Goal: Use online tool/utility: Utilize a website feature to perform a specific function

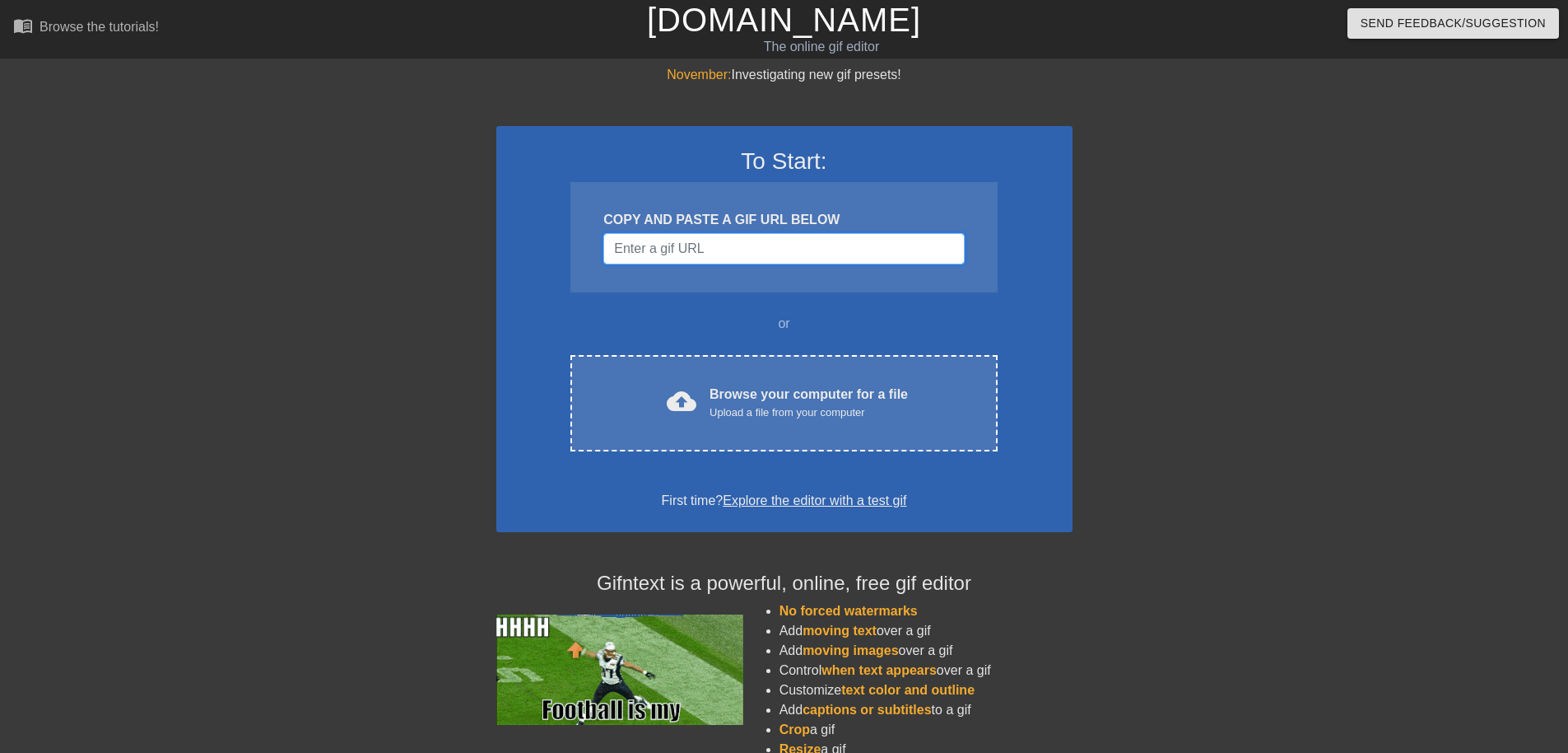
click at [745, 245] on input "Username" at bounding box center [783, 249] width 361 height 31
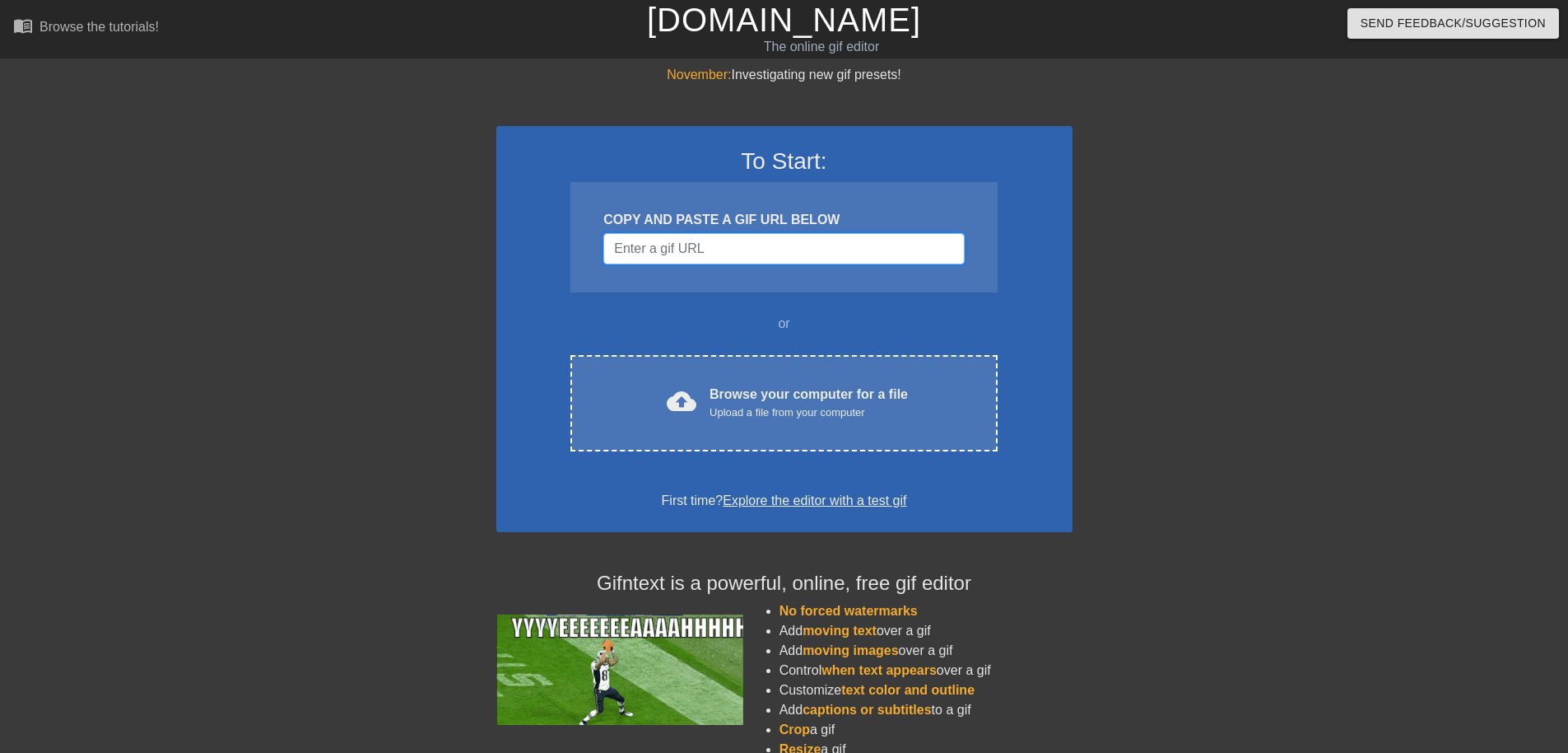
paste input "..."
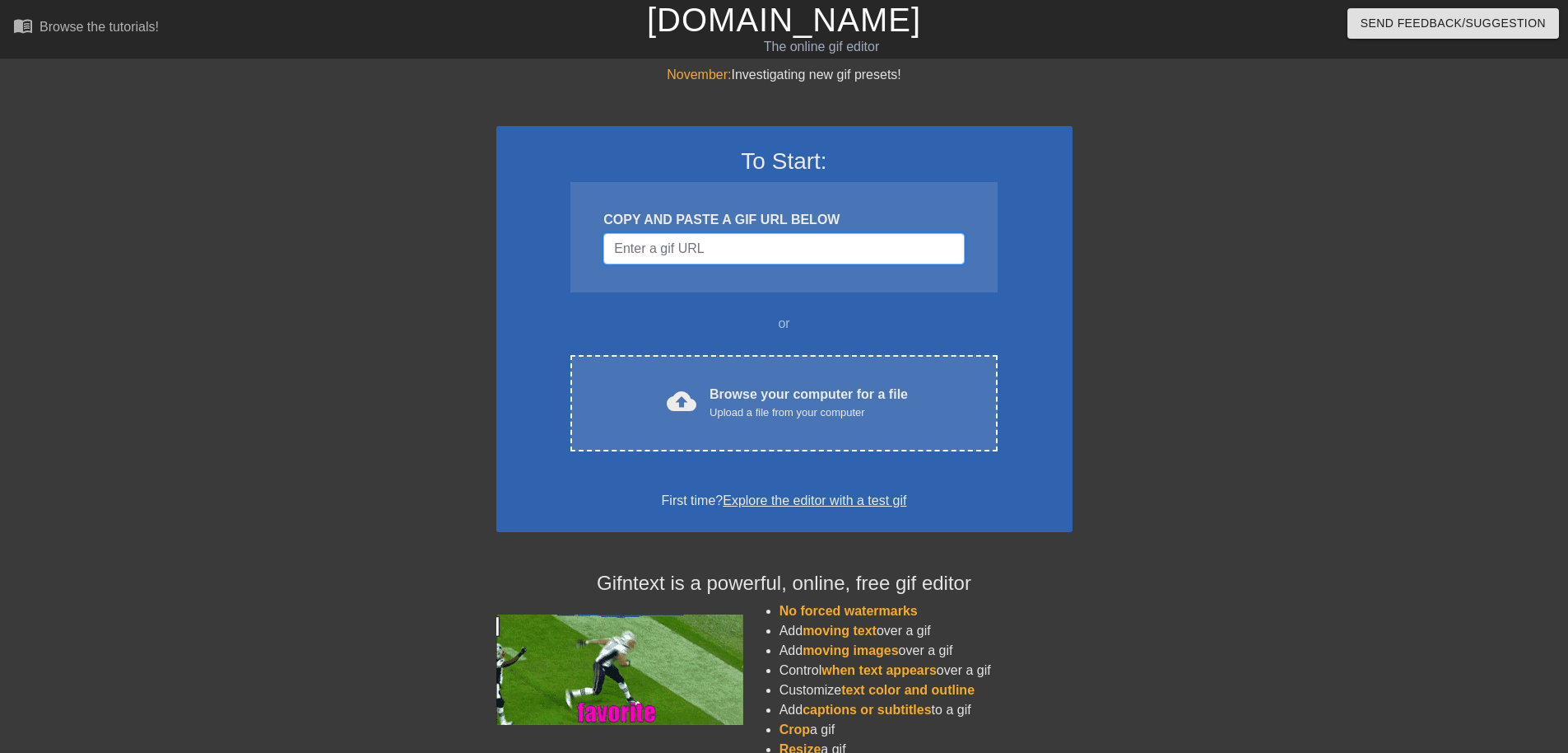
type input "..."
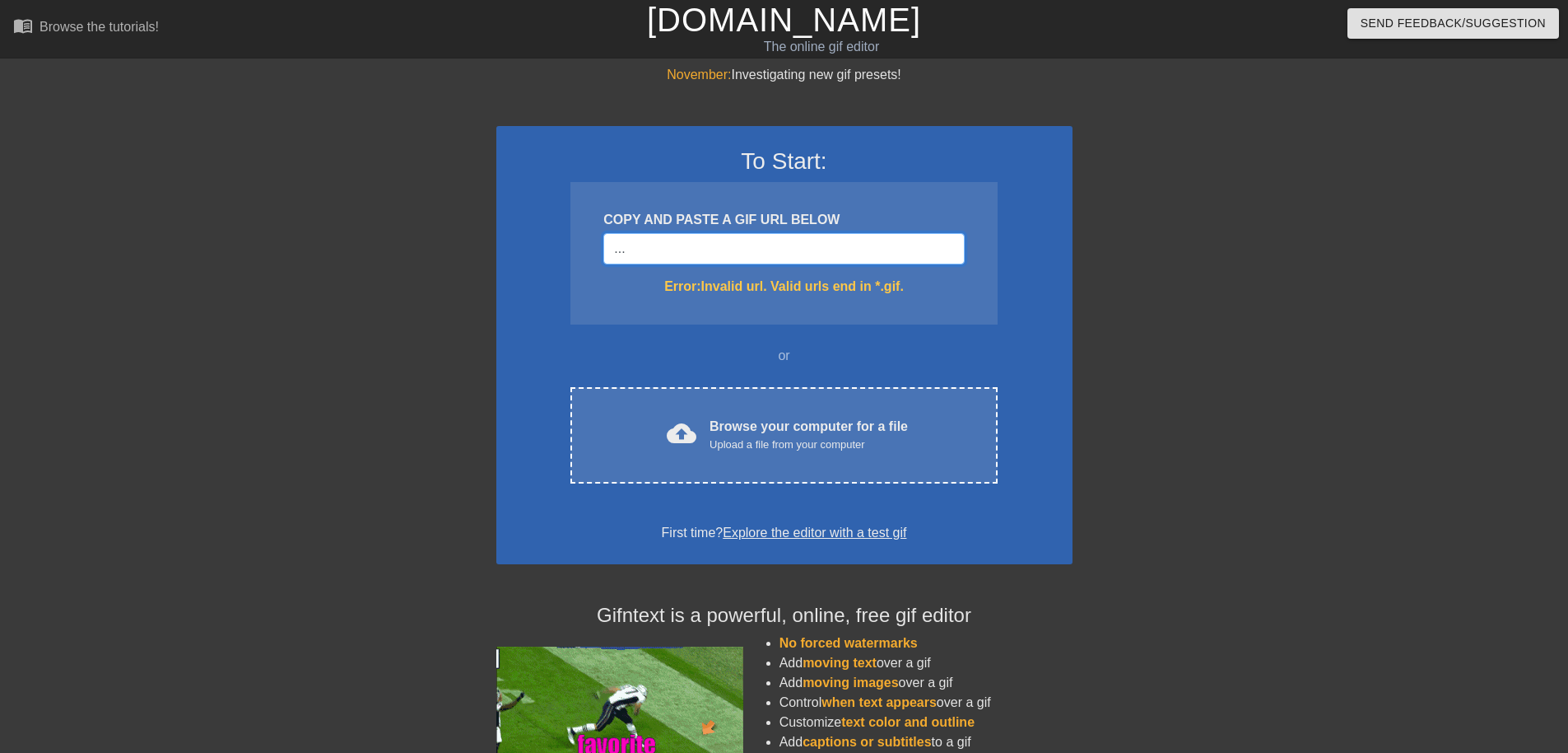
drag, startPoint x: 693, startPoint y: 260, endPoint x: 544, endPoint y: 241, distance: 150.2
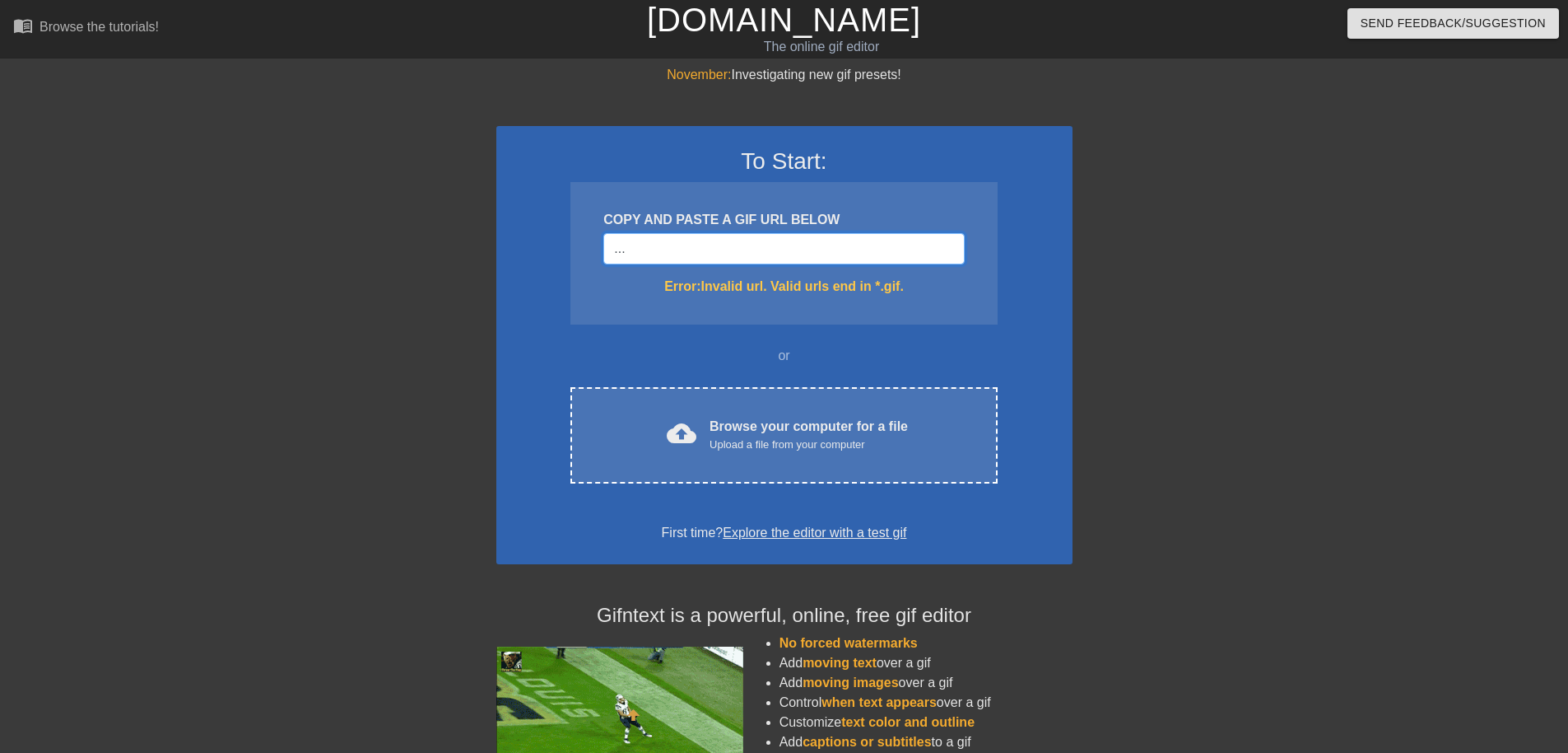
click at [544, 241] on div "To Start: COPY AND PASTE A GIF URL BELOW ... Error: Invalid url. Valid urls end…" at bounding box center [785, 345] width 576 height 438
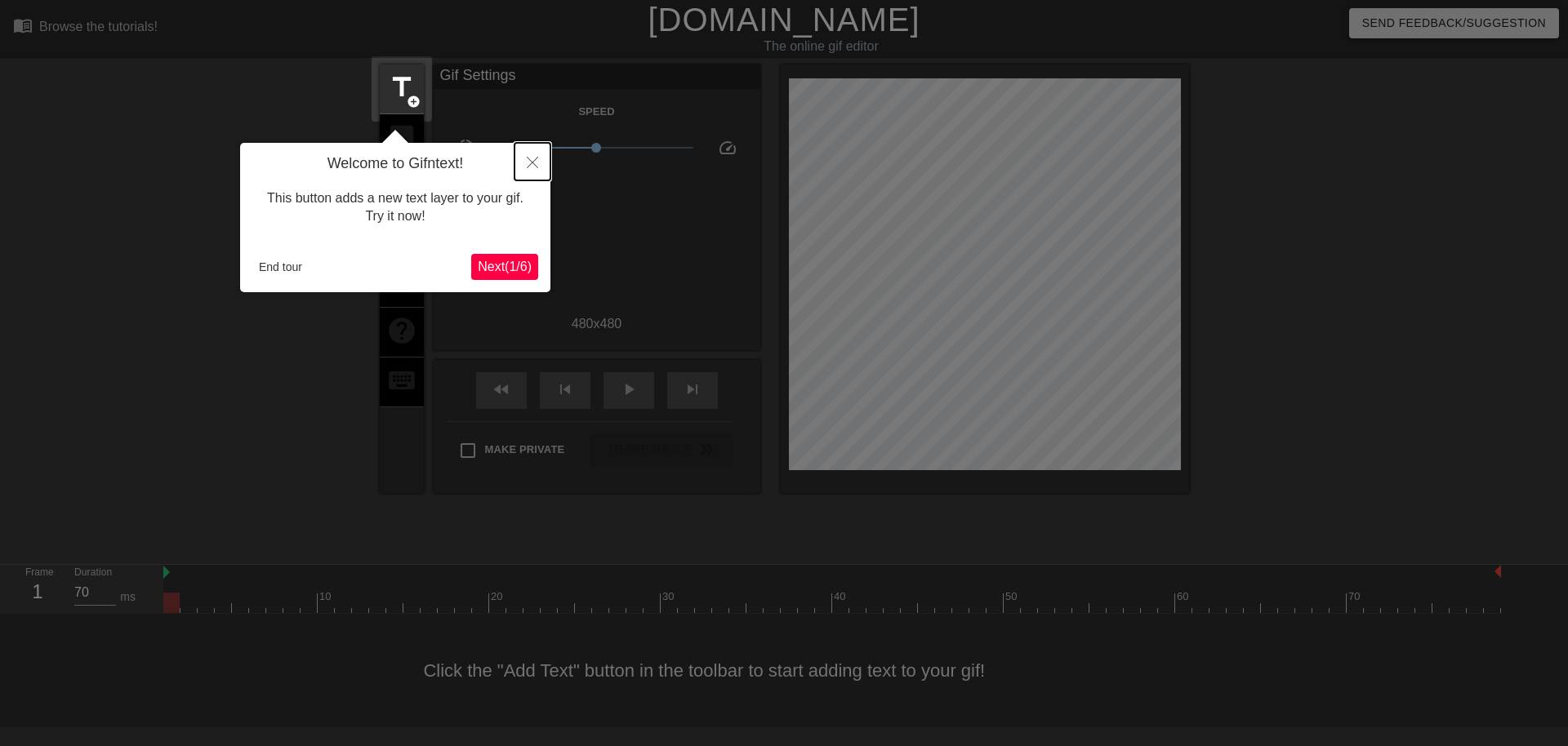
click at [529, 163] on icon "Close" at bounding box center [533, 163] width 12 height 12
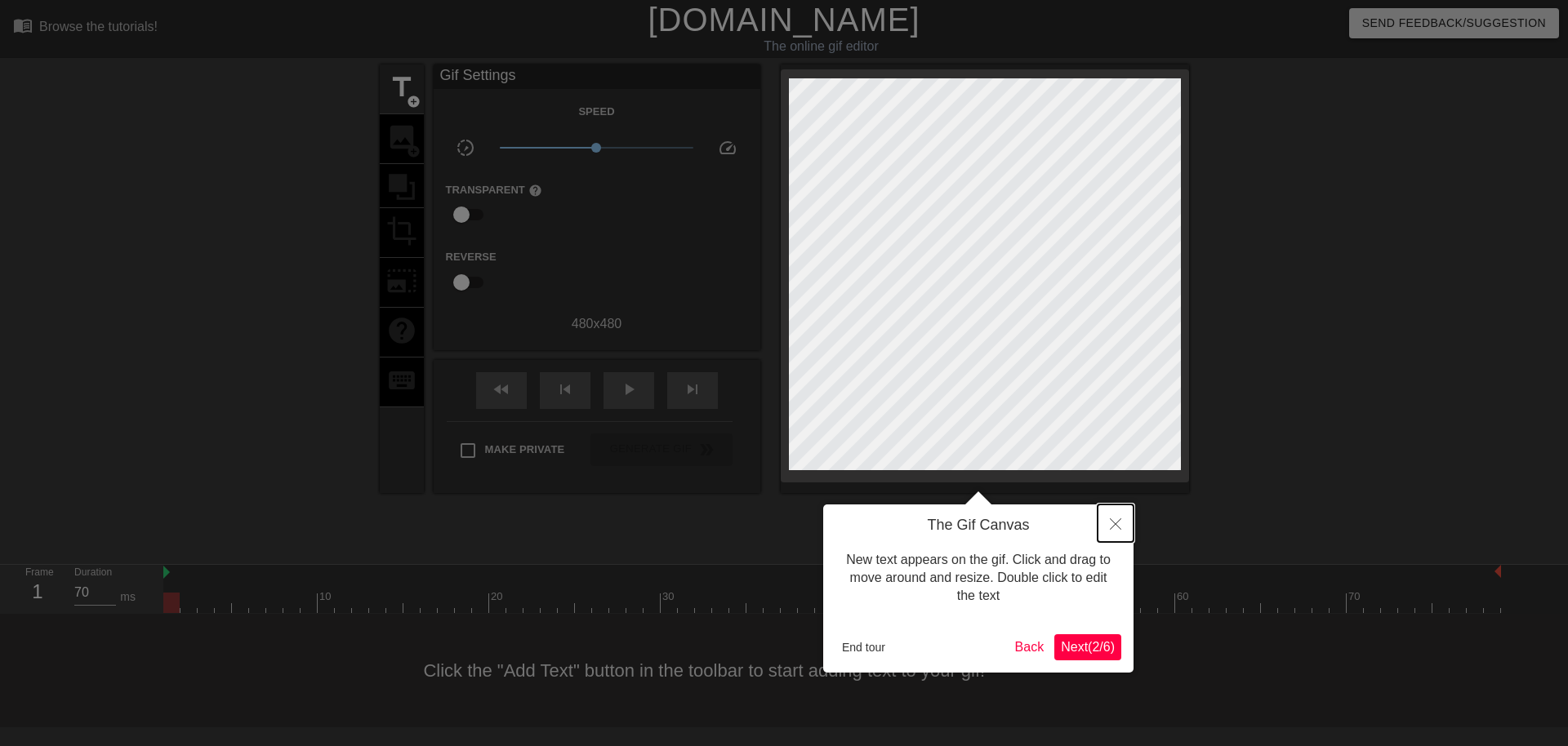
click at [1114, 517] on button "Close" at bounding box center [1115, 523] width 36 height 38
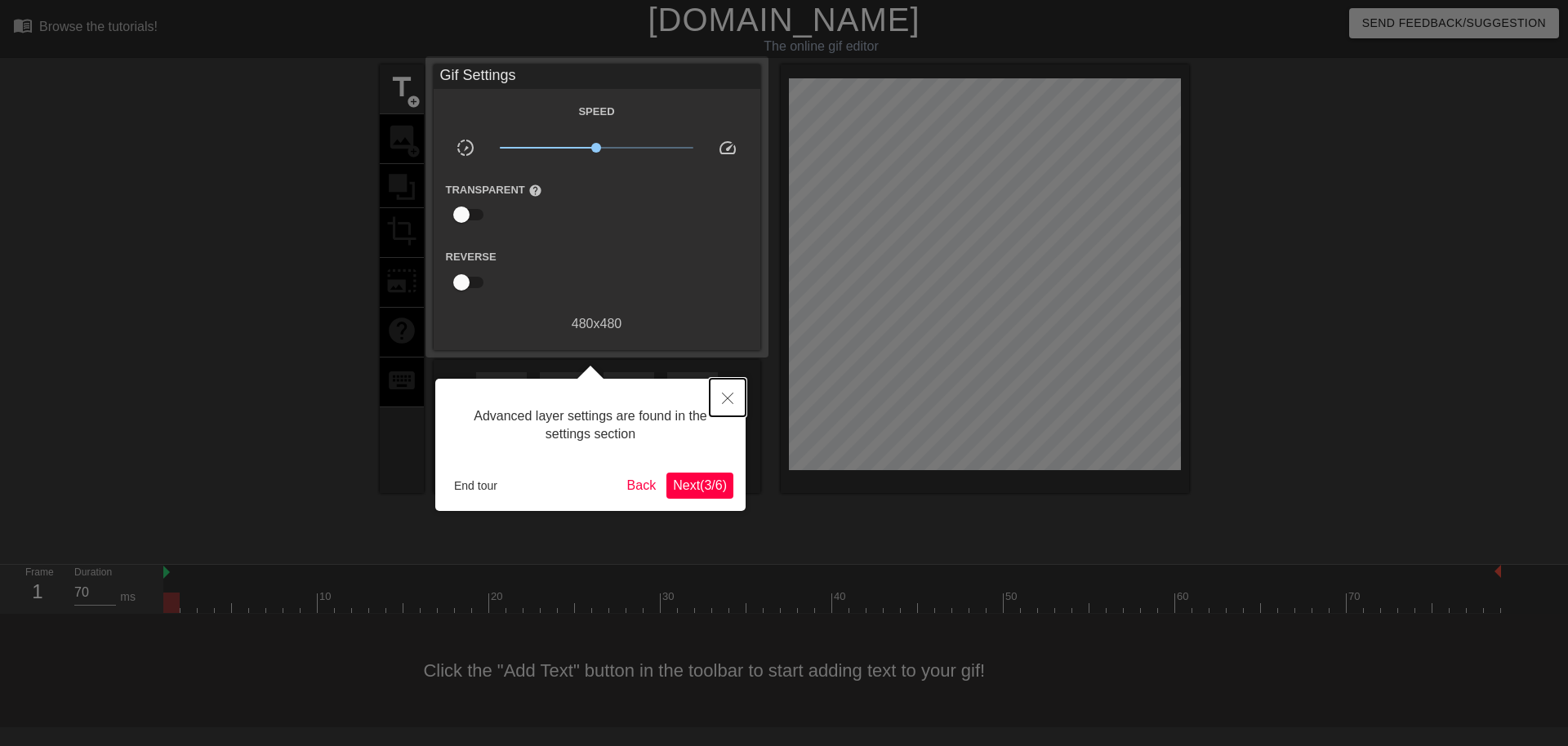
click at [733, 392] on button "Close" at bounding box center [727, 397] width 36 height 38
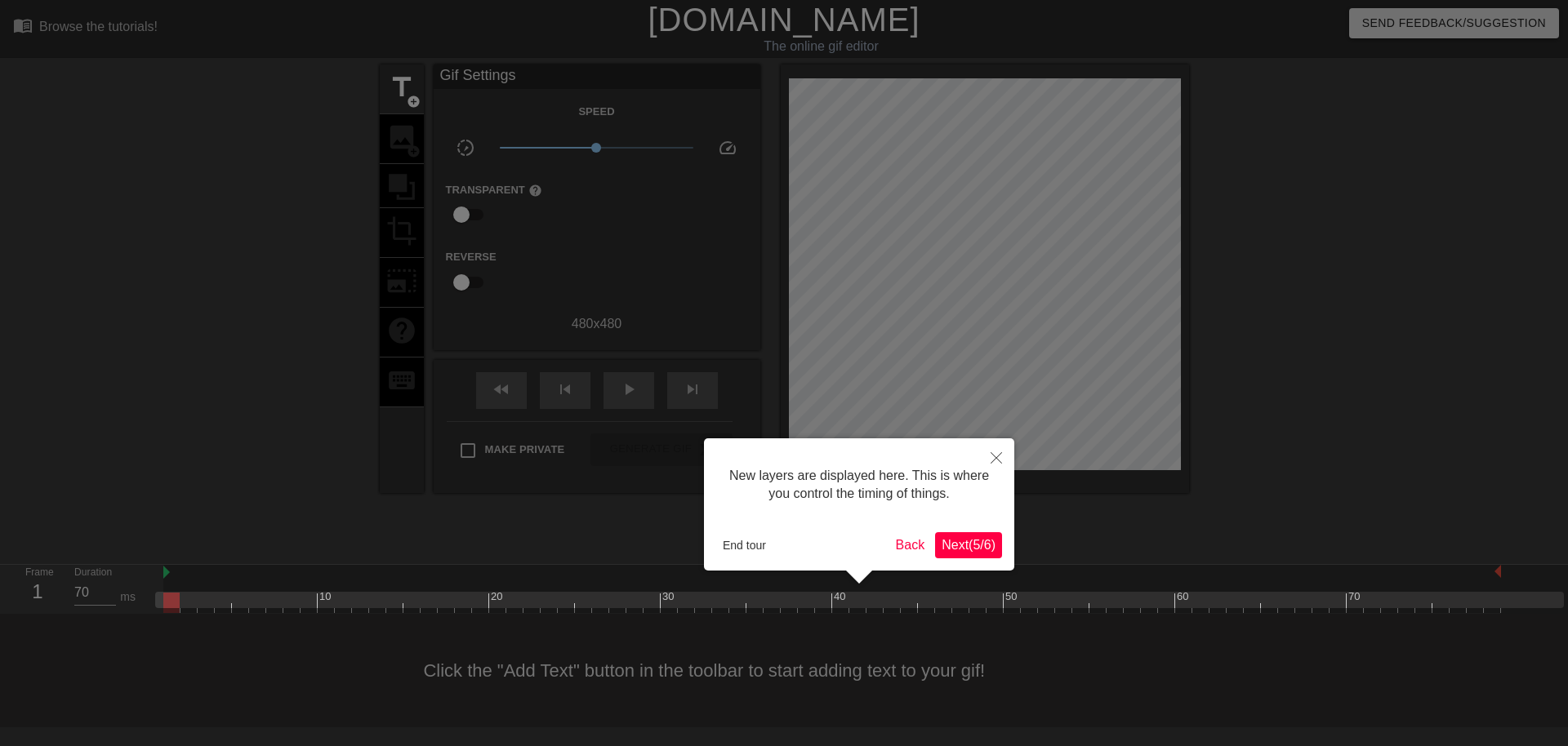
click at [975, 543] on span "Next ( 5 / 6 )" at bounding box center [968, 545] width 54 height 14
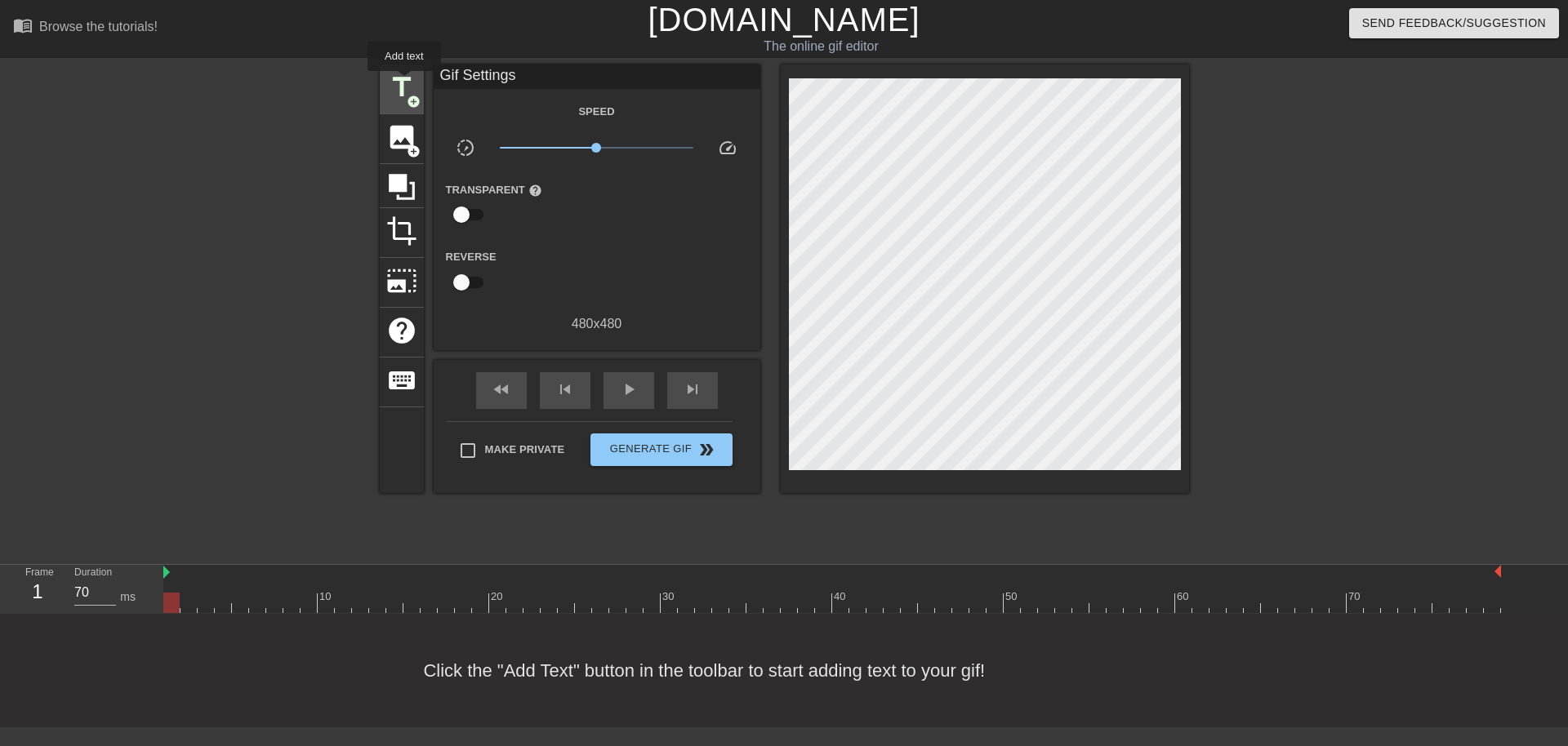
click at [404, 83] on span "title" at bounding box center [402, 88] width 31 height 31
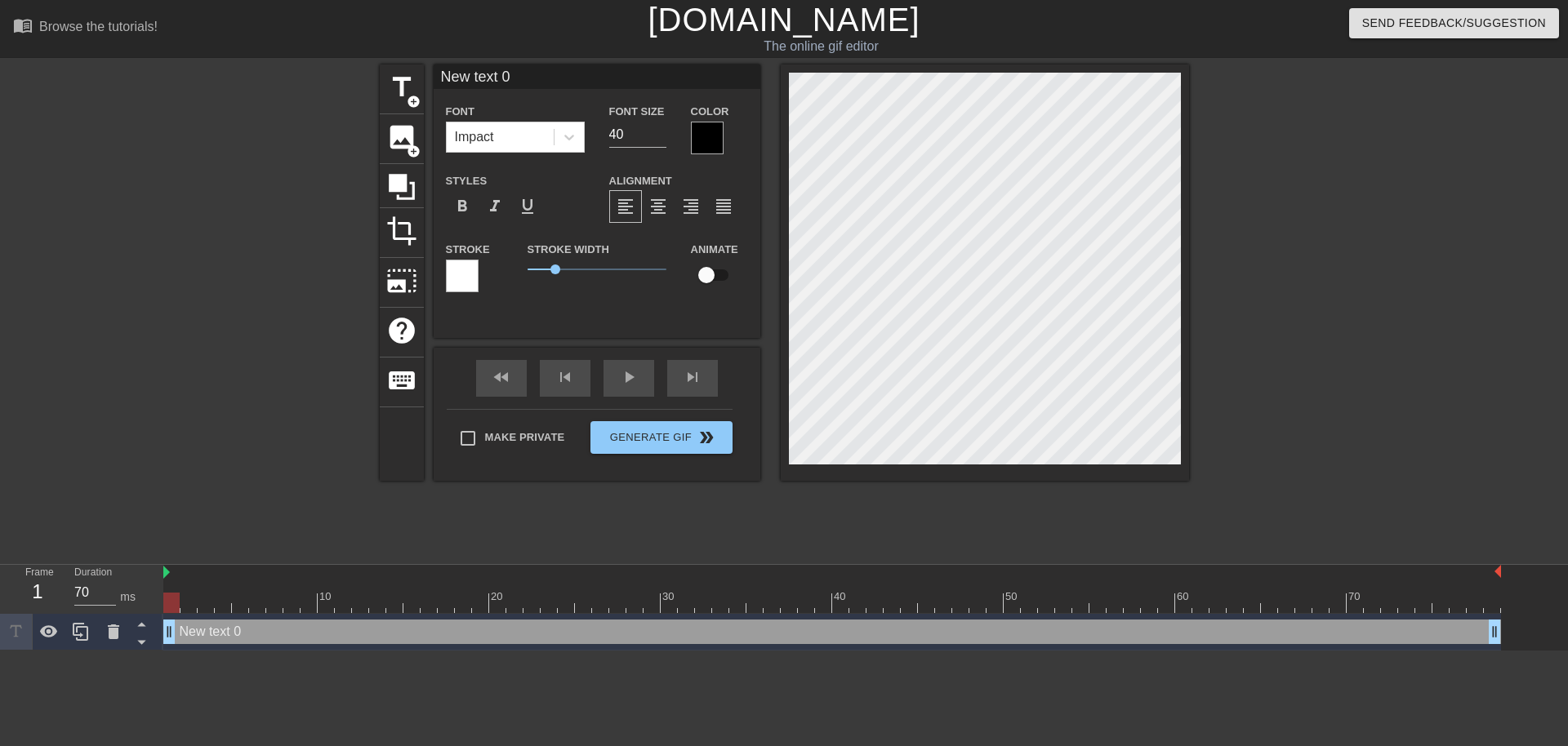
scroll to position [3, 4]
type input "C"
type textarea "C"
type input "CA"
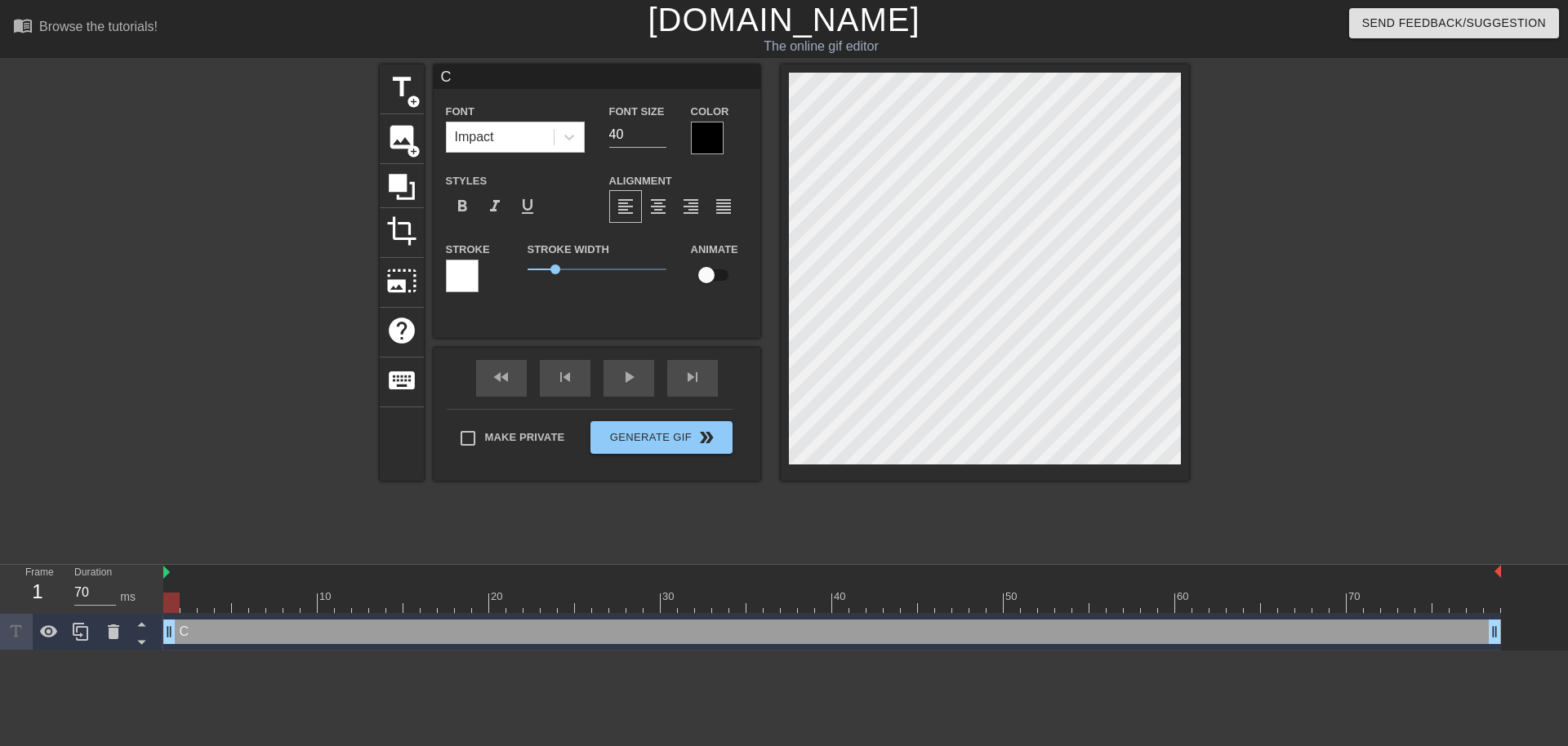
type textarea "CA"
type input "C"
type textarea "C"
type input "C"
type textarea "C"
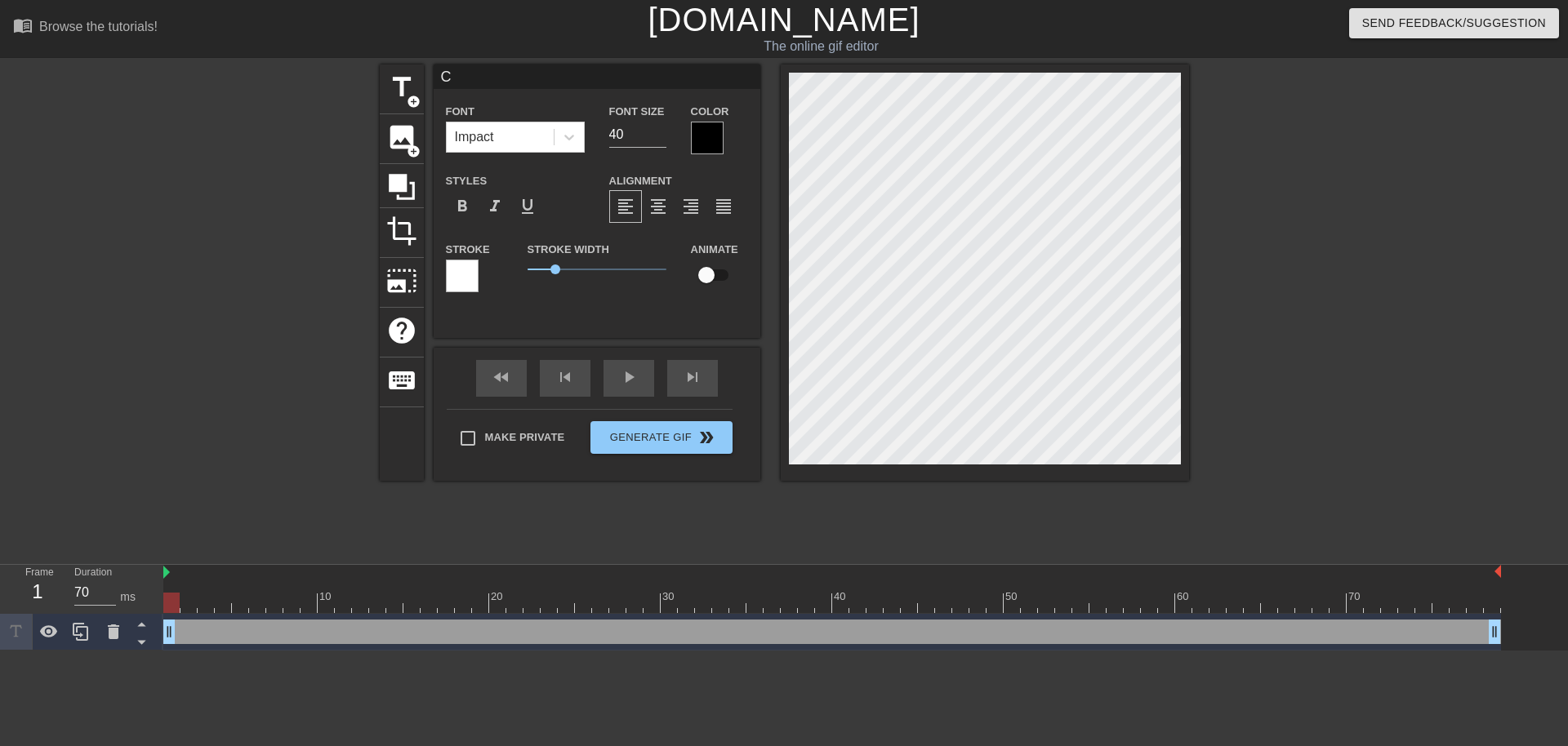
type input "CA"
type textarea "CA"
type input "CAN"
type textarea "CAN"
type input "CAN"
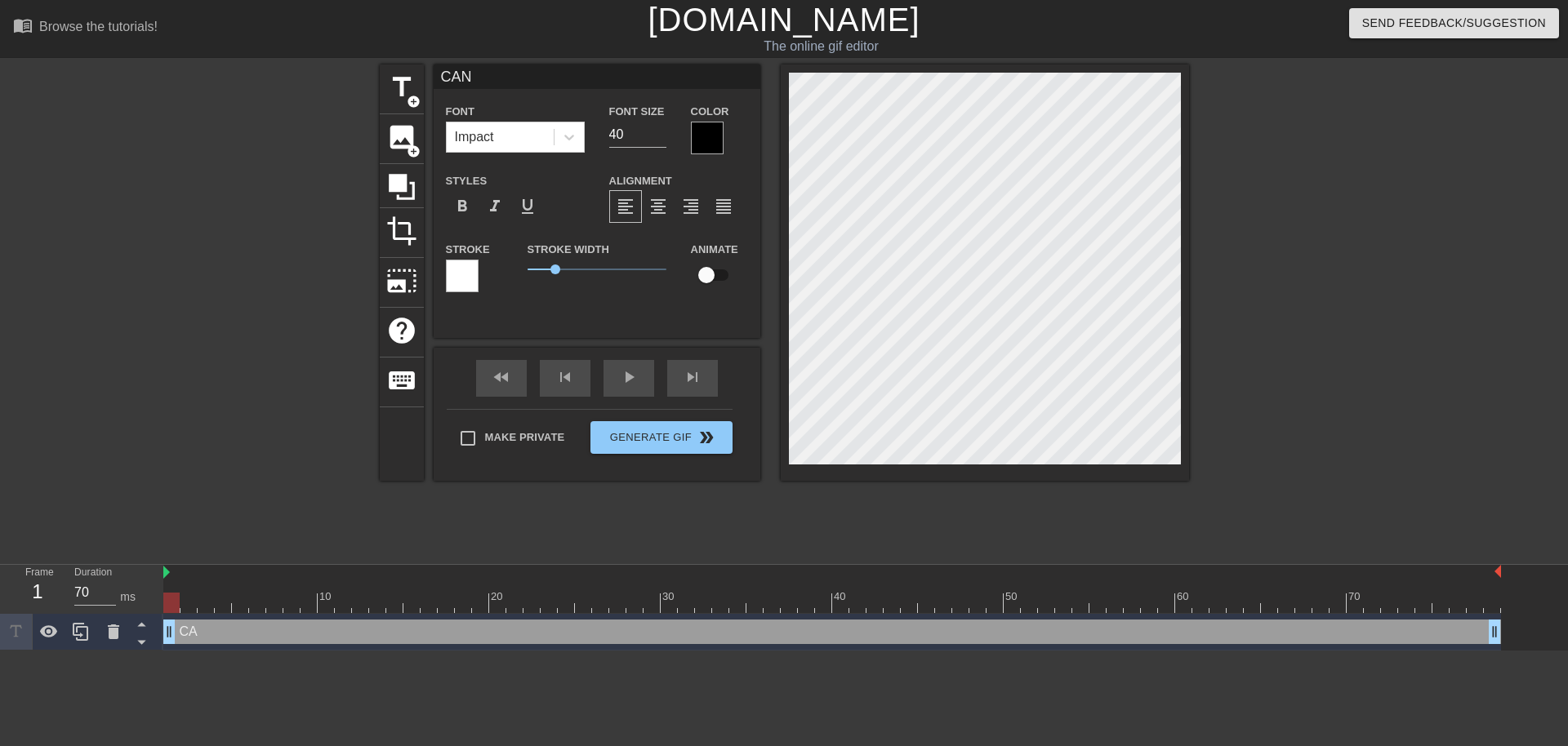
type textarea "CAN"
type input "CAN W"
type textarea "CAN W"
type input "CAN WE"
type textarea "CAN WE"
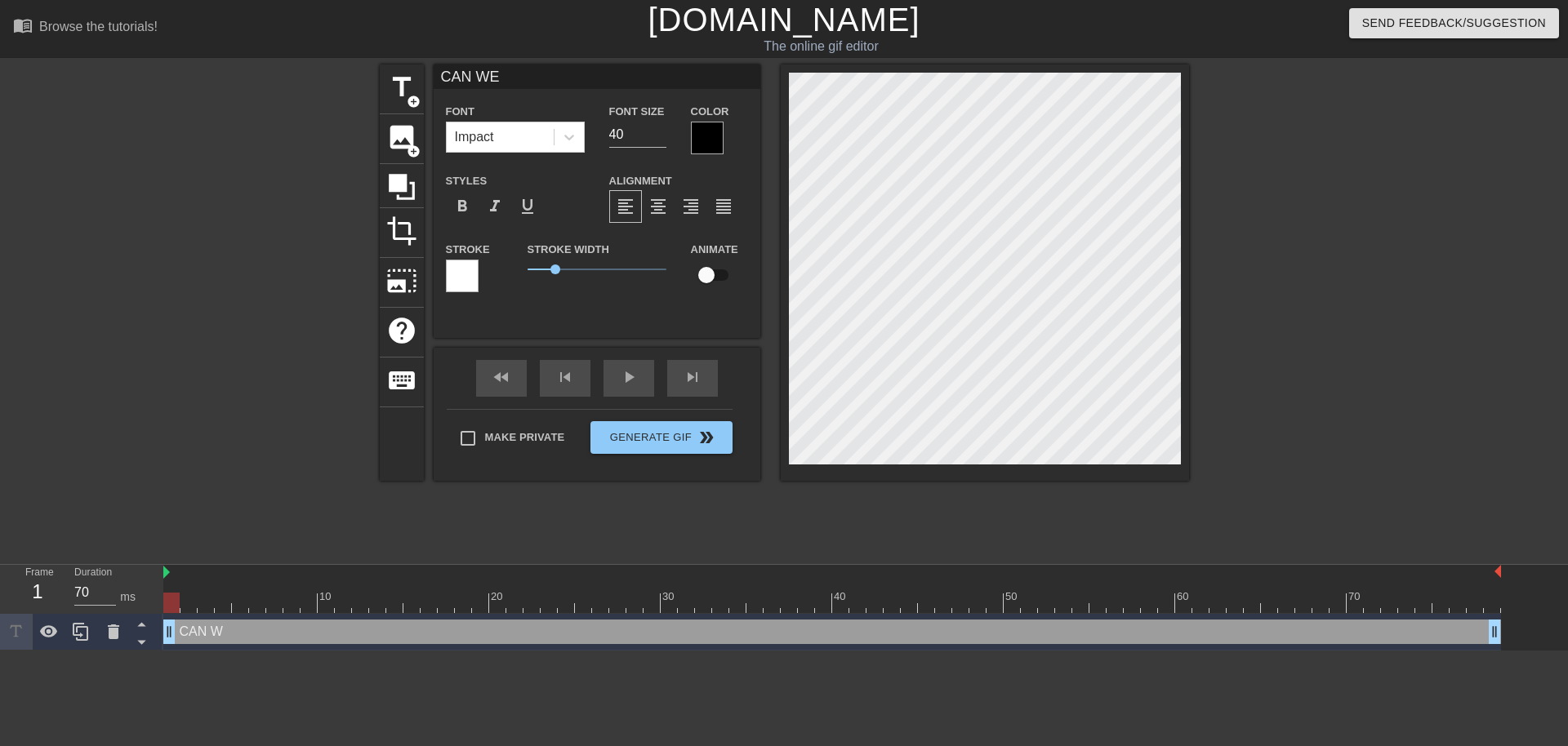
type input "CAN WE"
type textarea "CAN WE"
type input "CAN WE U"
type textarea "CAN WE U"
type input "CAN WE [GEOGRAPHIC_DATA]"
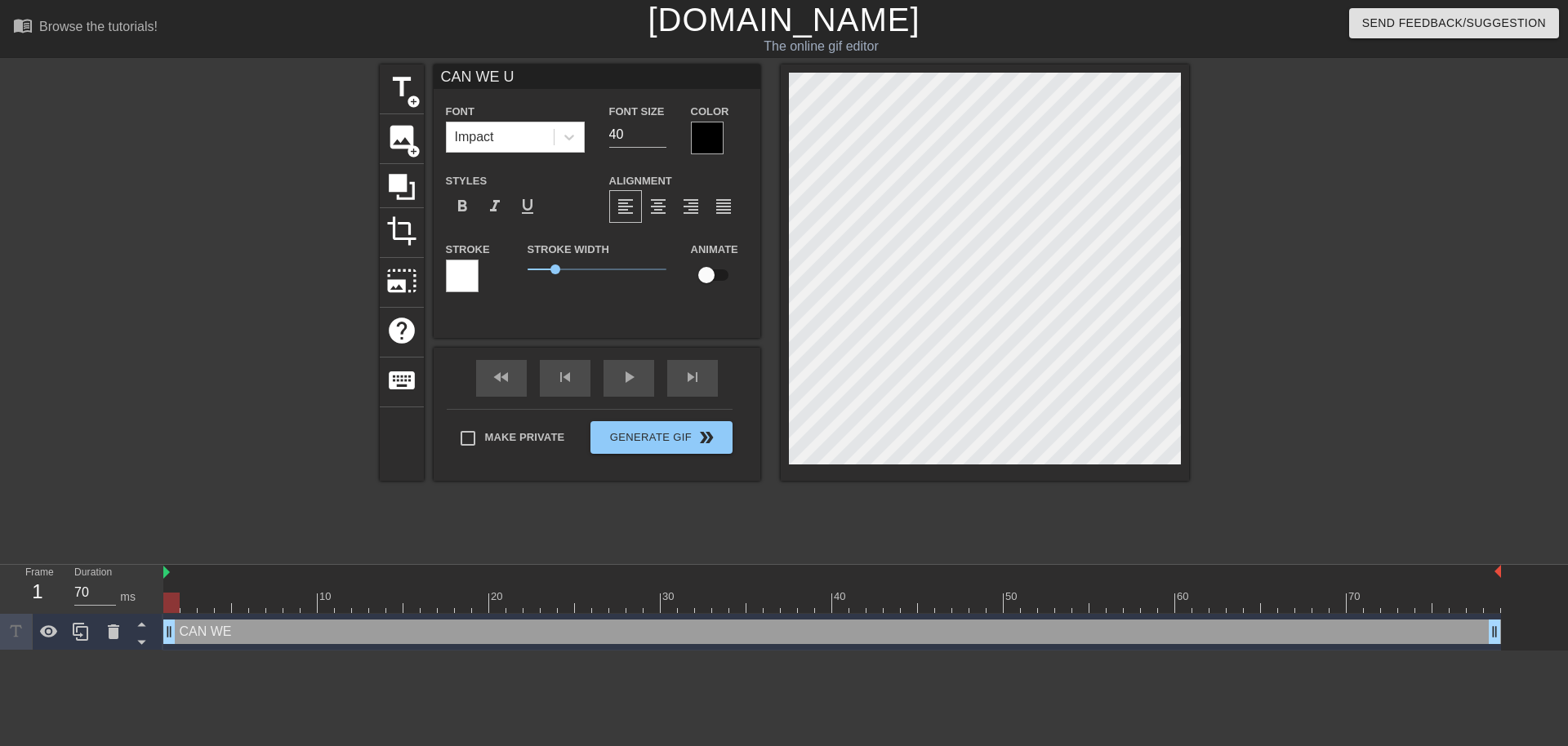
type textarea "CAN WE [GEOGRAPHIC_DATA]"
type input "CAN WE USE"
type textarea "CAN WE USE"
type input "CAN WE USE"
type textarea "CAN WE USE"
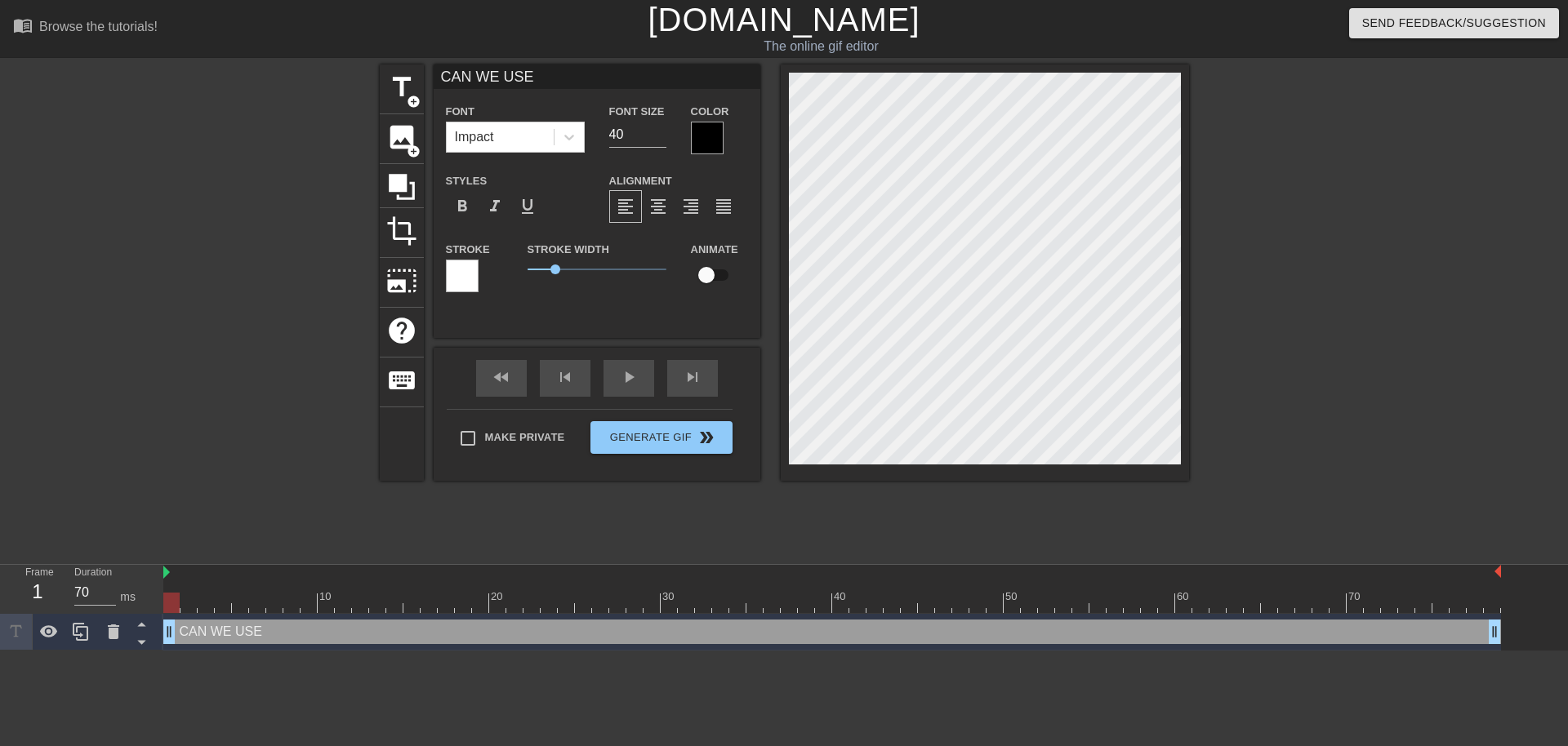
scroll to position [3, 6]
type input "CAN WE USE T"
type textarea "CAN WE USE T"
type input "CAN WE USE TH"
type textarea "CAN WE USE TH"
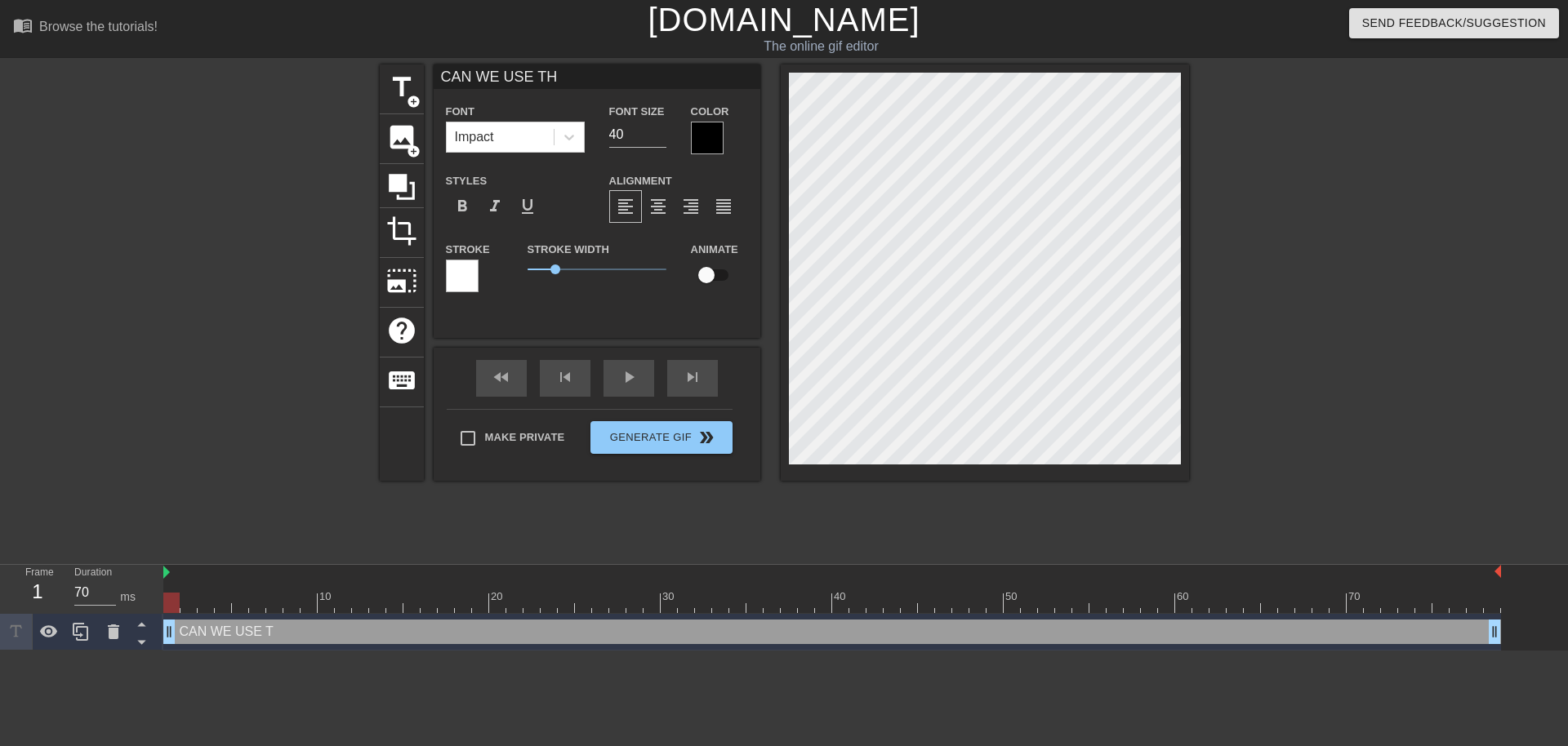
type input "CAN WE USE THE"
type textarea "CAN WE USE THE"
type input "CAN WE USE TH"
type textarea "CAN WE USE TH"
type input "CAN WE USE T"
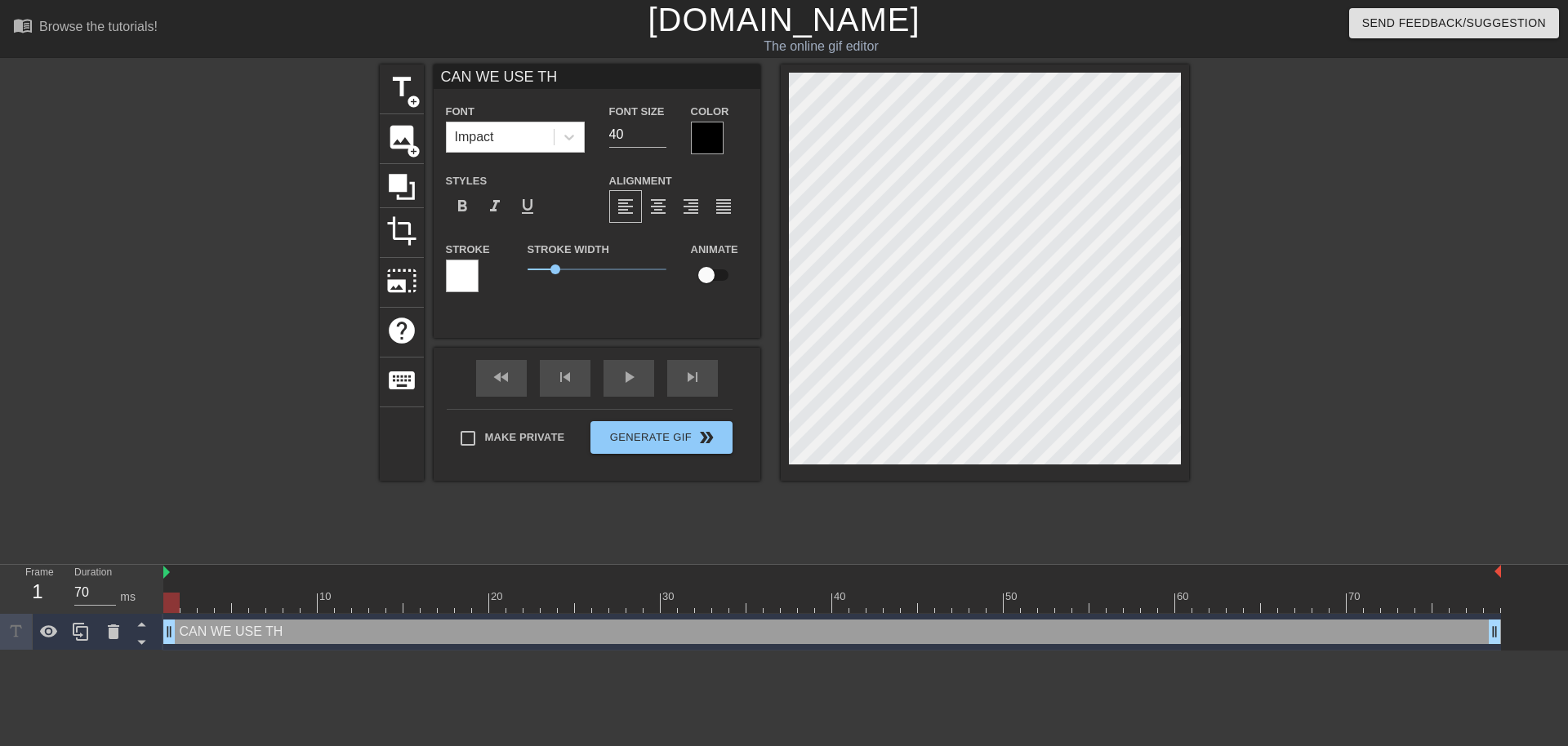
type textarea "CAN WE USE T"
type input "CAN WE USE"
type textarea "CAN WE USE"
type input "CAN WE USE"
type textarea "CAN WE USE"
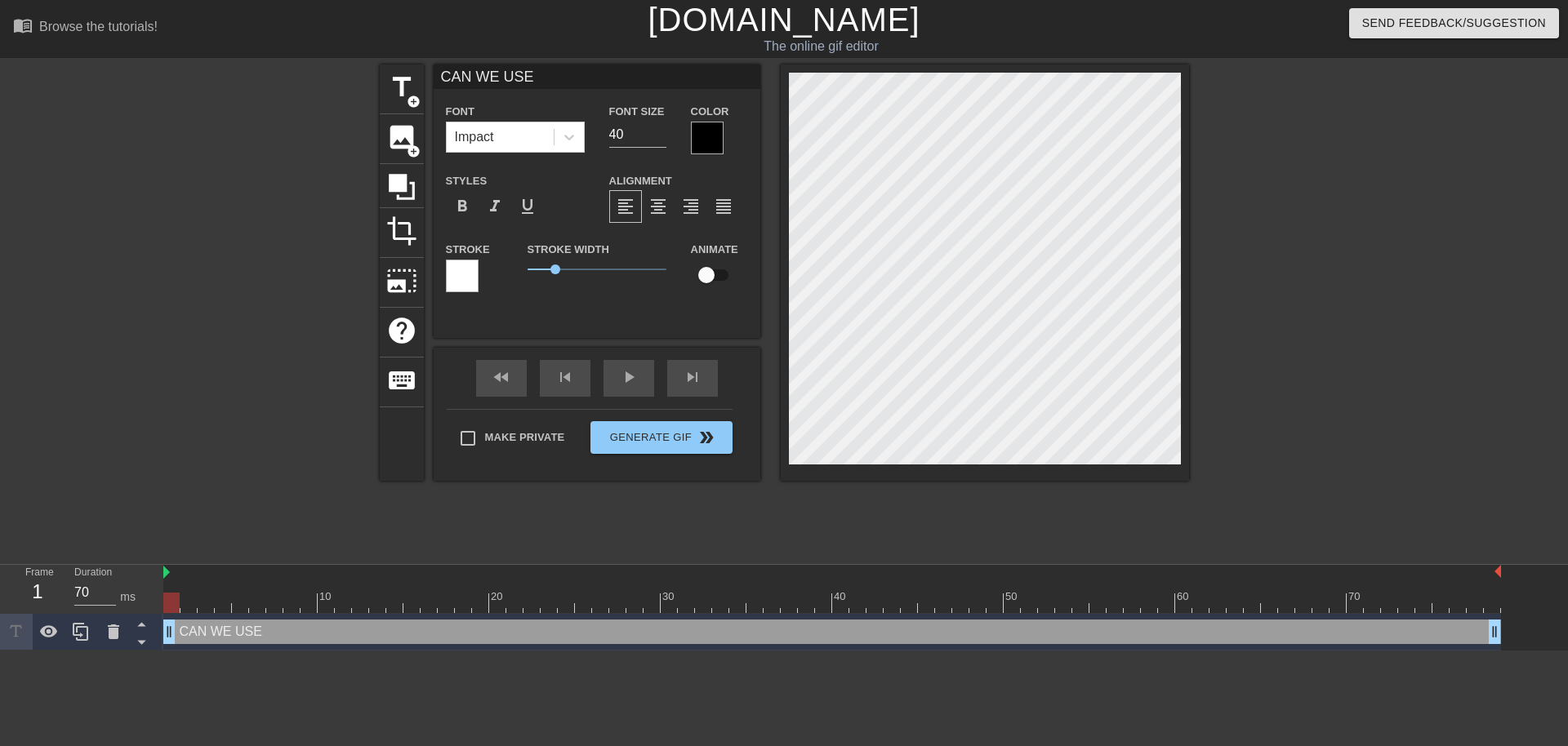
type input "CAN WE [GEOGRAPHIC_DATA]"
type textarea "CAN WE [GEOGRAPHIC_DATA]"
type input "CAN WE U"
type textarea "CAN WE U"
type input "CAN WE"
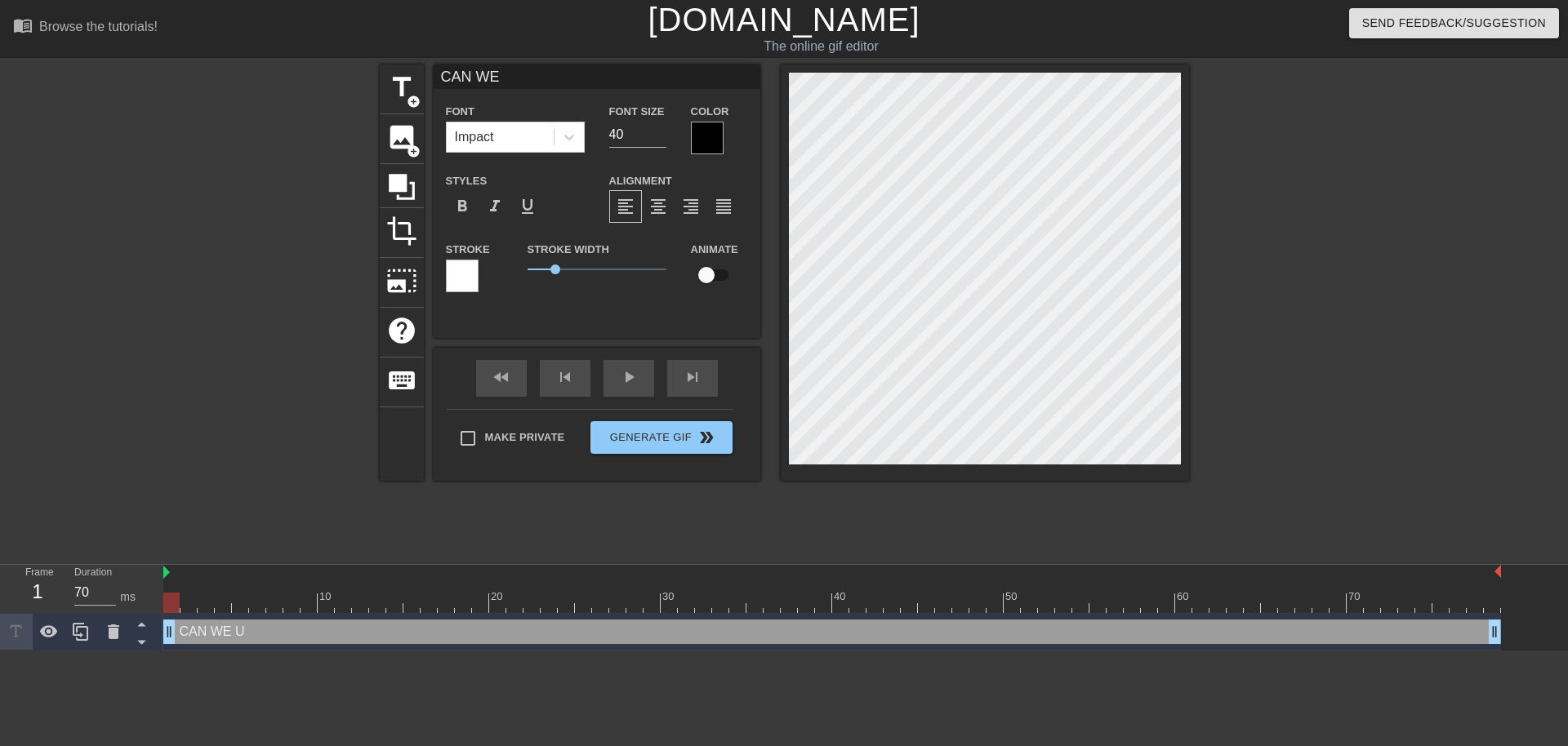
type textarea "CAN WE"
type input "CAN WE"
type textarea "CAN WE"
type input "CAN W"
type textarea "CAN W"
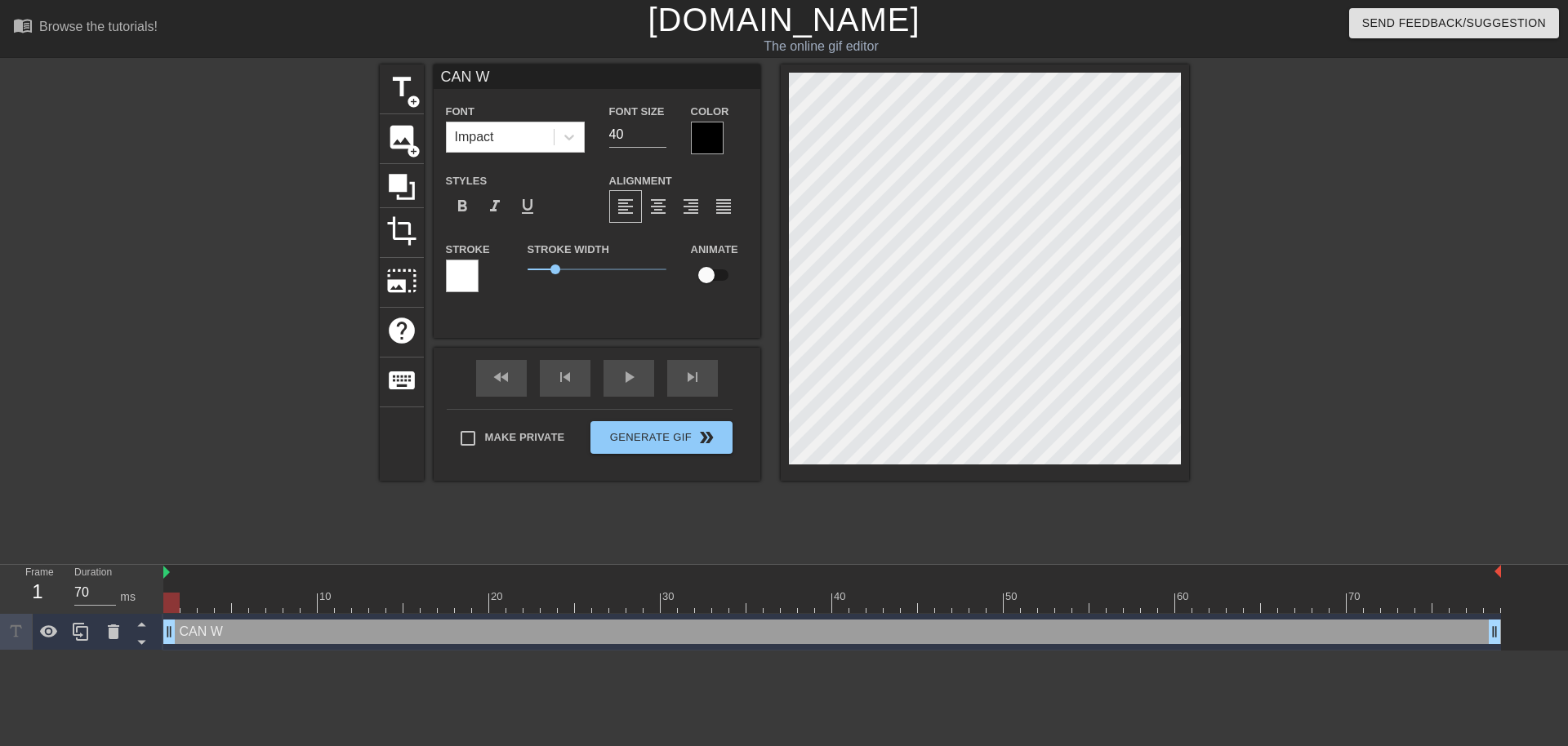
type input "CAN"
type textarea "CAN"
type input "CAN"
type textarea "CAN"
type input "CA"
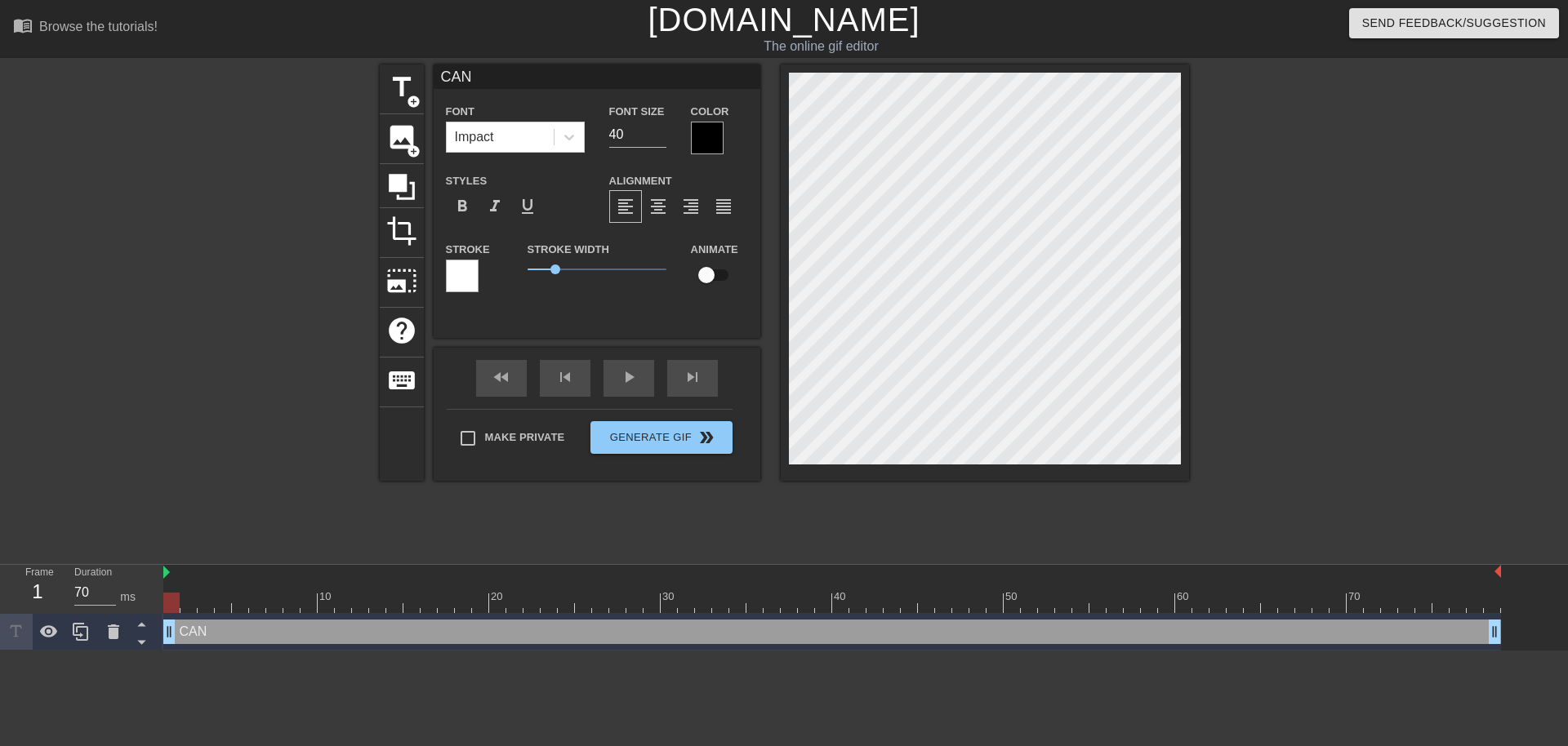
type textarea "CA"
type input "C"
type textarea "C"
type input "W"
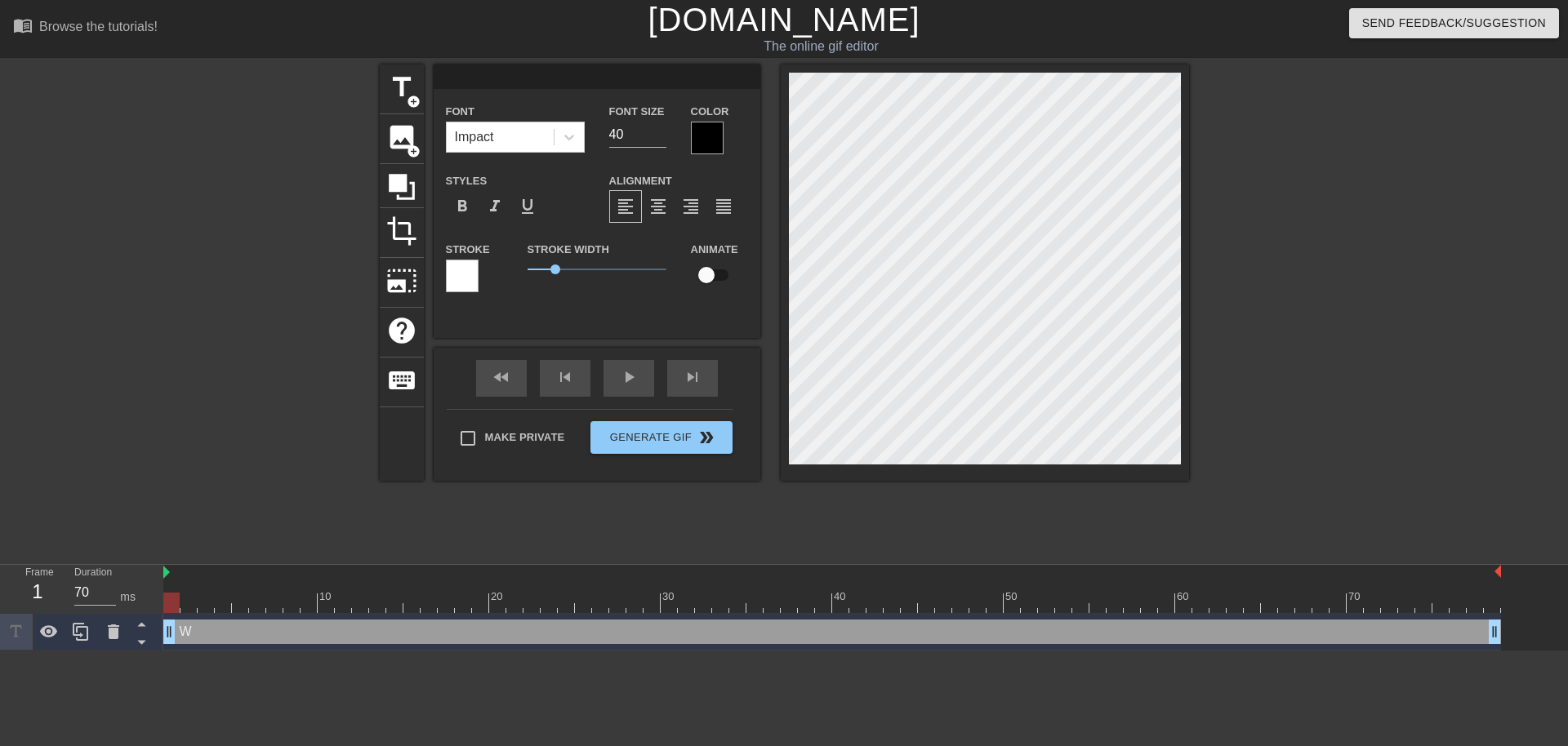
type textarea "W"
type input "WO"
type textarea "WO"
type input "WOR"
type textarea "WOR"
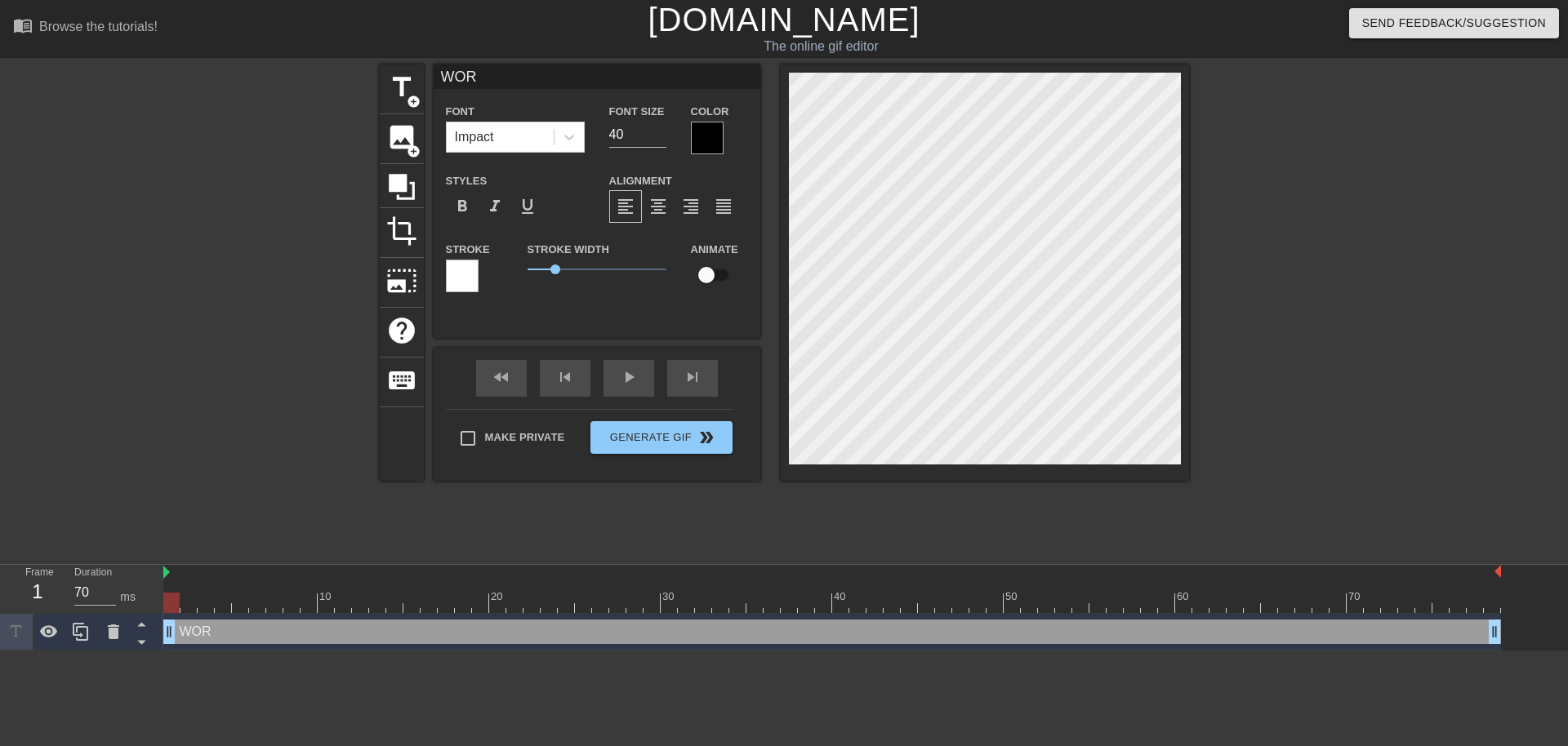
type input "WORT"
type textarea "WORT"
type input "WORTH"
type textarea "WORTH"
type input "WORTH"
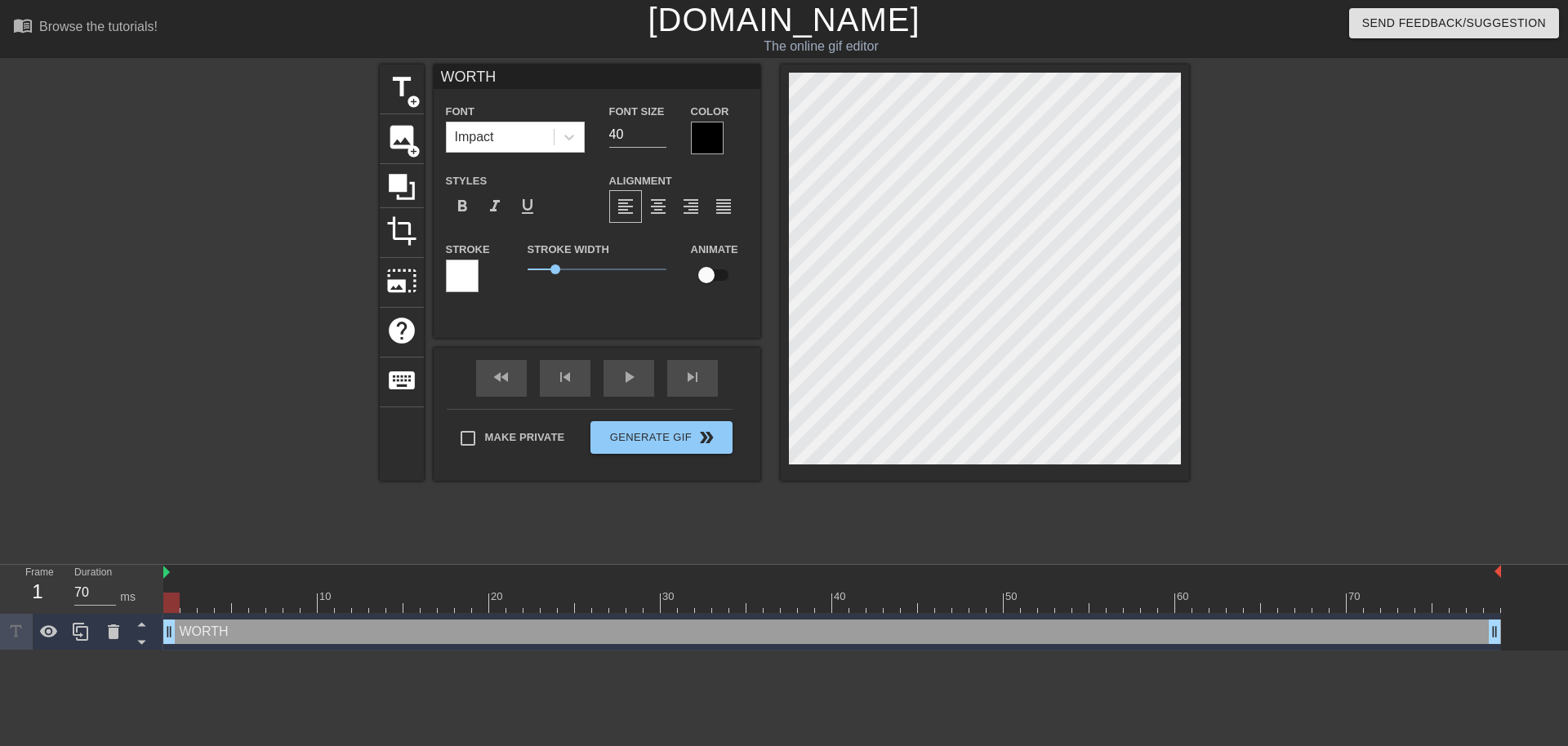
type textarea "WORTH"
type input "WORTH"
type textarea "WORTH"
type input "WORT"
type textarea "WORT"
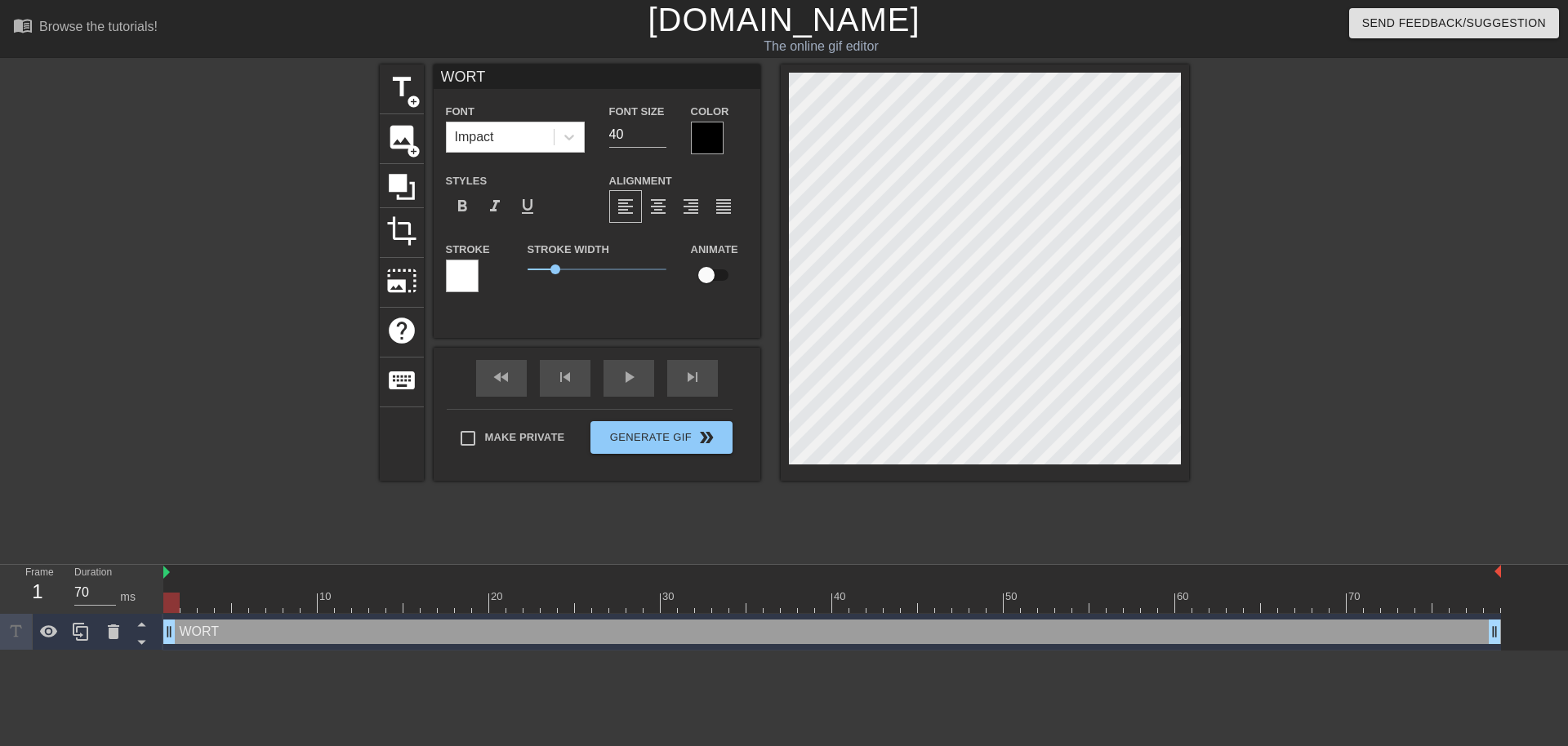
type input "WOR"
type textarea "WOR"
type input "WO"
type textarea "WO"
type input "W"
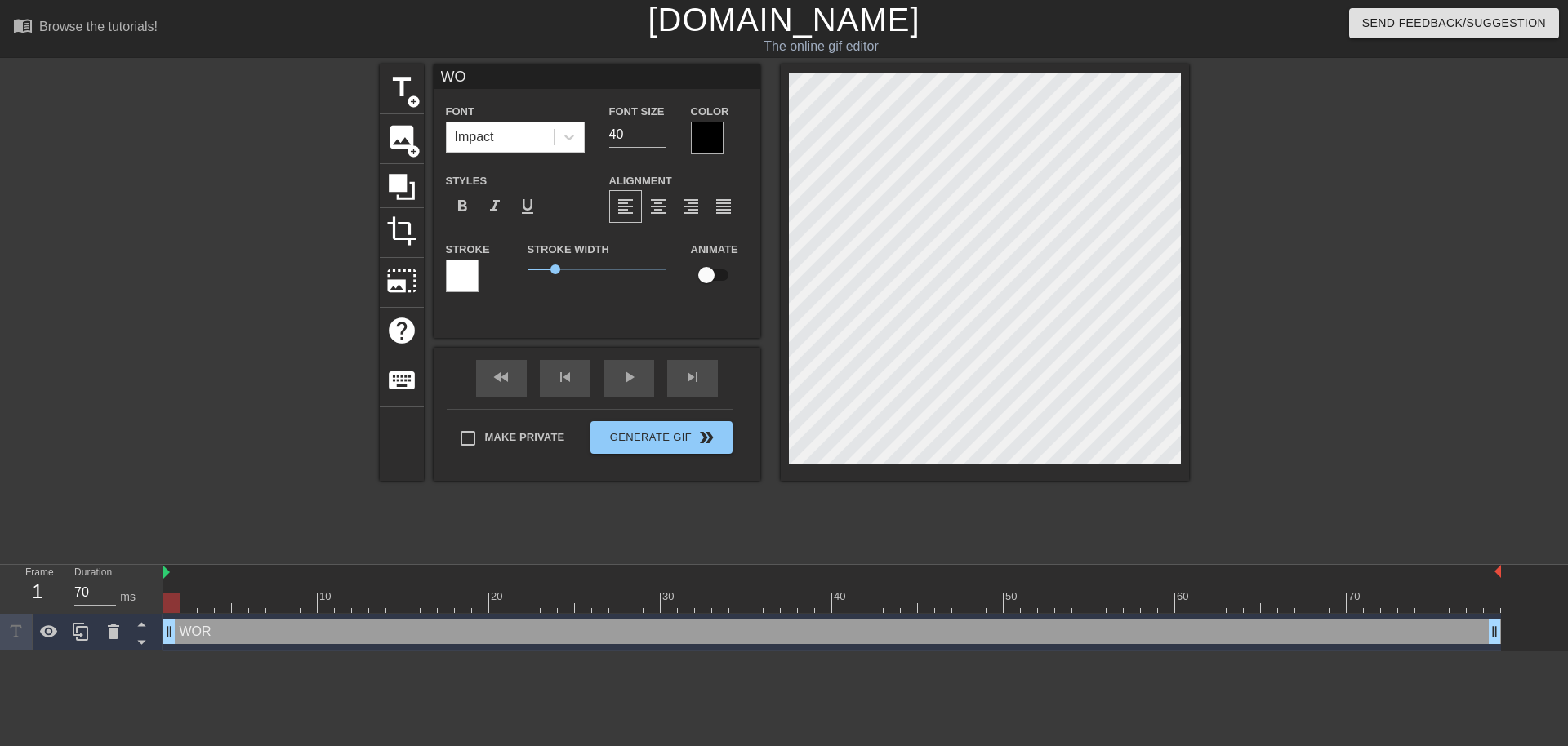
type textarea "W"
type input "A"
type textarea "A"
type input "AN"
type textarea "AN"
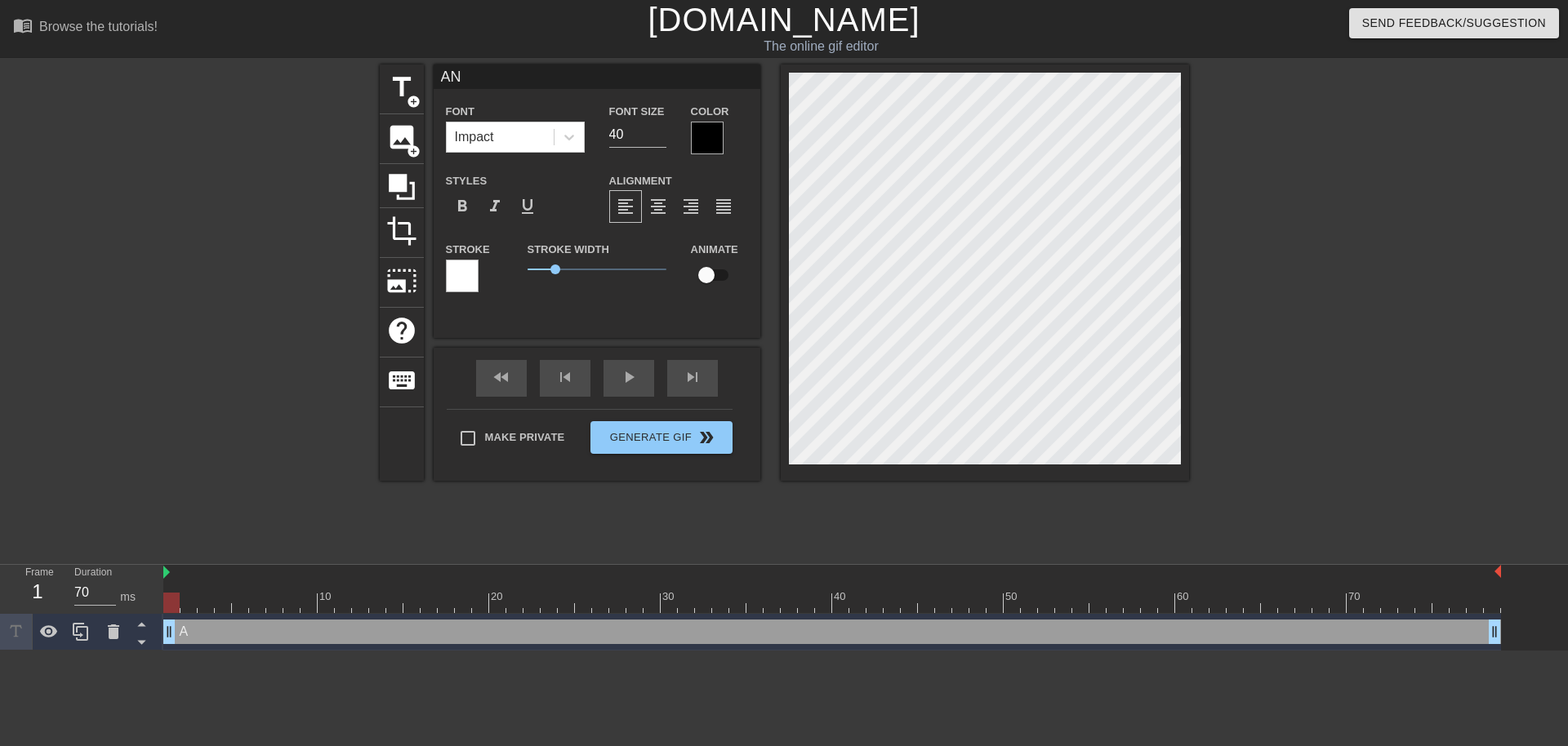
type input "ANY"
type textarea "ANY"
type input "ANYO"
type textarea "ANYO"
type input "ANYON"
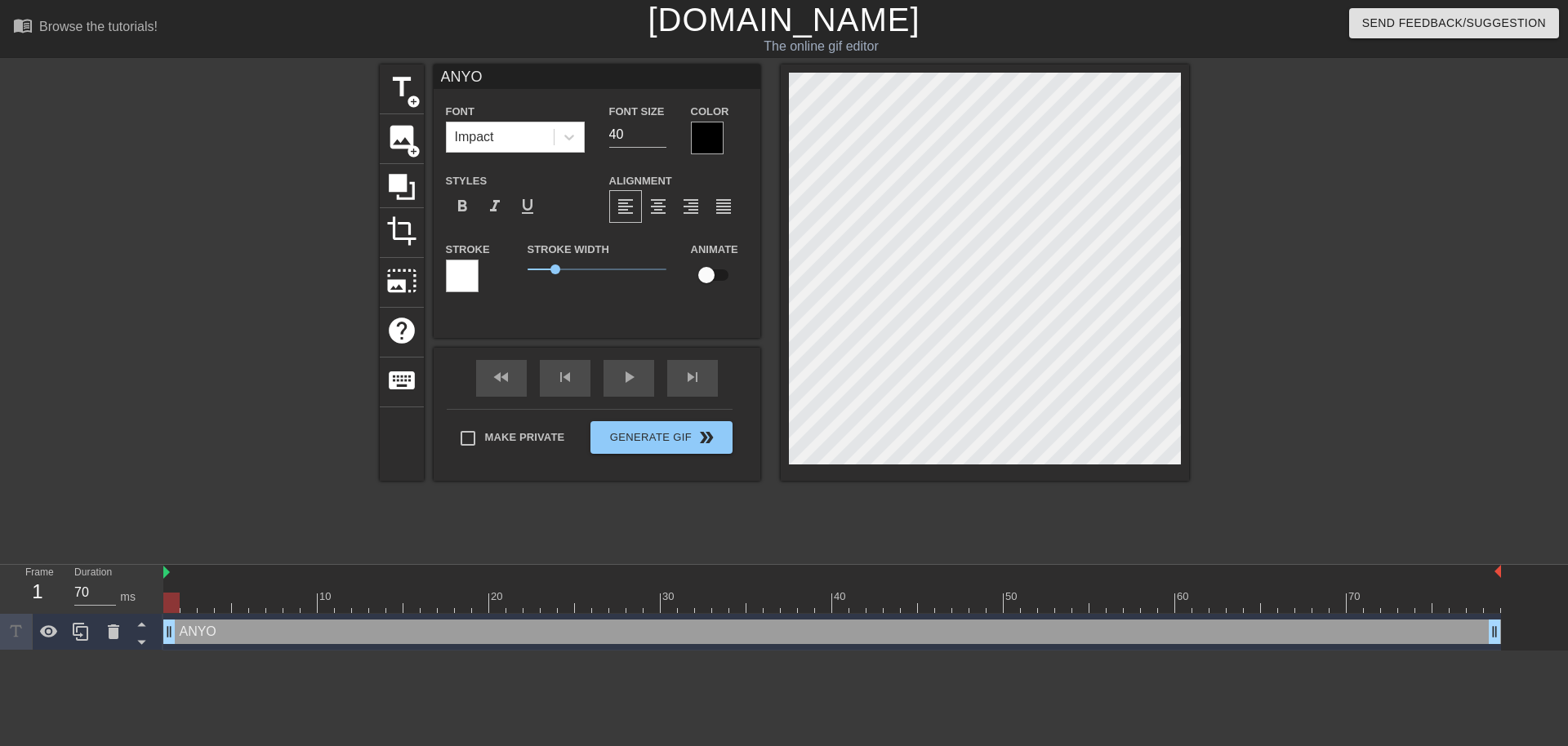
type textarea "ANYON"
type input "ANYONE"
type textarea "ANYONE"
type input "ANYONE"
type textarea "ANYONE"
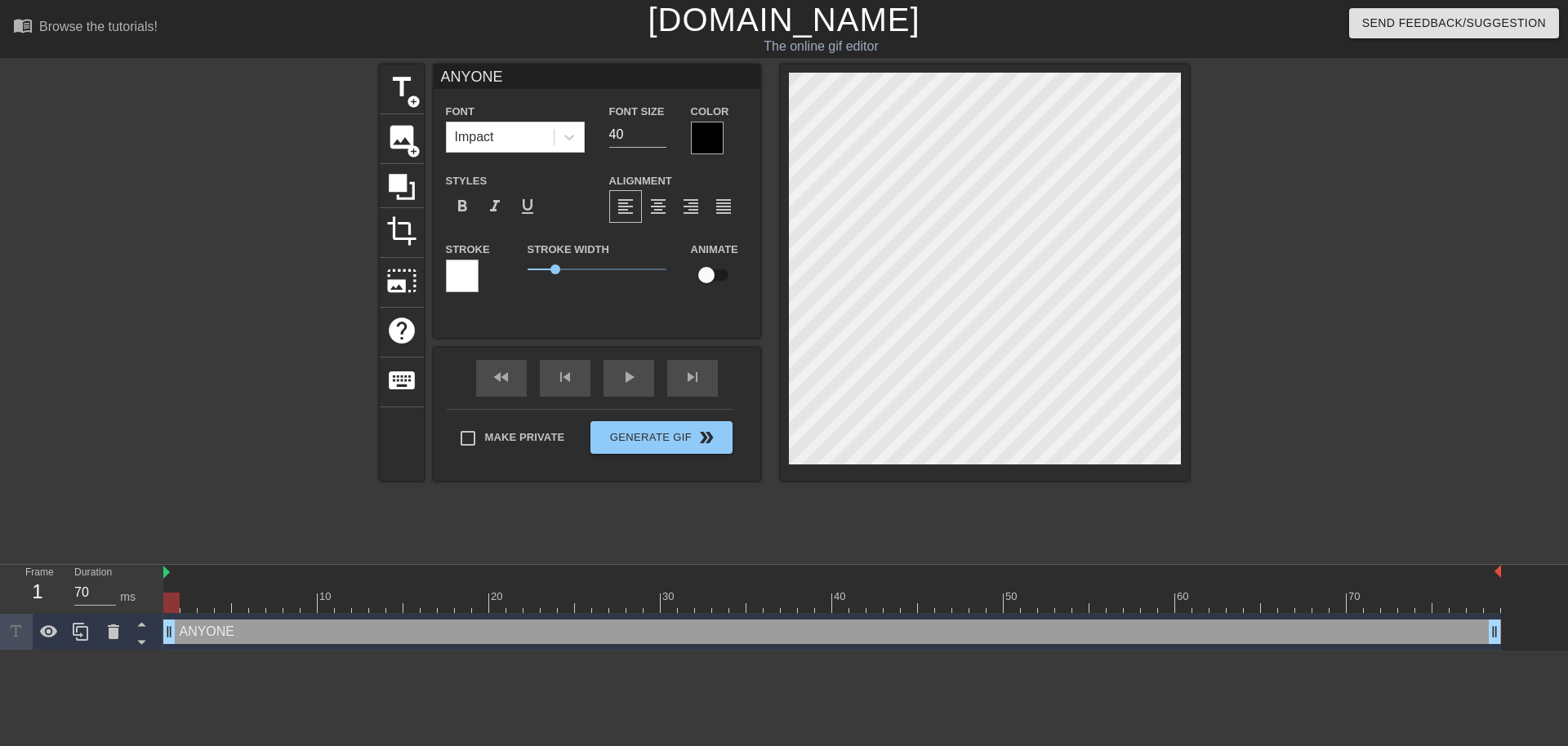
type input "ANYONE K"
type textarea "ANYONE K"
type input "ANYONE KN"
type textarea "ANYONE KN"
type input "ANYONE KNO"
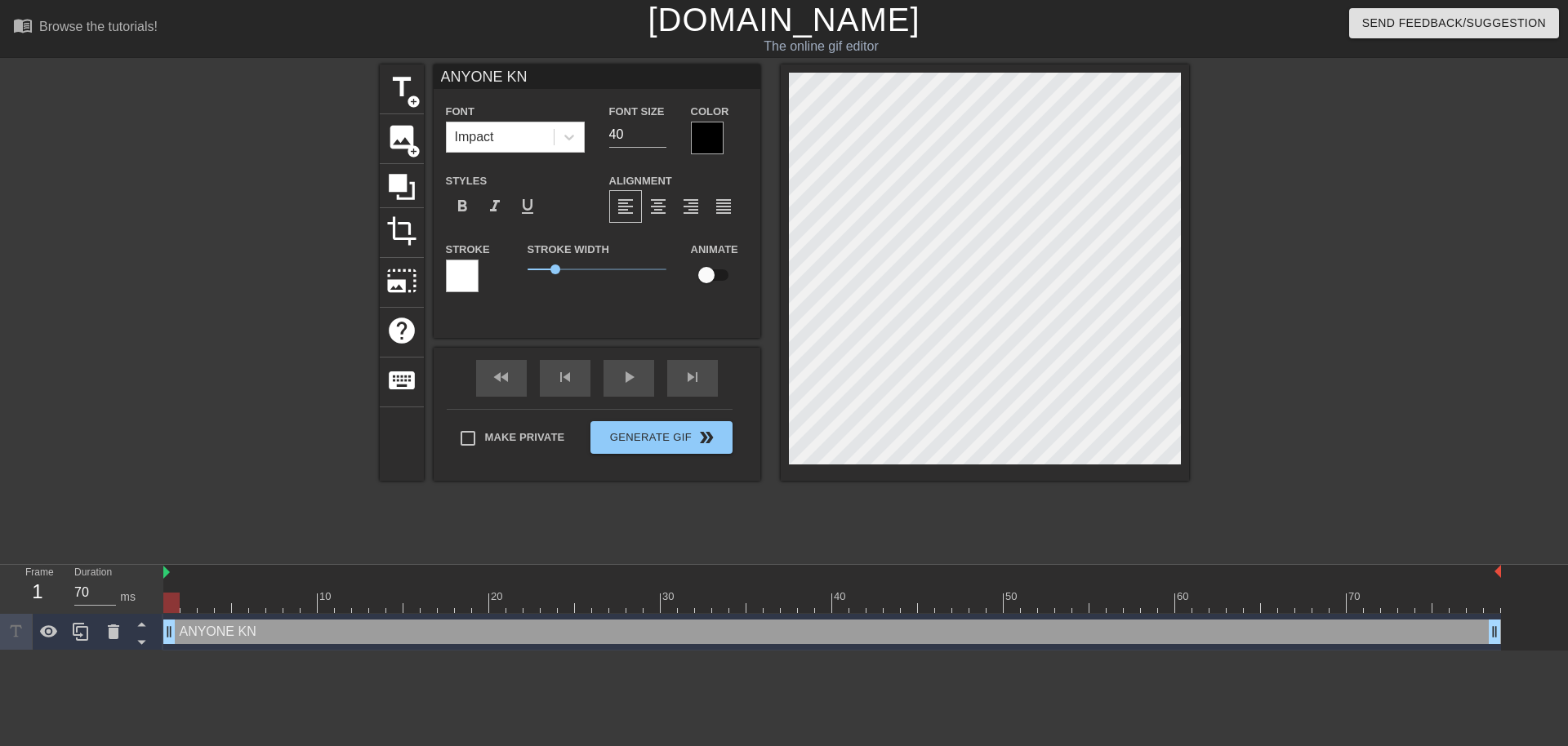
type textarea "ANYONE KNO"
type input "ANYONE KNOW"
type textarea "ANYONE KNOW"
type input "ANYONE KNOW"
type textarea "ANYONE KNOW"
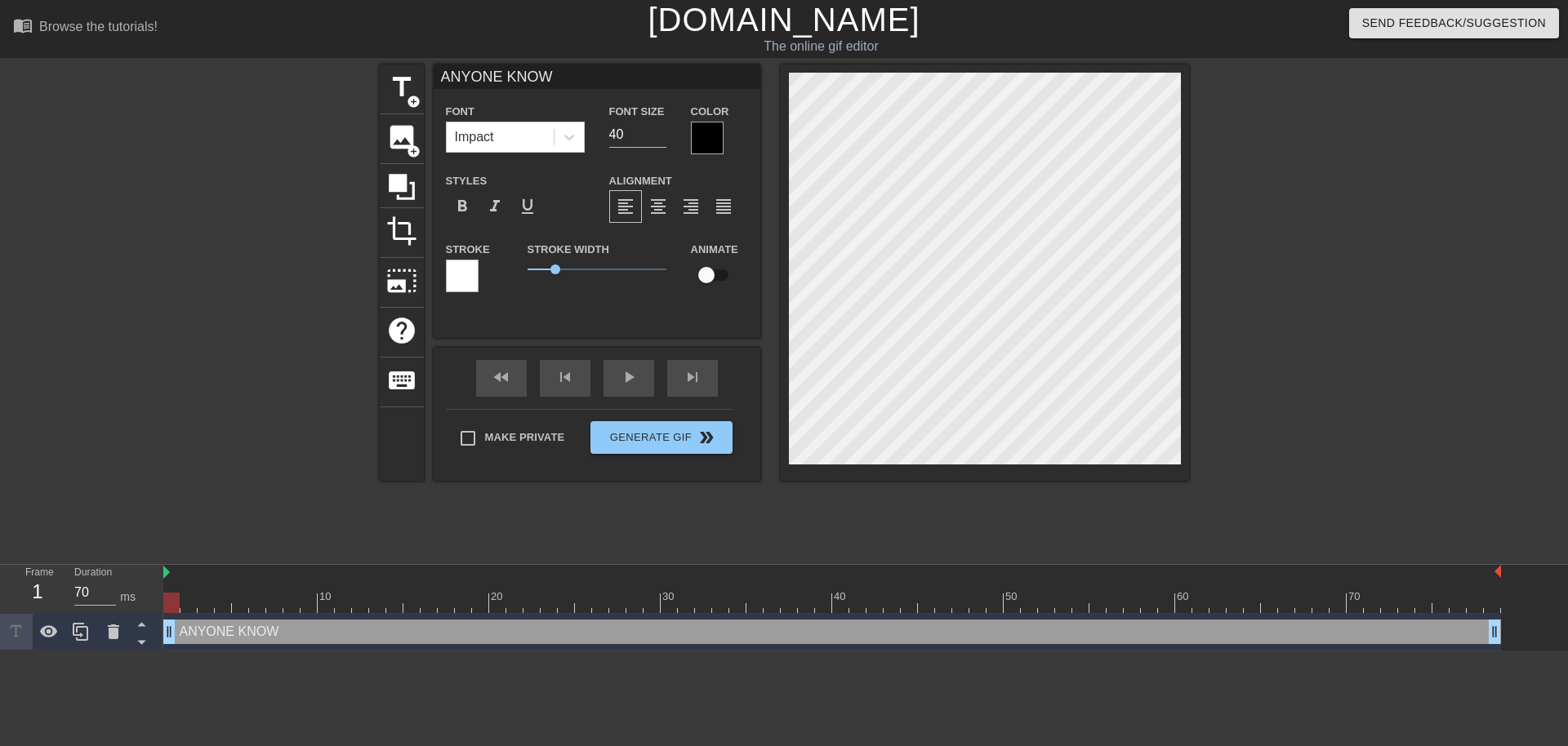
type input "ANYONE KNOW H"
type textarea "ANYONE KNOW H"
type input "ANYONE KNOW HO"
type textarea "ANYONE KNOW HO"
type input "ANYONE KNOW HOW"
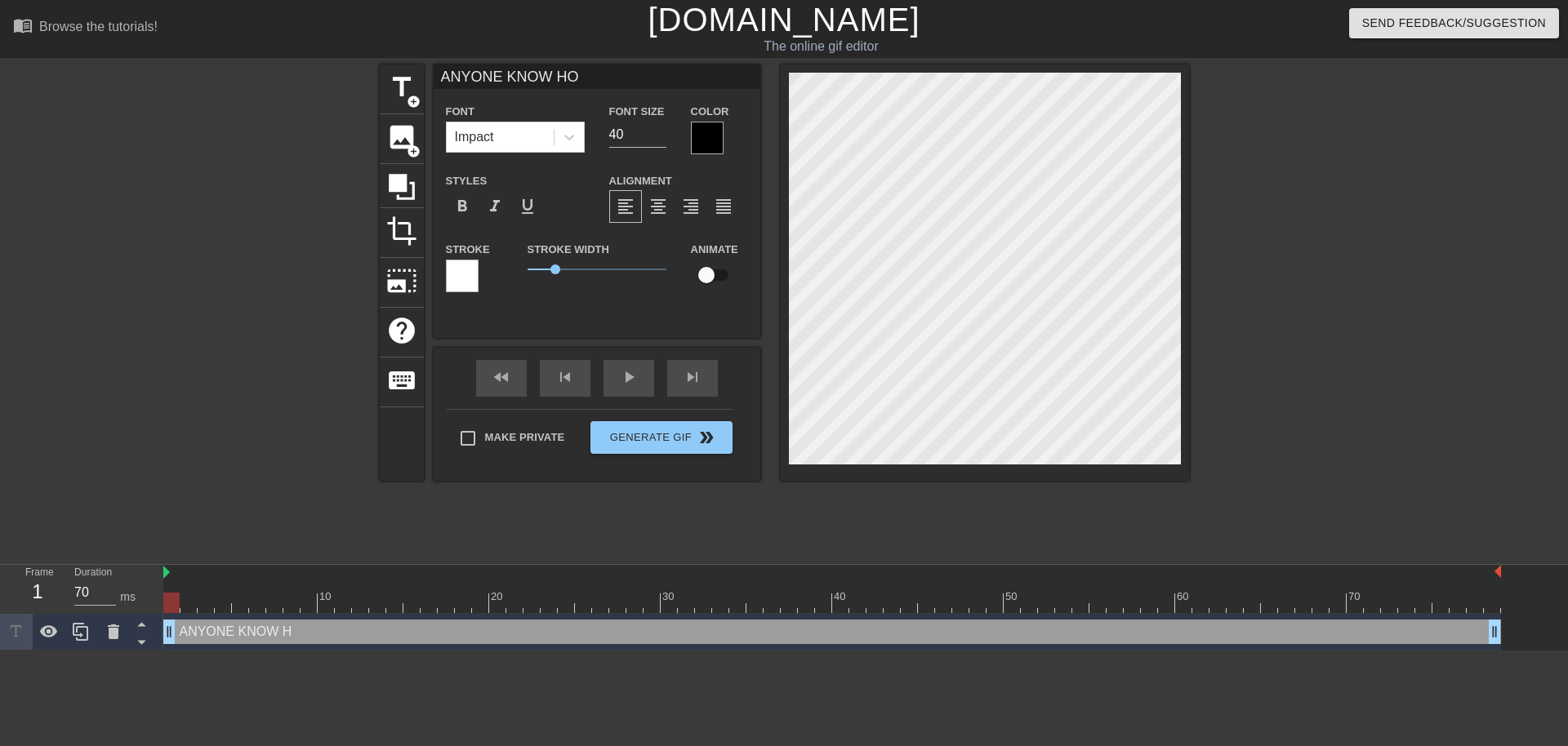
type textarea "ANYONE KNOW HOW"
type input "ANYONE KNOW HOW"
type textarea "ANYONE KNOW HOW"
type input "ANYONE KNOW HOW T"
type textarea "ANYONE KNOW HOW T"
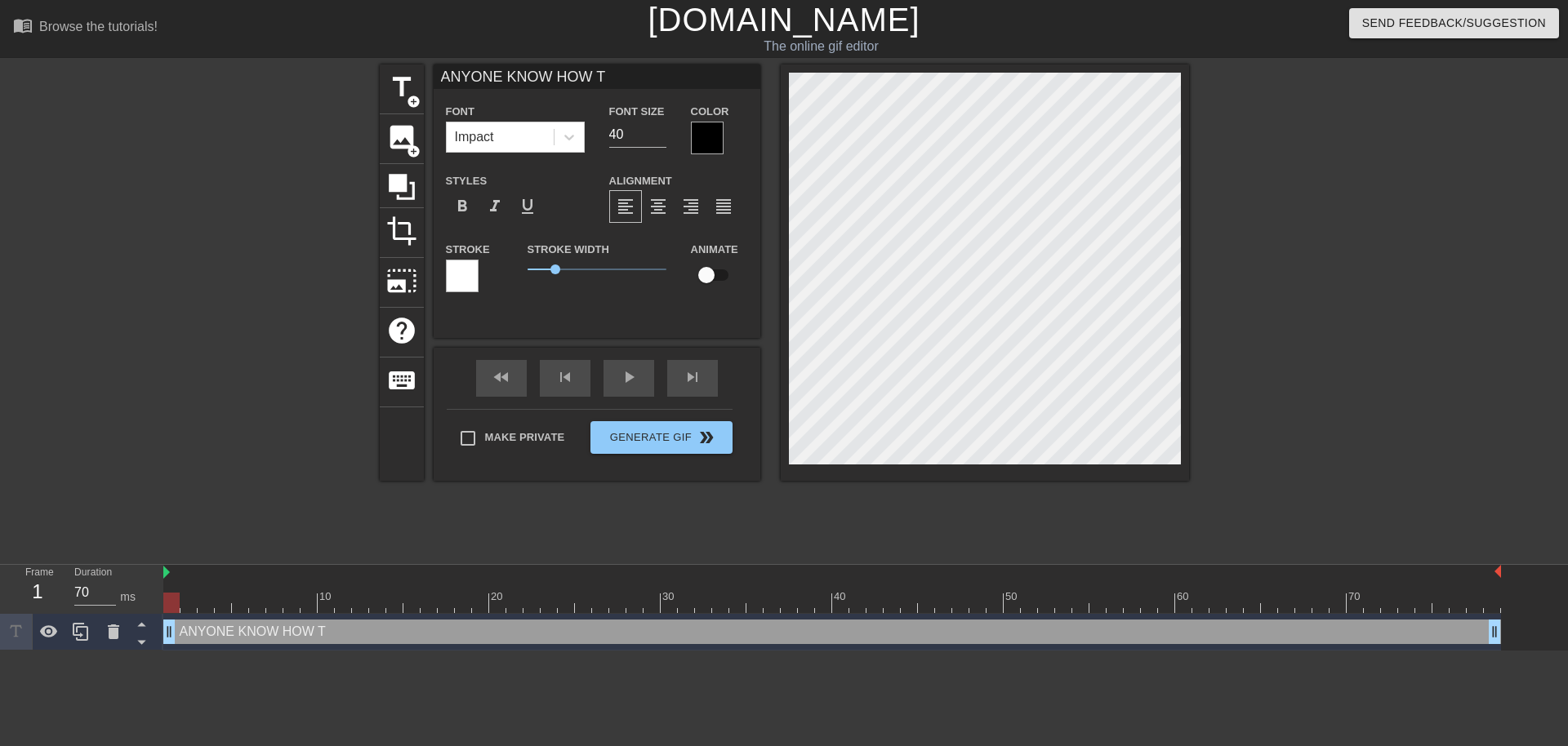
type input "ANYONE KNOW HOW TO"
type textarea "ANYONE KNOW HOW TO"
type input "ANYONE KNOW HOW TO"
type textarea "ANYONE KNOW HOW TO"
type input "ANYONE KNOW HOW TO U"
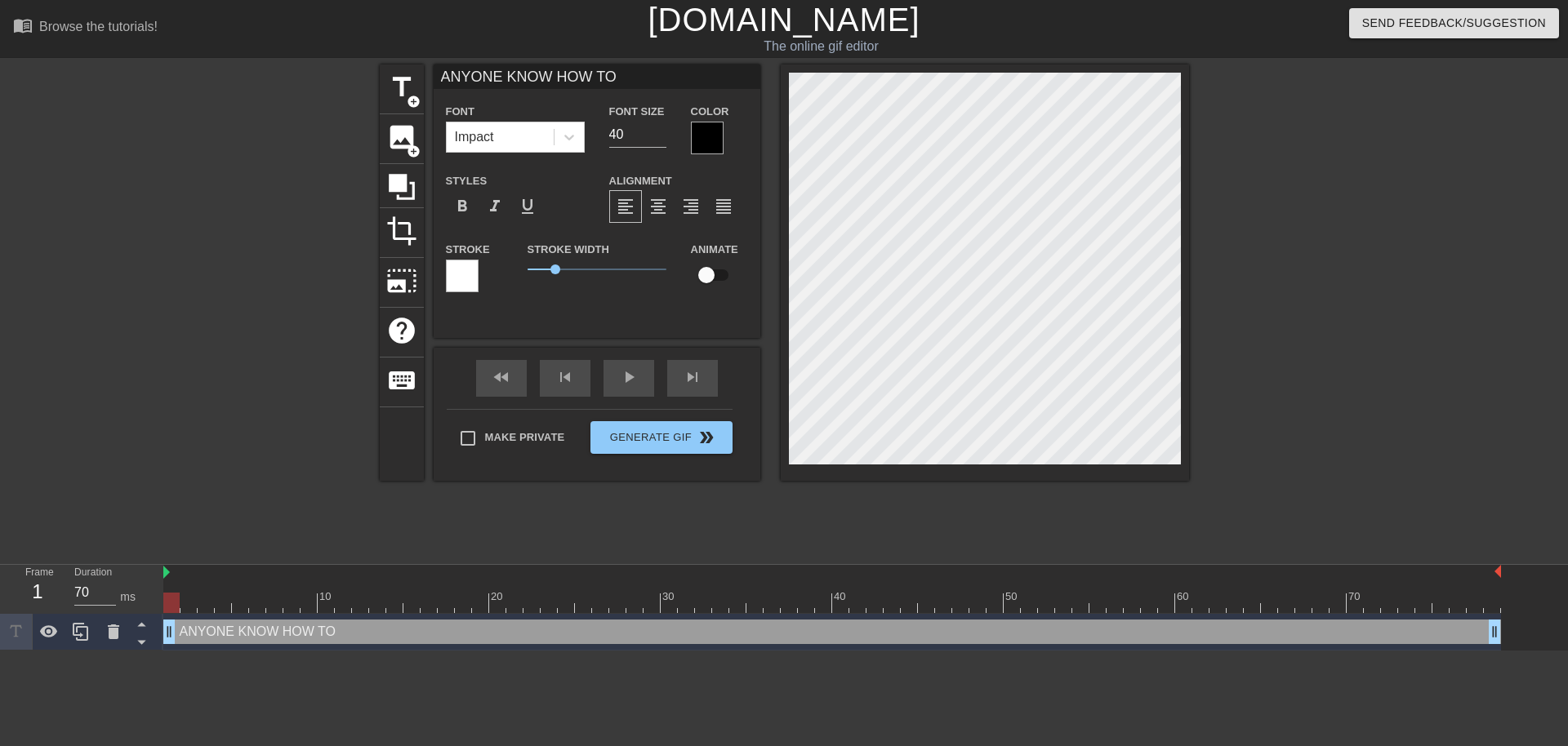
type textarea "ANYONE KNOW HOW TO U"
type input "ANYONE KNOW HOW TO"
type textarea "ANYONE KNOW HOW TO"
type input "ANYONE KNOW HOW TO"
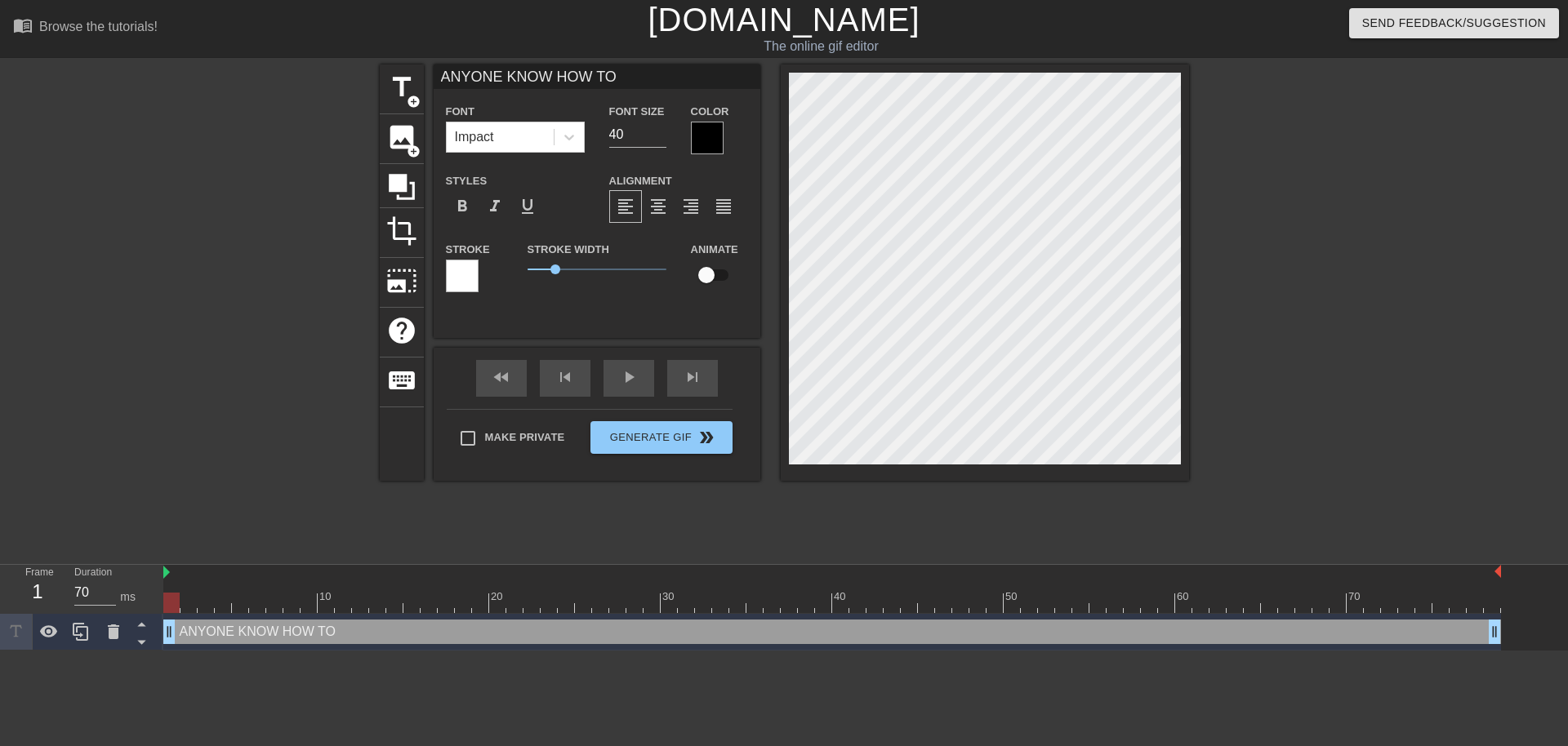
type textarea "ANYONE KNOW HOW TO"
type input "ANYONE KNOW HOW T"
type textarea "ANYONE KNOW HOW T"
type input "ANYONE KNOW HOW"
type textarea "ANYONE KNOW HOW"
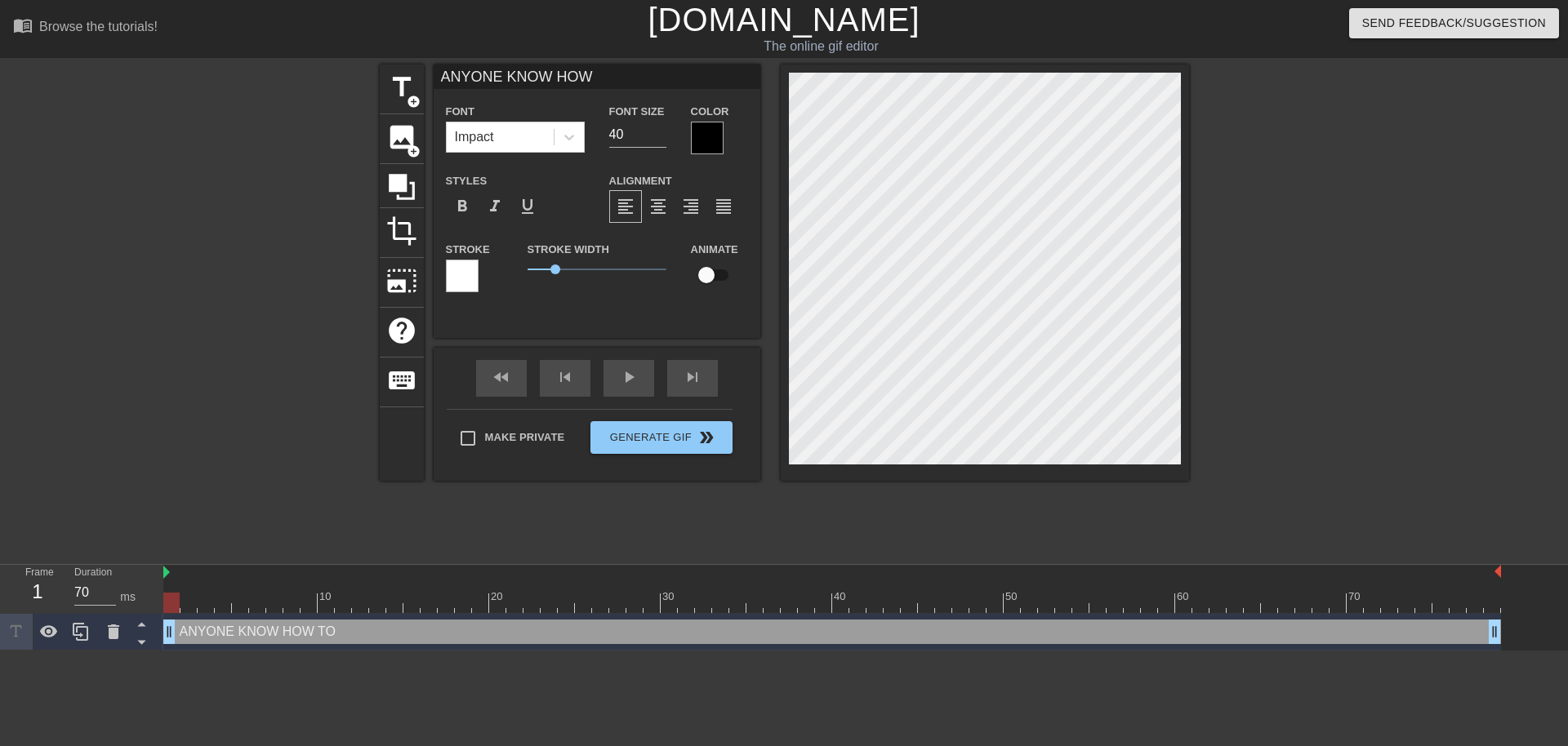
type input "ANYONE KNOW HOW"
type textarea "ANYONE KNOW HOW"
type input "ANYONE KNOW HO"
type textarea "ANYONE KNOW HO"
type input "ANYONE KNOW H"
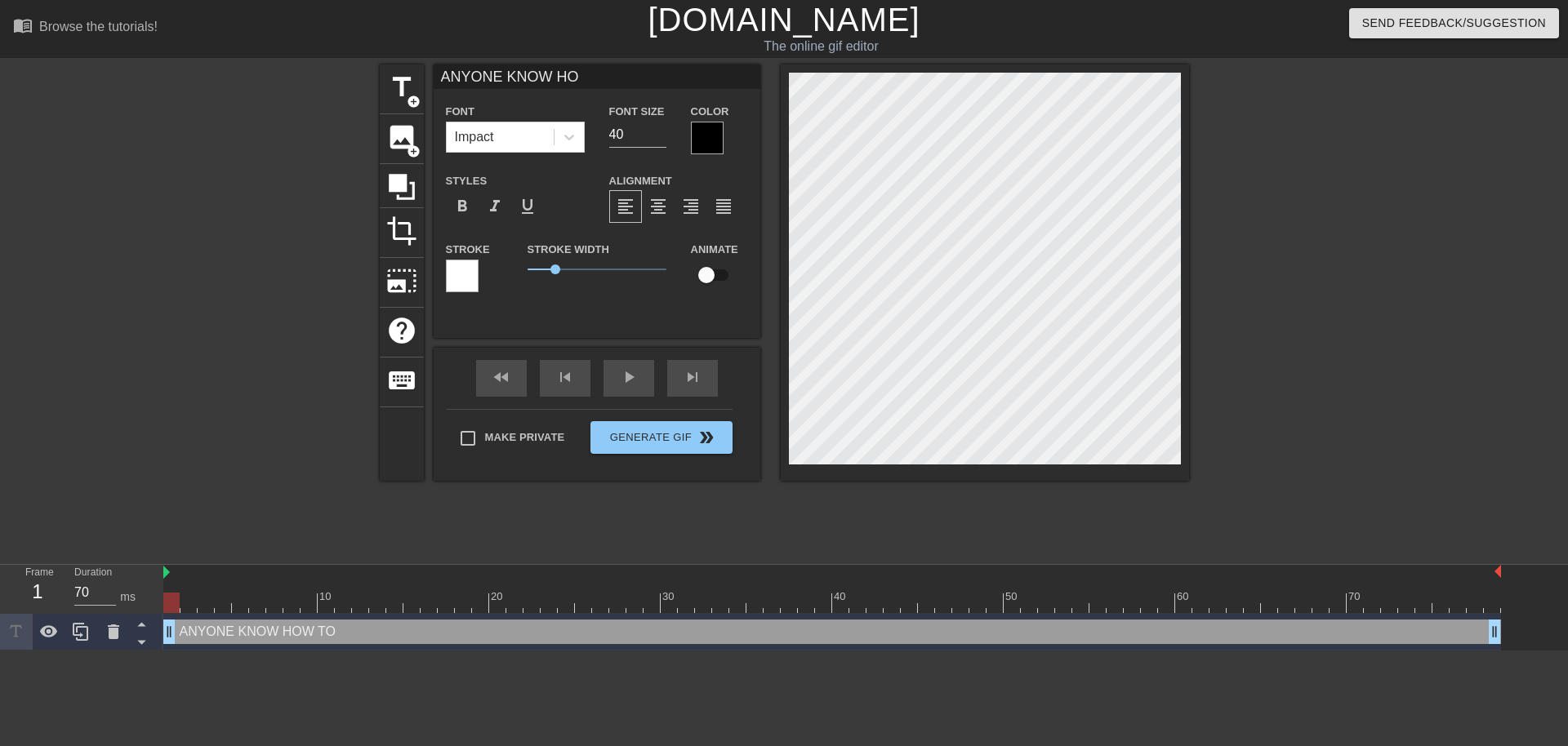
type textarea "ANYONE KNOW H"
type input "ANYONE KNOW"
type textarea "ANYONE KNOW"
type input "ANYONE KNOW"
type textarea "ANYONE KNOW"
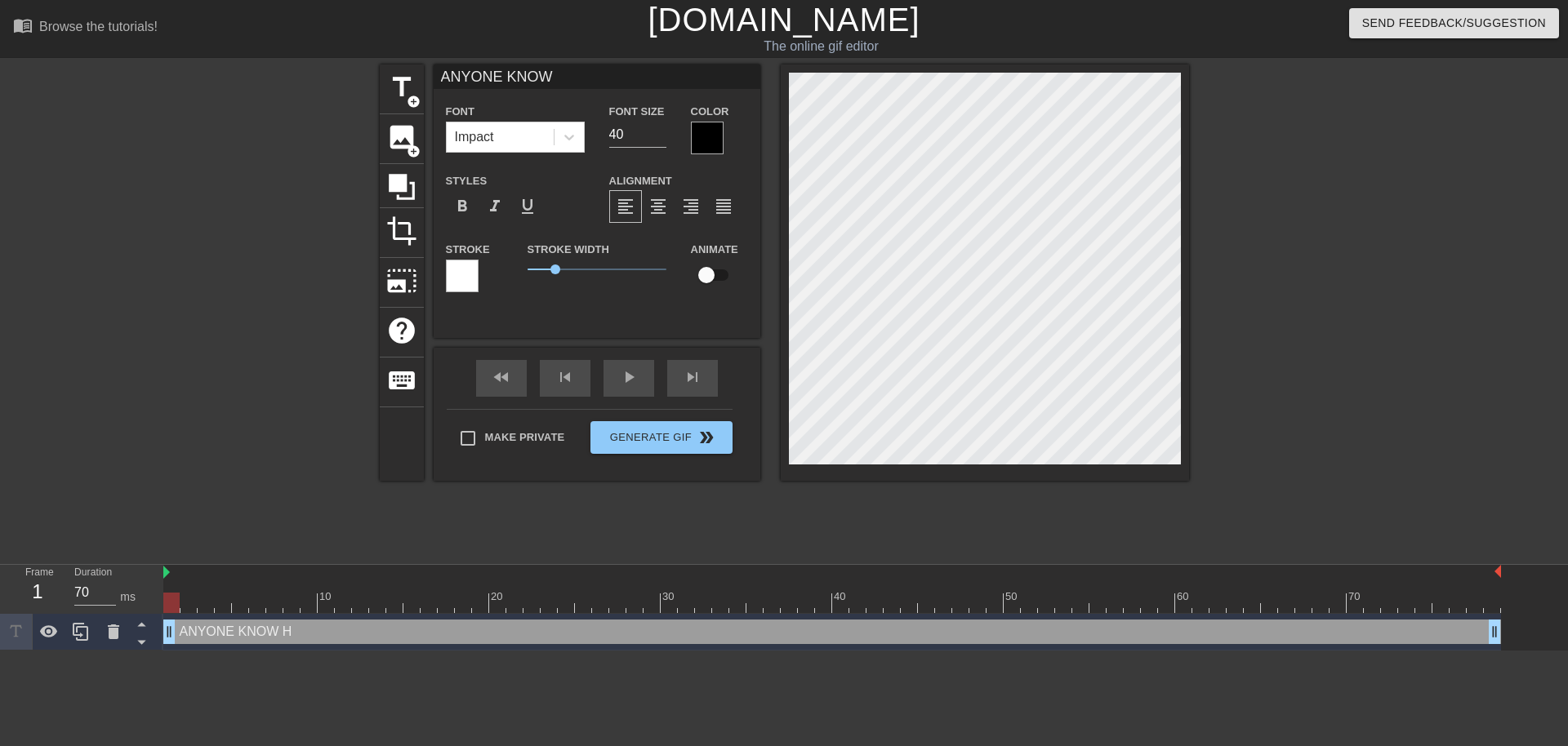
type input "ANYONE KNO"
type textarea "ANYONE KNO"
type input "ANYONE KN"
type textarea "ANYONE KN"
type input "ANYONE K"
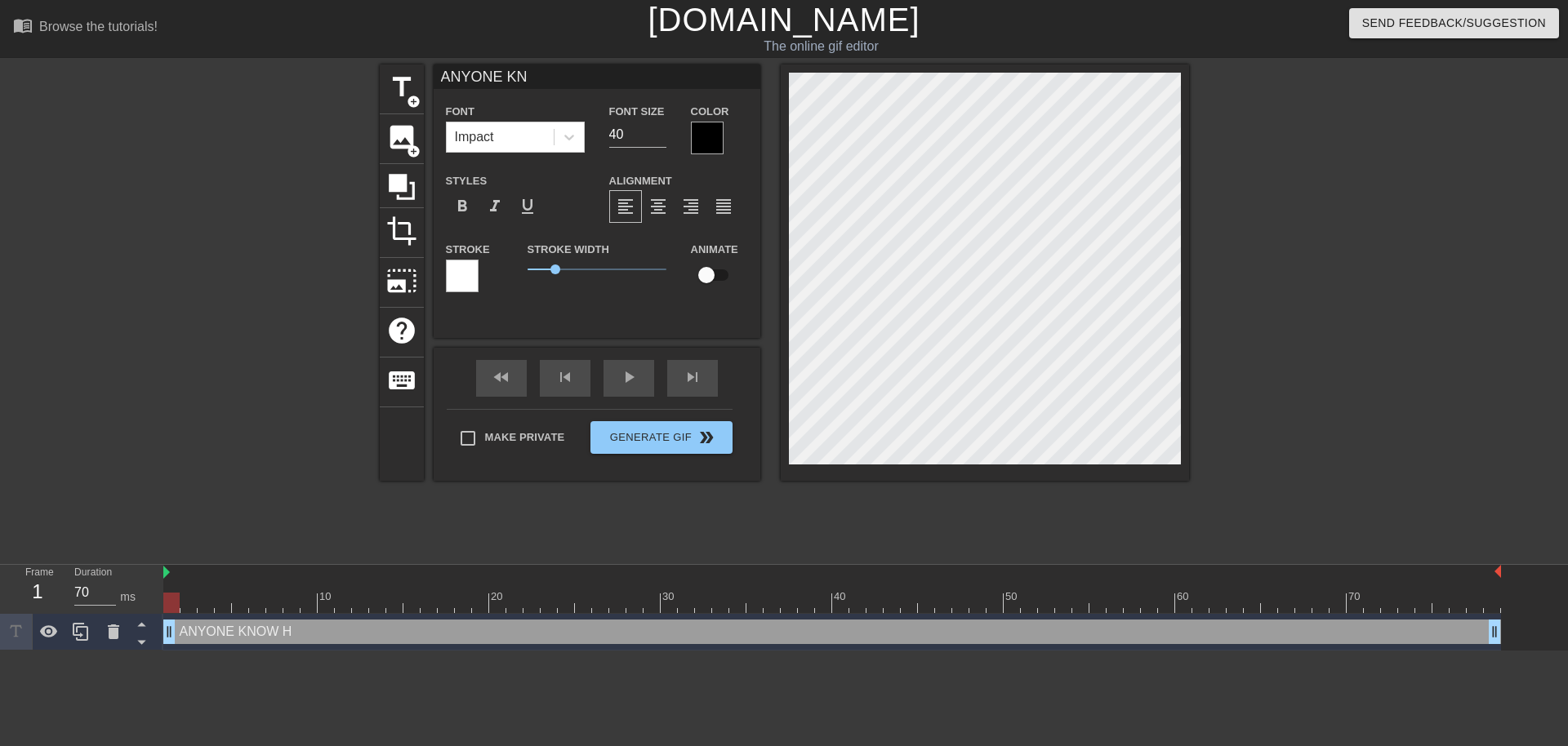
type textarea "ANYONE K"
type input "ANYONE"
type textarea "ANYONE"
type input "ANYONE"
type textarea "ANYONE"
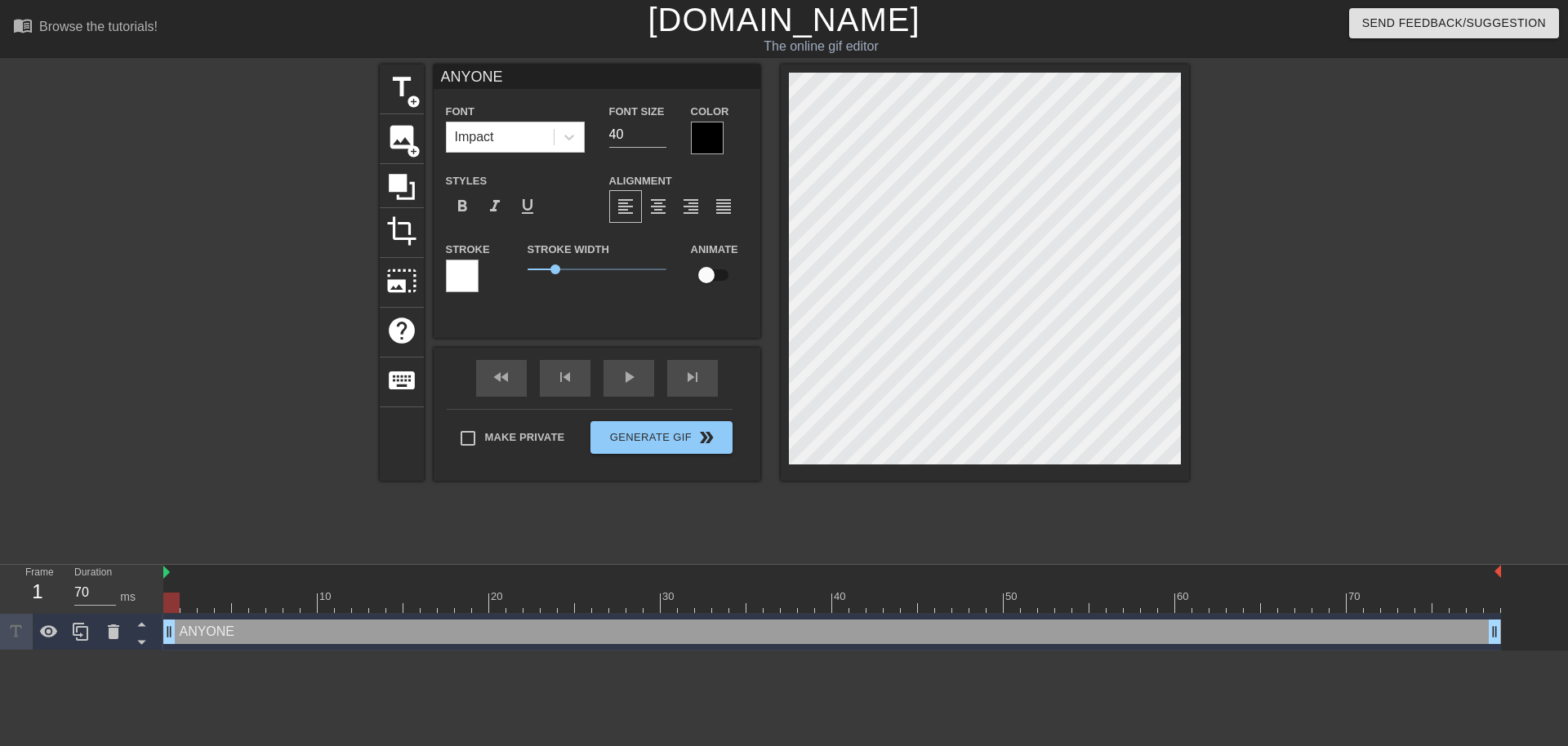
type input "ANYON"
type textarea "ANYON"
type input "ANYO"
type textarea "ANYO"
type input "ANY"
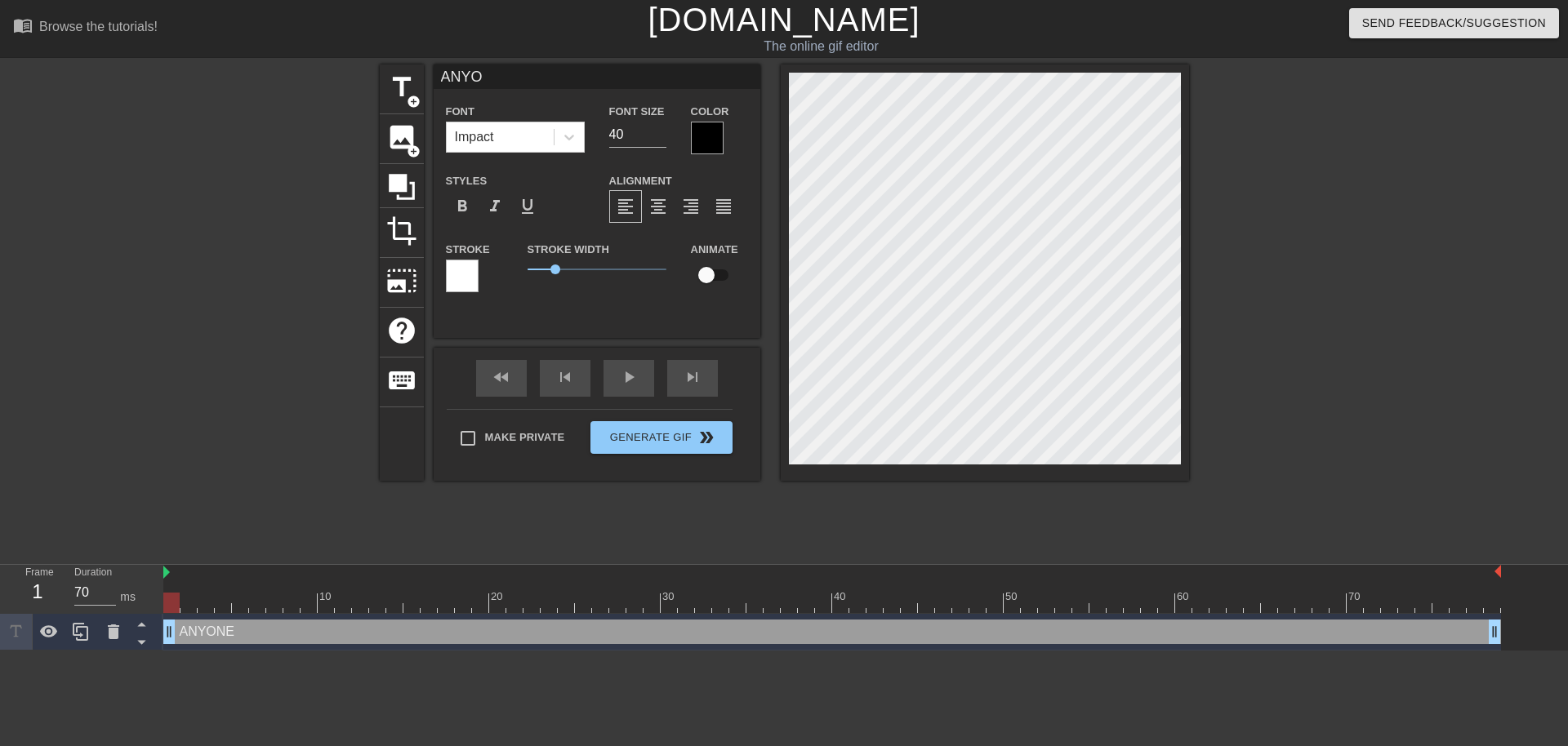
type textarea "ANY"
type input "AN"
type textarea "AN"
type input "A"
type textarea "A"
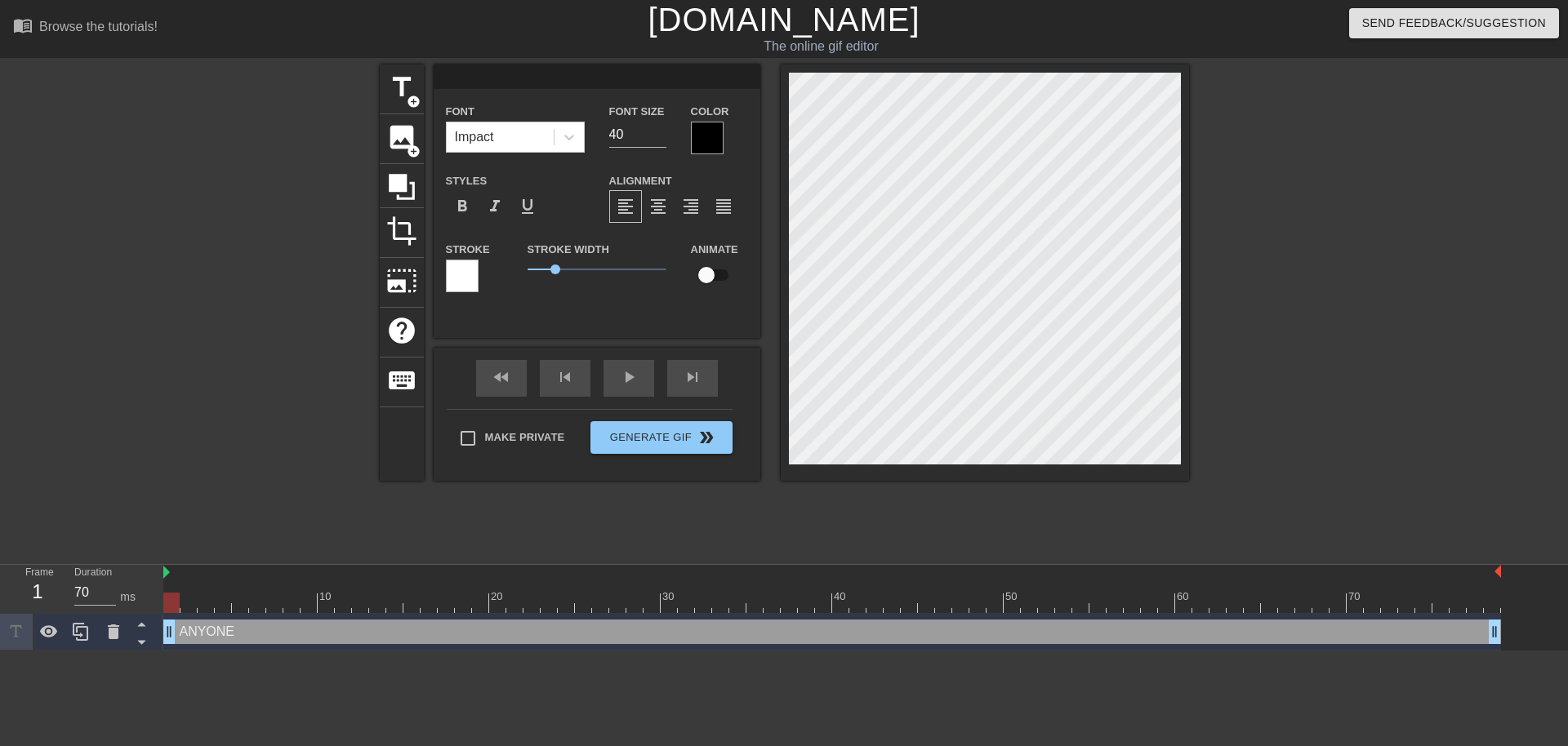
scroll to position [2, 2]
type input "W"
type textarea "W"
type input "WF"
type textarea "WF"
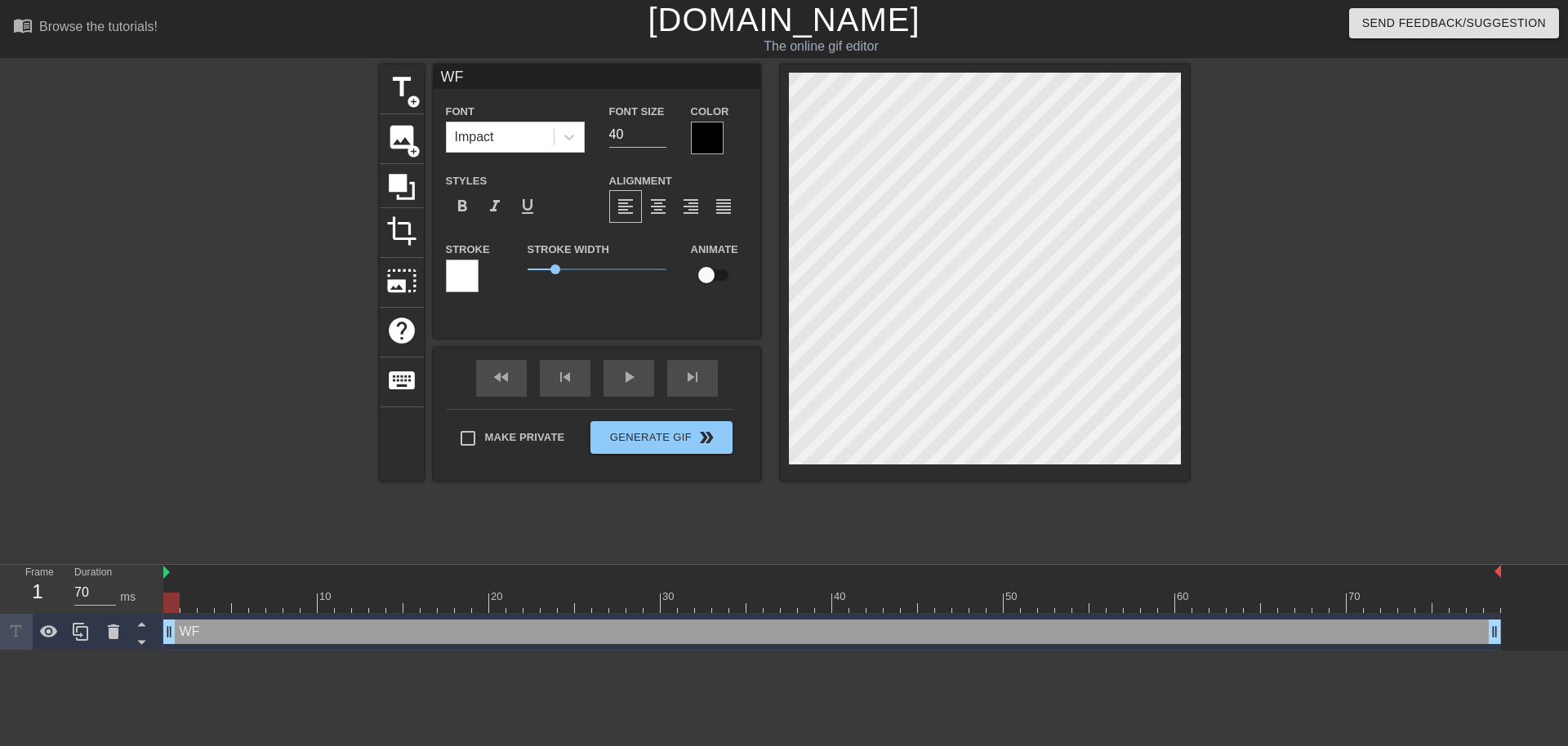
type input "WFE"
type textarea "WFE"
type input "WF"
type textarea "WF"
type input "W"
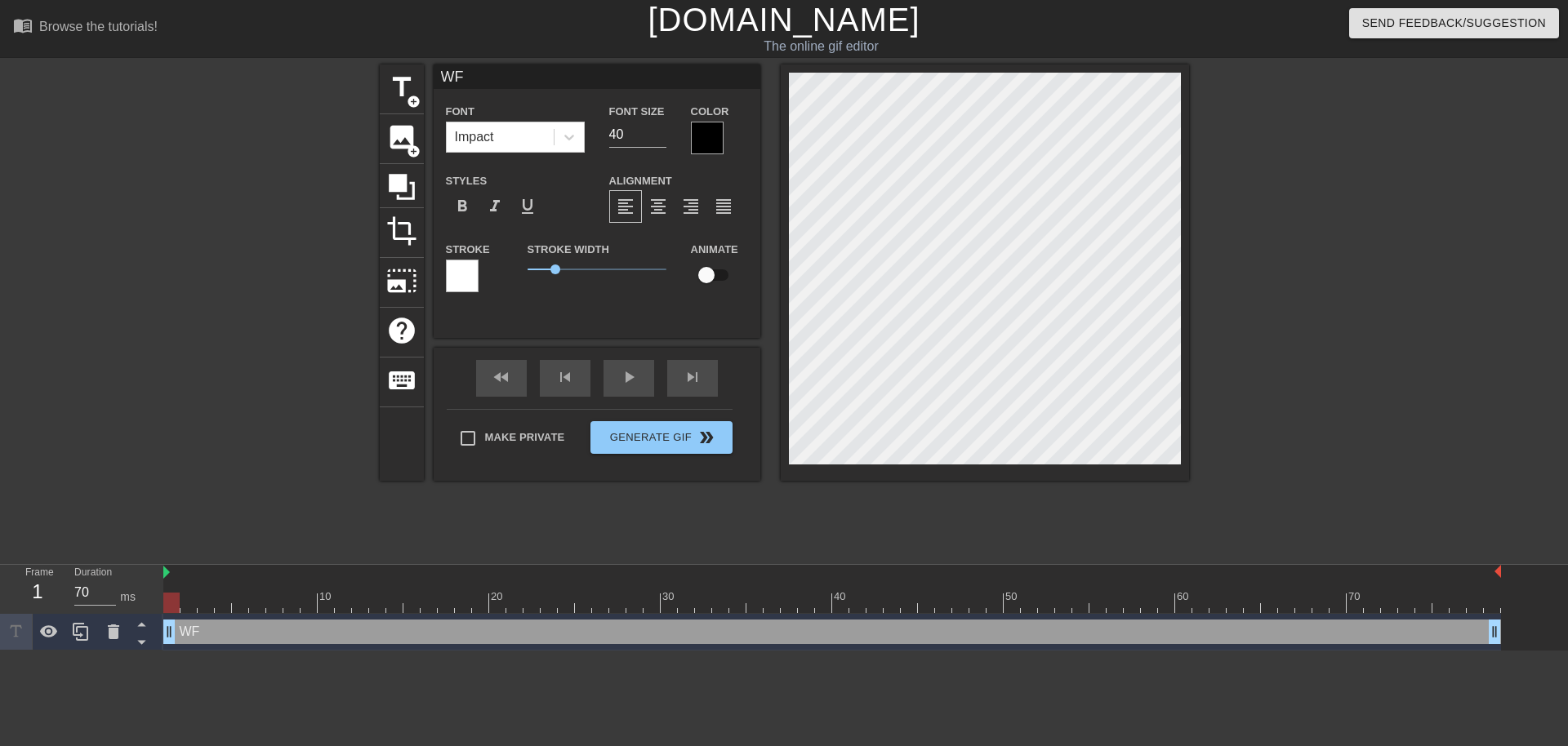
type textarea "W"
type input "H"
type textarea "H"
type input "HO"
type textarea "HO"
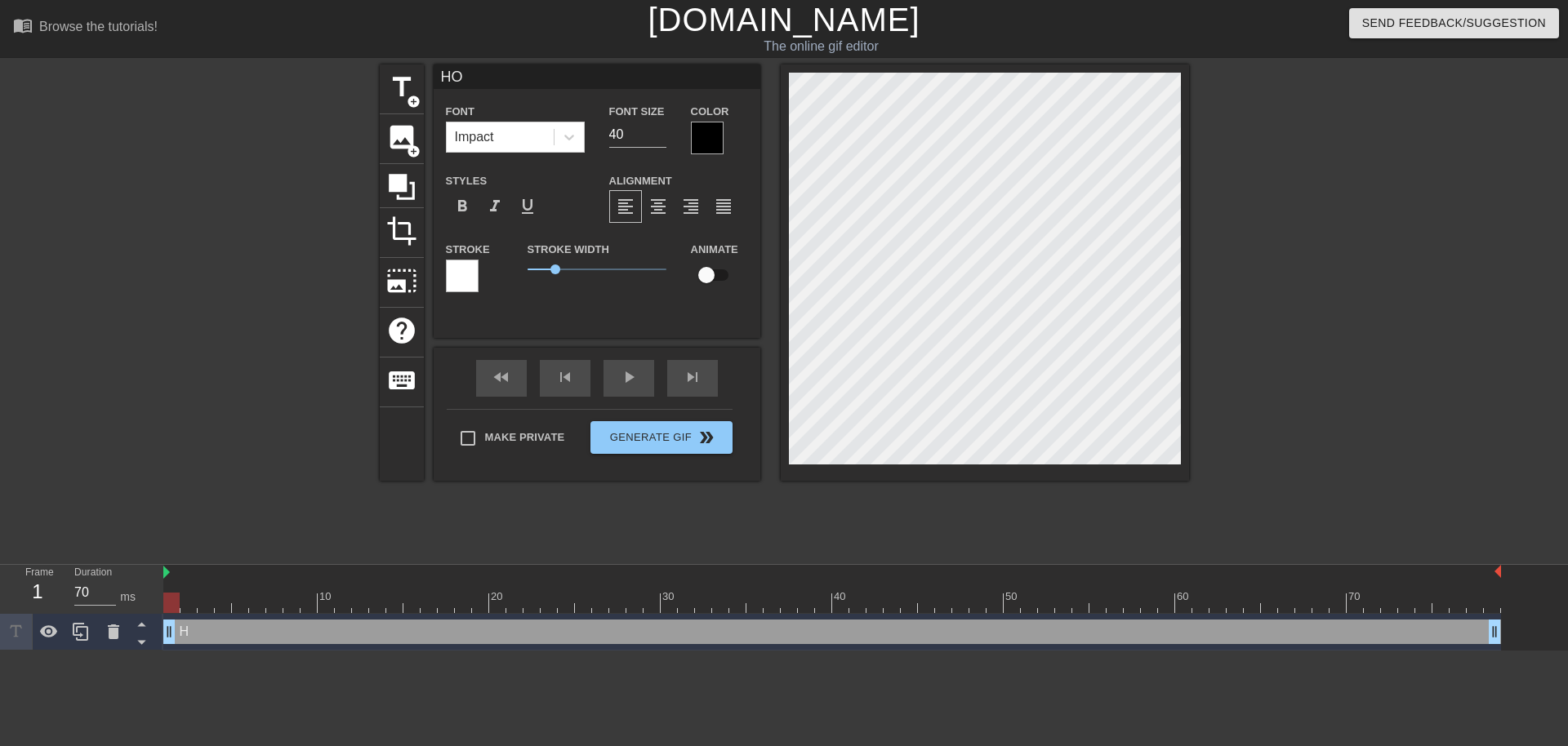
type input "HOW"
type textarea "HOW"
type input "HOWT"
type textarea "HOWT"
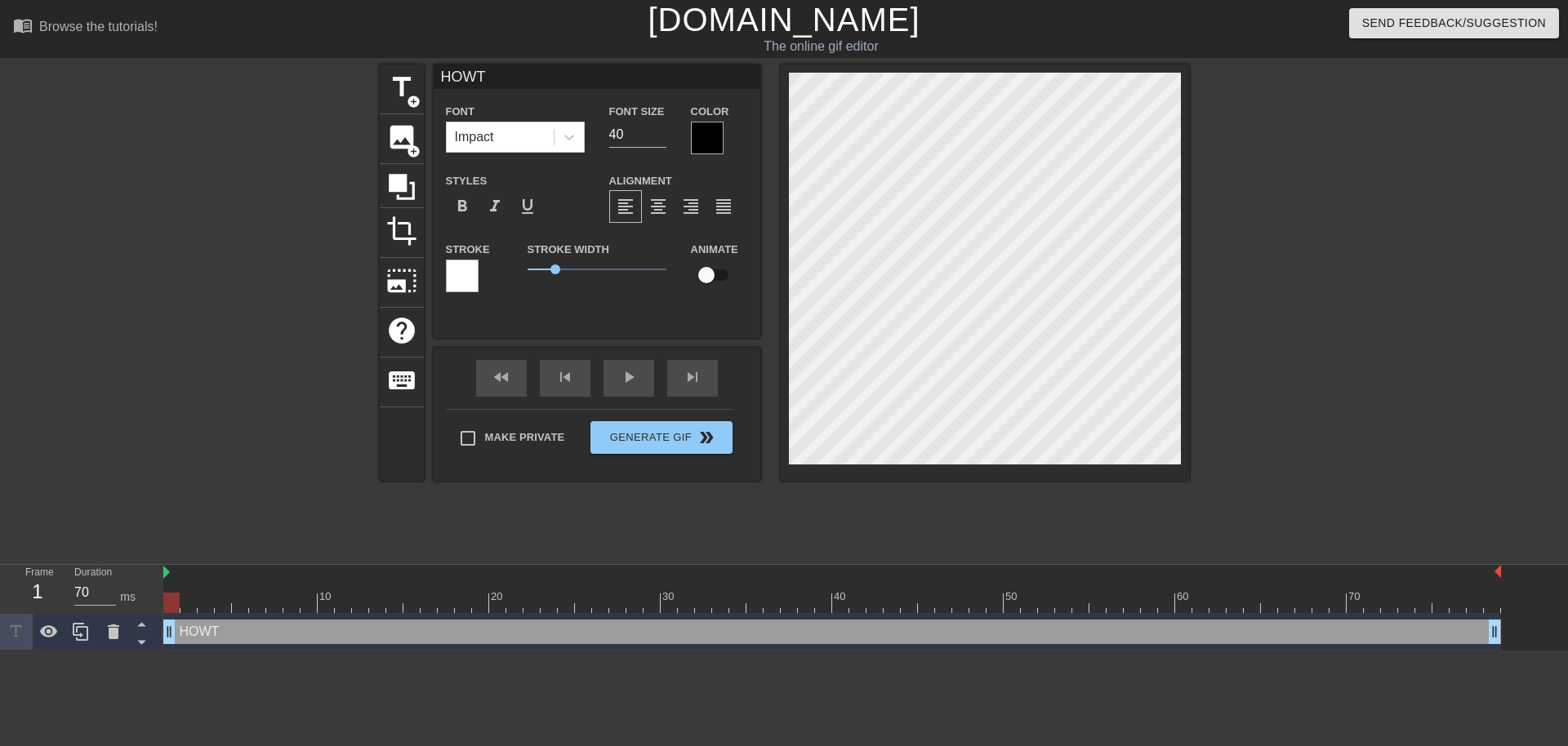
type input "HOW"
type textarea "HOW"
type input "HOW"
type textarea "HOW"
type input "HOW T"
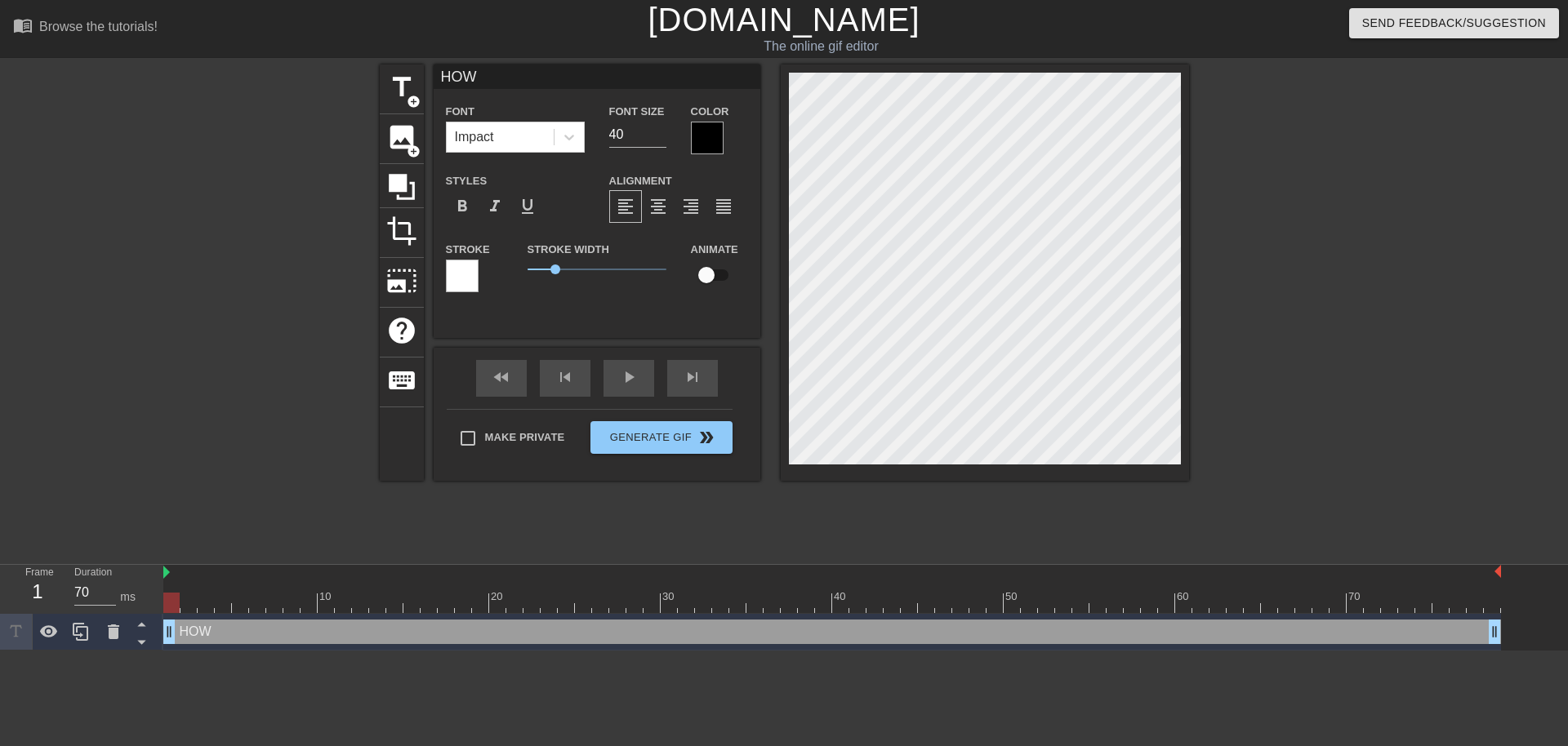
type textarea "HOW T"
type input "HOW TO"
type textarea "HOW TO"
type input "HOW TO"
type textarea "HOW TO"
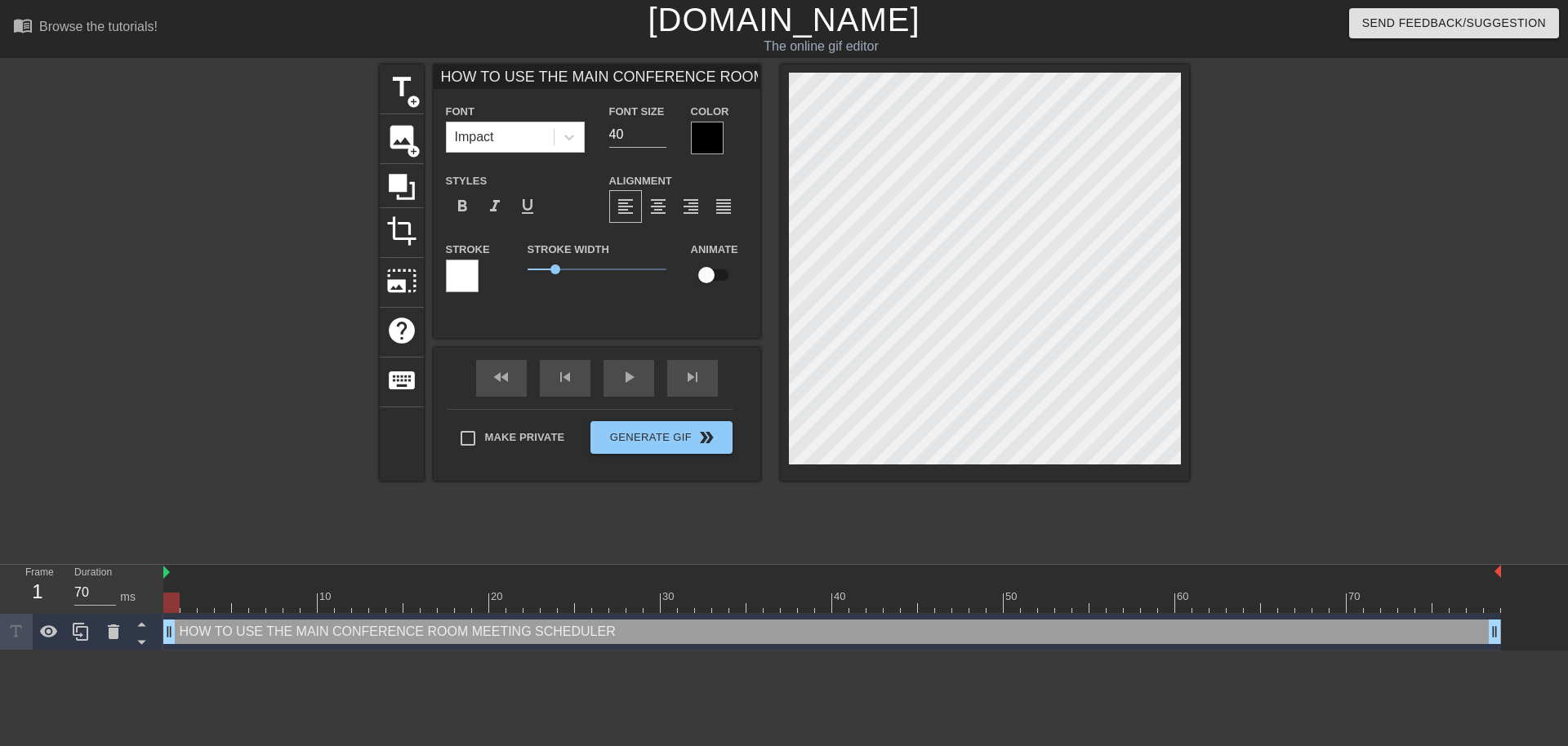
scroll to position [2, 25]
click at [603, 78] on input "HOW TO USE THE MAIN CONFERENCE ROOM MEETING SCHEDULER" at bounding box center [596, 76] width 327 height 24
click at [606, 73] on input "HOW TO USE THE MAIN CONFERENCE ROOM MEETING SCHEDULER" at bounding box center [596, 76] width 327 height 24
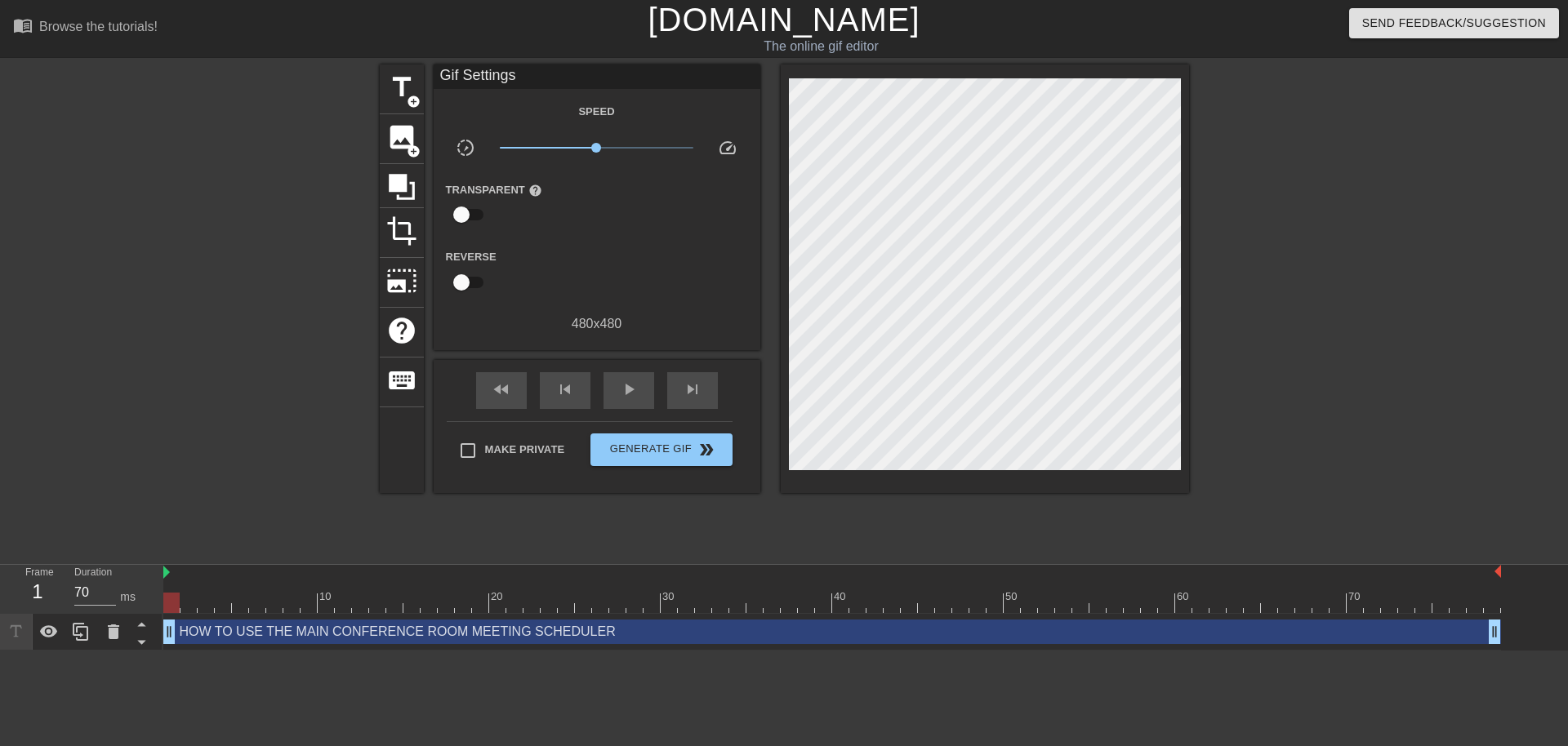
click at [1361, 236] on div at bounding box center [1331, 309] width 245 height 490
click at [409, 89] on span "title" at bounding box center [402, 88] width 31 height 31
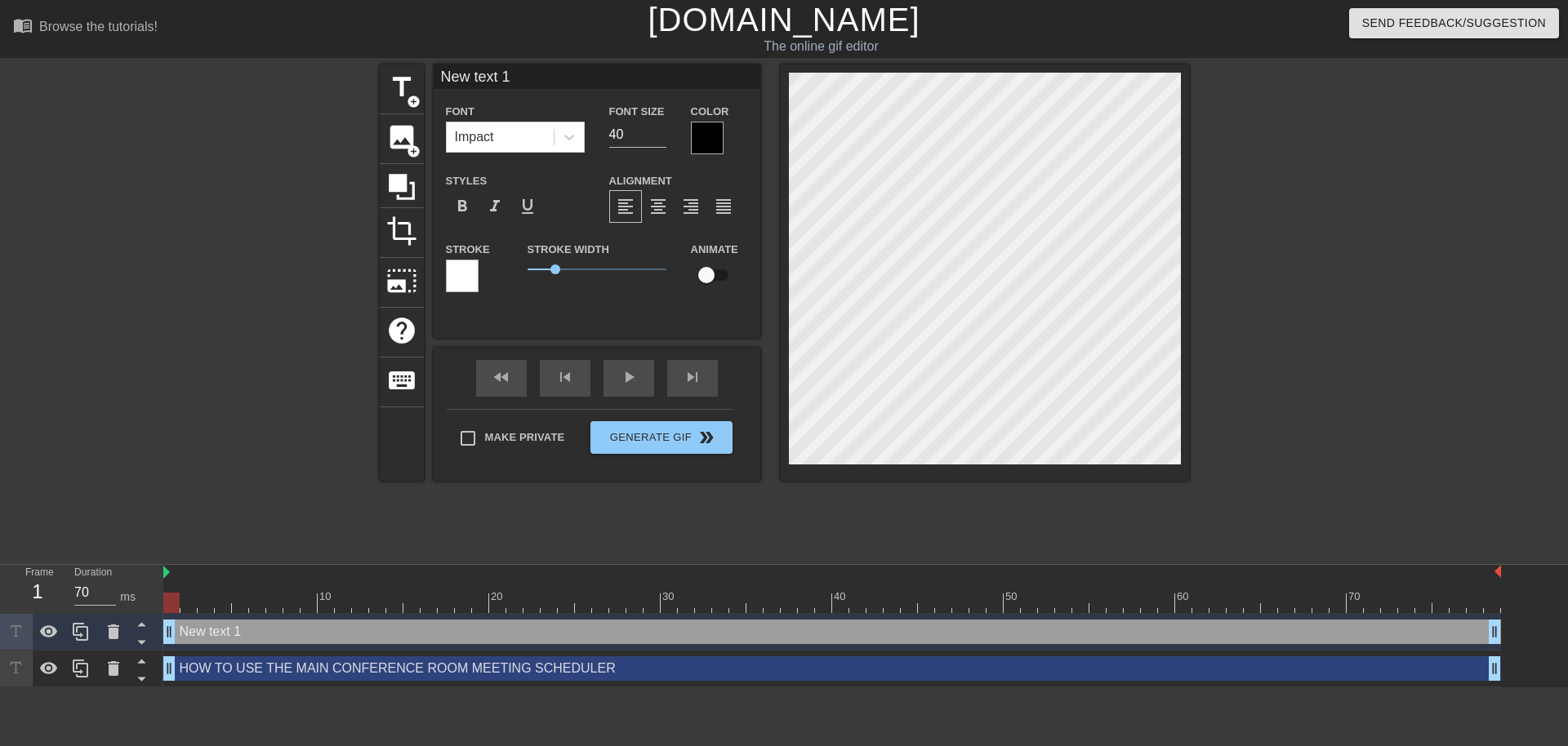
click at [393, 666] on div "HOW TO USE THE MAIN CONFERENCE ROOM MEETING SCHEDULER drag_handle drag_handle" at bounding box center [831, 668] width 1338 height 24
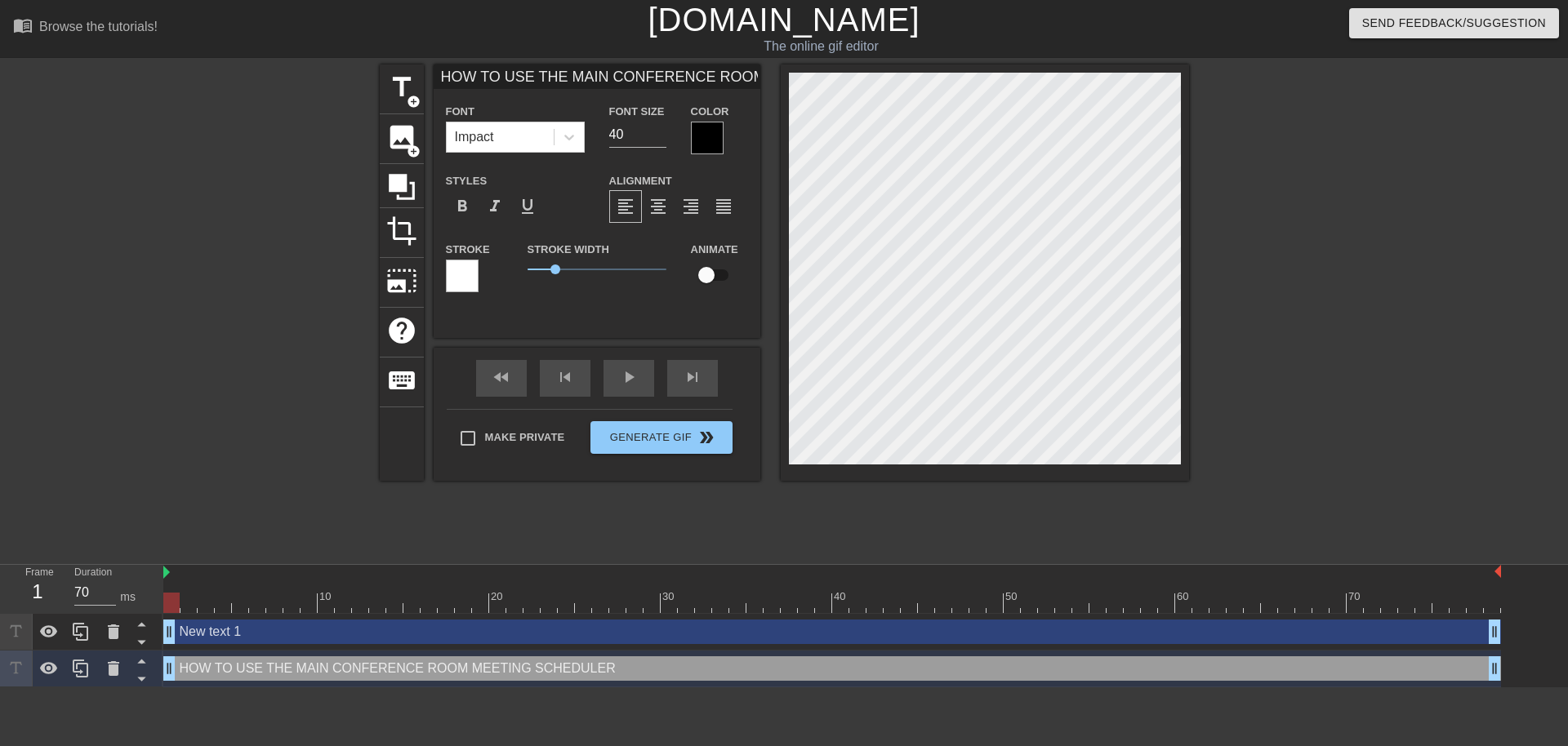
click at [419, 667] on div "HOW TO USE THE MAIN CONFERENCE ROOM MEETING SCHEDULER drag_handle drag_handle" at bounding box center [831, 668] width 1338 height 24
click at [140, 683] on icon at bounding box center [141, 678] width 20 height 20
click at [329, 664] on div "HOW TO USE THE MAIN CONFERENCE ROOM MEETING SCHEDULER drag_handle drag_handle" at bounding box center [831, 668] width 1338 height 24
click at [329, 672] on div "HOW TO USE THE MAIN CONFERENCE ROOM MEETING SCHEDULER drag_handle drag_handle" at bounding box center [831, 668] width 1338 height 24
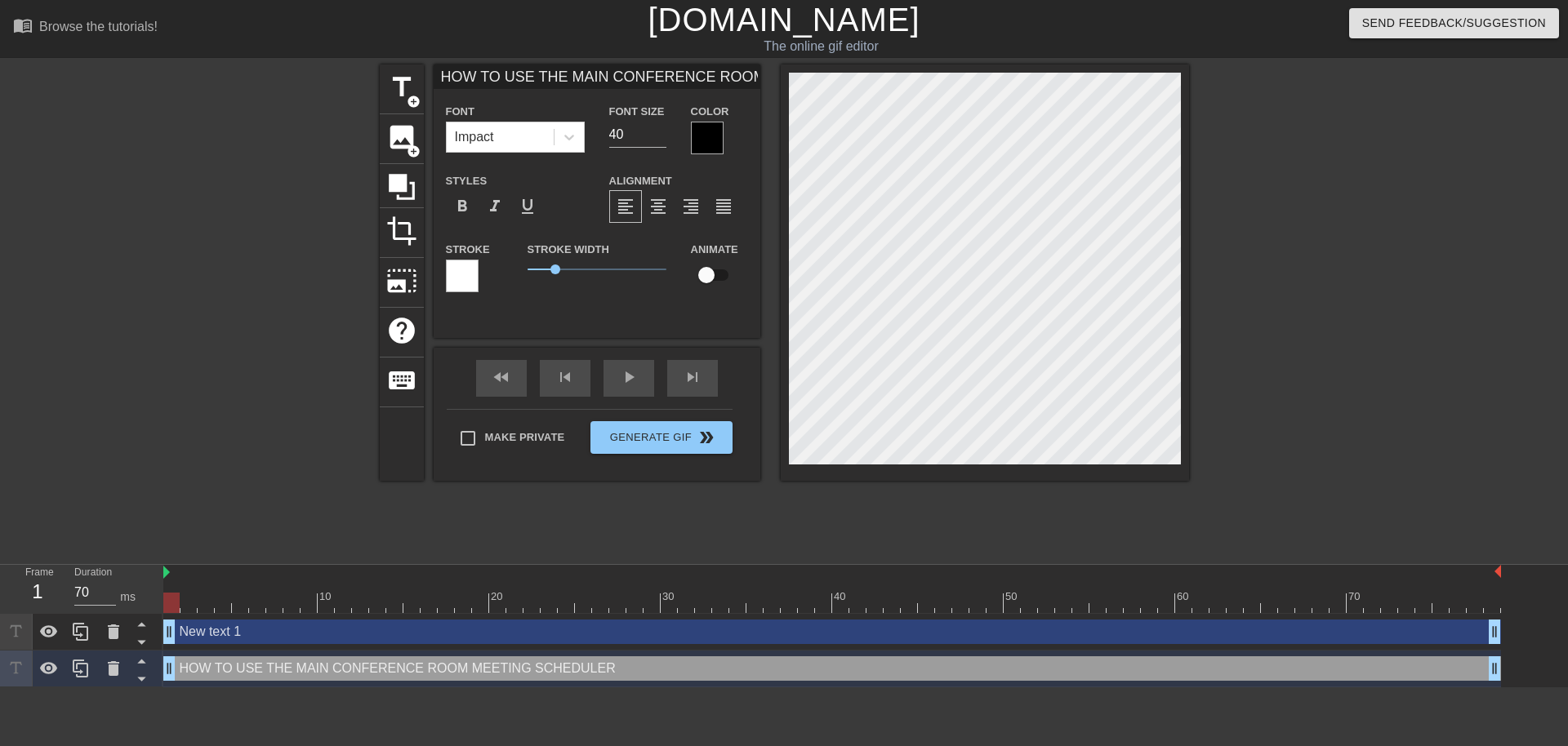
click at [610, 663] on div "HOW TO USE THE MAIN CONFERENCE ROOM MEETING SCHEDULER drag_handle drag_handle" at bounding box center [831, 668] width 1338 height 24
click at [304, 674] on div "HOW TO USE THE MAIN CONFERENCE ROOM MEETING SCHEDULER drag_handle drag_handle" at bounding box center [831, 668] width 1338 height 24
click at [336, 668] on div "HOW TO USE THE MAIN CONFERENCE ROOM MEETING SCHEDULER drag_handle drag_handle" at bounding box center [831, 668] width 1338 height 24
click at [595, 78] on input "HOW TO USE THE MAIN CONFERENCE ROOM MEETING SCHEDULER" at bounding box center [596, 76] width 327 height 24
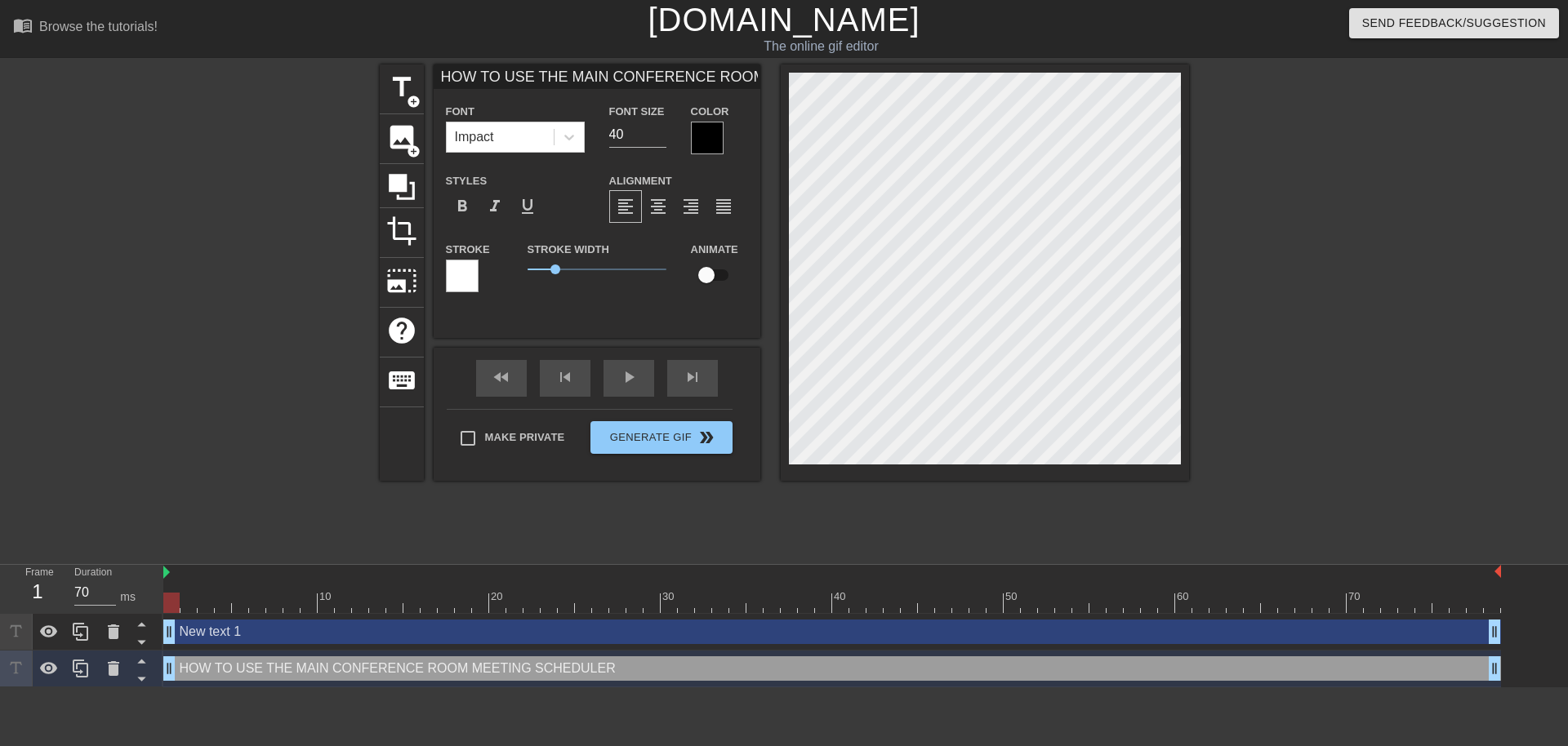
click at [557, 77] on input "HOW TO USE THE MAIN CONFERENCE ROOM MEETING SCHEDULER" at bounding box center [596, 76] width 327 height 24
click at [955, 92] on div "title add_circle image add_circle crop photo_size_select_large help keyboard HO…" at bounding box center [784, 272] width 809 height 416
click at [272, 630] on div "New text 1 drag_handle drag_handle" at bounding box center [831, 631] width 1338 height 24
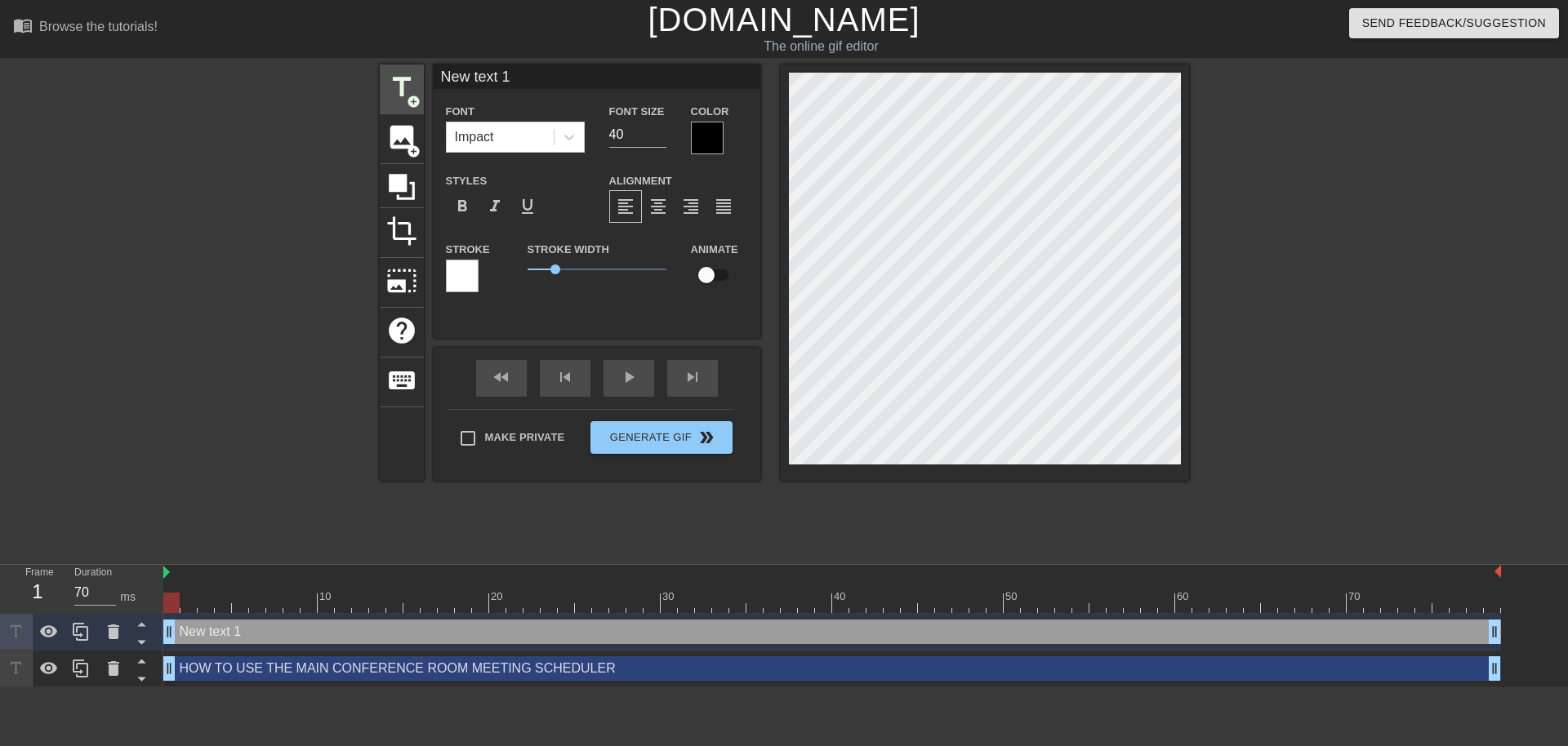
drag, startPoint x: 541, startPoint y: 77, endPoint x: 416, endPoint y: 73, distance: 125.1
click at [416, 73] on div "title add_circle image add_circle crop photo_size_select_large help keyboard Ne…" at bounding box center [784, 272] width 809 height 416
paste input "MAIN CONFERENCE ROOM MEETING SCHEDULER"
click at [308, 664] on div "HOW TO USE THE MAIN CONFERENCE ROOM MEETING SCHEDULER drag_handle drag_handle" at bounding box center [831, 668] width 1338 height 24
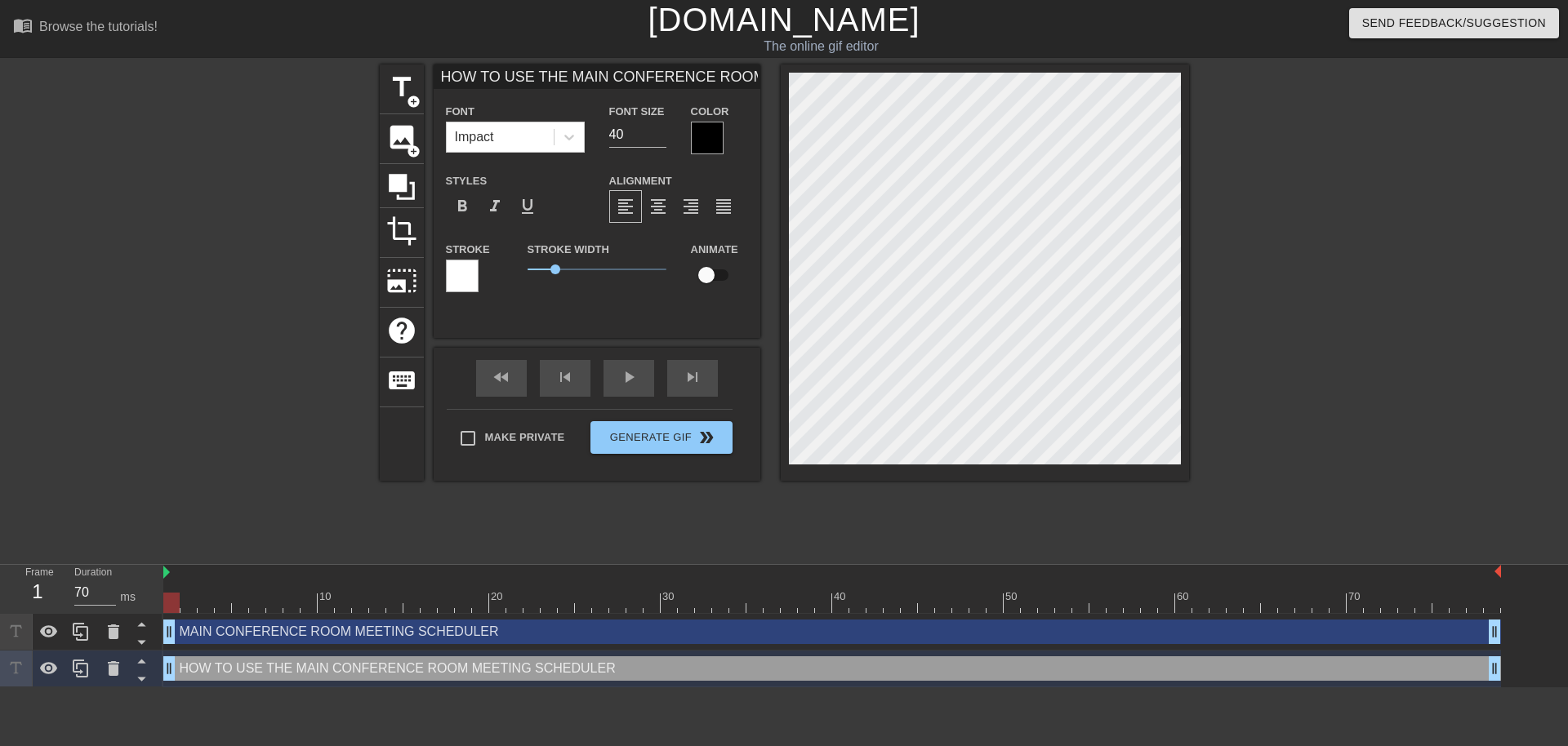
scroll to position [0, 129]
click at [959, 81] on div "title add_circle image add_circle crop photo_size_select_large help keyboard HO…" at bounding box center [784, 272] width 809 height 416
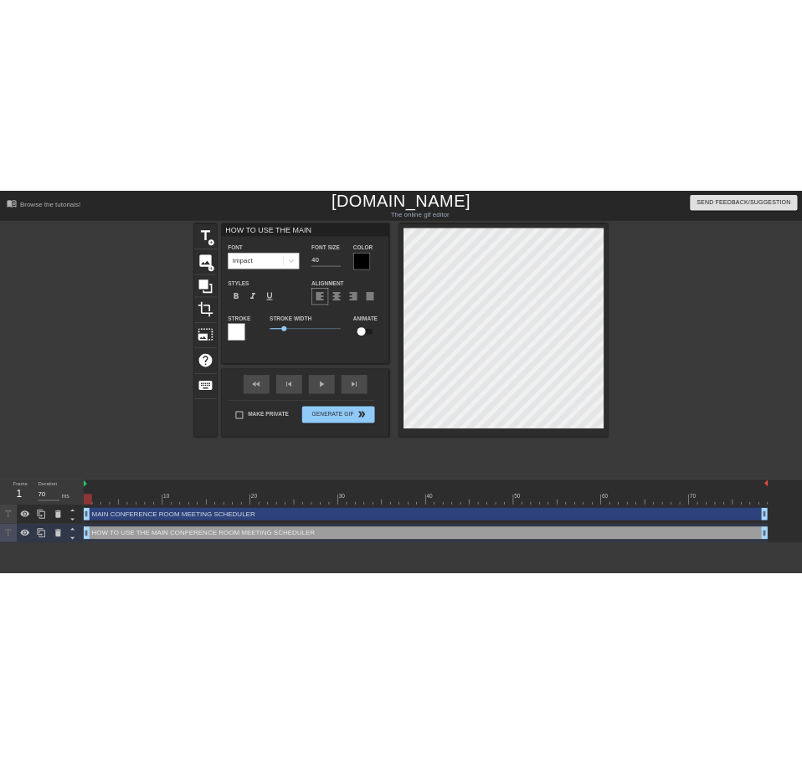
scroll to position [0, 0]
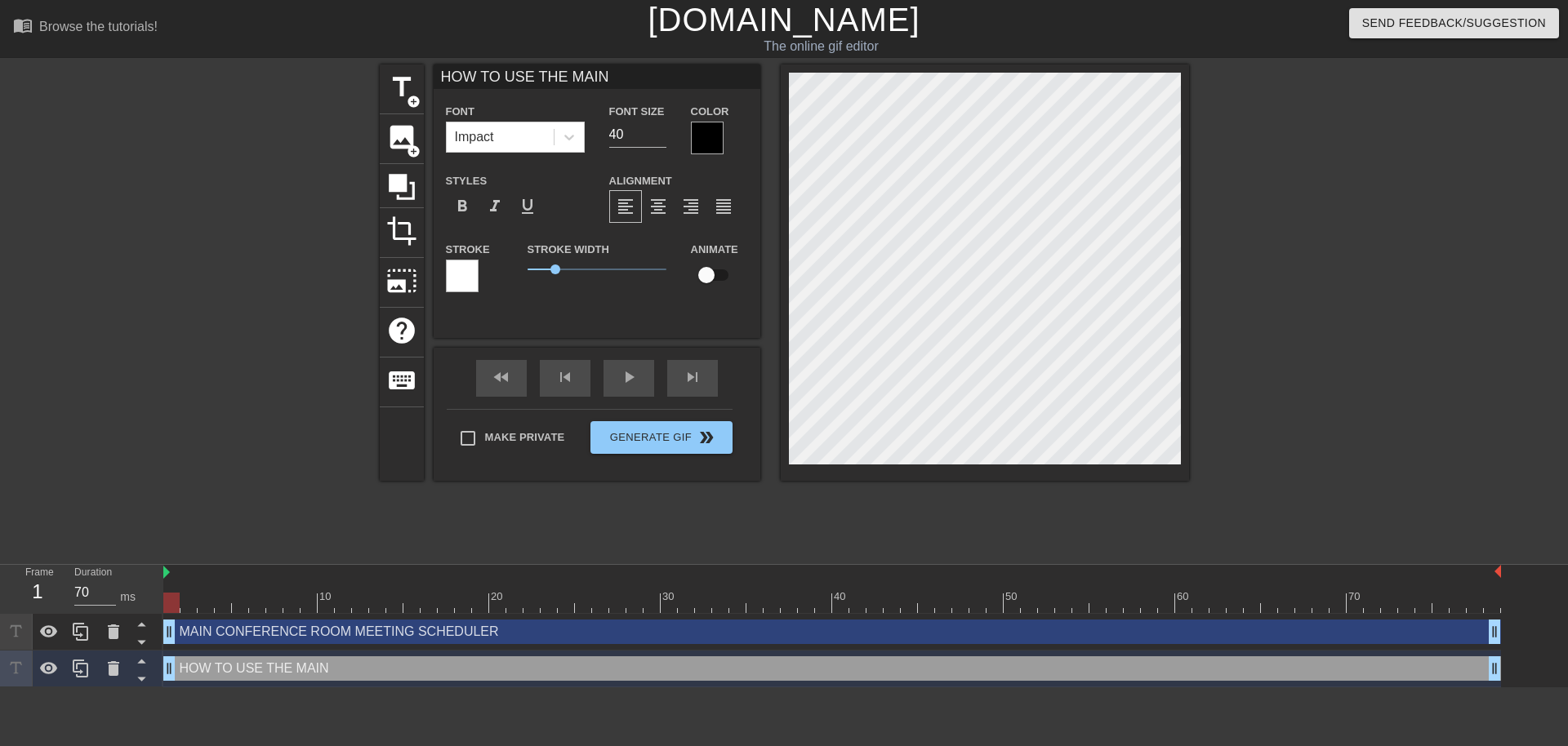
click at [399, 629] on div "MAIN CONFERENCE ROOM MEETING SCHEDULER drag_handle drag_handle" at bounding box center [831, 631] width 1338 height 24
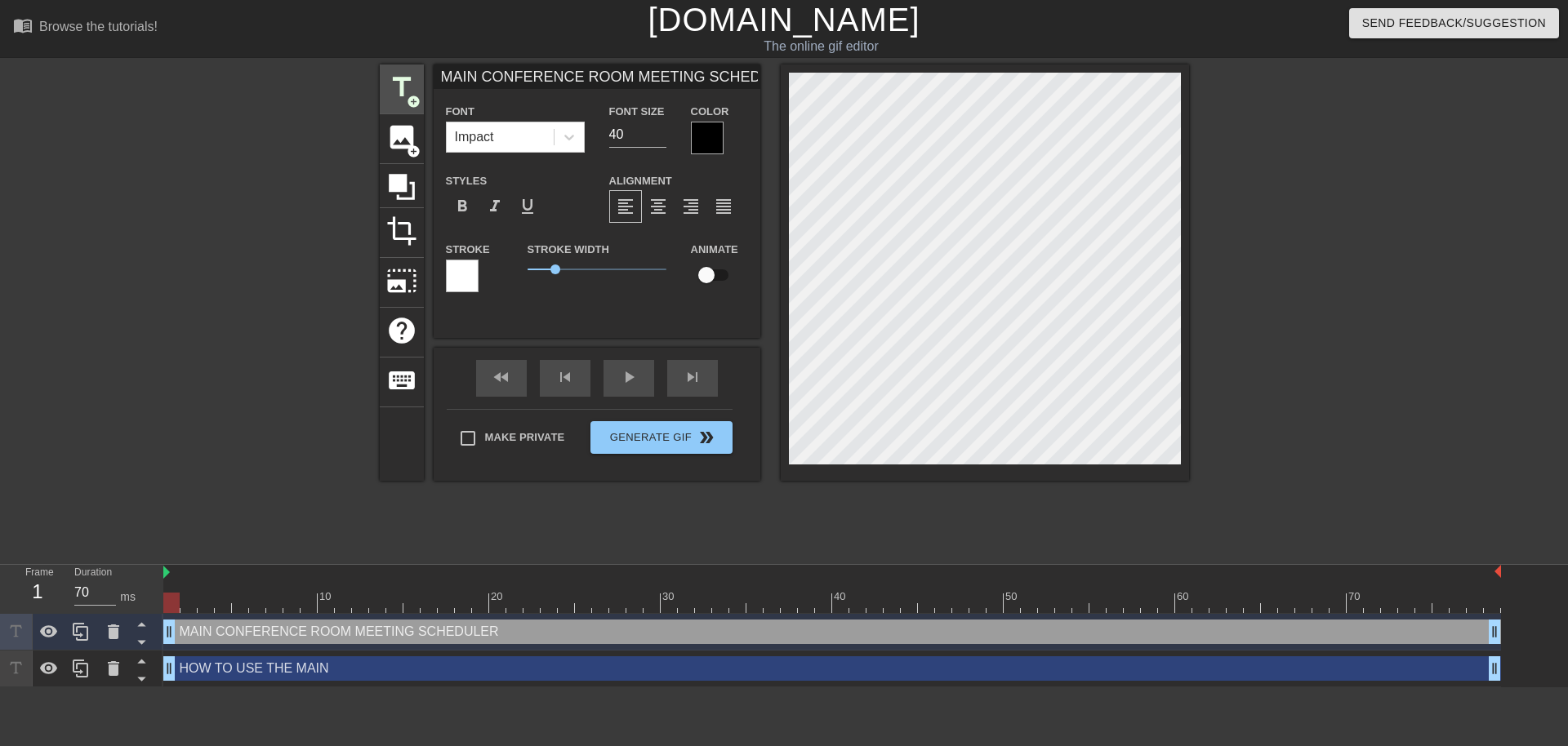
drag, startPoint x: 483, startPoint y: 72, endPoint x: 386, endPoint y: 72, distance: 97.0
click at [386, 72] on div "title add_circle image add_circle crop photo_size_select_large help keyboard MA…" at bounding box center [784, 272] width 809 height 416
drag, startPoint x: 649, startPoint y: 75, endPoint x: 774, endPoint y: 75, distance: 125.0
click at [774, 75] on div "title add_circle image add_circle crop photo_size_select_large help keyboard CO…" at bounding box center [784, 272] width 809 height 416
click at [408, 82] on span "title" at bounding box center [402, 88] width 31 height 31
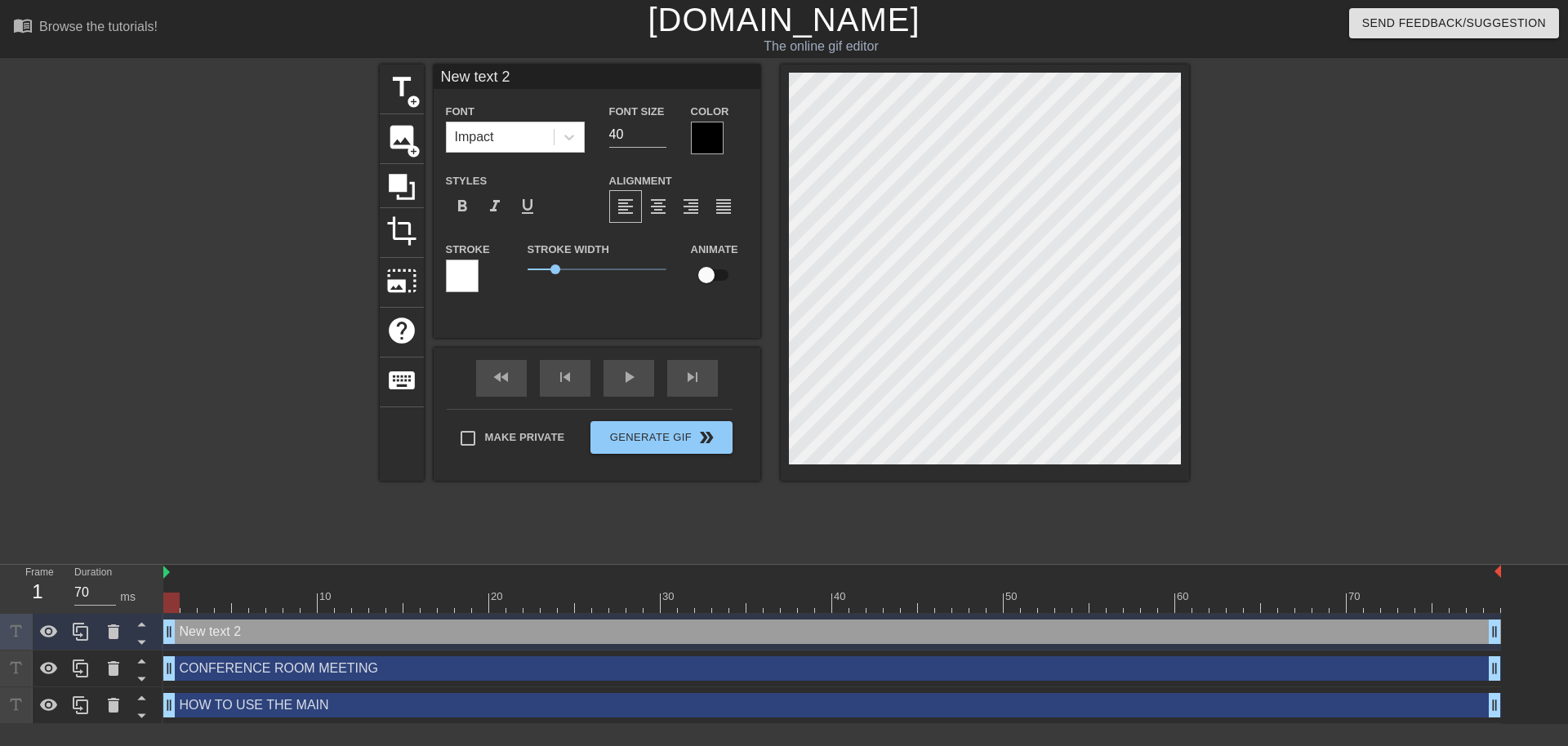
click at [345, 633] on div "New text 2 drag_handle drag_handle" at bounding box center [831, 631] width 1338 height 24
click at [530, 80] on input "New text 2" at bounding box center [596, 76] width 327 height 24
drag, startPoint x: 520, startPoint y: 83, endPoint x: 431, endPoint y: 82, distance: 89.0
click at [431, 82] on div "title add_circle image add_circle crop photo_size_select_large help keyboard Ne…" at bounding box center [784, 272] width 809 height 416
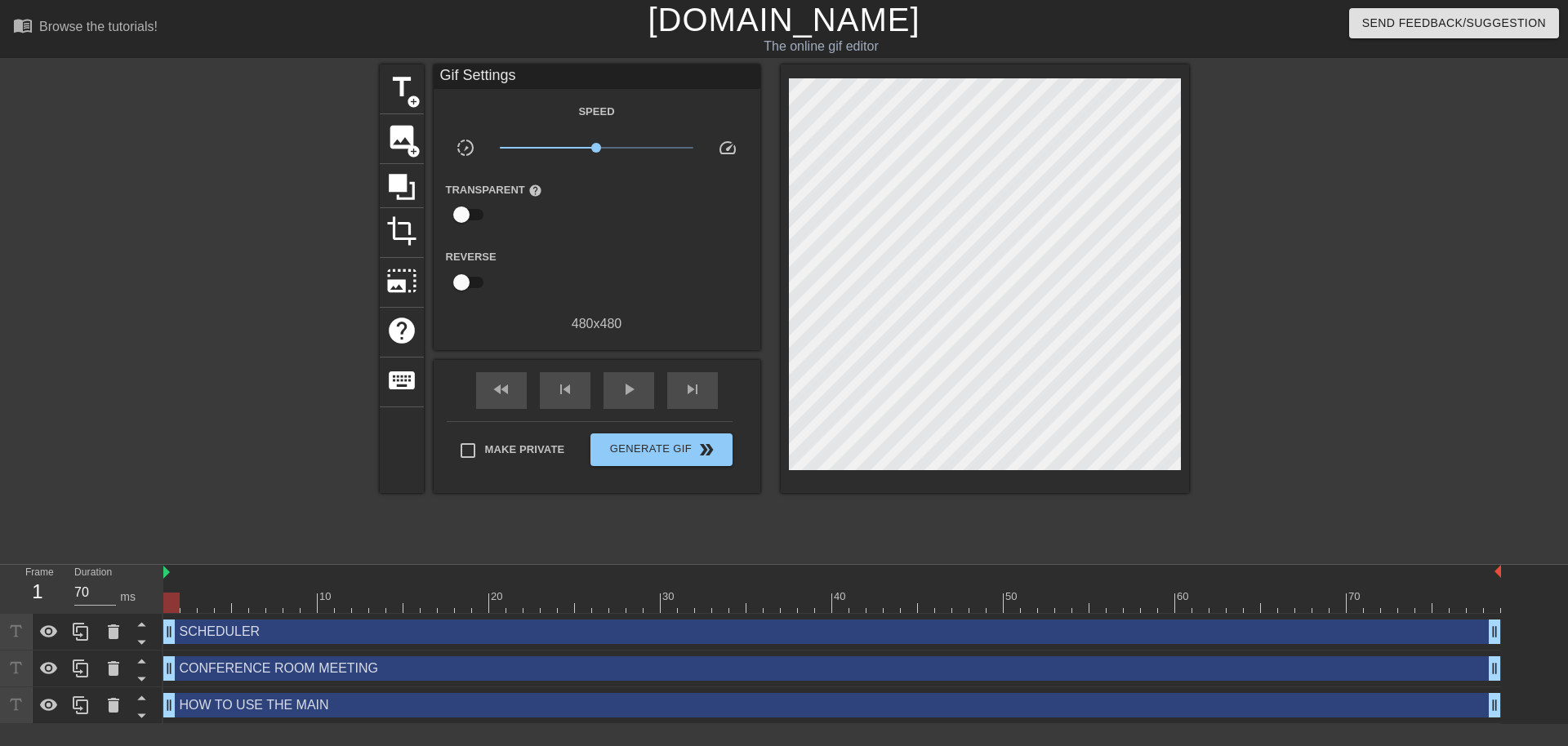
click at [1361, 305] on div at bounding box center [1331, 309] width 245 height 490
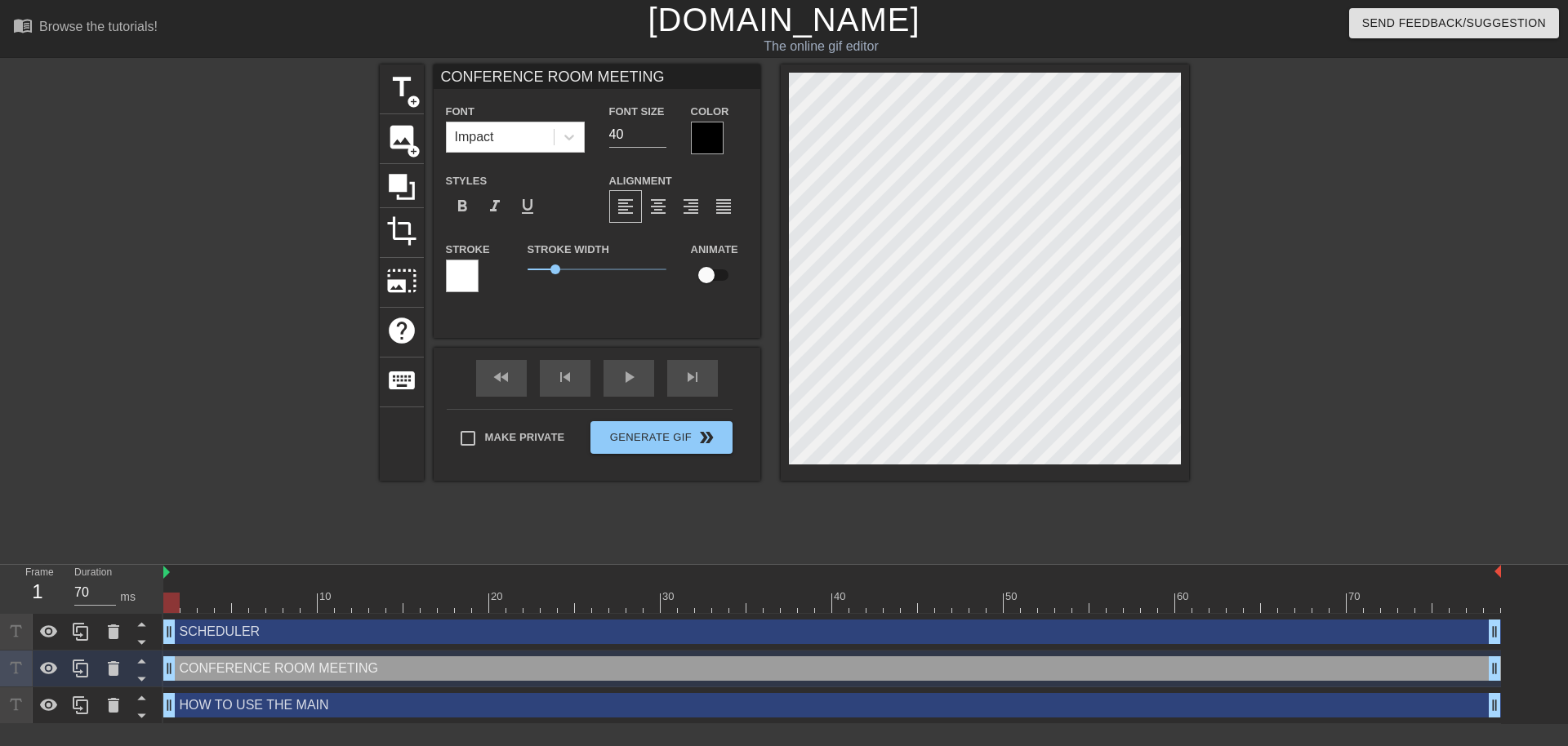
drag, startPoint x: 659, startPoint y: 67, endPoint x: 574, endPoint y: 73, distance: 85.2
click at [574, 73] on input "CONFERENCE ROOM MEETING" at bounding box center [596, 76] width 327 height 24
click at [248, 624] on div "SCHEDULER drag_handle drag_handle" at bounding box center [831, 631] width 1338 height 24
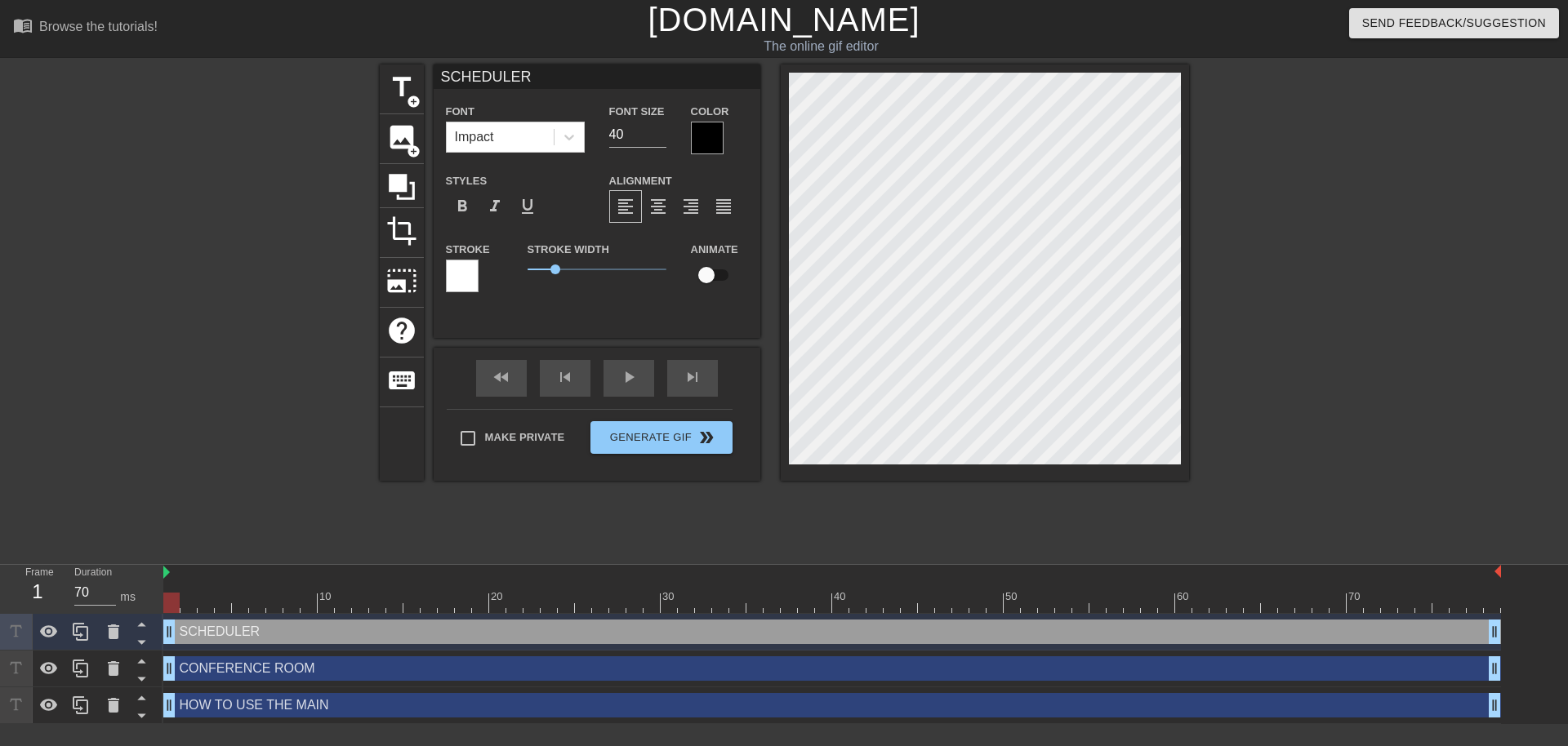
click at [443, 72] on input "SCHEDULER" at bounding box center [596, 76] width 327 height 24
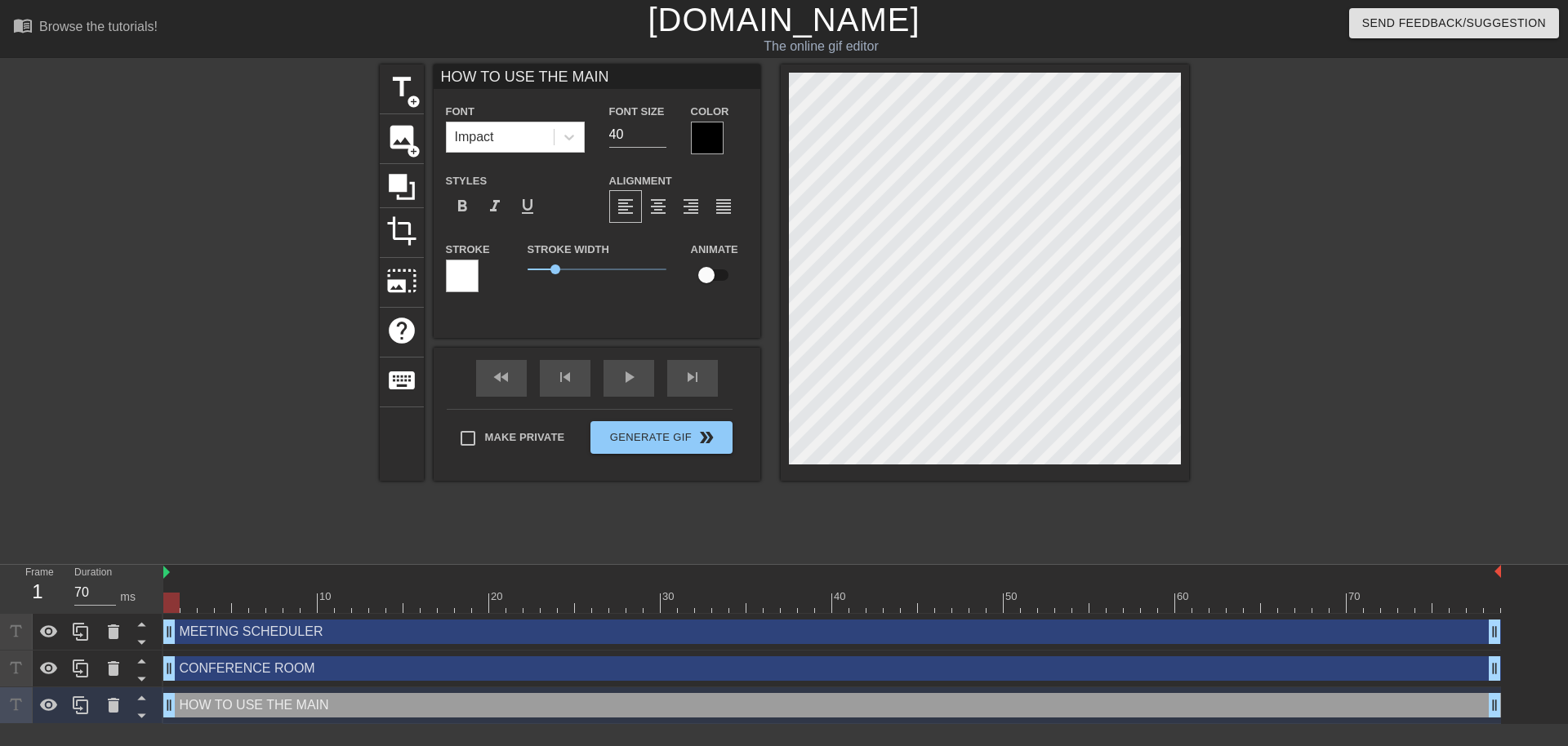
click at [695, 133] on div at bounding box center [706, 137] width 32 height 32
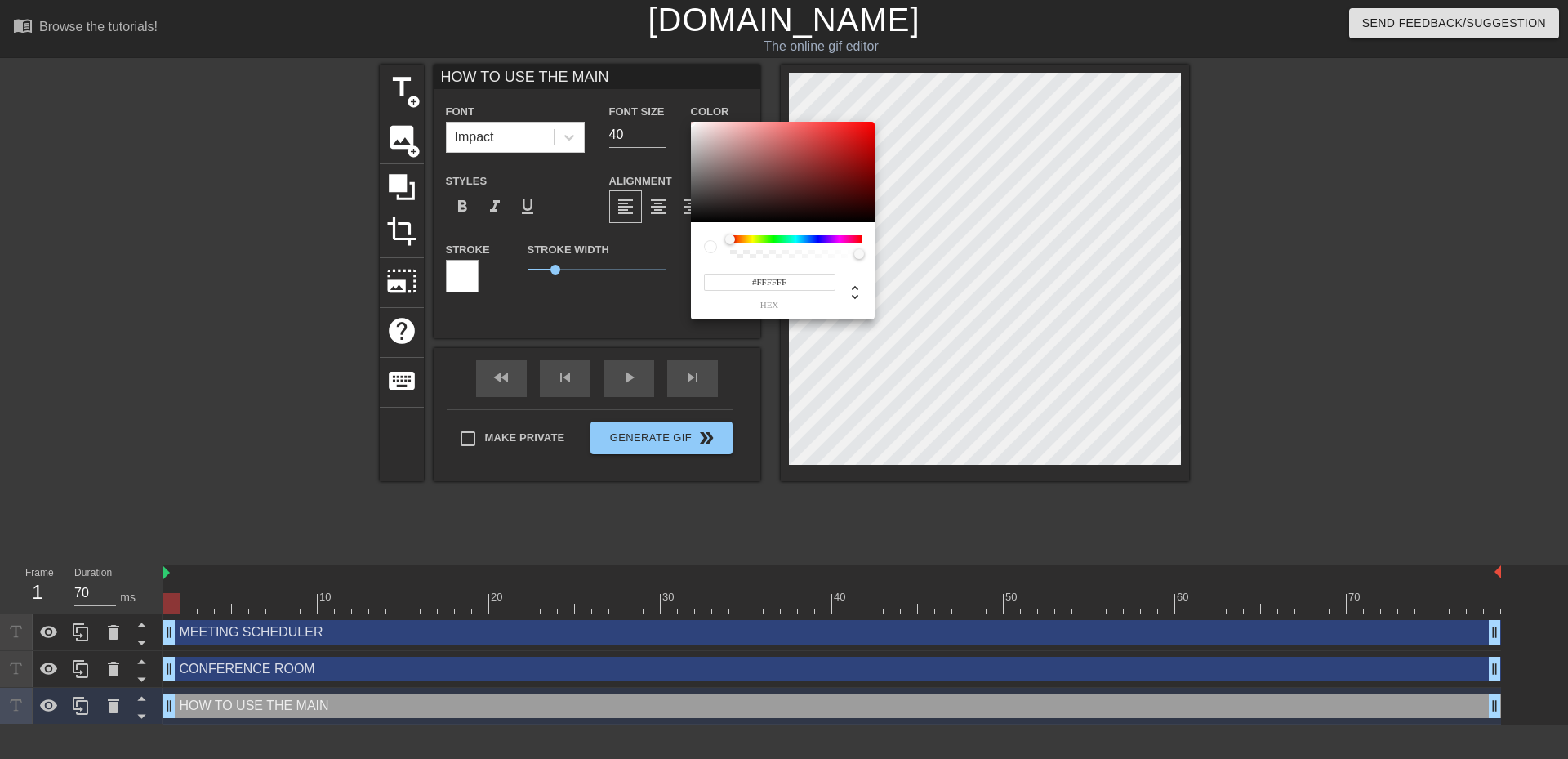
drag, startPoint x: 695, startPoint y: 218, endPoint x: 685, endPoint y: 117, distance: 101.5
click at [685, 117] on div "#FFFFFF hex" at bounding box center [784, 380] width 1568 height 759
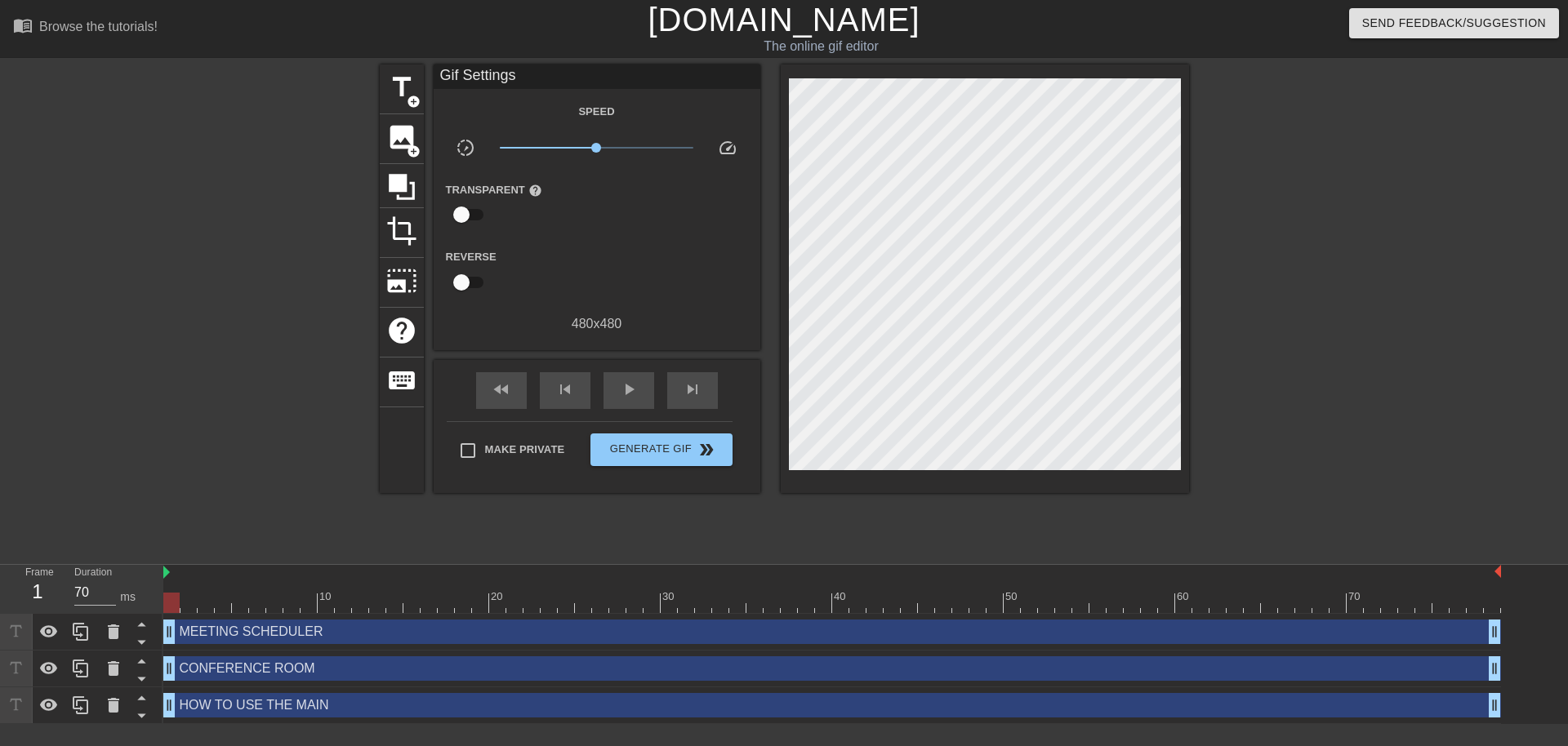
click at [179, 713] on div "HOW TO USE THE MAIN drag_handle drag_handle" at bounding box center [831, 705] width 1338 height 24
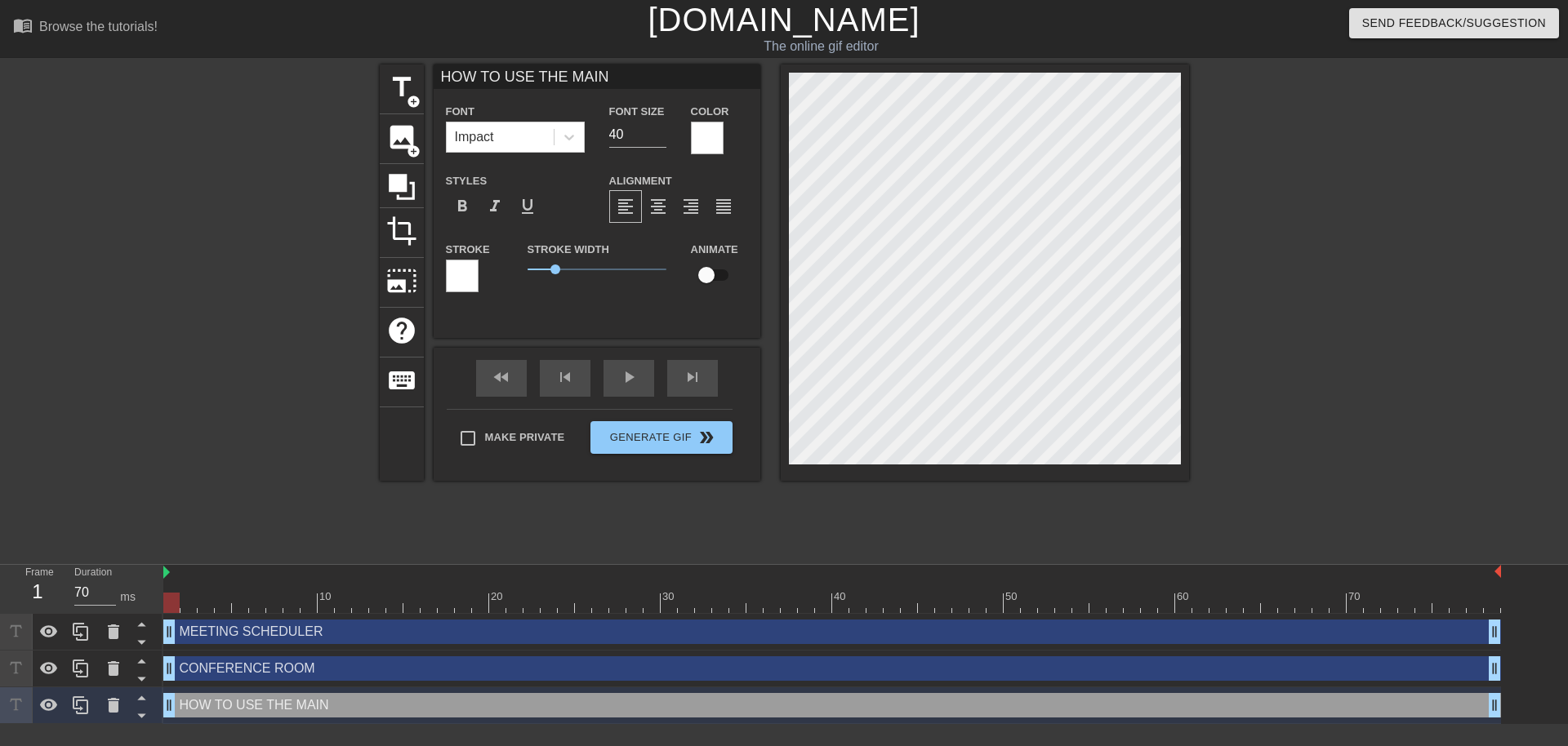
click at [717, 129] on div at bounding box center [706, 137] width 32 height 32
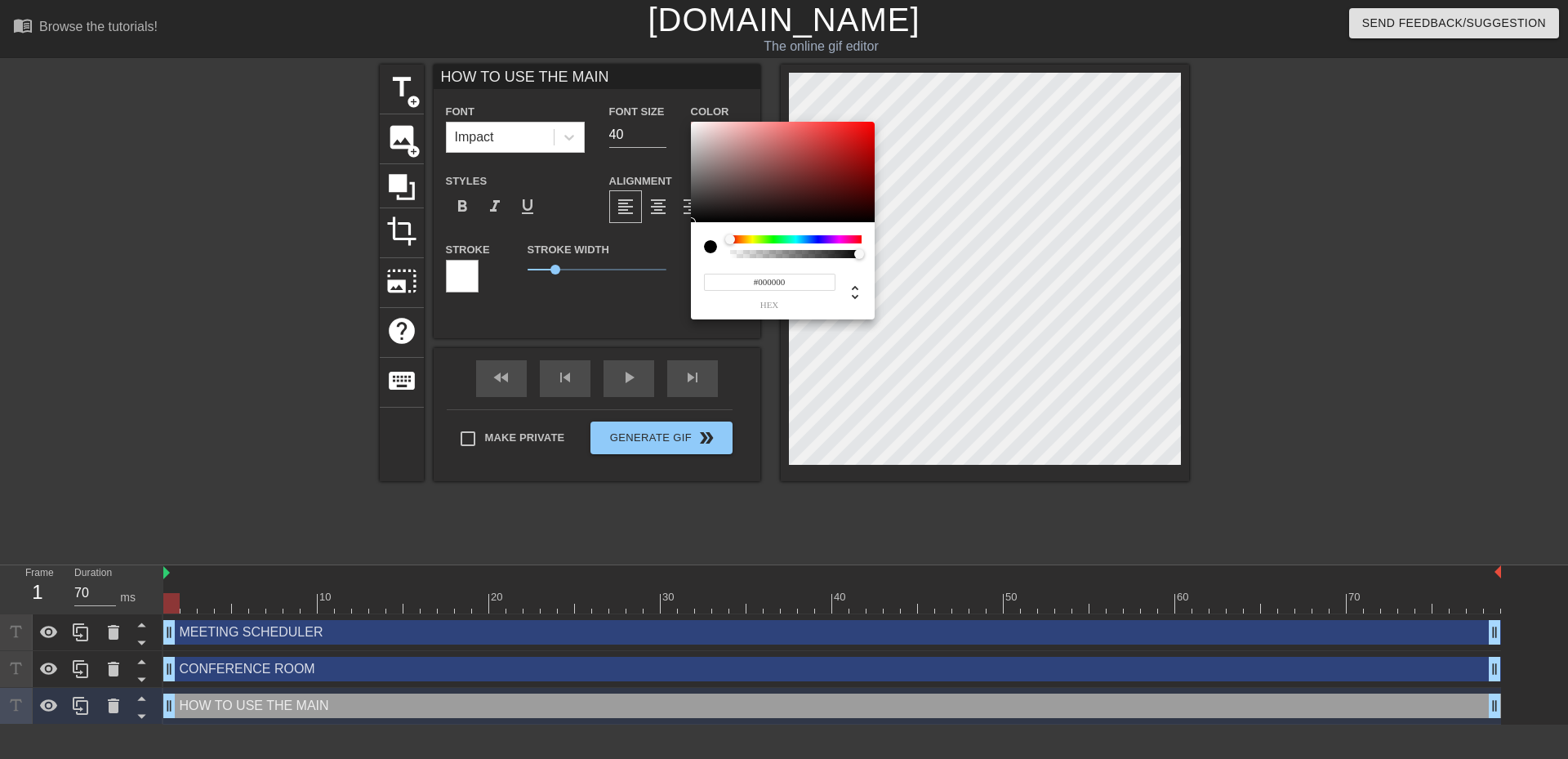
drag, startPoint x: 693, startPoint y: 125, endPoint x: 676, endPoint y: 233, distance: 109.3
click at [673, 233] on div "#000000 hex" at bounding box center [784, 380] width 1568 height 759
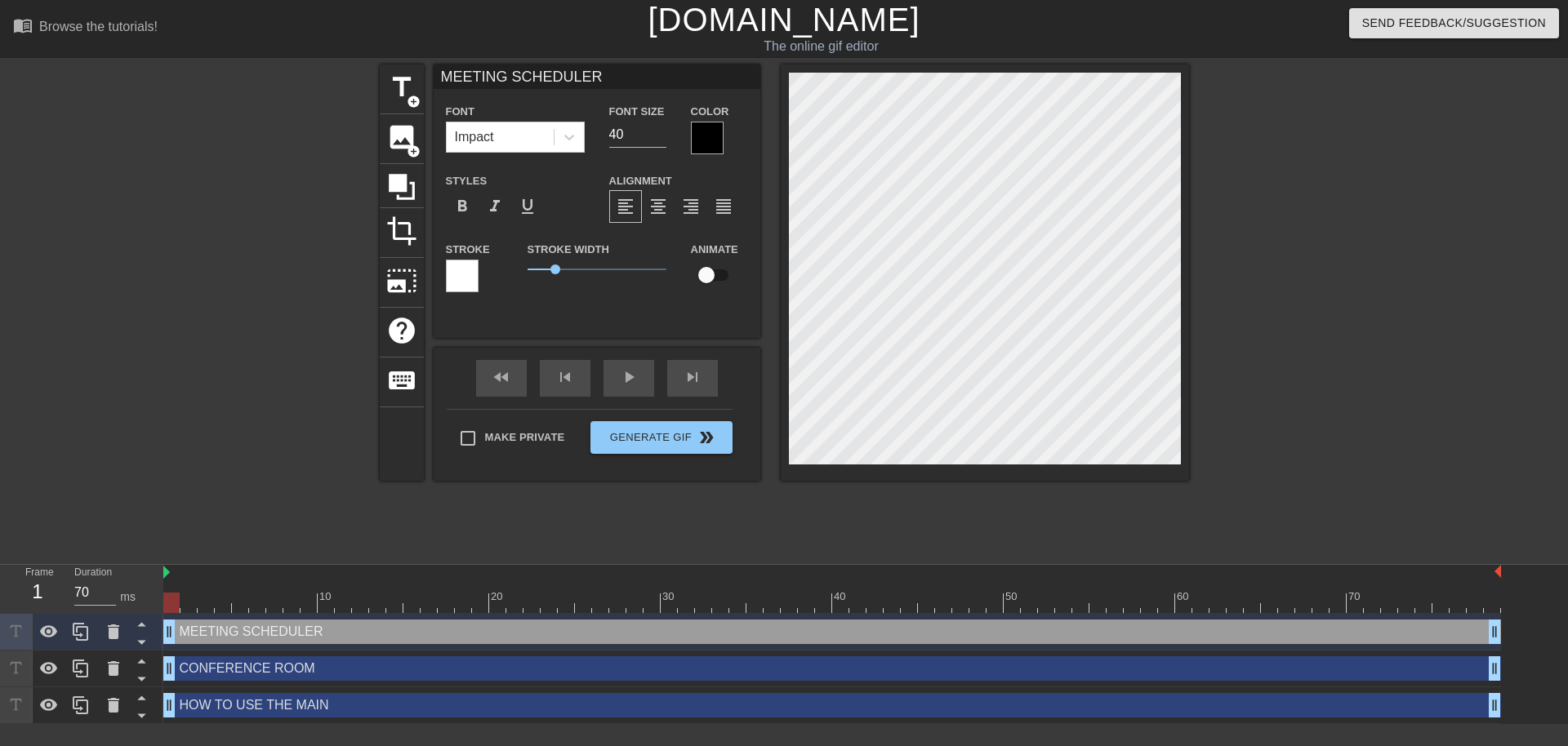
click at [1435, 315] on div at bounding box center [1331, 309] width 245 height 490
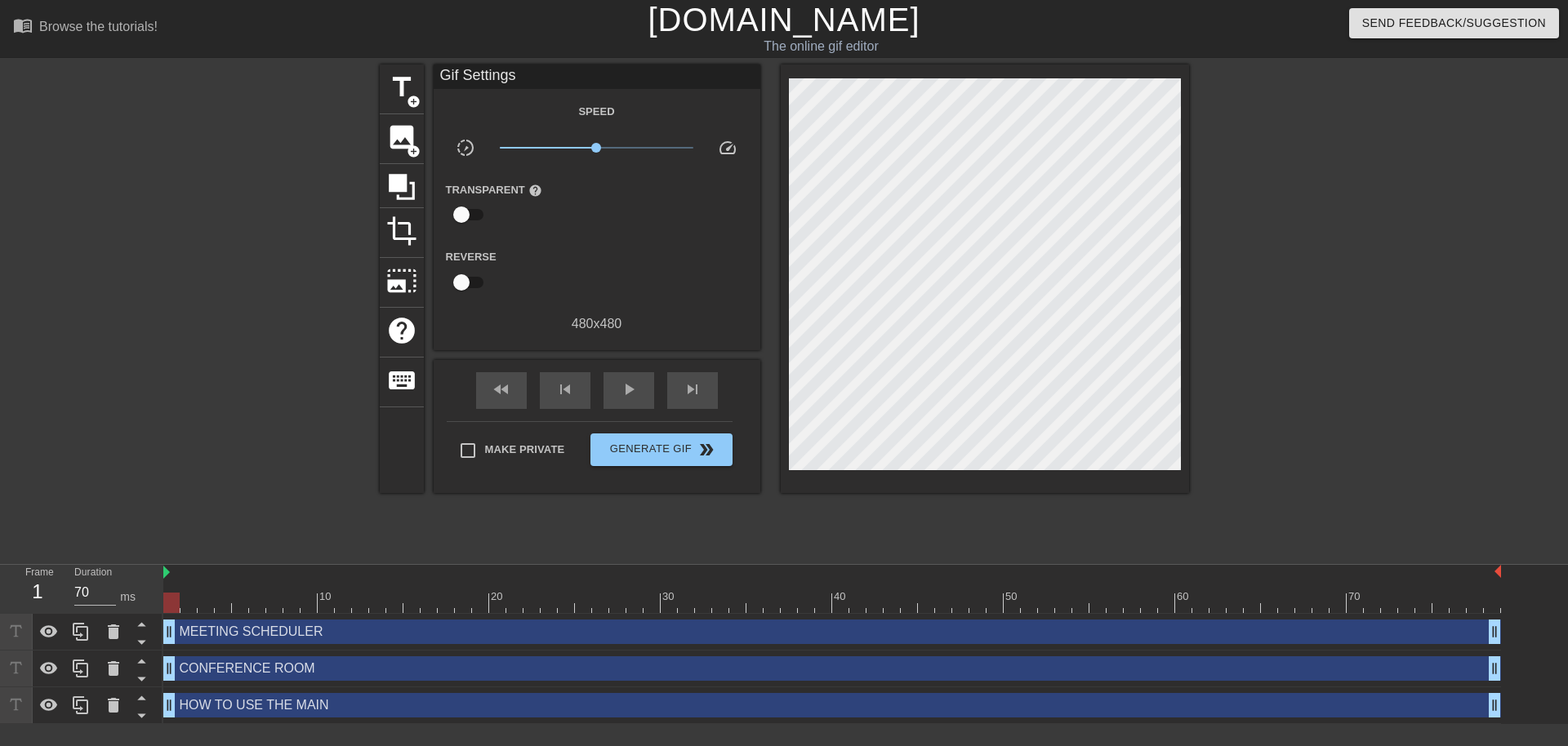
click at [1338, 202] on div at bounding box center [1331, 309] width 245 height 490
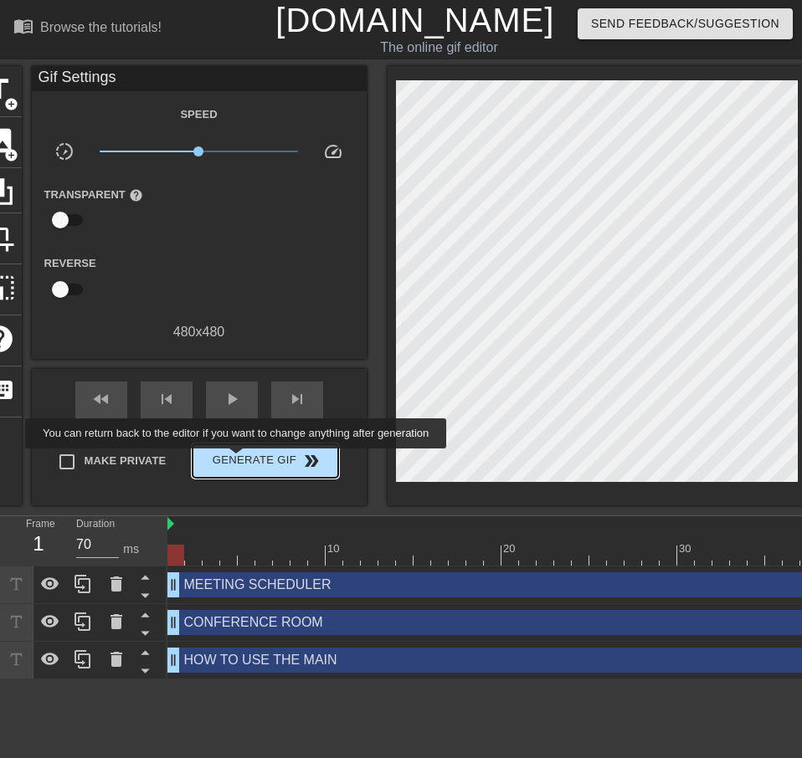
click at [238, 460] on span "Generate Gif double_arrow" at bounding box center [264, 461] width 131 height 20
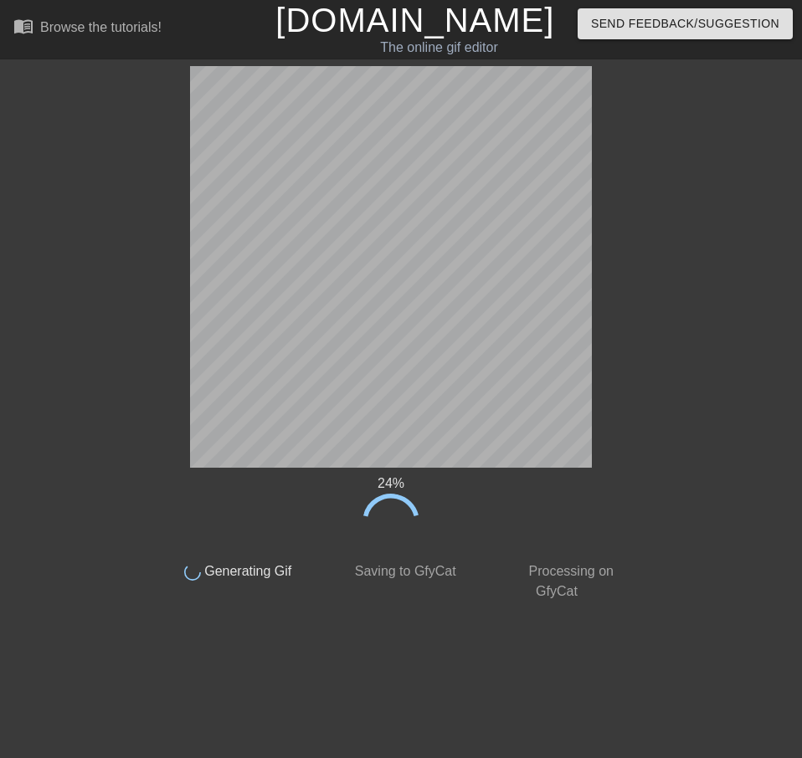
click at [637, 293] on div "24 % done Generating Gif done Saving to GfyCat done Processing on GfyCat title …" at bounding box center [401, 334] width 802 height 536
click at [732, 206] on div "28 % done Generating Gif done Saving to GfyCat done Processing on GfyCat title …" at bounding box center [401, 334] width 802 height 536
click at [259, 567] on span "Generating Gif" at bounding box center [246, 571] width 91 height 14
click at [88, 164] on div "45 % done Generating Gif done Saving to GfyCat done Processing on GfyCat title …" at bounding box center [401, 334] width 802 height 536
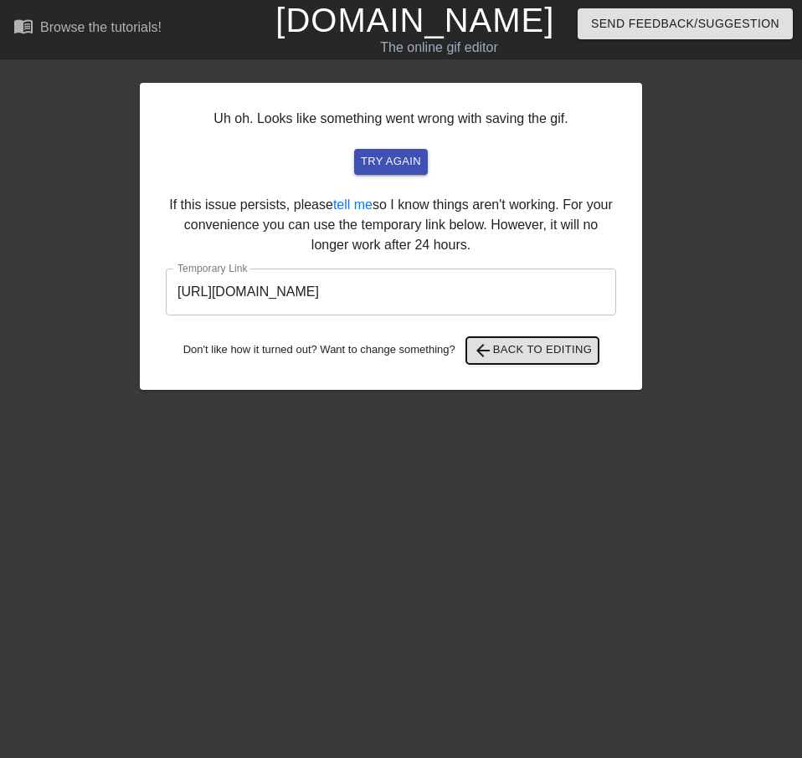
click at [558, 353] on span "arrow_back Back to Editing" at bounding box center [533, 351] width 120 height 20
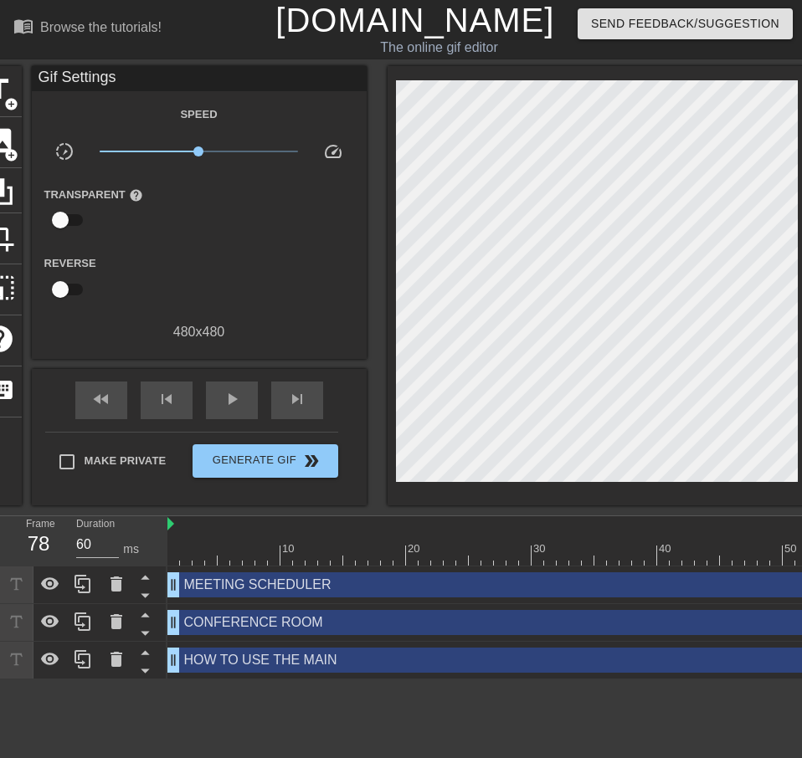
click at [231, 665] on div "HOW TO USE THE MAIN drag_handle drag_handle" at bounding box center [656, 660] width 979 height 25
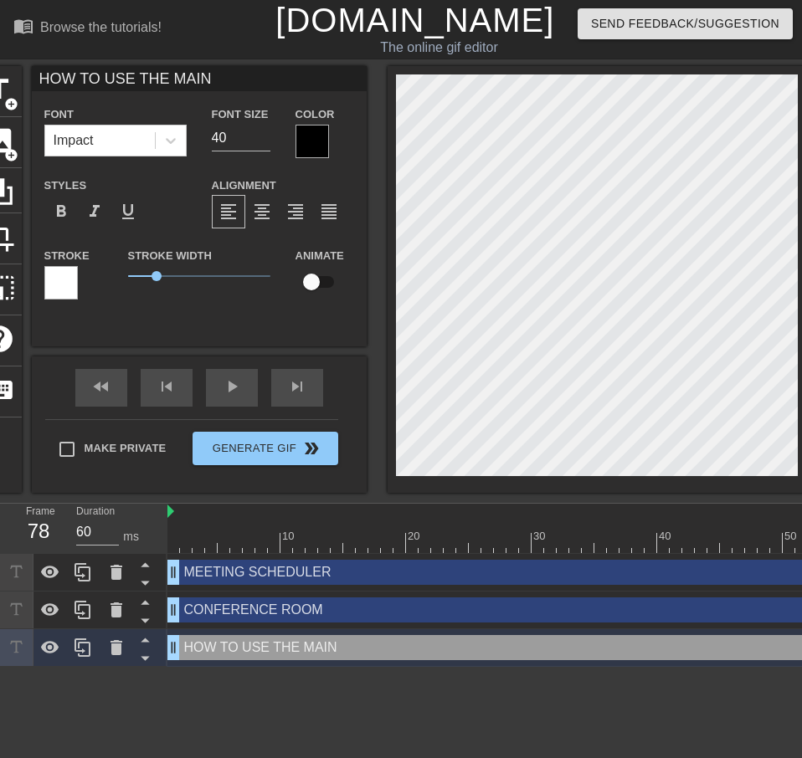
click at [213, 647] on div "HOW TO USE THE MAIN drag_handle drag_handle" at bounding box center [656, 647] width 979 height 25
drag, startPoint x: 98, startPoint y: 81, endPoint x: -3, endPoint y: 77, distance: 100.5
click at [0, 77] on html "menu_book Browse the tutorials! [DOMAIN_NAME] The online gif editor Send Feedba…" at bounding box center [401, 333] width 802 height 667
click at [310, 667] on html "menu_book Browse the tutorials! [DOMAIN_NAME] The online gif editor Send Feedba…" at bounding box center [401, 333] width 802 height 667
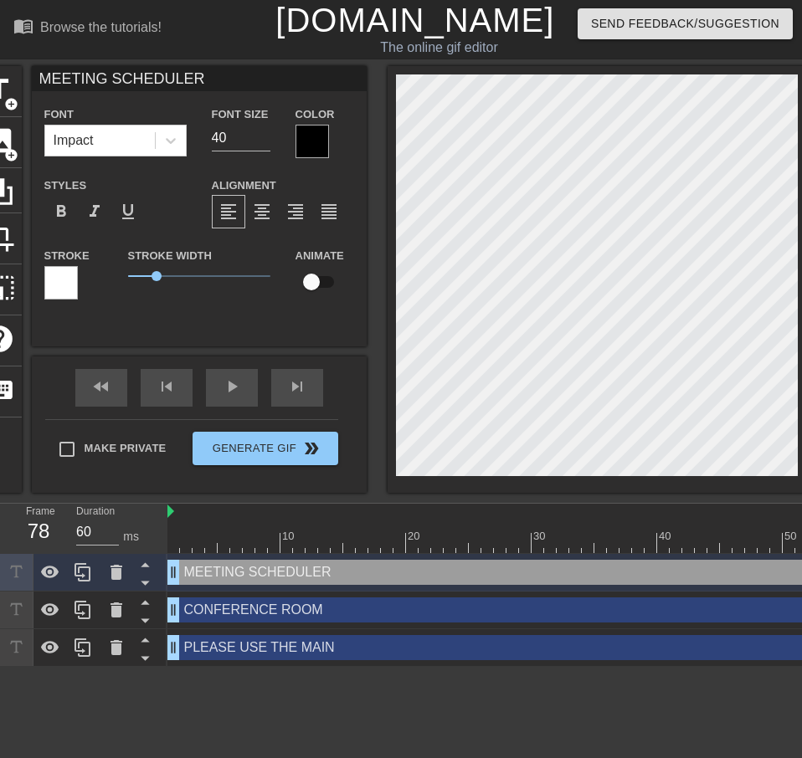
click at [536, 667] on html "menu_book Browse the tutorials! [DOMAIN_NAME] The online gif editor Send Feedba…" at bounding box center [401, 333] width 802 height 667
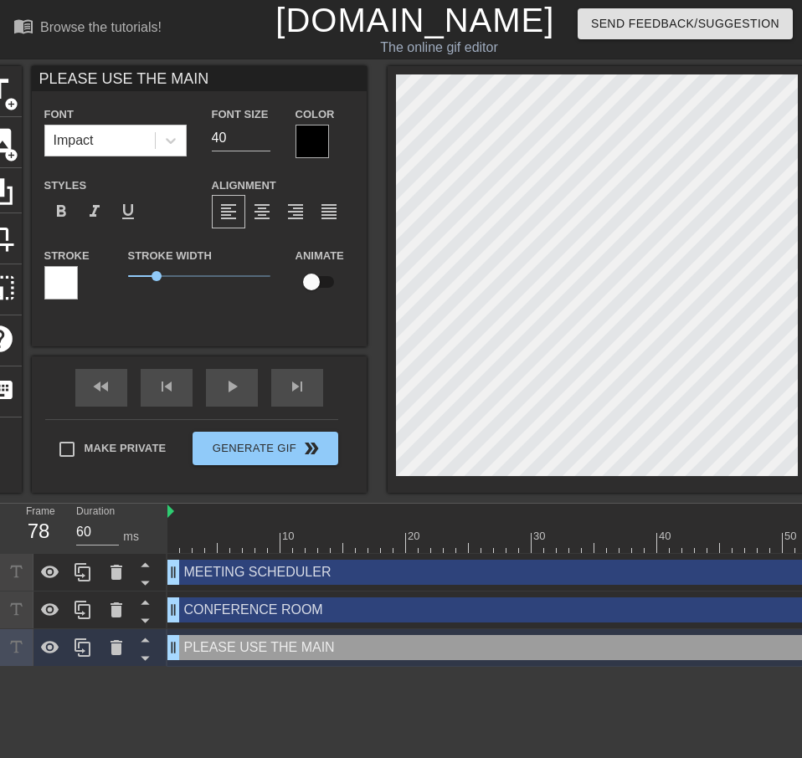
click at [455, 506] on div at bounding box center [656, 512] width 979 height 17
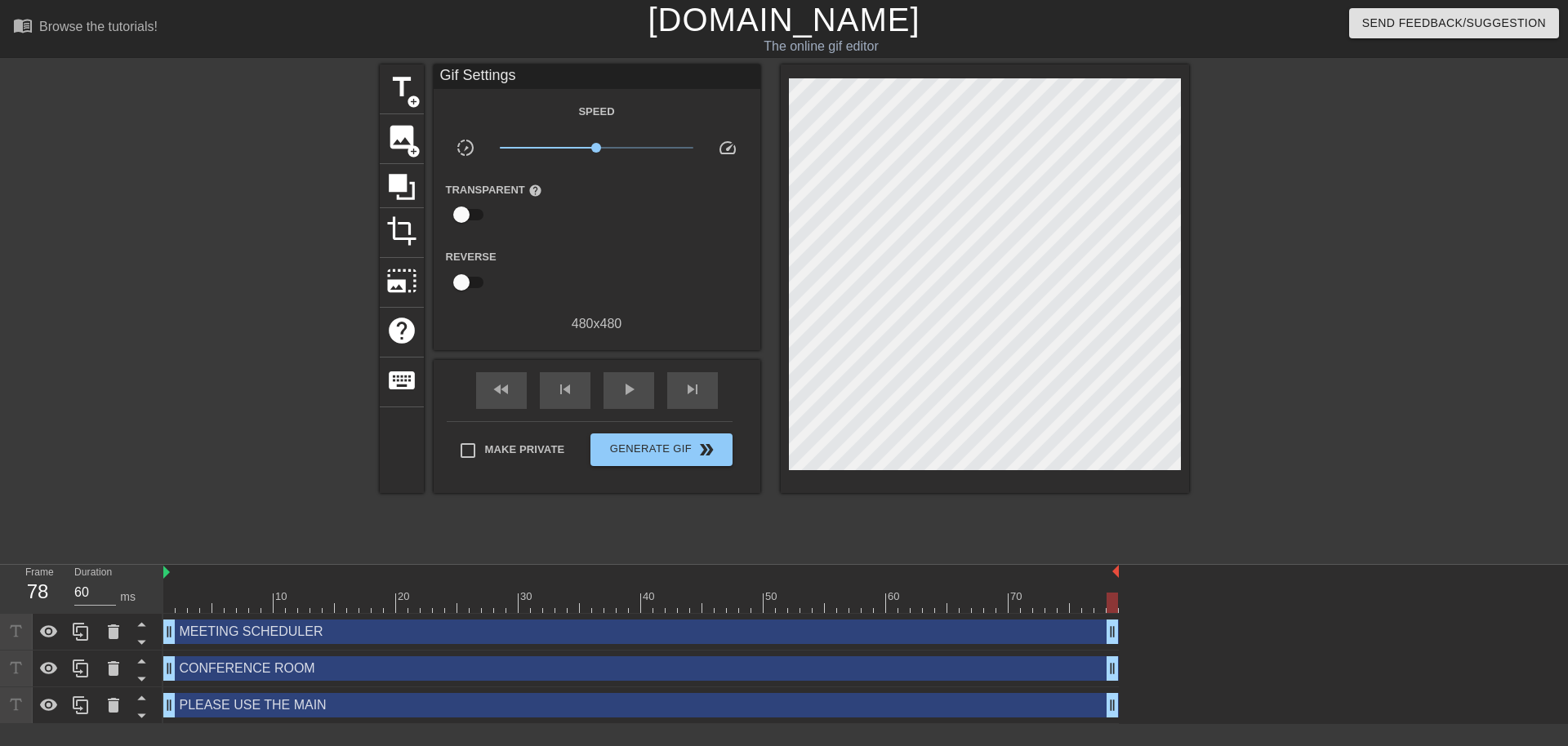
click at [1302, 397] on div at bounding box center [1331, 309] width 245 height 490
click at [1451, 337] on div at bounding box center [1331, 309] width 245 height 490
click at [659, 453] on span "Generate Gif double_arrow" at bounding box center [661, 450] width 128 height 20
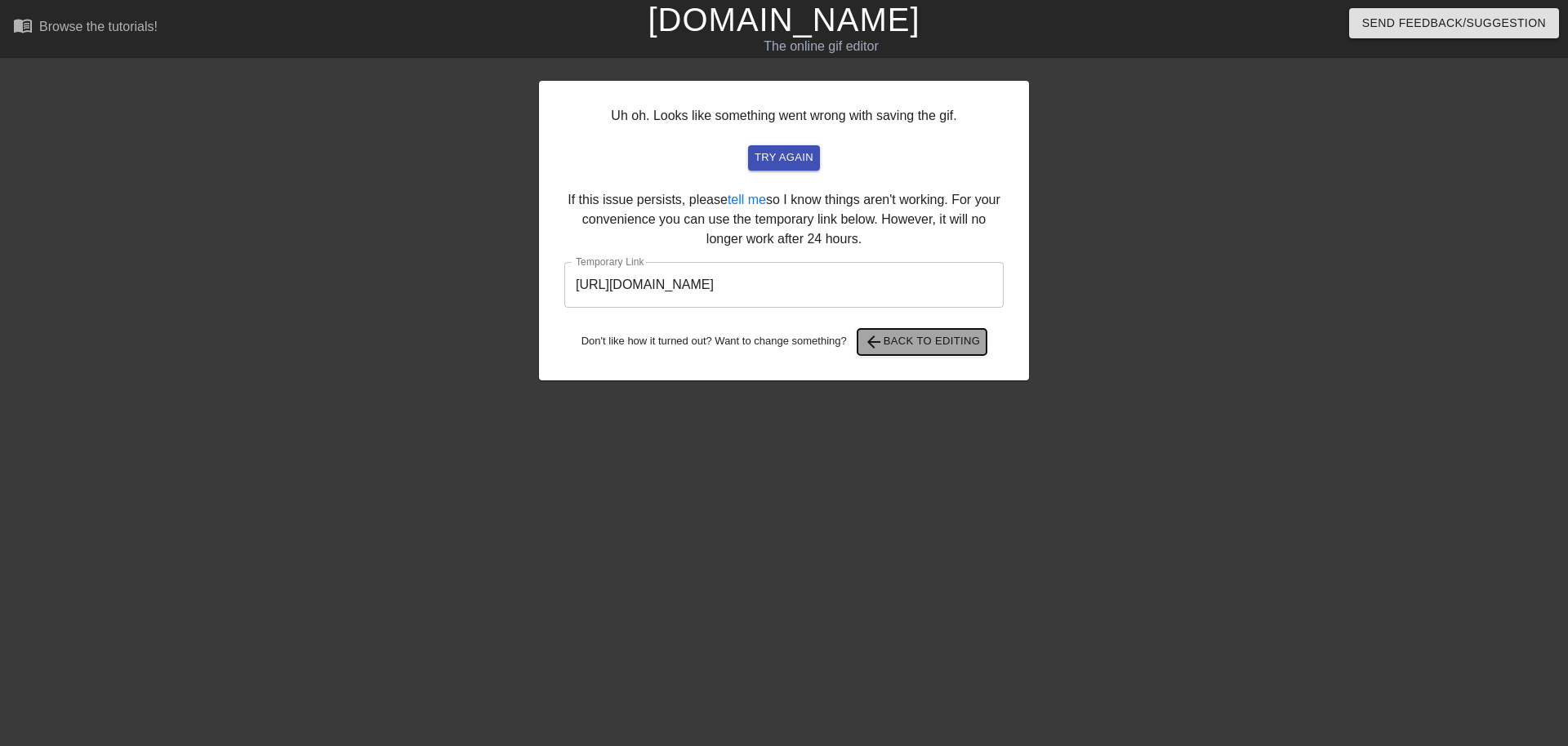
click at [941, 341] on span "arrow_back Back to Editing" at bounding box center [923, 342] width 117 height 20
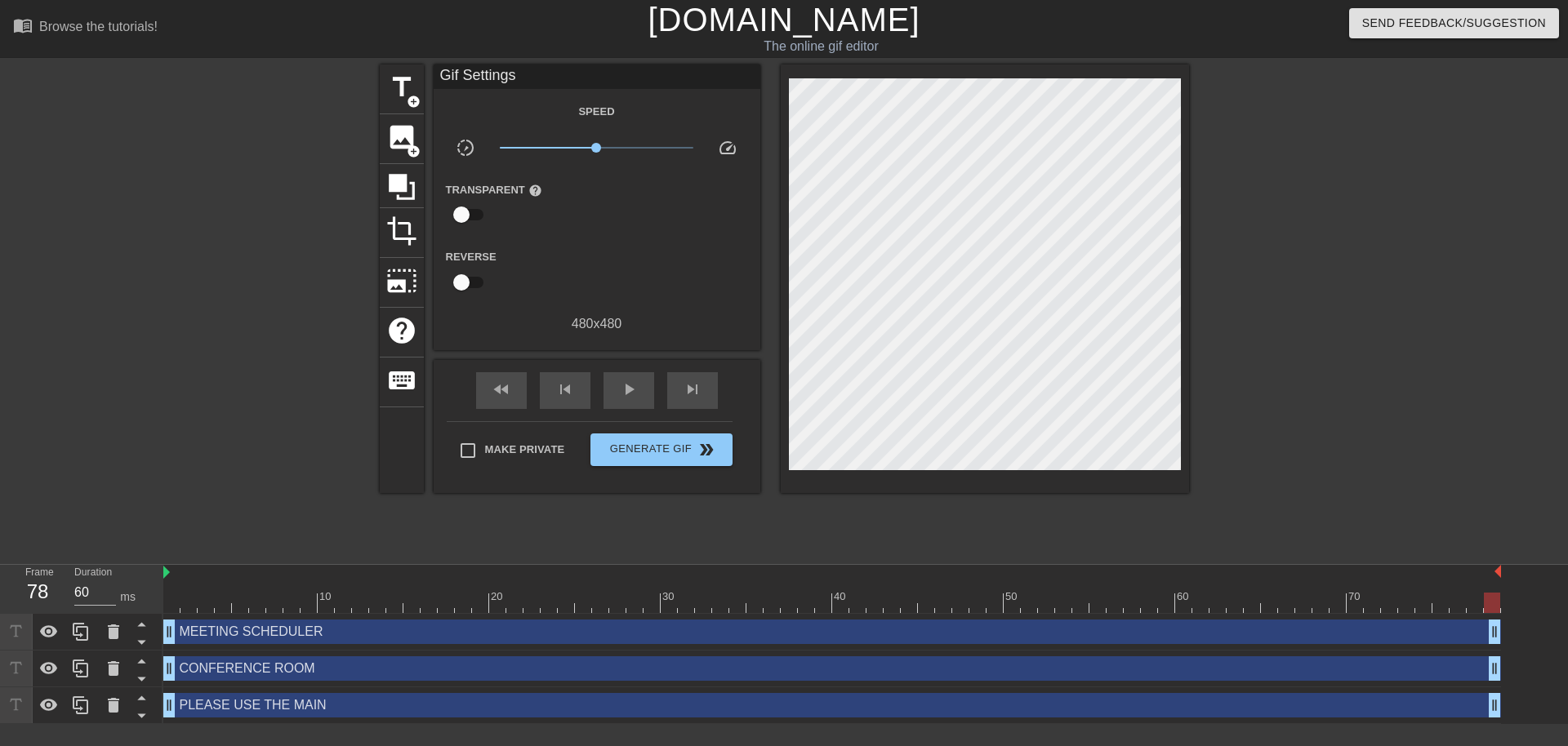
click at [288, 712] on div "PLEASE USE THE MAIN drag_handle drag_handle" at bounding box center [831, 705] width 1338 height 24
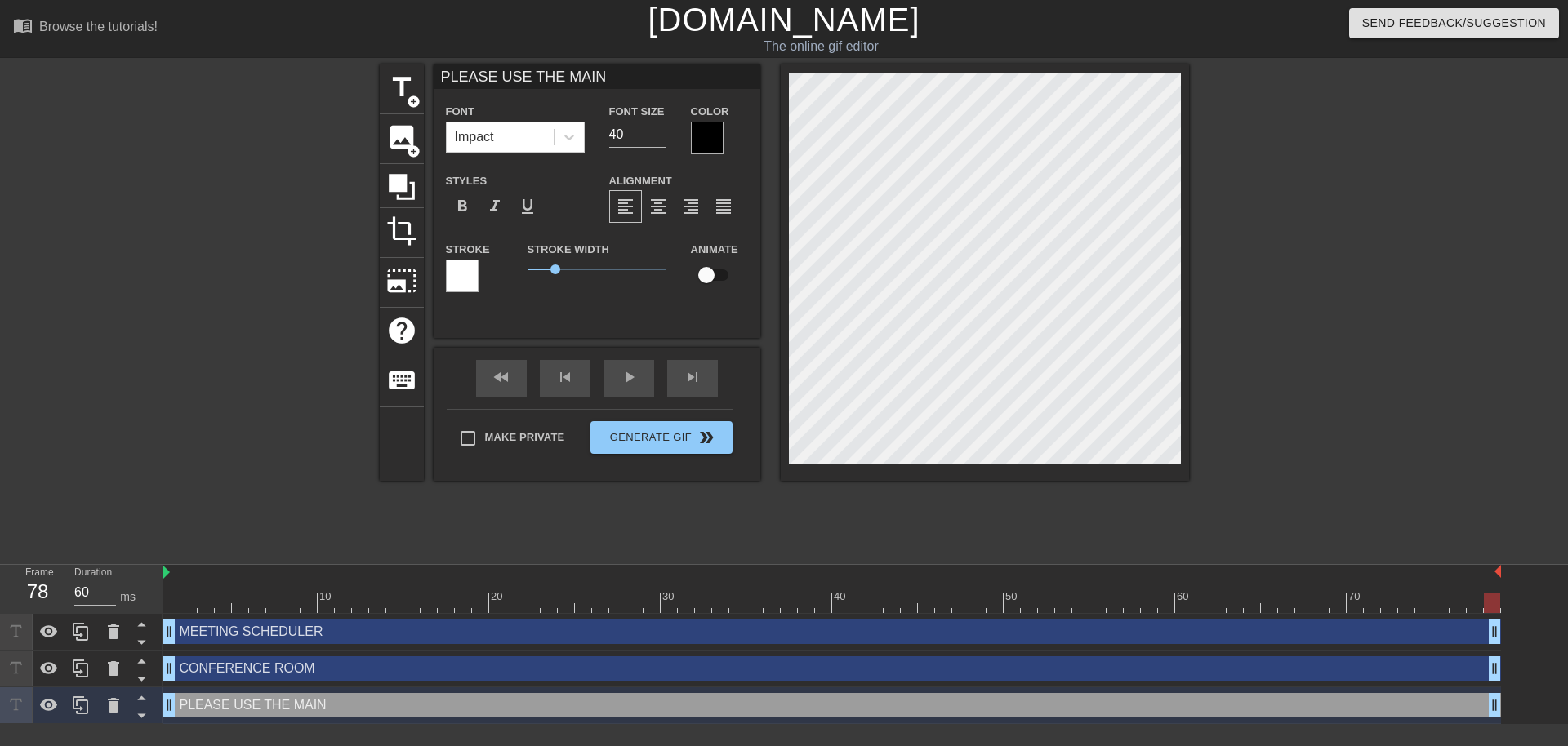
drag, startPoint x: 591, startPoint y: 78, endPoint x: 431, endPoint y: 76, distance: 160.0
click at [431, 76] on div "title add_circle image add_circle crop photo_size_select_large help keyboard PL…" at bounding box center [784, 272] width 809 height 416
click at [310, 669] on div "CONFERENCE ROOM drag_handle drag_handle" at bounding box center [831, 668] width 1338 height 24
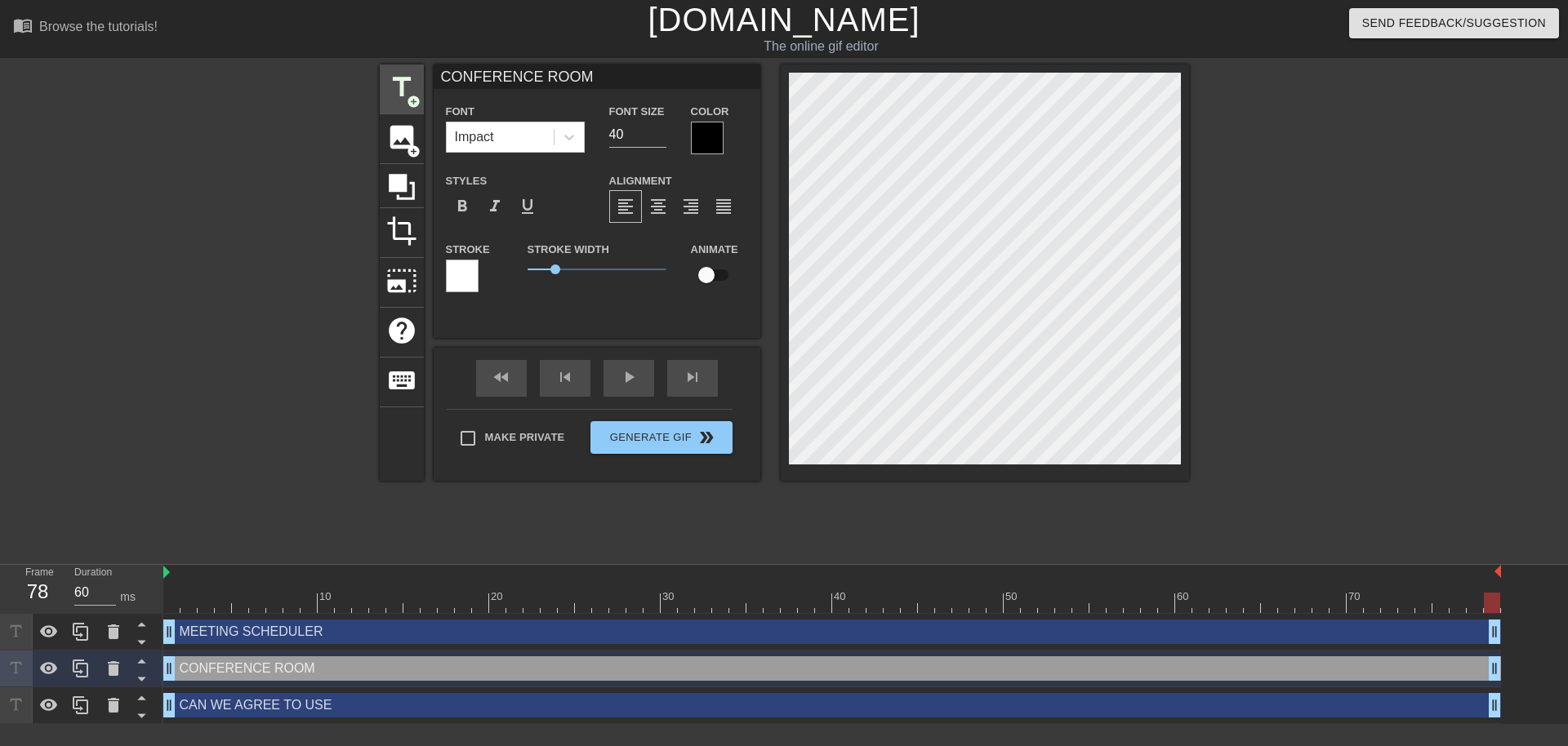
drag, startPoint x: 595, startPoint y: 65, endPoint x: 418, endPoint y: 67, distance: 177.0
click at [418, 67] on div "title add_circle image add_circle crop photo_size_select_large help keyboard CO…" at bounding box center [784, 272] width 809 height 416
click at [360, 637] on div "MEETING SCHEDULER drag_handle drag_handle" at bounding box center [831, 631] width 1338 height 24
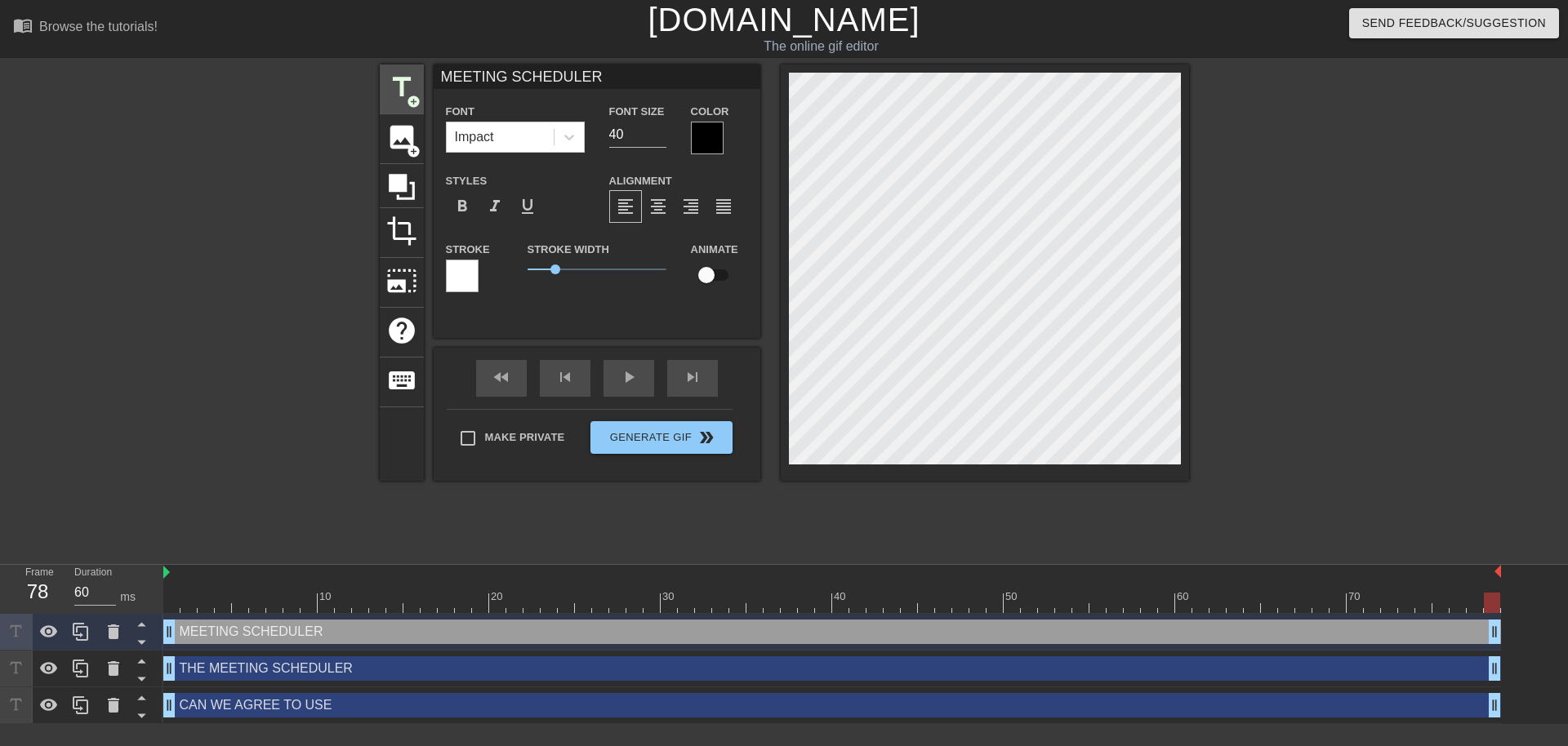
drag, startPoint x: 596, startPoint y: 71, endPoint x: 402, endPoint y: 72, distance: 194.0
click at [402, 72] on div "title add_circle image add_circle crop photo_size_select_large help keyboard ME…" at bounding box center [784, 272] width 809 height 416
drag, startPoint x: 687, startPoint y: 72, endPoint x: 628, endPoint y: 73, distance: 59.0
click at [628, 73] on input "FOR THE MAIN CONFERENCE ROOM" at bounding box center [596, 76] width 327 height 24
drag, startPoint x: 642, startPoint y: 76, endPoint x: 542, endPoint y: 76, distance: 100.0
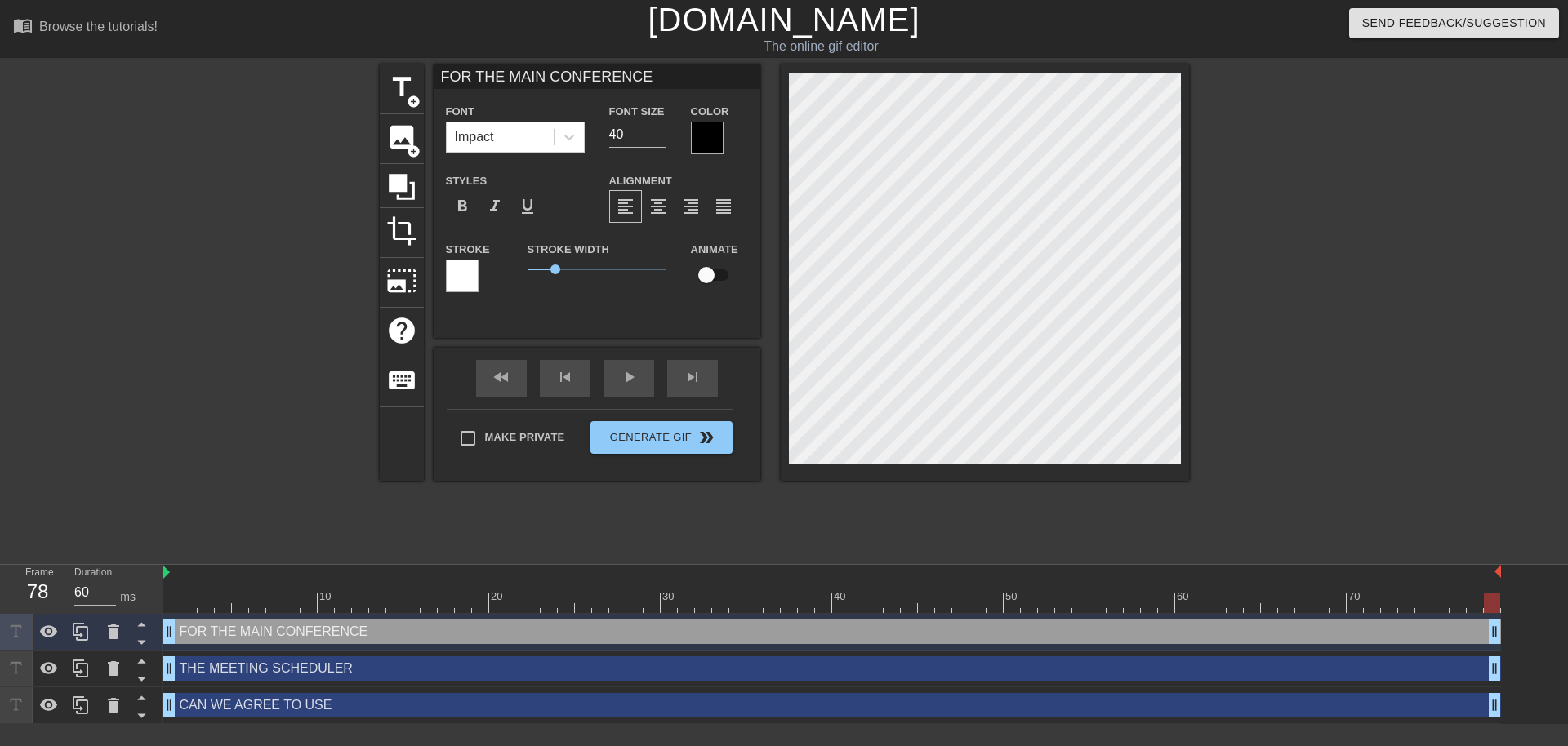
click at [542, 76] on input "FOR THE MAIN CONFERENCE" at bounding box center [596, 76] width 327 height 24
click at [542, 77] on input "FOR THE MAIN CONFERENCE" at bounding box center [596, 76] width 327 height 24
click at [619, 70] on input "FOR THE CONFERENCE" at bounding box center [596, 76] width 327 height 24
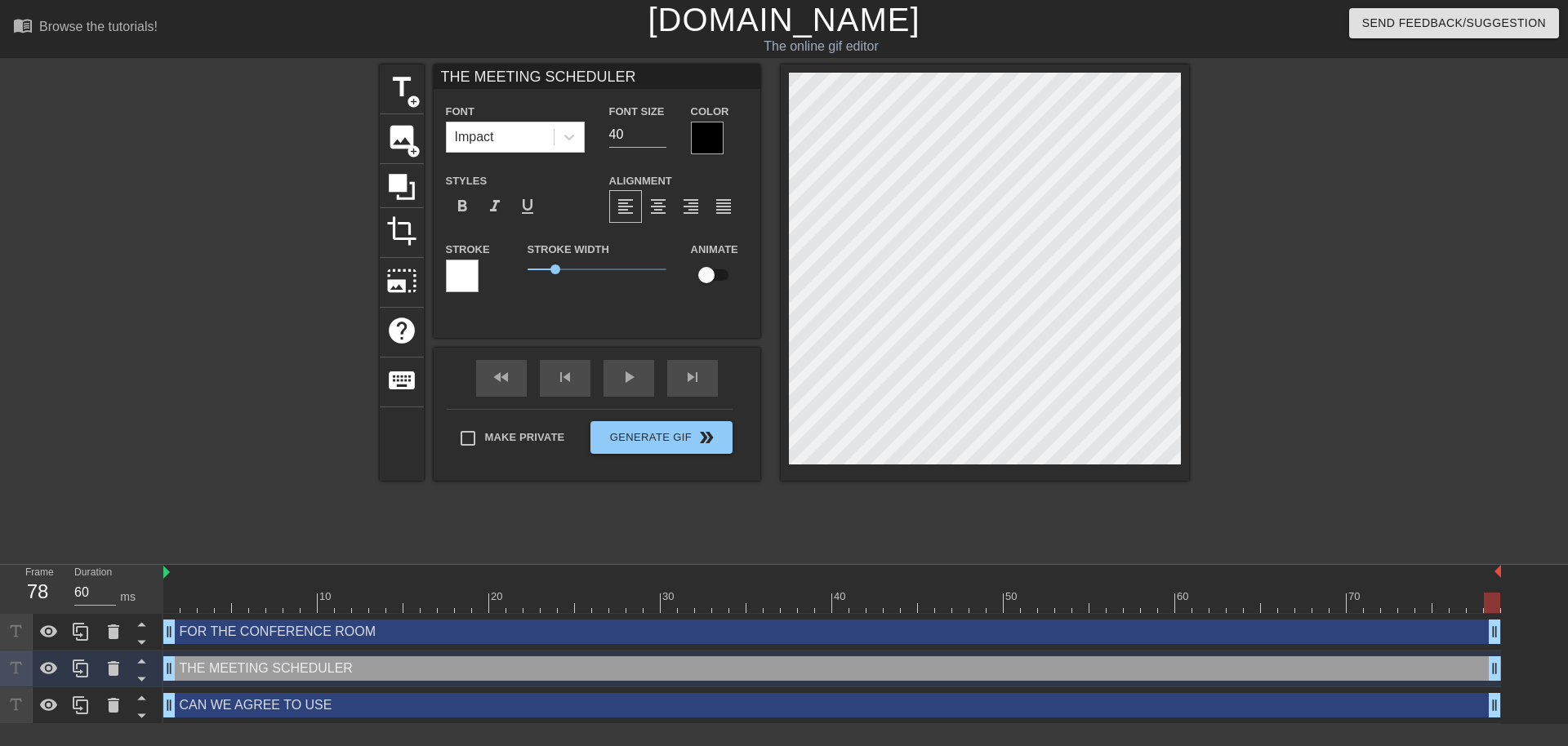
click at [1277, 365] on div at bounding box center [1331, 309] width 245 height 490
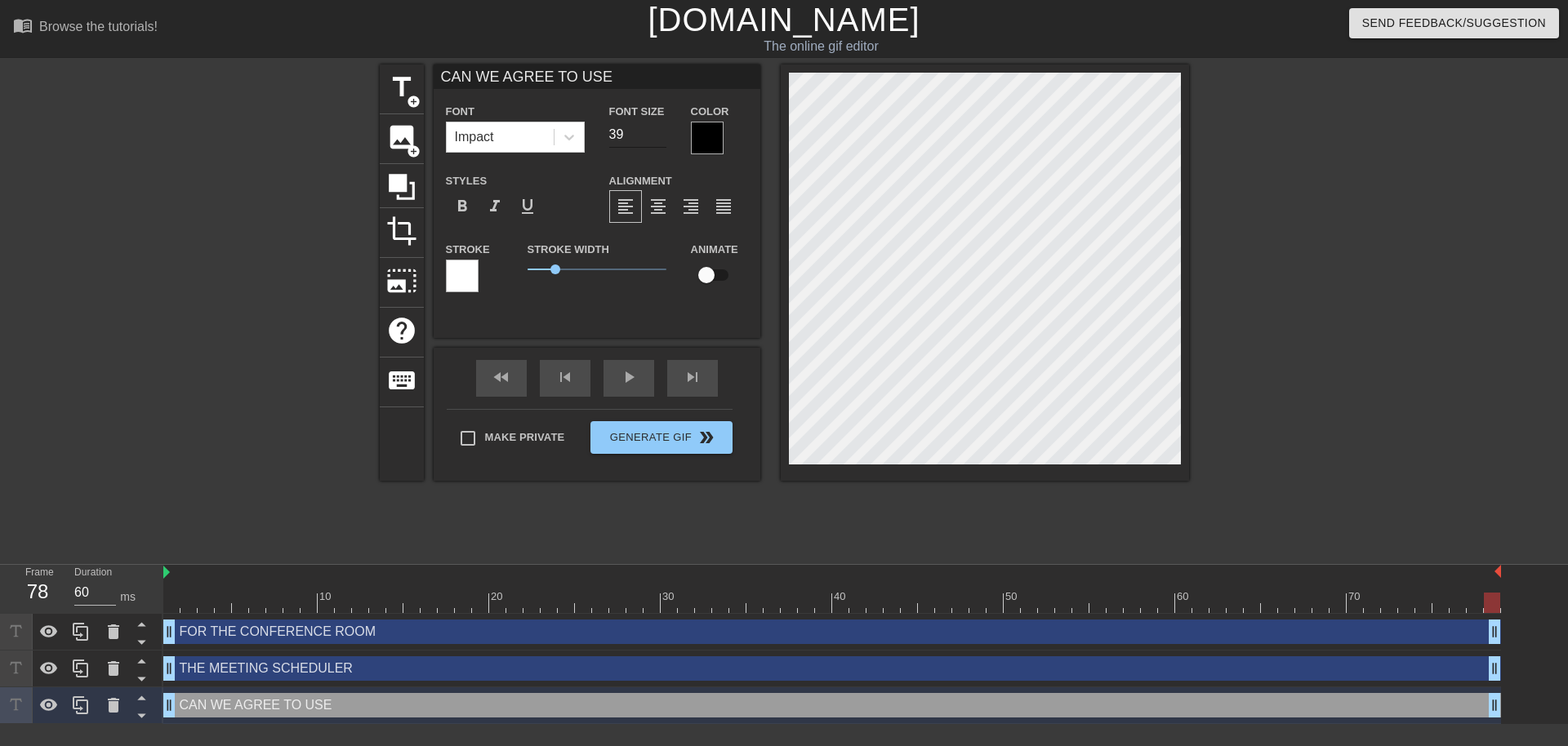
click at [662, 137] on input "39" at bounding box center [637, 135] width 58 height 26
click at [662, 137] on input "38" at bounding box center [637, 135] width 58 height 26
click at [662, 137] on input "37" at bounding box center [637, 135] width 58 height 26
click at [662, 137] on input "36" at bounding box center [637, 135] width 58 height 26
click at [662, 137] on input "35" at bounding box center [637, 135] width 58 height 26
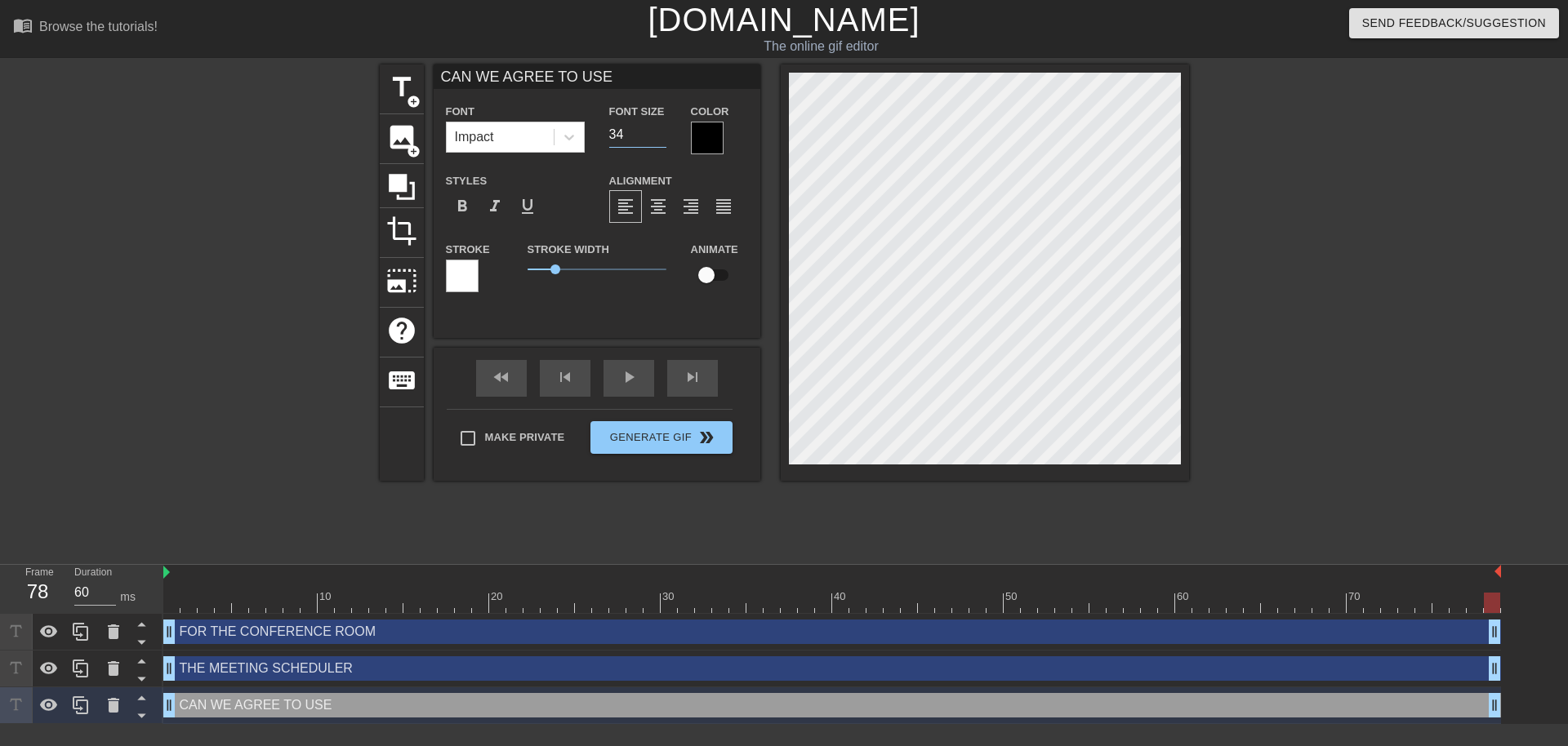
click at [662, 137] on input "34" at bounding box center [637, 135] width 58 height 26
click at [662, 137] on input "33" at bounding box center [637, 135] width 58 height 26
click at [659, 139] on input "32" at bounding box center [637, 135] width 58 height 26
click at [659, 139] on input "31" at bounding box center [637, 135] width 58 height 26
click at [659, 139] on input "30" at bounding box center [637, 135] width 58 height 26
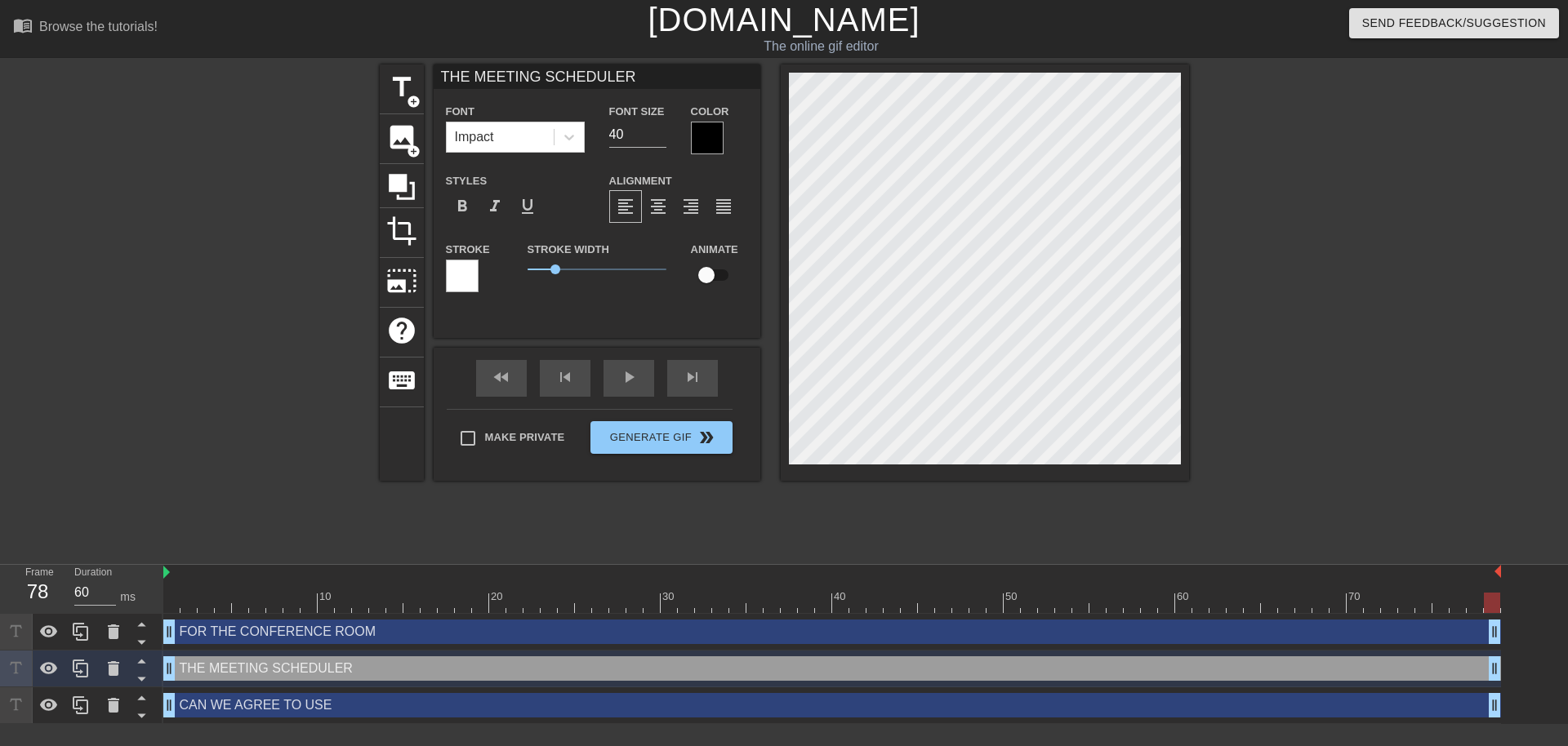
click at [666, 139] on div "Font Size 40" at bounding box center [638, 128] width 82 height 53
click at [657, 136] on input "39" at bounding box center [637, 135] width 58 height 26
click at [657, 136] on input "38" at bounding box center [637, 135] width 58 height 26
click at [657, 136] on input "37" at bounding box center [637, 135] width 58 height 26
click at [657, 136] on input "36" at bounding box center [637, 135] width 58 height 26
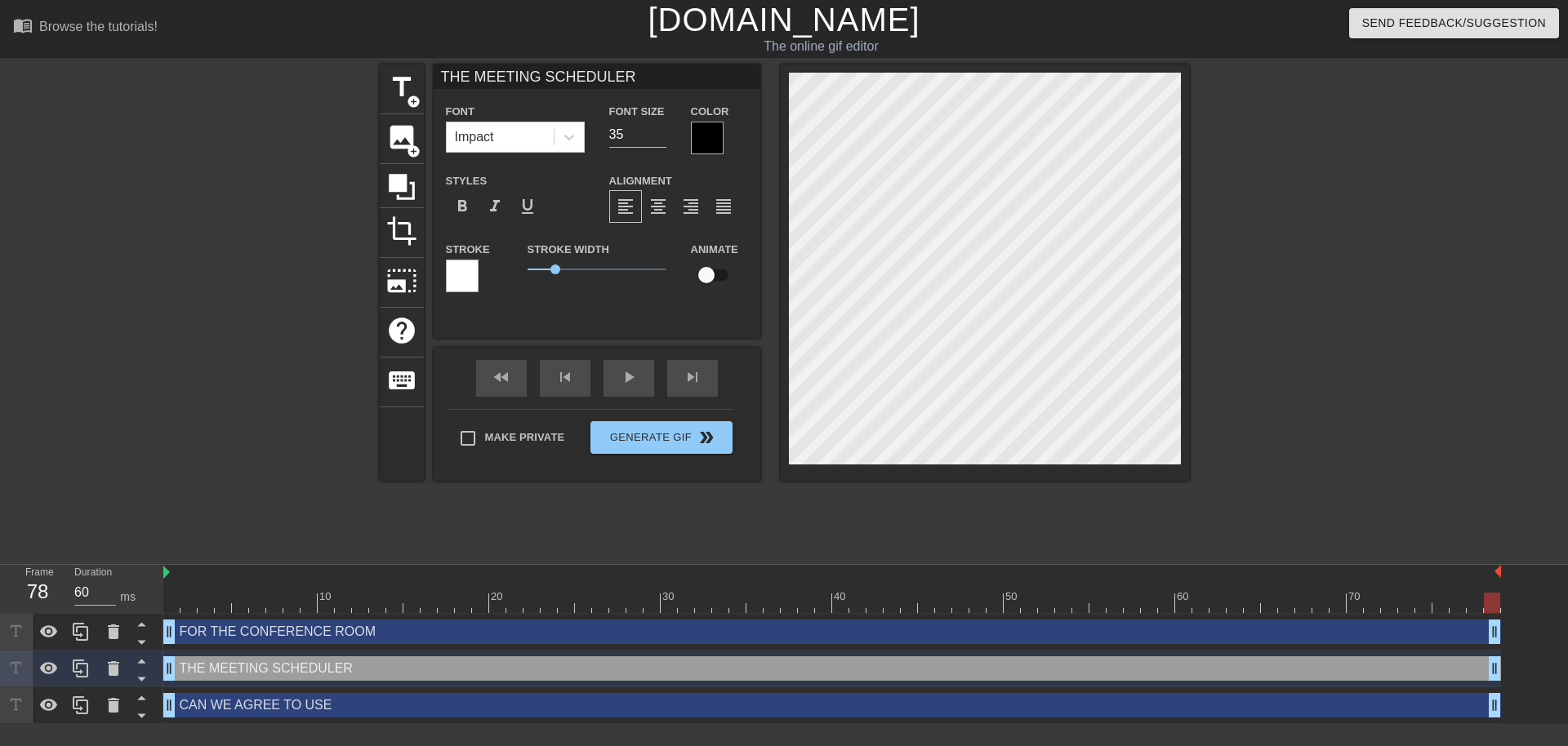
click at [657, 136] on input "35" at bounding box center [637, 135] width 58 height 26
click at [657, 136] on input "34" at bounding box center [637, 135] width 58 height 26
click at [657, 136] on input "33" at bounding box center [637, 135] width 58 height 26
click at [657, 136] on input "32" at bounding box center [637, 135] width 58 height 26
click at [657, 136] on input "31" at bounding box center [637, 135] width 58 height 26
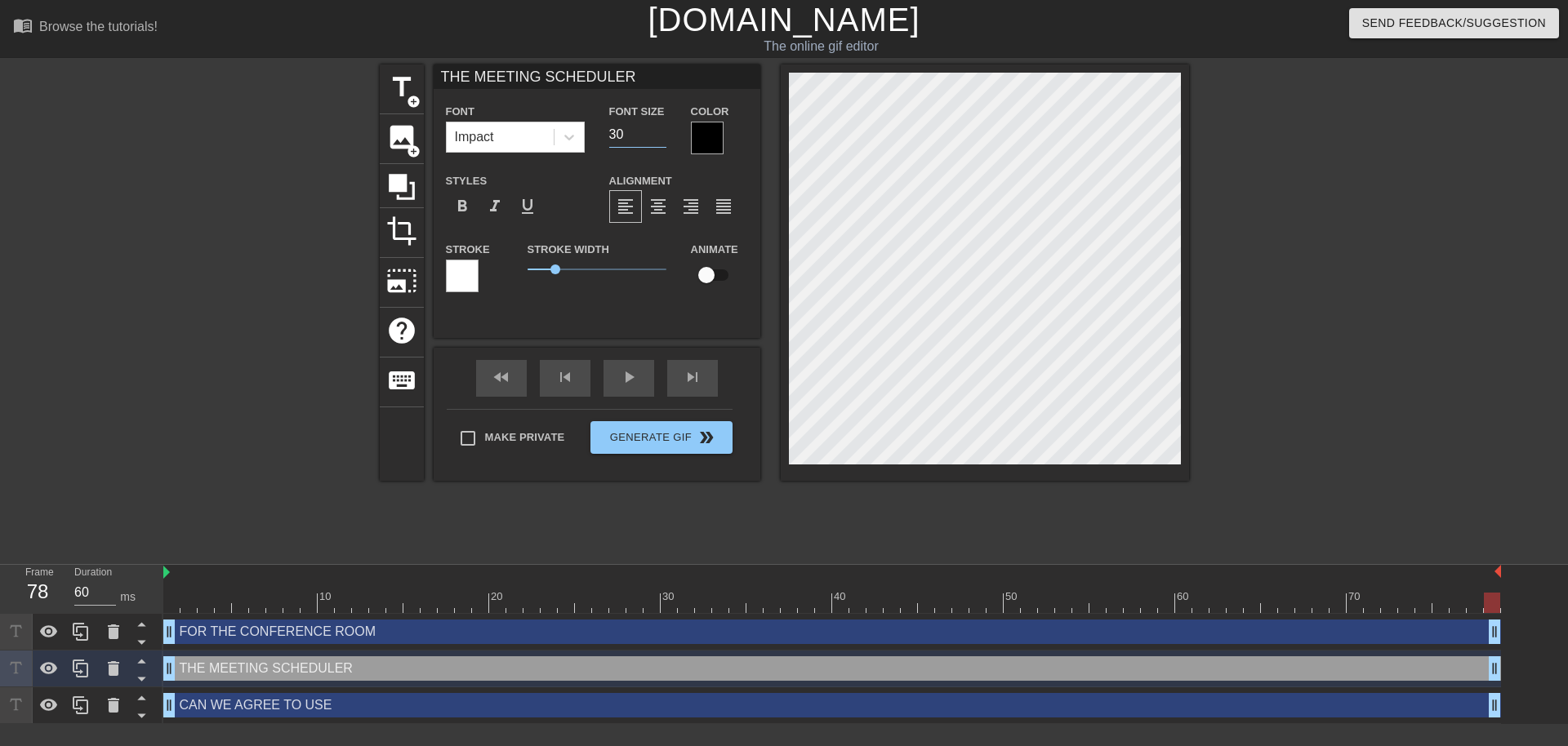
click at [657, 136] on input "30" at bounding box center [637, 135] width 58 height 26
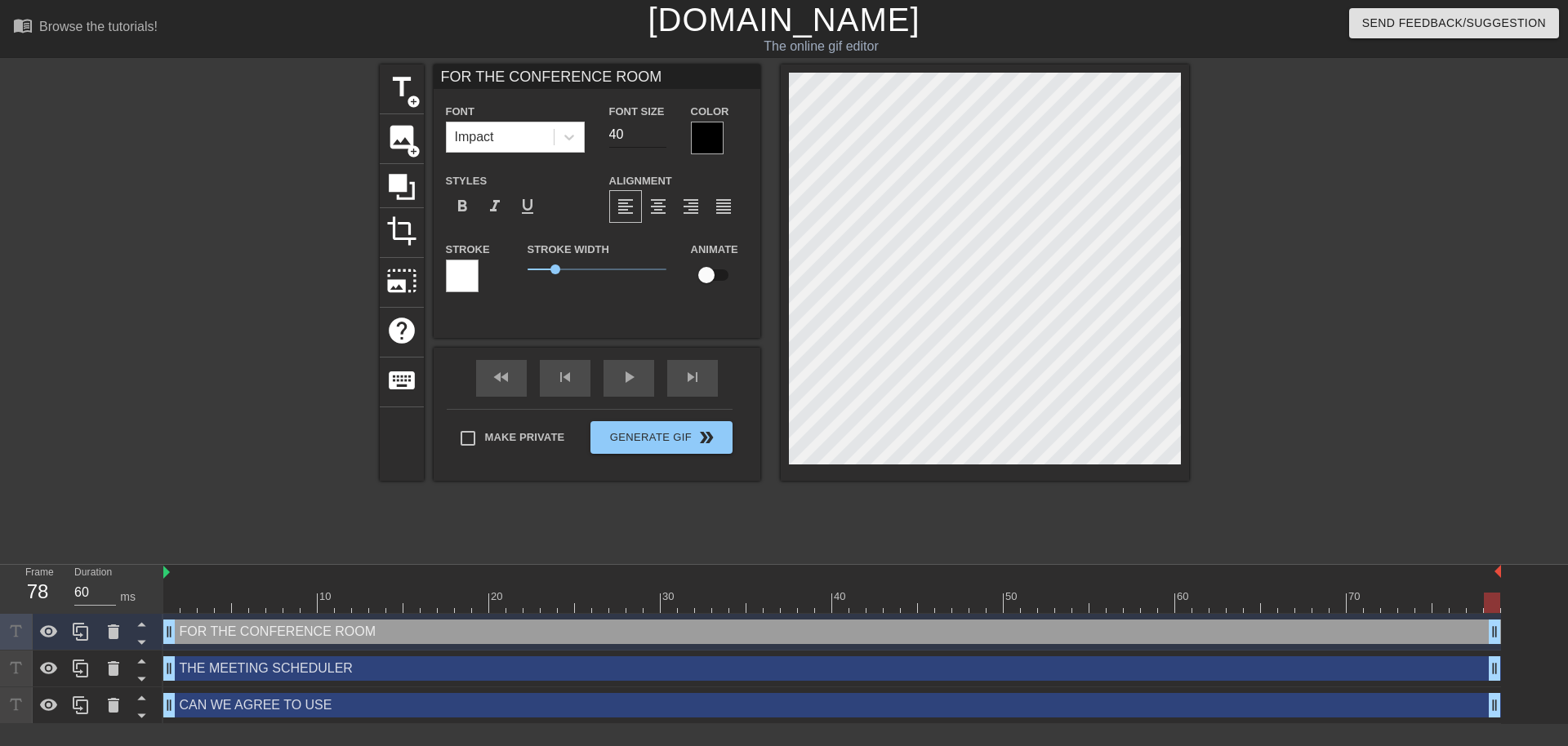
click at [640, 138] on input "40" at bounding box center [637, 135] width 58 height 26
click at [662, 138] on input "39" at bounding box center [637, 135] width 58 height 26
click at [662, 138] on input "38" at bounding box center [637, 135] width 58 height 26
click at [662, 138] on input "37" at bounding box center [637, 135] width 58 height 26
click at [662, 138] on input "36" at bounding box center [637, 135] width 58 height 26
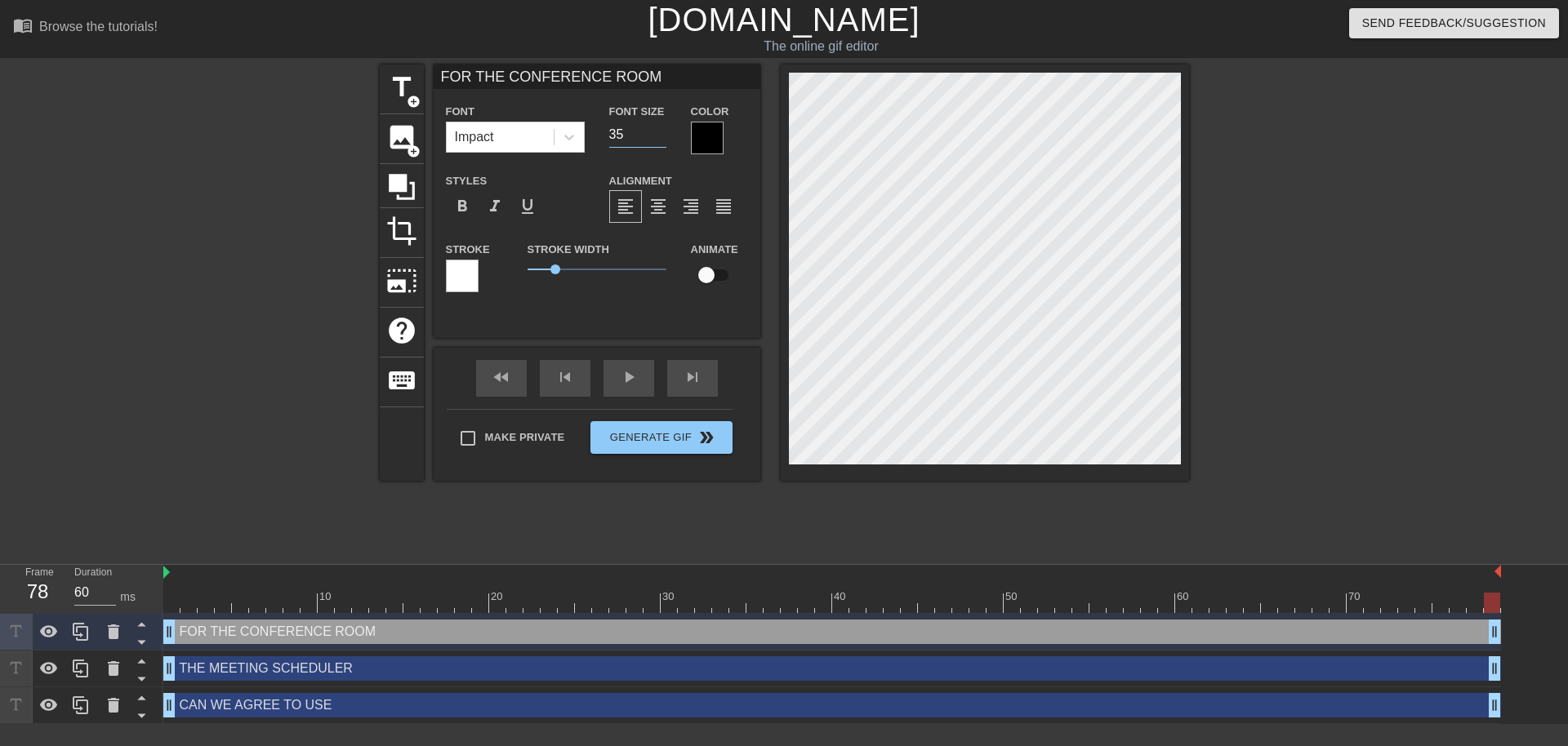
click at [662, 138] on input "35" at bounding box center [637, 135] width 58 height 26
click at [662, 138] on input "34" at bounding box center [637, 135] width 58 height 26
click at [662, 138] on input "33" at bounding box center [637, 135] width 58 height 26
click at [662, 138] on input "32" at bounding box center [637, 135] width 58 height 26
click at [662, 138] on input "31" at bounding box center [637, 135] width 58 height 26
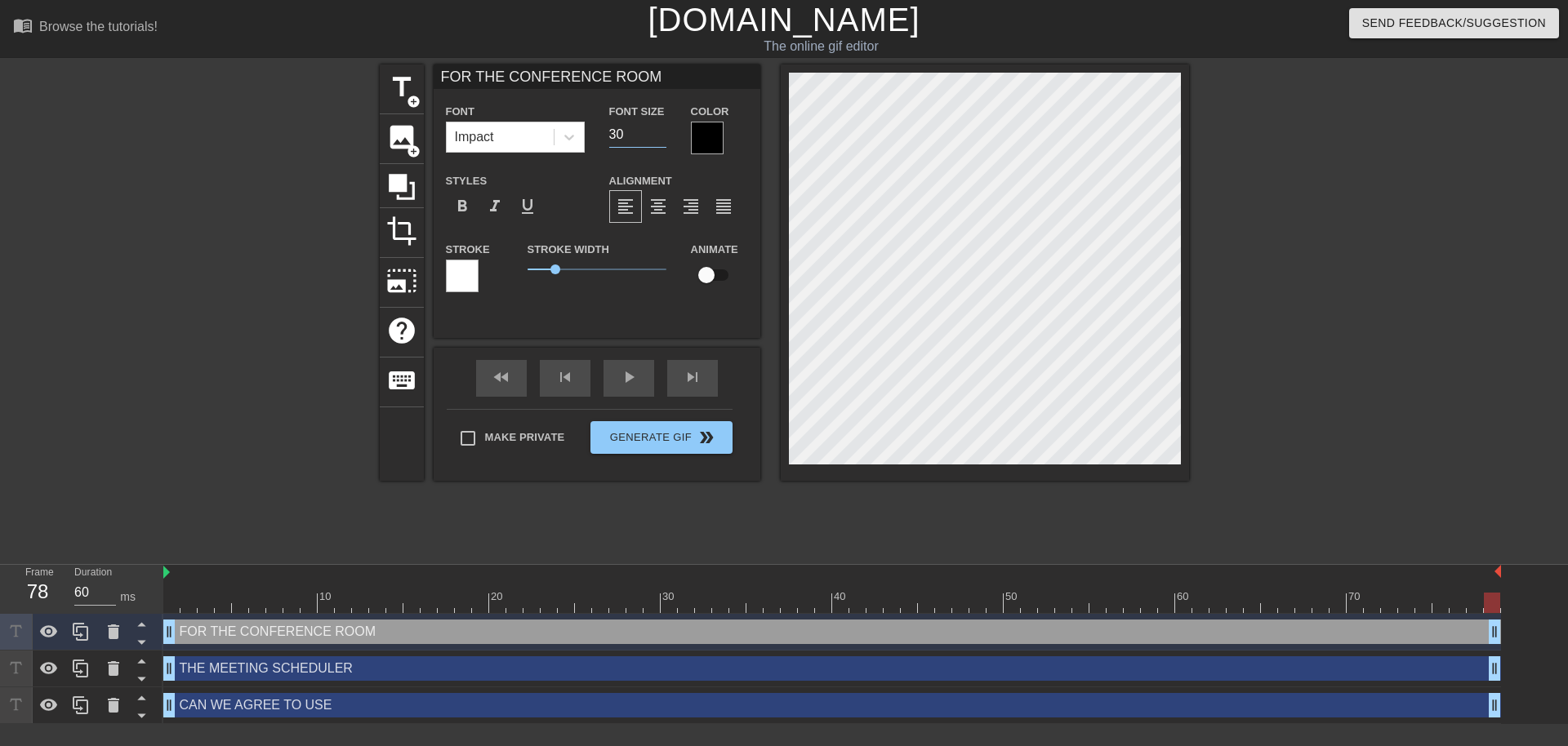
click at [662, 138] on input "30" at bounding box center [637, 135] width 58 height 26
click at [594, 74] on input "FOR THE CONFERENCE ROOM" at bounding box center [596, 76] width 327 height 24
click at [503, 72] on input "FOR THE CONFERENCE ROOM" at bounding box center [596, 76] width 327 height 24
click at [368, 664] on div "THE MEETING SCHEDULER drag_handle drag_handle" at bounding box center [831, 668] width 1338 height 24
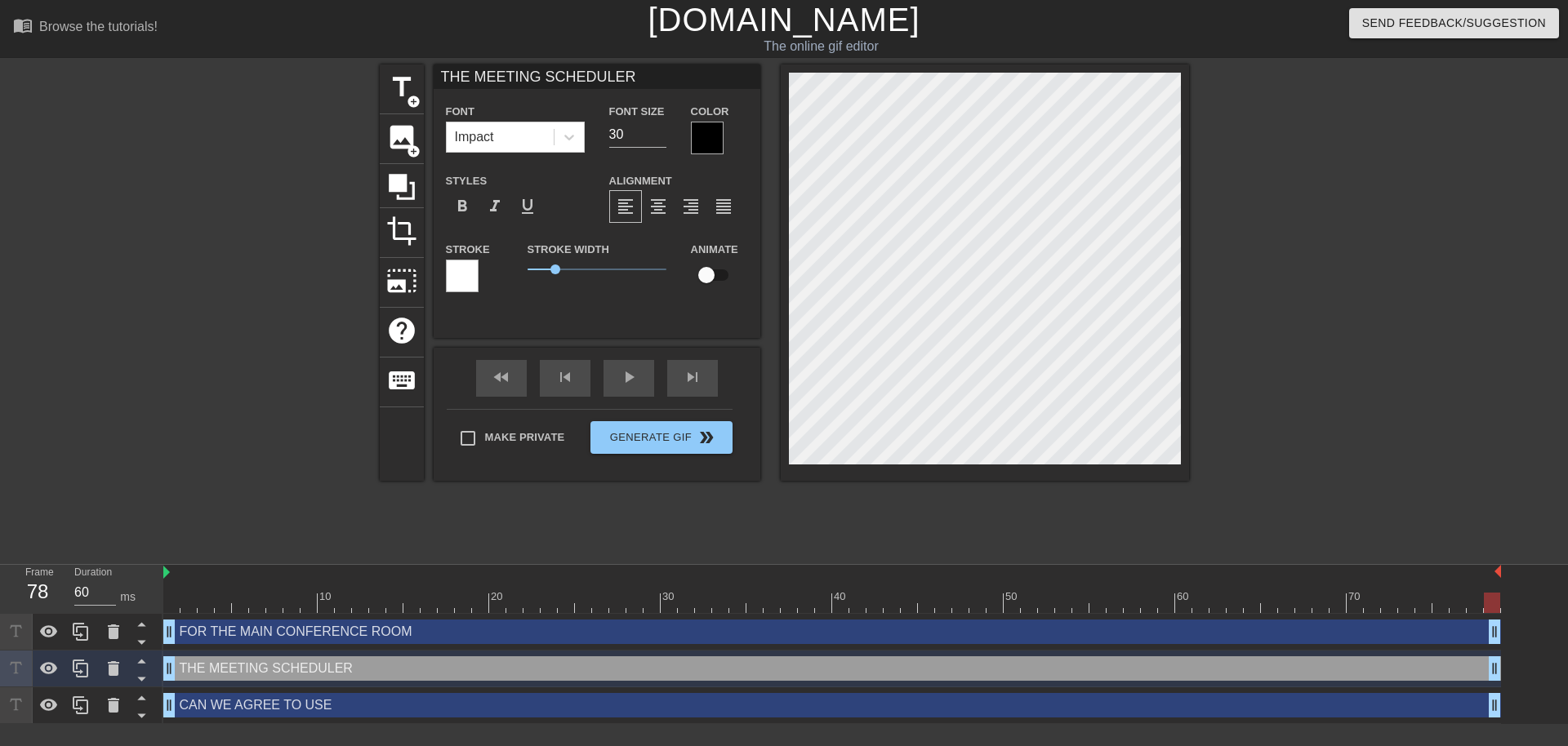
click at [623, 78] on input "THE MEETING SCHEDULER" at bounding box center [596, 76] width 327 height 24
click at [358, 623] on div "FOR THE MAIN CONFERENCE ROOM drag_handle drag_handle" at bounding box center [831, 631] width 1338 height 24
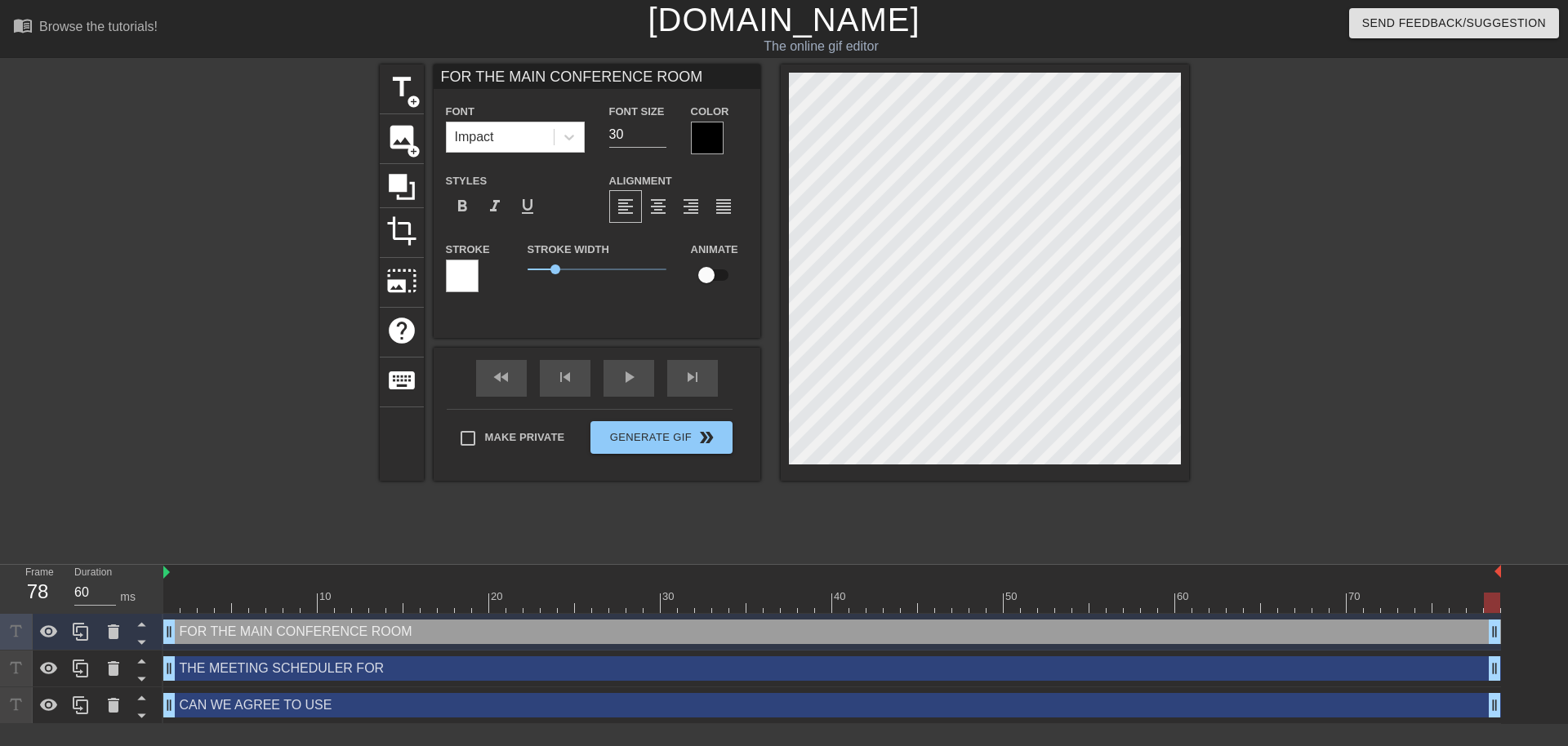
drag, startPoint x: 474, startPoint y: 75, endPoint x: 344, endPoint y: 75, distance: 130.0
click at [344, 75] on div "title add_circle image add_circle crop photo_size_select_large help keyboard FO…" at bounding box center [784, 309] width 1568 height 490
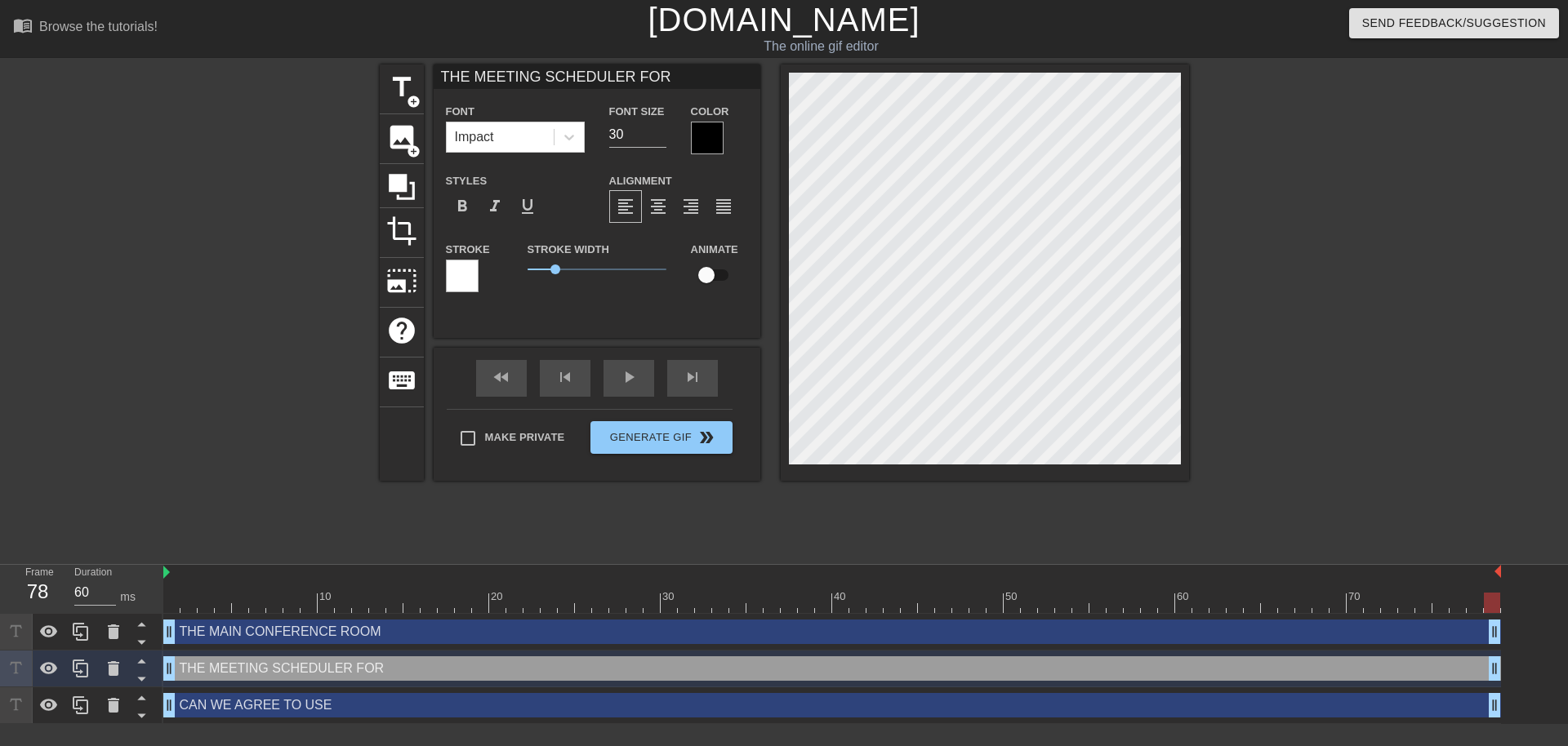
click at [1226, 351] on div at bounding box center [1331, 309] width 245 height 490
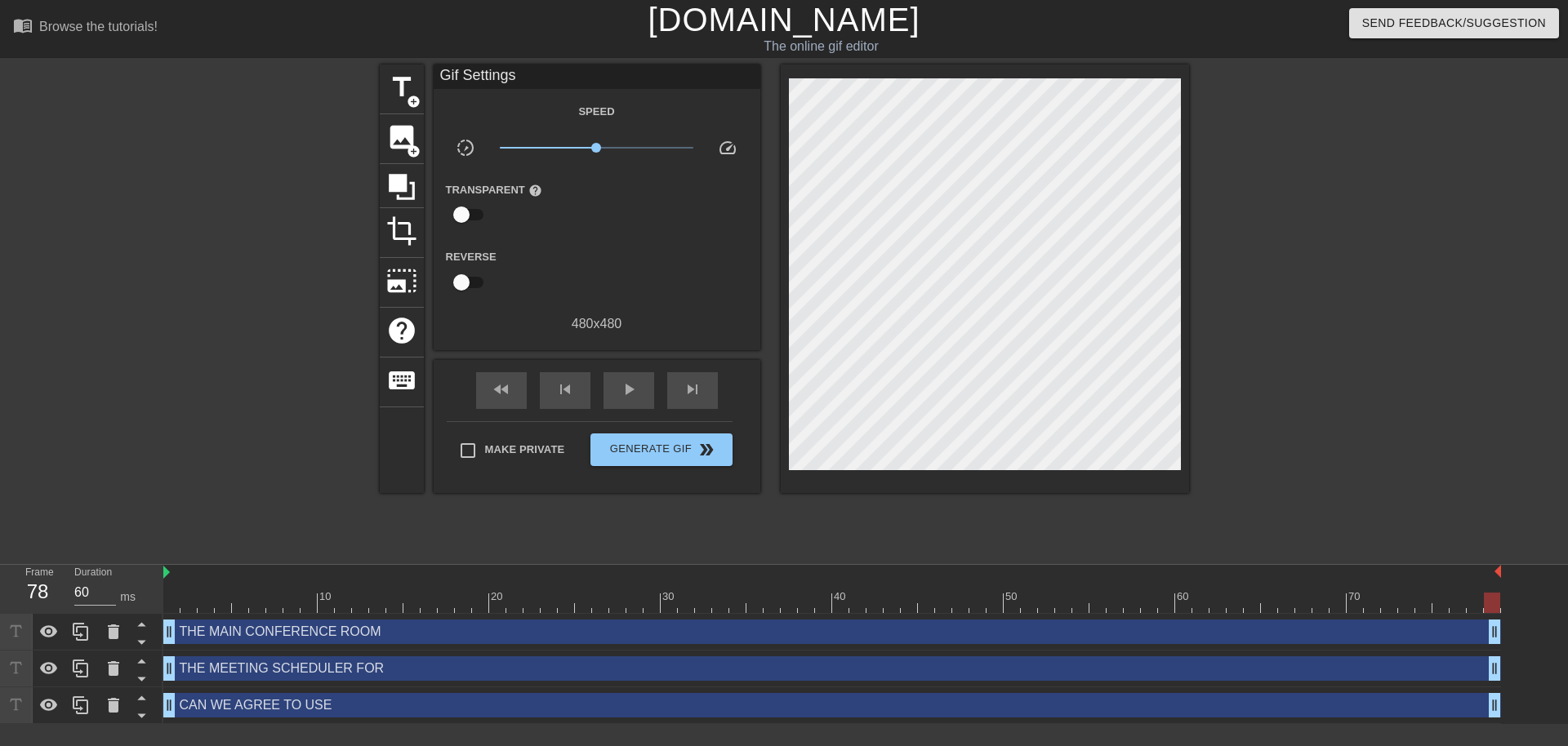
click at [1278, 323] on div at bounding box center [1331, 309] width 245 height 490
click at [1361, 515] on div at bounding box center [1331, 309] width 245 height 490
click at [873, 337] on div "title add_circle image add_circle crop photo_size_select_large help keyboard Gi…" at bounding box center [784, 309] width 1568 height 490
click at [403, 665] on div "THE MEETING SCHEDULER FOR drag_handle drag_handle" at bounding box center [831, 668] width 1338 height 24
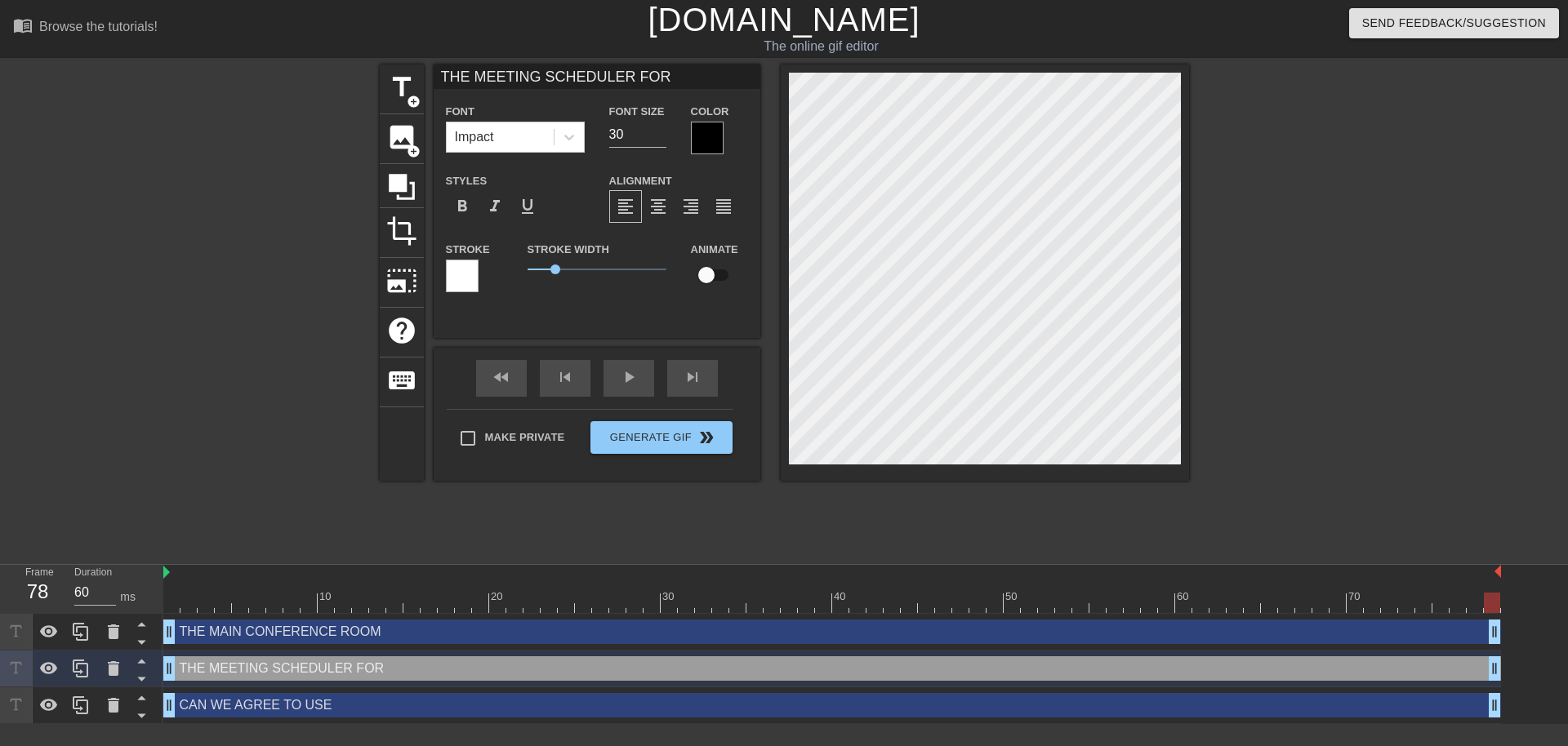
drag, startPoint x: 652, startPoint y: 77, endPoint x: 610, endPoint y: 82, distance: 42.3
click at [610, 82] on input "THE MEETING SCHEDULER FOR" at bounding box center [596, 76] width 327 height 24
click at [343, 631] on div "THE MAIN CONFERENCE ROOM drag_handle drag_handle" at bounding box center [831, 631] width 1338 height 24
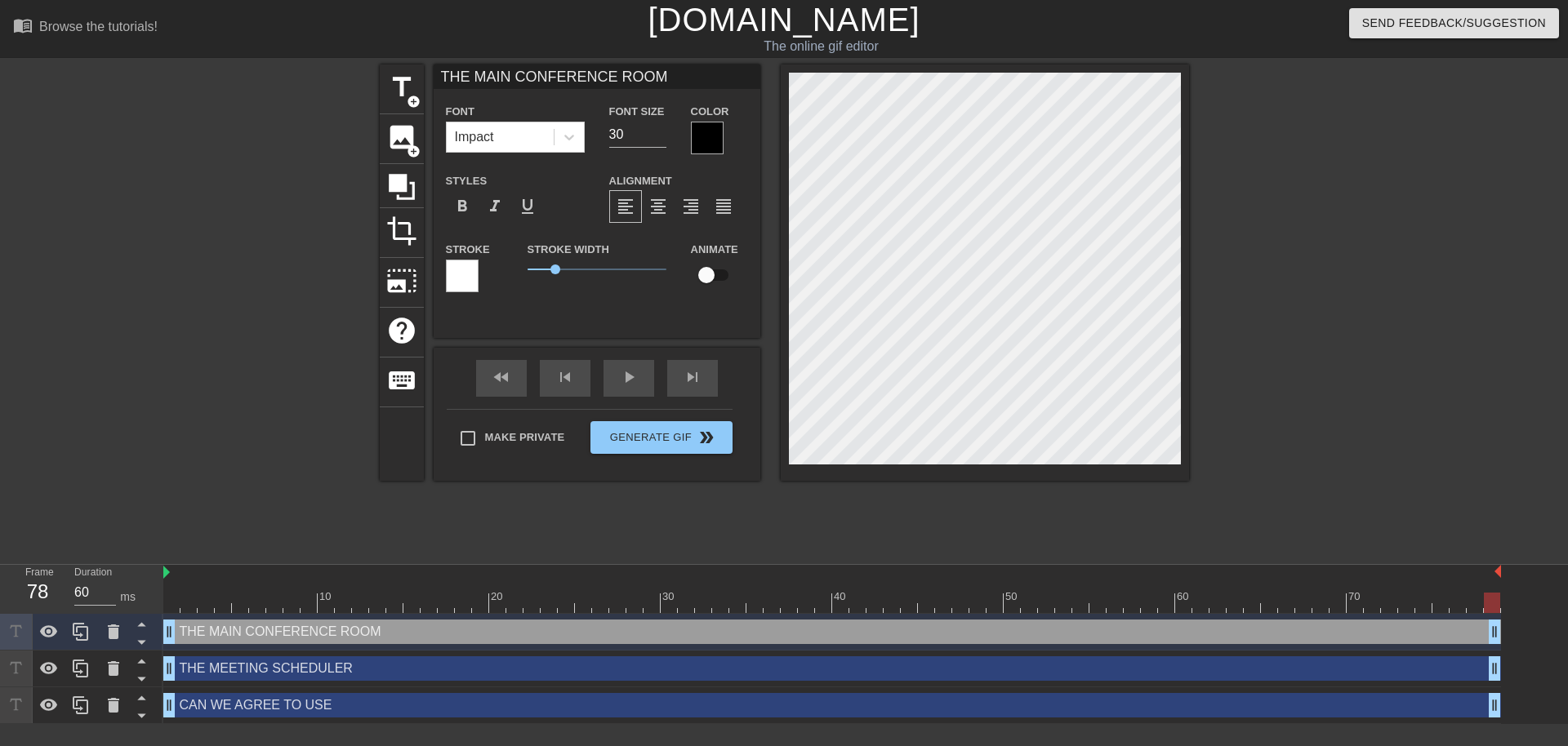
click at [441, 73] on input "THE MAIN CONFERENCE ROOM" at bounding box center [596, 76] width 327 height 24
click at [1410, 285] on div at bounding box center [1331, 309] width 245 height 490
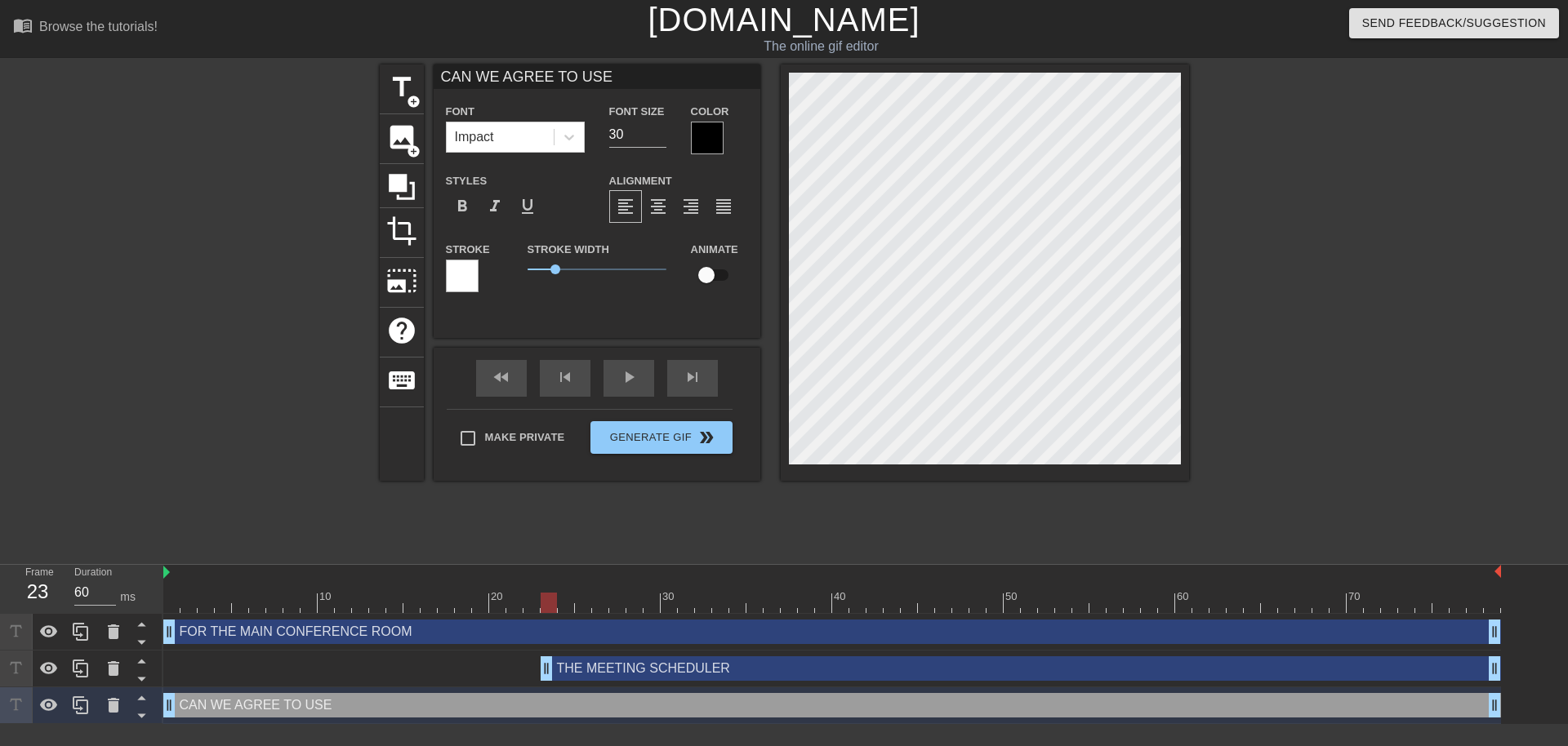
drag, startPoint x: 173, startPoint y: 669, endPoint x: 545, endPoint y: 678, distance: 372.1
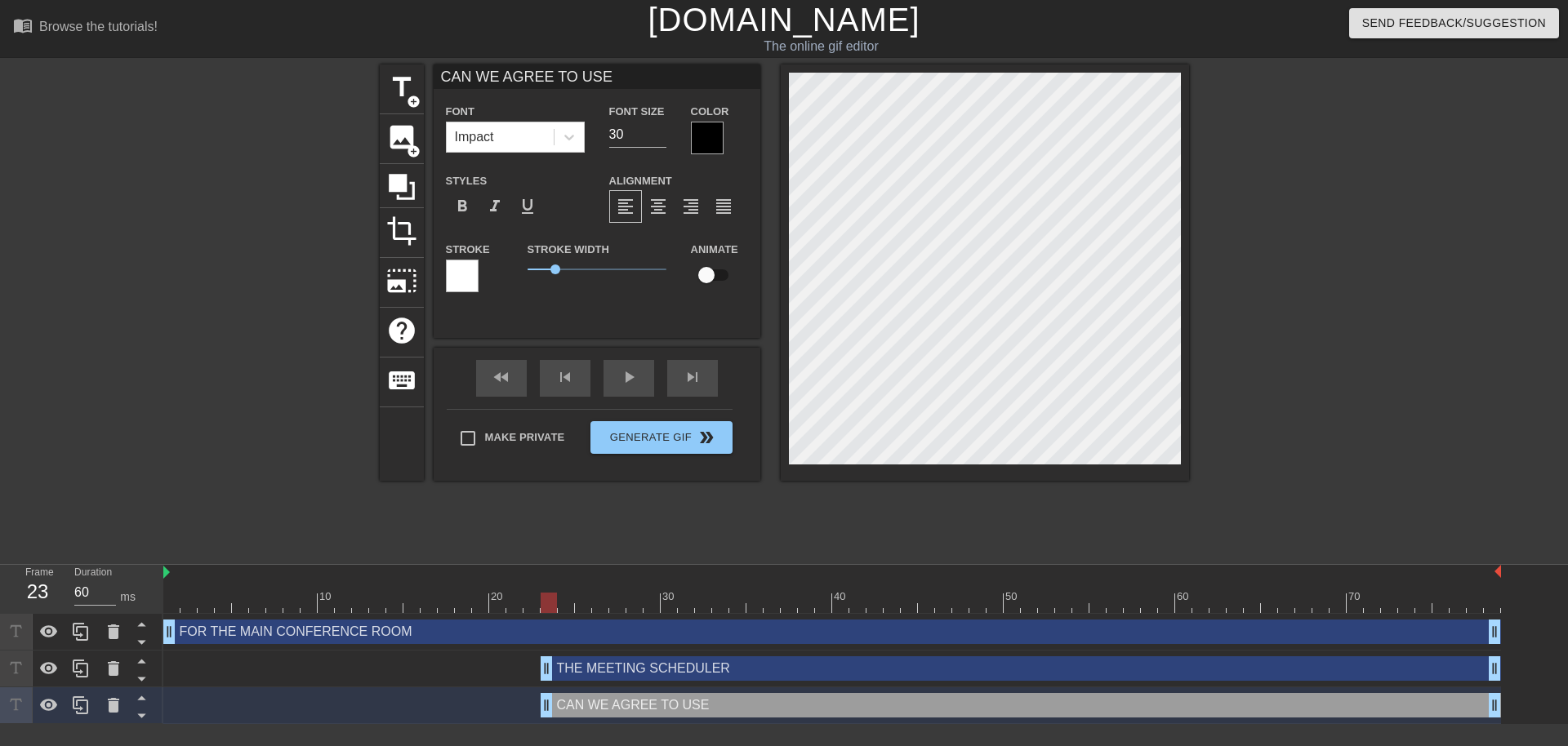
drag, startPoint x: 169, startPoint y: 711, endPoint x: 544, endPoint y: 708, distance: 375.0
drag, startPoint x: 551, startPoint y: 668, endPoint x: 708, endPoint y: 676, distance: 157.2
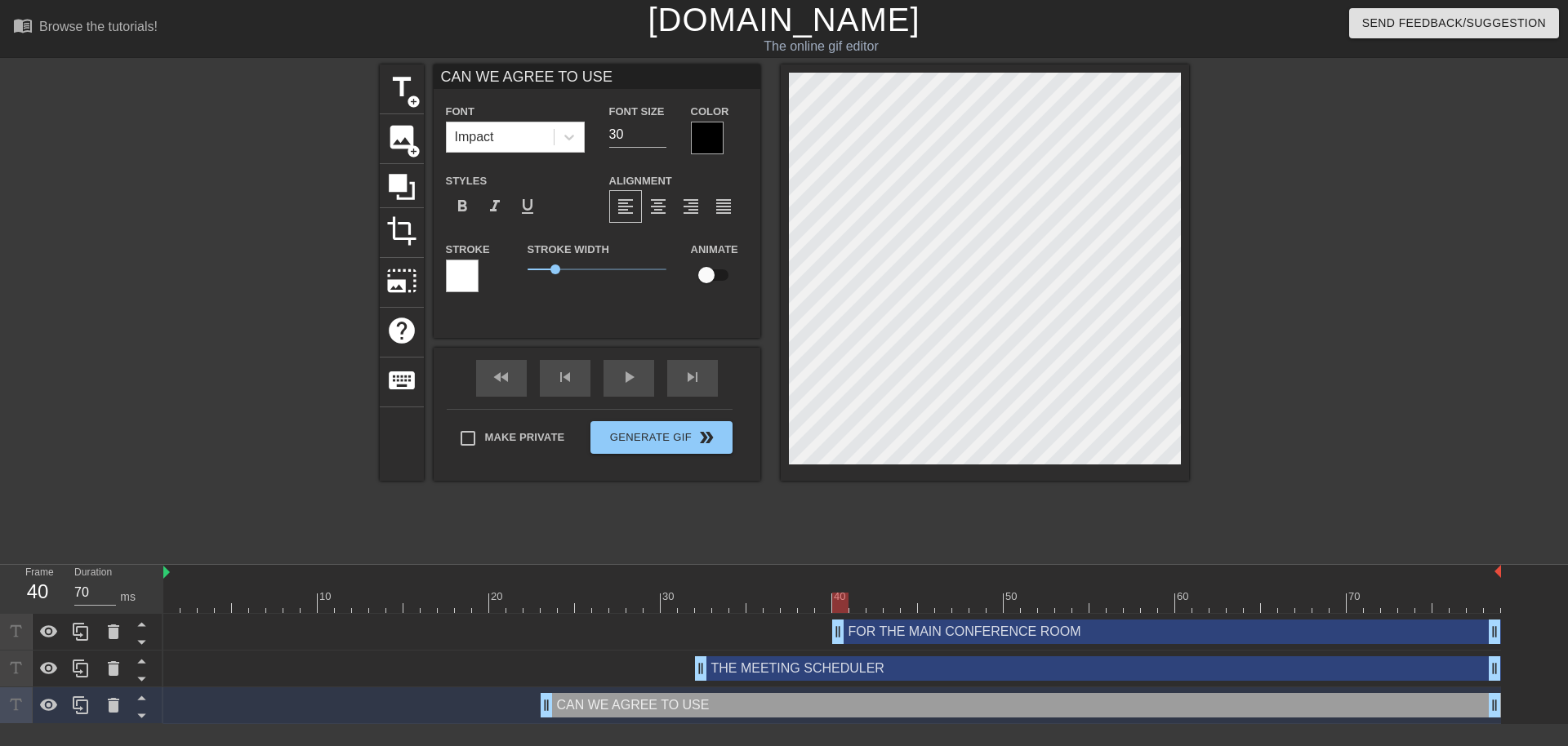
drag, startPoint x: 172, startPoint y: 629, endPoint x: 847, endPoint y: 641, distance: 675.1
click at [242, 715] on div "CAN WE AGREE TO USE drag_handle drag_handle" at bounding box center [831, 705] width 1338 height 24
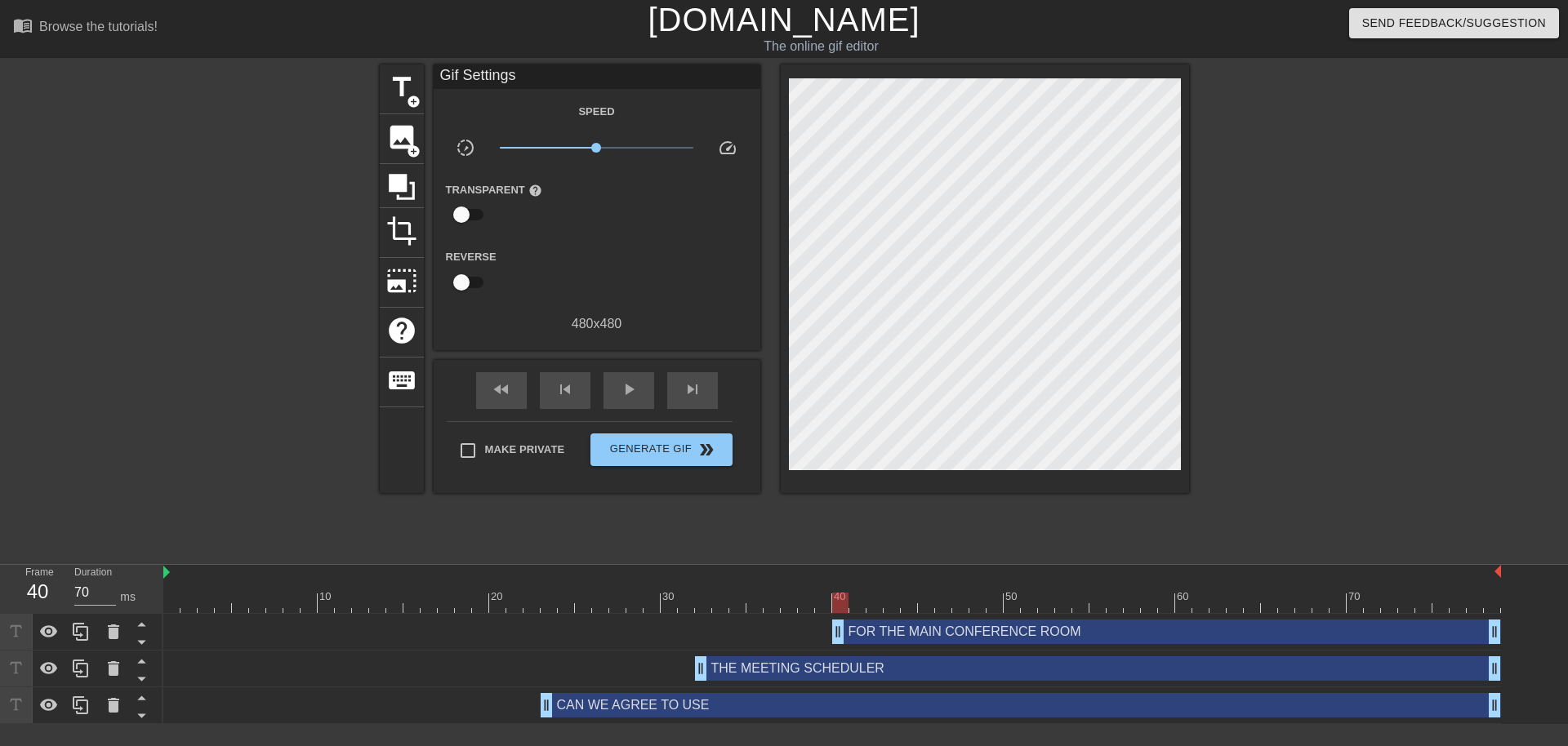
click at [1372, 322] on div at bounding box center [1331, 309] width 245 height 490
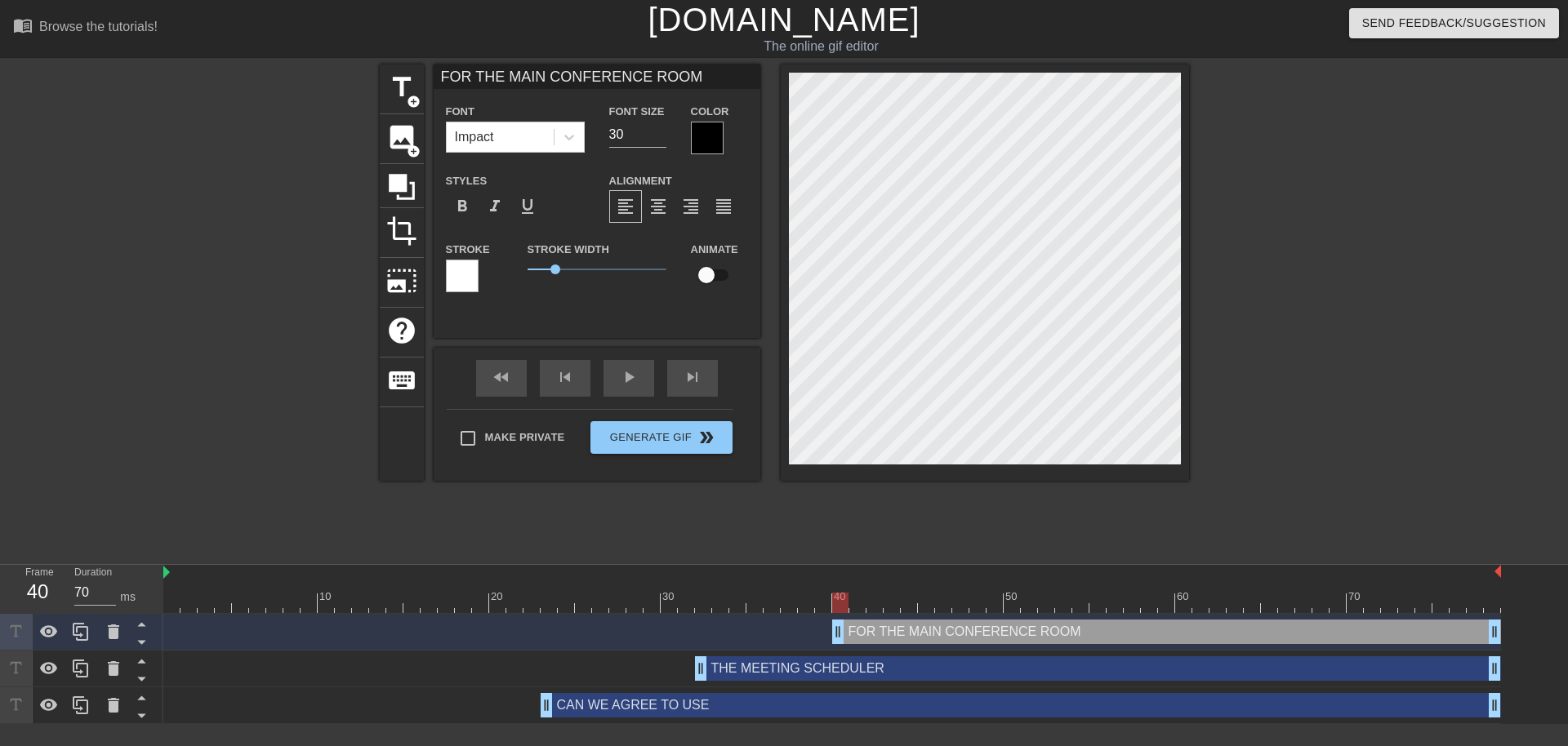
click at [900, 668] on div "THE MEETING SCHEDULER drag_handle drag_handle" at bounding box center [1098, 668] width 806 height 24
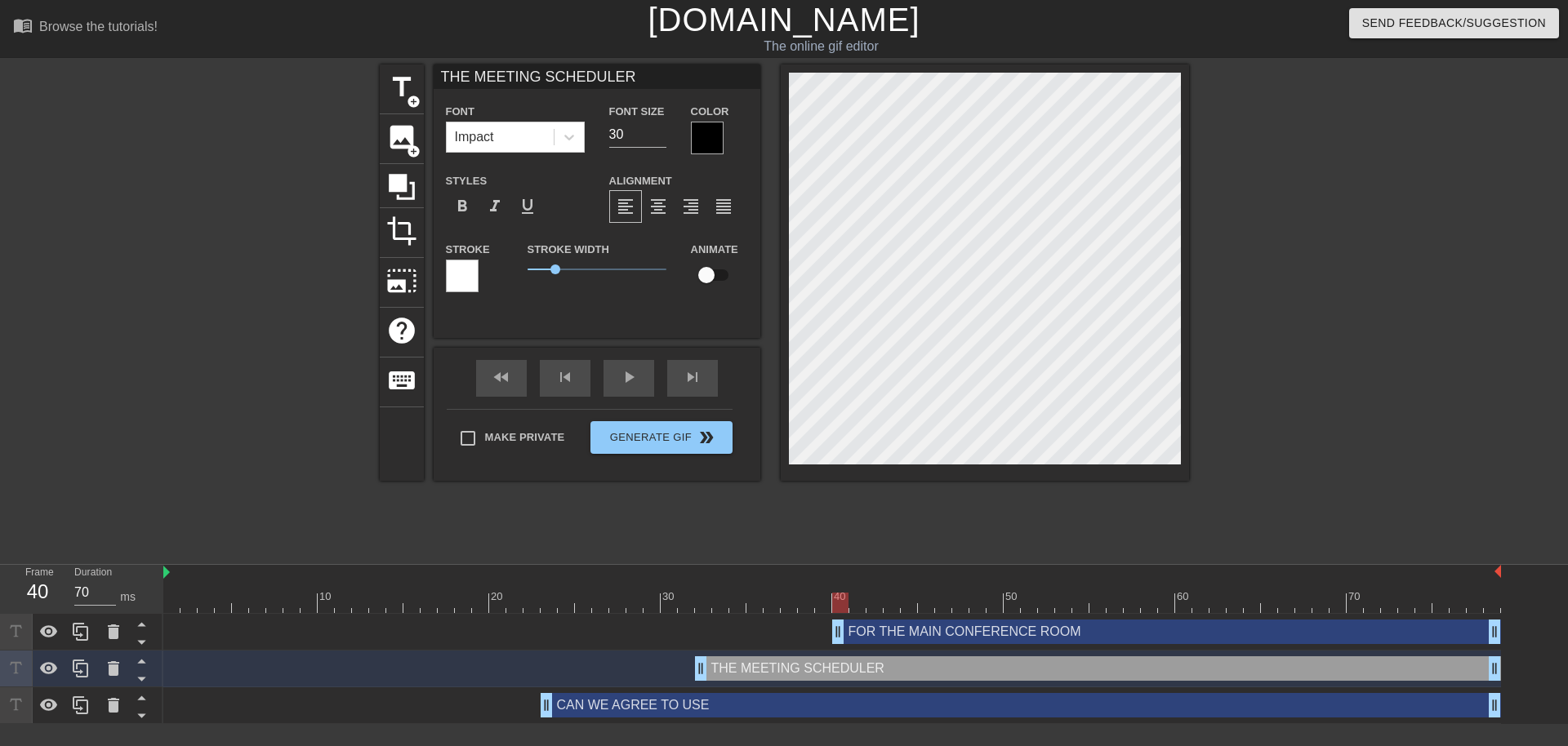
click at [948, 706] on div "CAN WE AGREE TO USE drag_handle drag_handle" at bounding box center [1021, 705] width 960 height 24
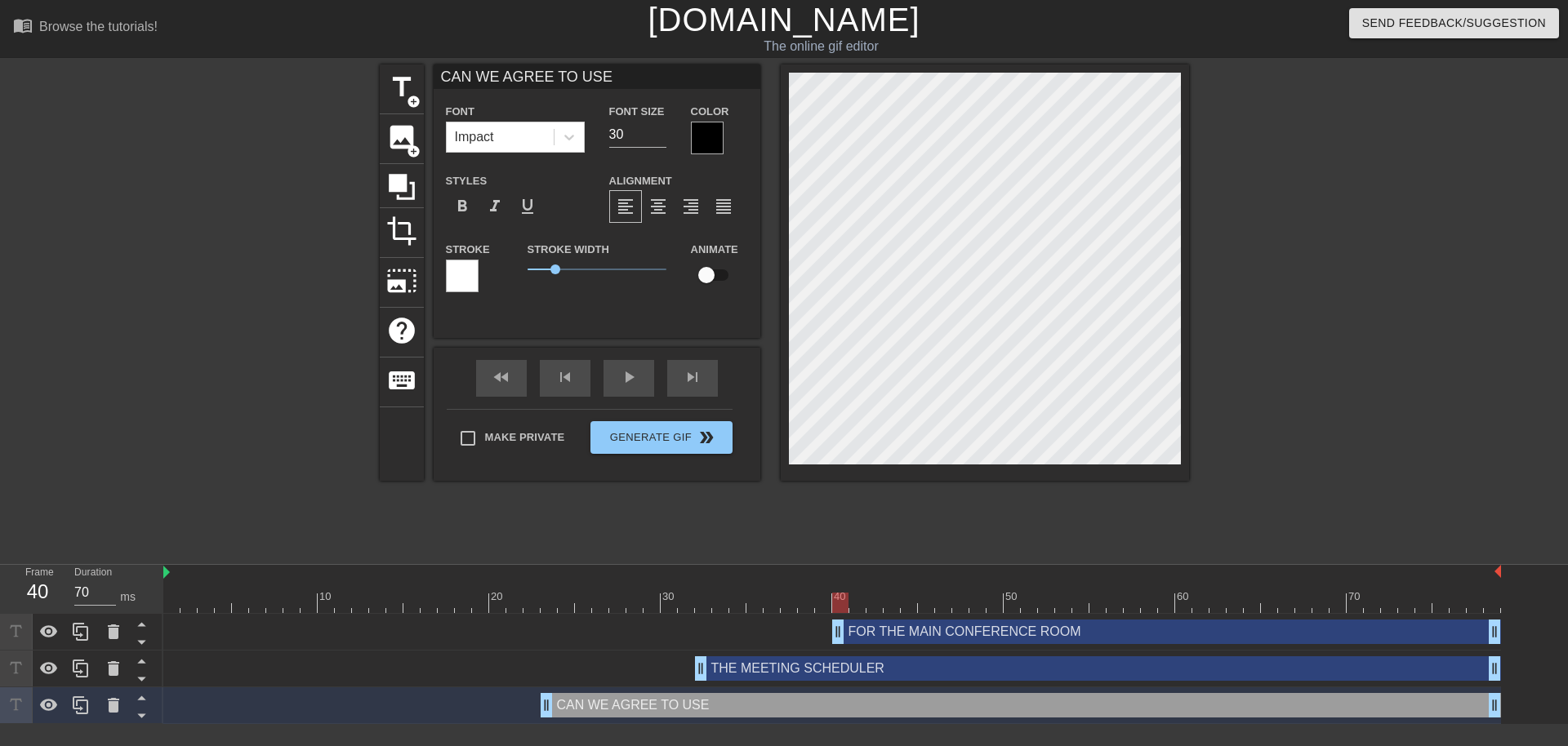
click at [1255, 379] on div at bounding box center [1331, 309] width 245 height 490
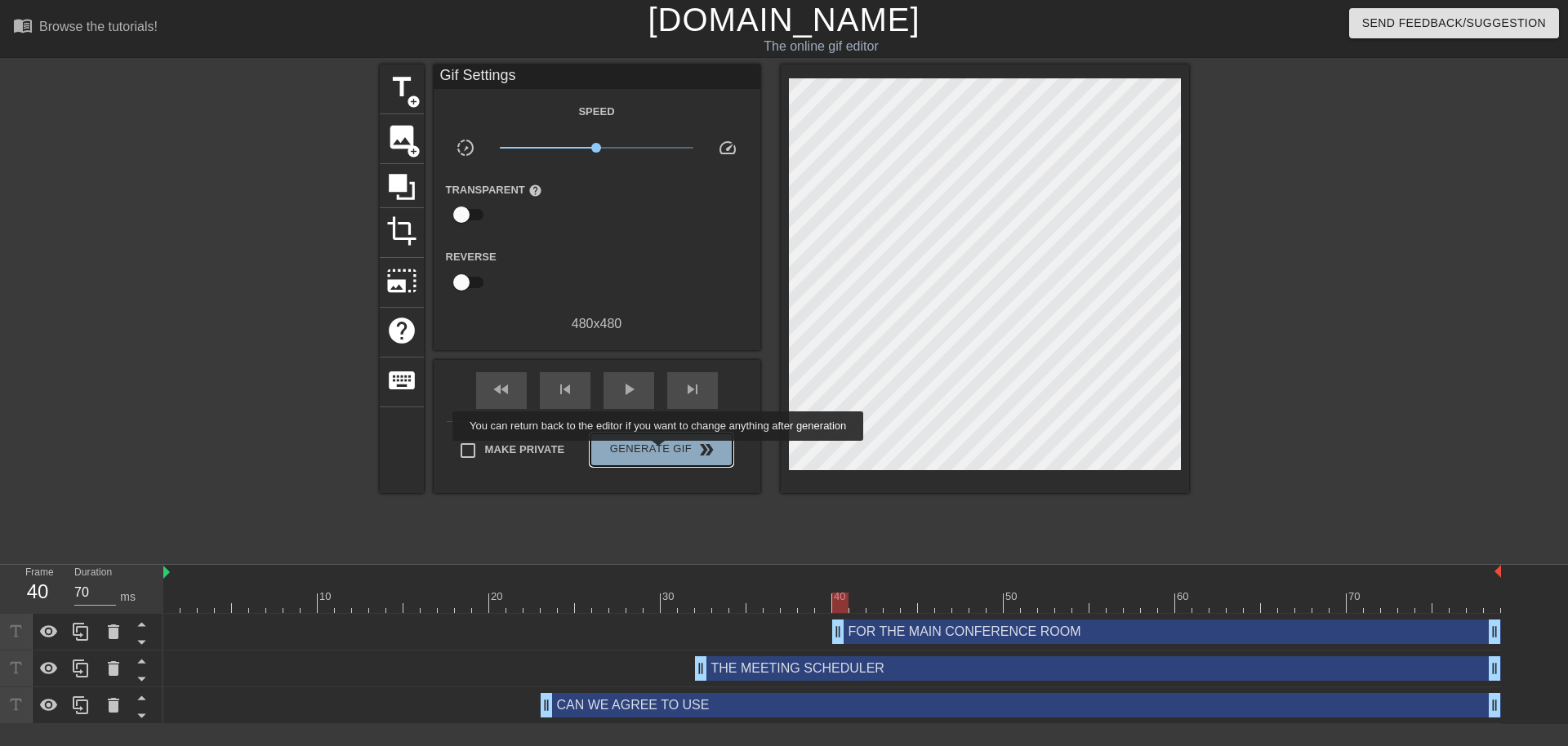
click at [660, 452] on span "Generate Gif double_arrow" at bounding box center [661, 450] width 128 height 20
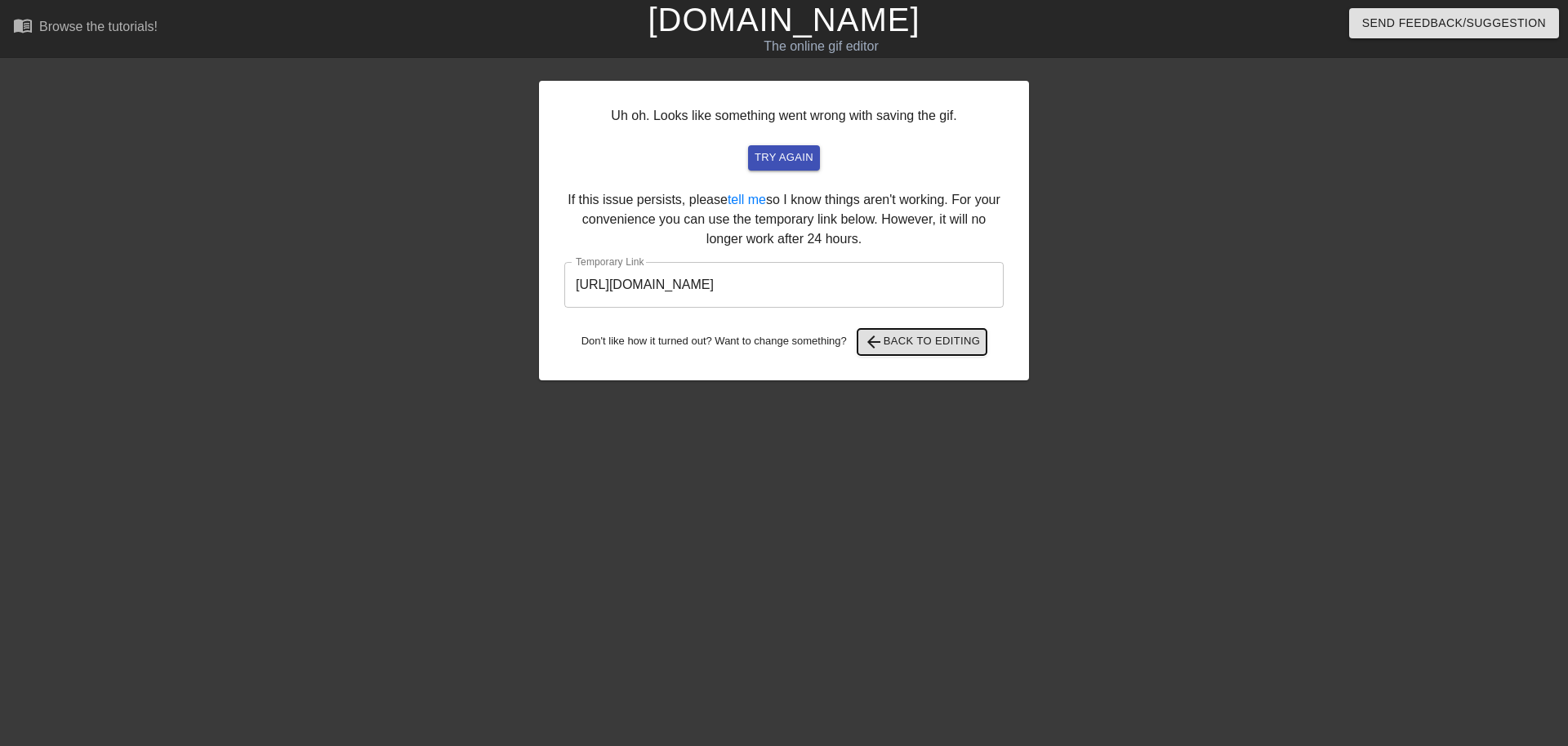
click at [913, 342] on span "arrow_back Back to Editing" at bounding box center [923, 342] width 117 height 20
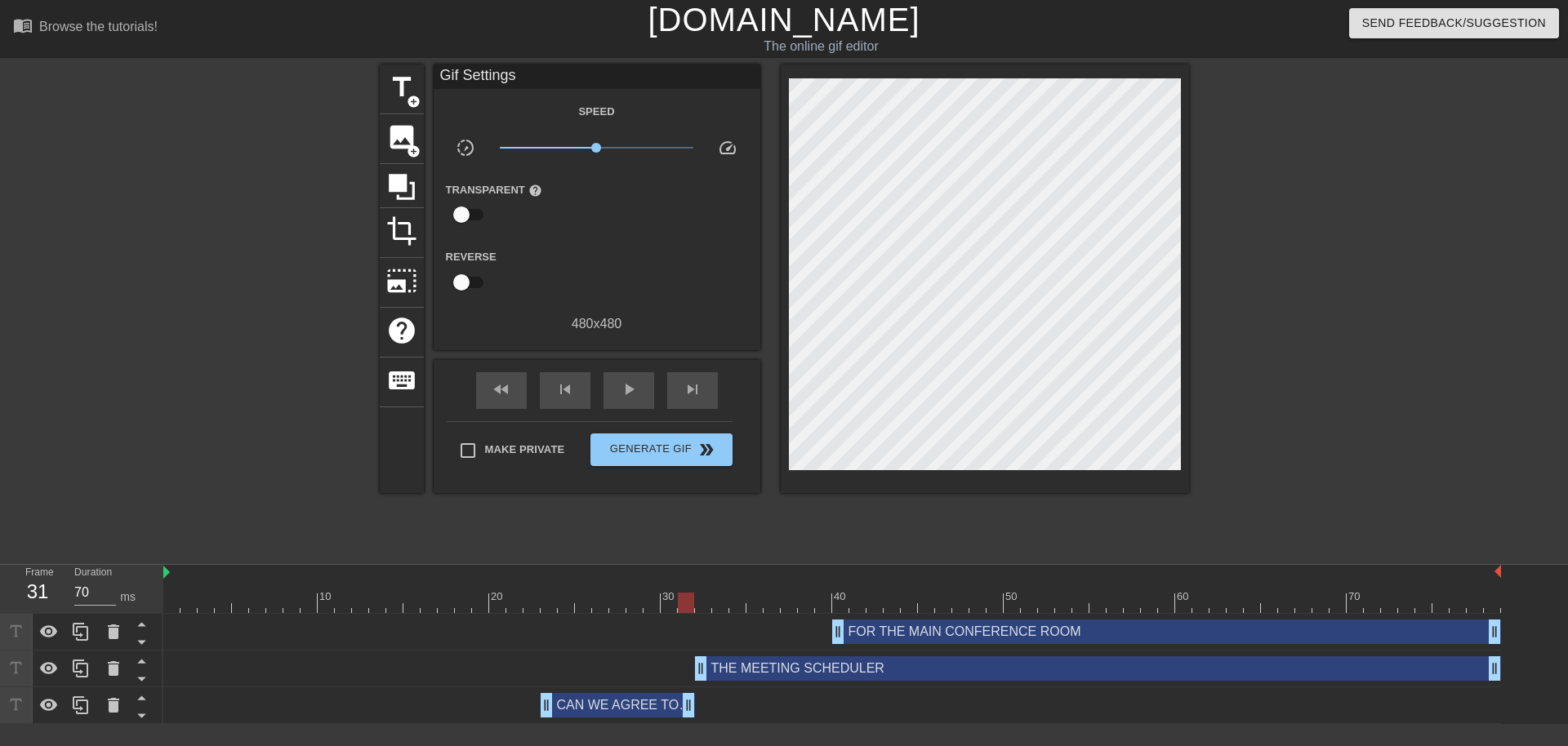
drag, startPoint x: 1495, startPoint y: 708, endPoint x: 693, endPoint y: 718, distance: 802.1
click at [693, 718] on div "CAN WE AGREE TO USE drag_handle drag_handle" at bounding box center [831, 706] width 1338 height 37
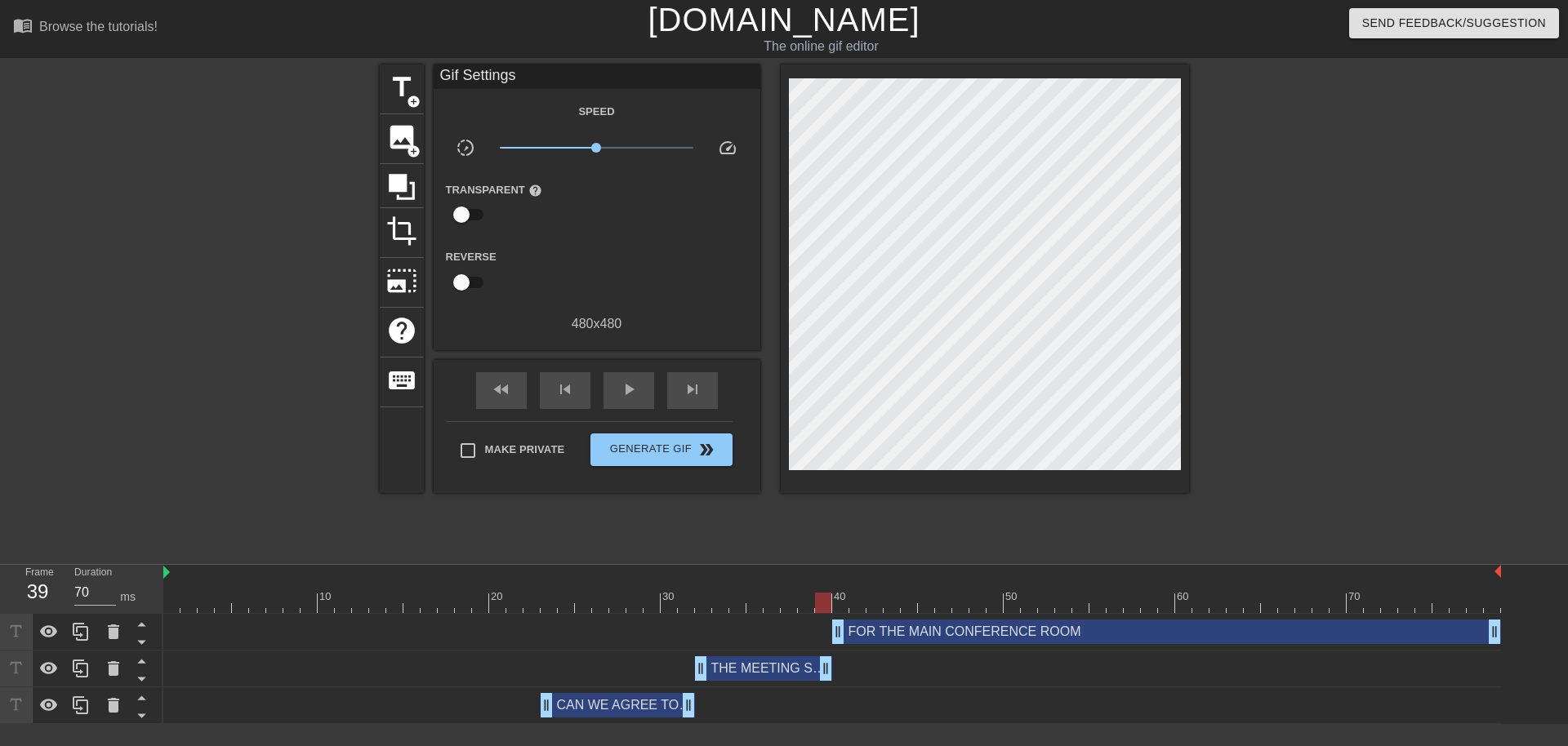
drag, startPoint x: 1492, startPoint y: 668, endPoint x: 824, endPoint y: 676, distance: 668.0
click at [766, 668] on div "THE MEETING SCHEDULER drag_handle drag_handle" at bounding box center [763, 668] width 138 height 24
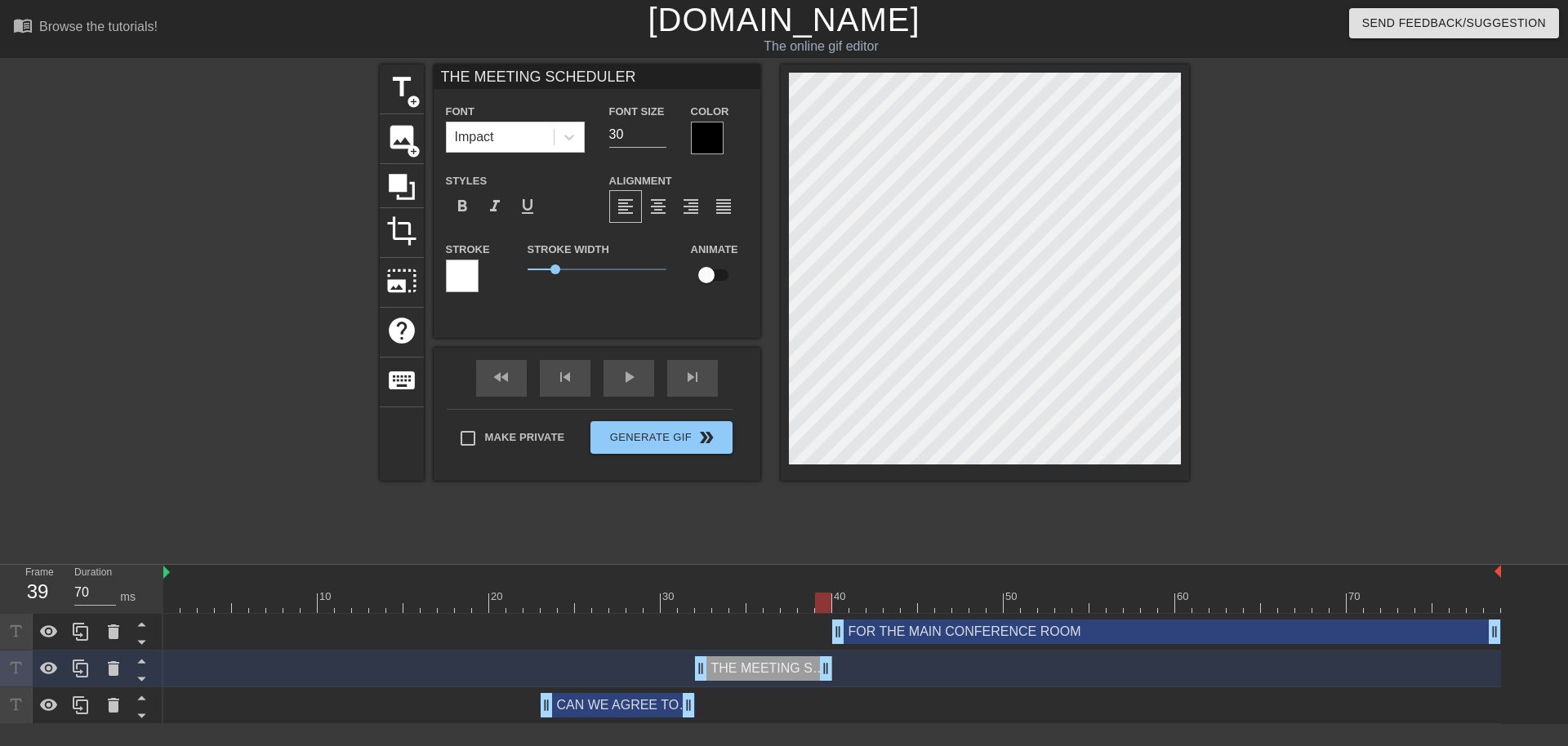
click at [639, 710] on div "CAN WE AGREE TO USE drag_handle drag_handle" at bounding box center [618, 705] width 154 height 24
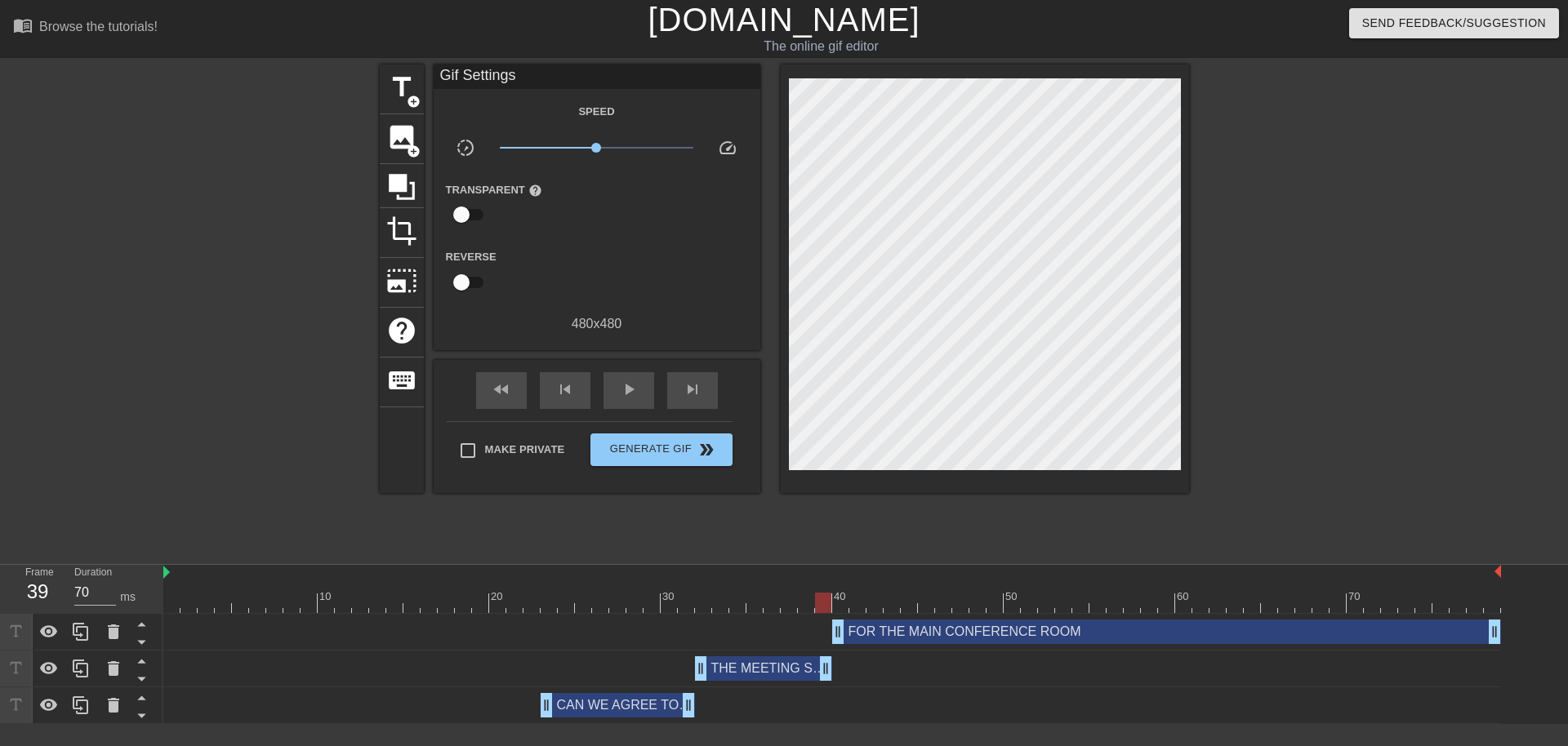
click at [439, 698] on div "CAN WE AGREE TO USE drag_handle drag_handle" at bounding box center [831, 705] width 1338 height 24
click at [472, 666] on div "THE MEETING SCHEDULER drag_handle drag_handle" at bounding box center [831, 668] width 1338 height 24
click at [549, 663] on div "THE MEETING SCHEDULER drag_handle drag_handle" at bounding box center [831, 668] width 1338 height 24
drag, startPoint x: 819, startPoint y: 603, endPoint x: 528, endPoint y: 613, distance: 291.2
click at [528, 613] on div "10 20 30 40 50 60 70" at bounding box center [831, 589] width 1338 height 49
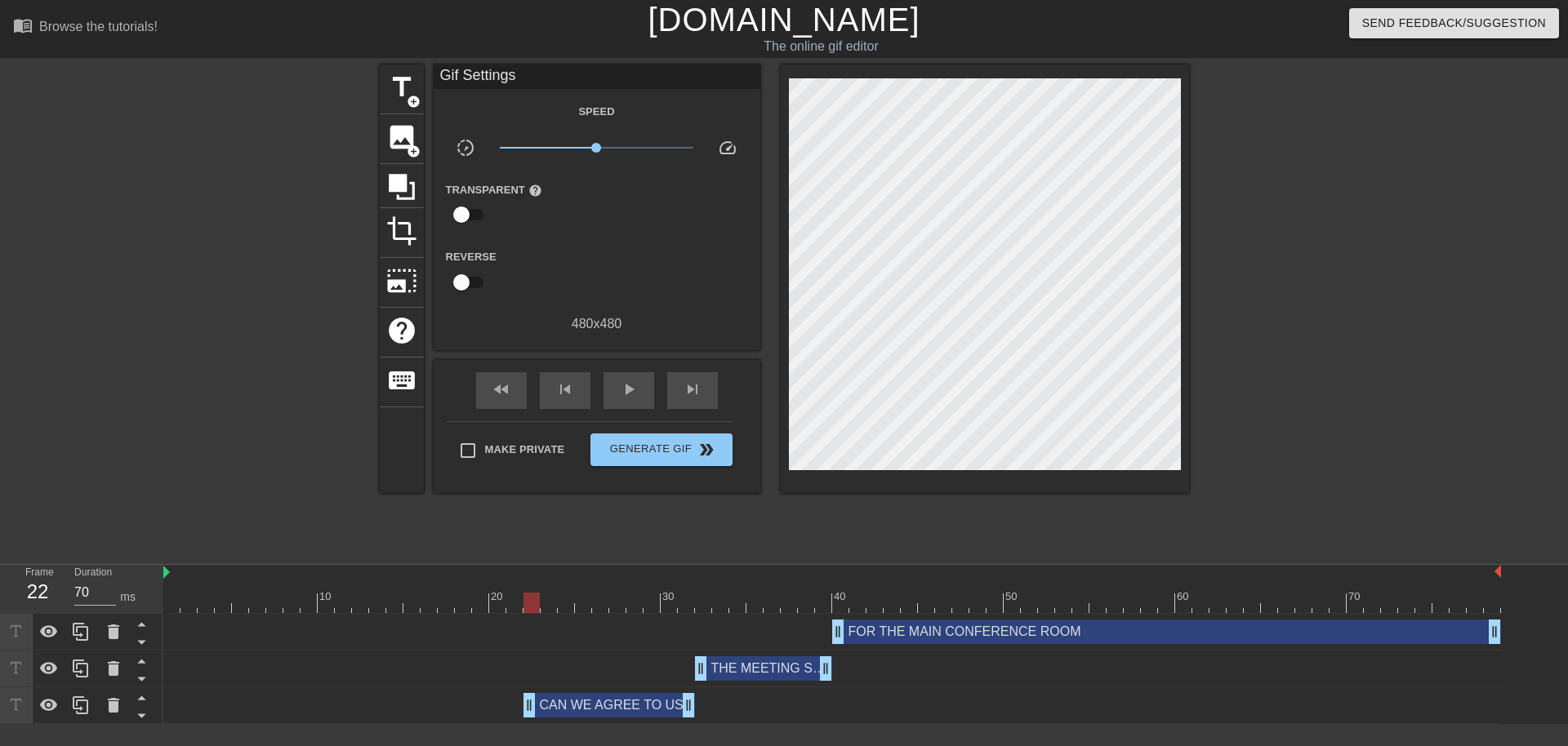
drag, startPoint x: 546, startPoint y: 704, endPoint x: 537, endPoint y: 703, distance: 9.1
drag, startPoint x: 532, startPoint y: 605, endPoint x: 542, endPoint y: 607, distance: 10.2
click at [542, 607] on div at bounding box center [548, 603] width 17 height 20
drag, startPoint x: 528, startPoint y: 709, endPoint x: 539, endPoint y: 709, distance: 11.0
click at [539, 709] on div "CAN WE AGREE TO USE drag_handle drag_handle" at bounding box center [831, 705] width 1338 height 24
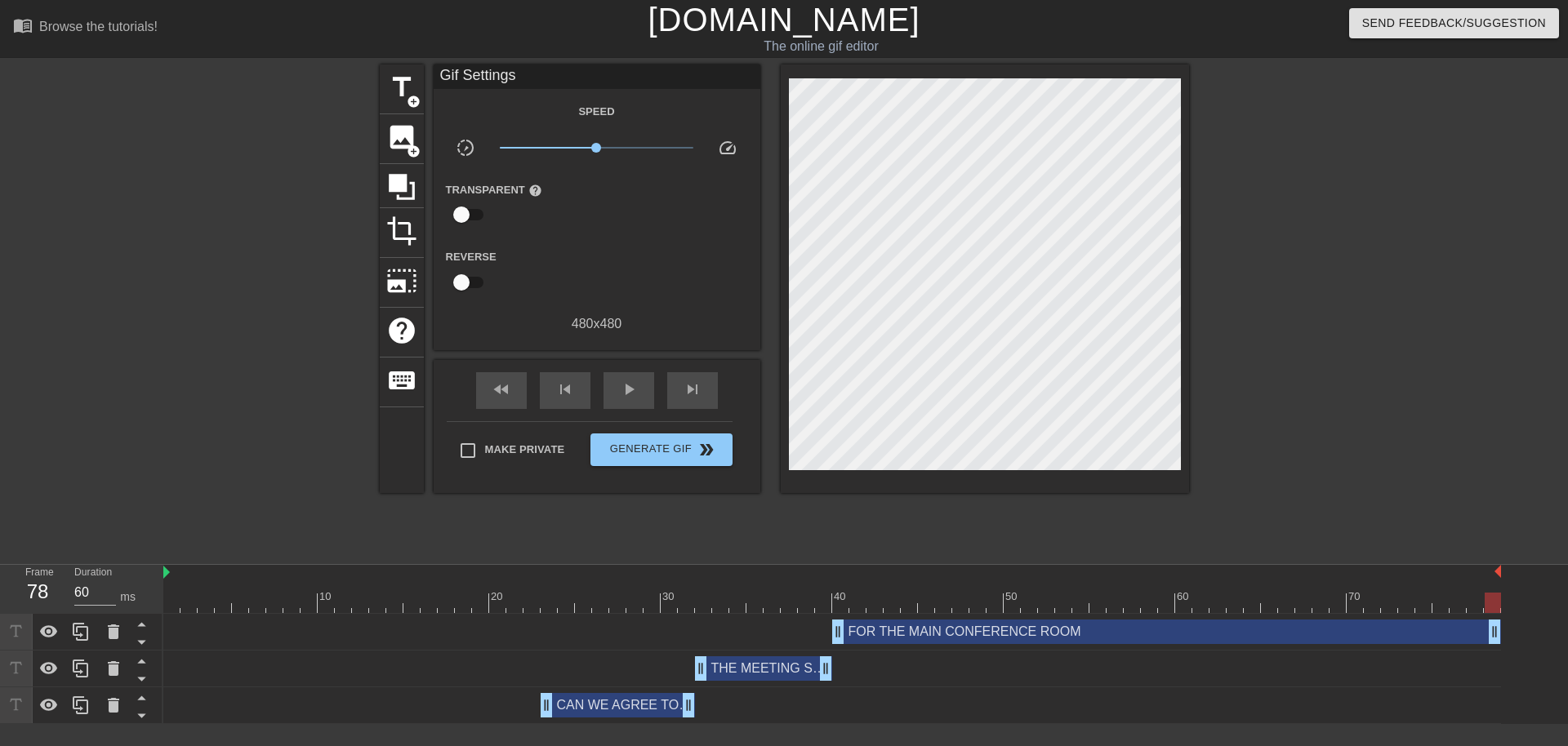
drag, startPoint x: 549, startPoint y: 604, endPoint x: 1523, endPoint y: 580, distance: 974.3
click at [1523, 580] on div "10 20 30 40 50 60 70 FOR THE MAIN CONFERENCE ROOM drag_handle drag_handle THE M…" at bounding box center [865, 644] width 1405 height 159
click at [678, 452] on span "Generate Gif double_arrow" at bounding box center [661, 450] width 128 height 20
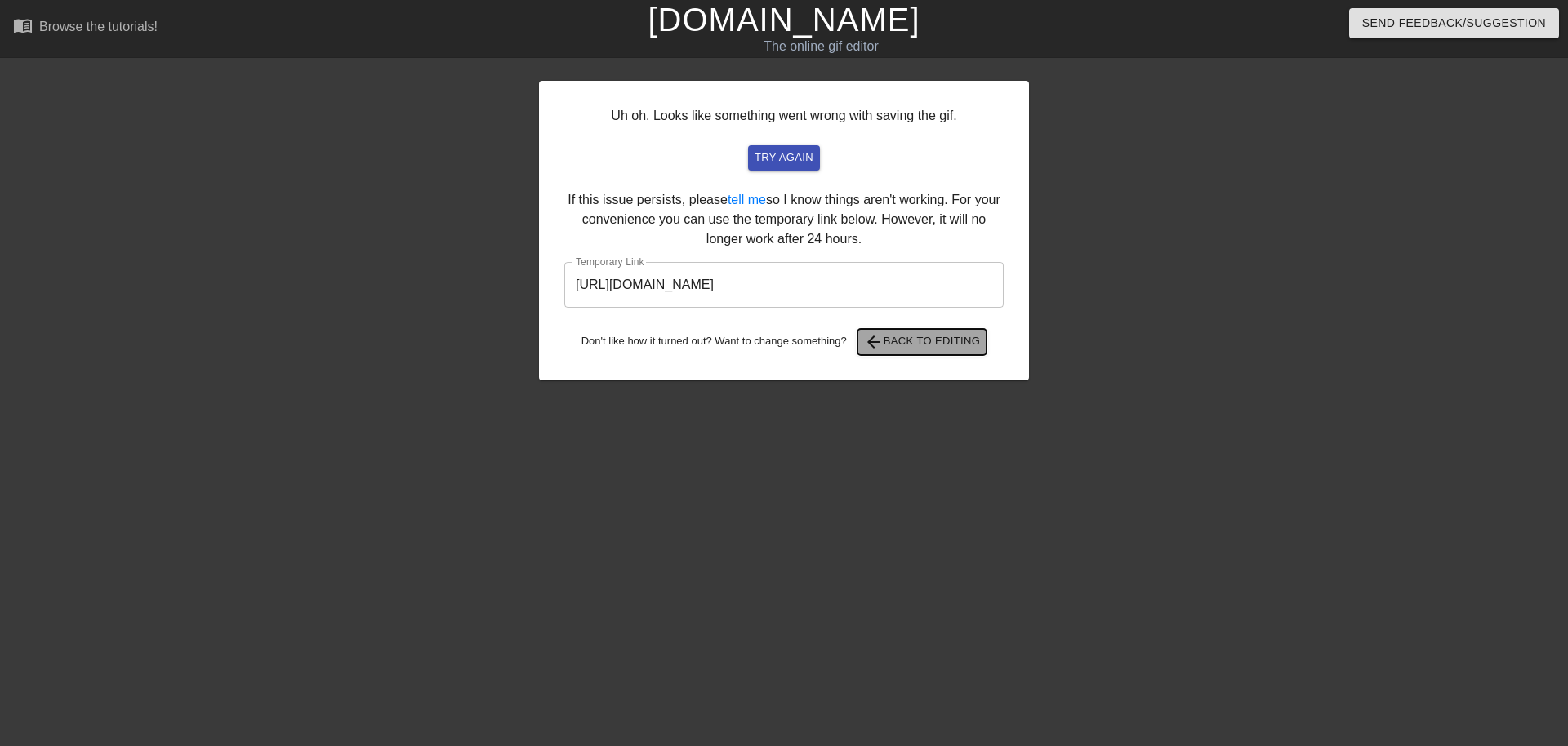
click at [927, 334] on span "arrow_back Back to Editing" at bounding box center [923, 342] width 117 height 20
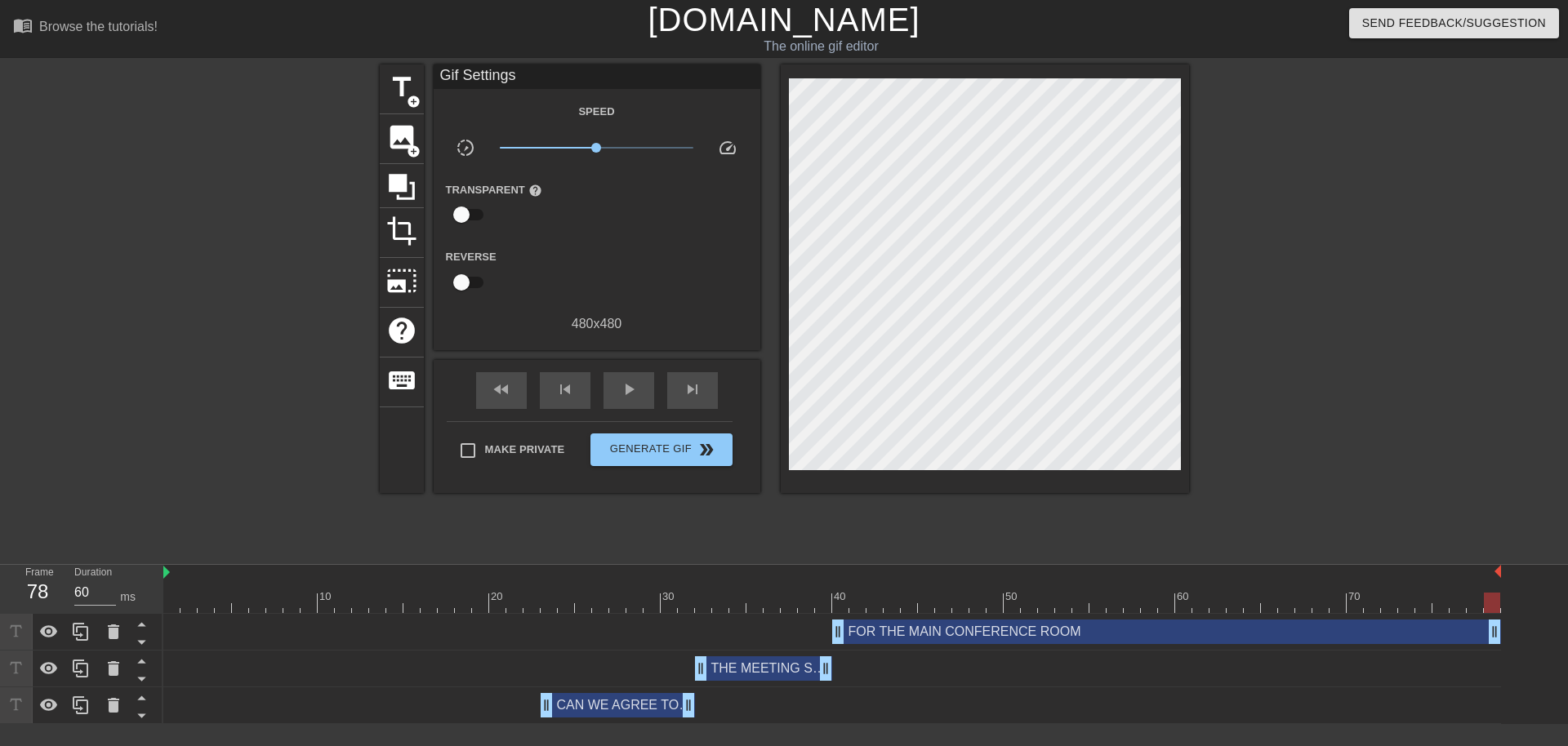
click at [1037, 642] on div "FOR THE MAIN CONFERENCE ROOM drag_handle drag_handle" at bounding box center [1166, 631] width 668 height 24
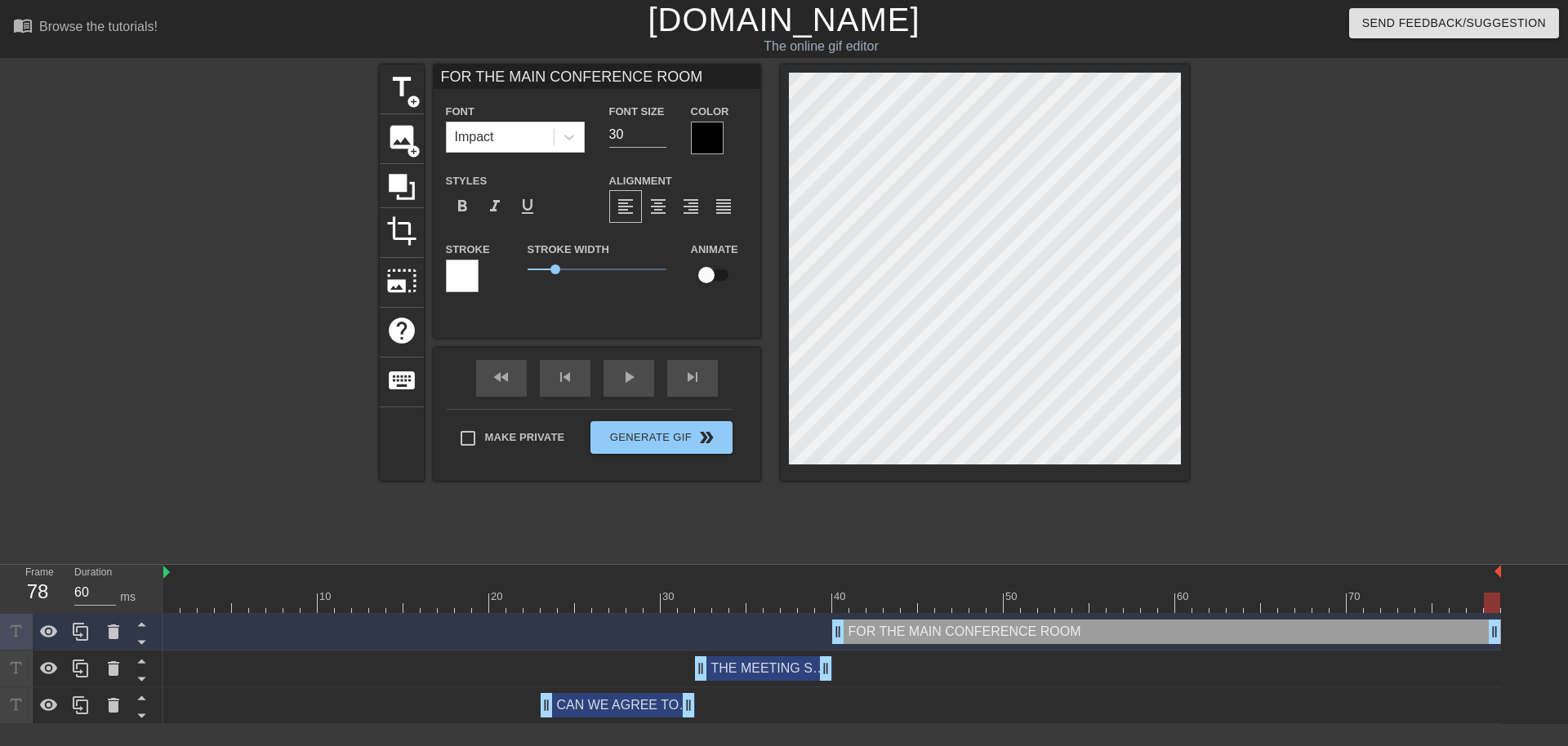
click at [704, 80] on input "FOR THE MAIN CONFERENCE ROOM" at bounding box center [596, 76] width 327 height 24
click at [759, 677] on div "THE MEETING SCHEDULER drag_handle drag_handle" at bounding box center [763, 668] width 138 height 24
click at [980, 635] on div "FOR THE MAIN CONFERENCE ROOM? drag_handle drag_handle" at bounding box center [1166, 631] width 668 height 24
click at [668, 214] on div "format_align_center" at bounding box center [658, 206] width 32 height 32
click at [1181, 403] on div at bounding box center [985, 272] width 408 height 416
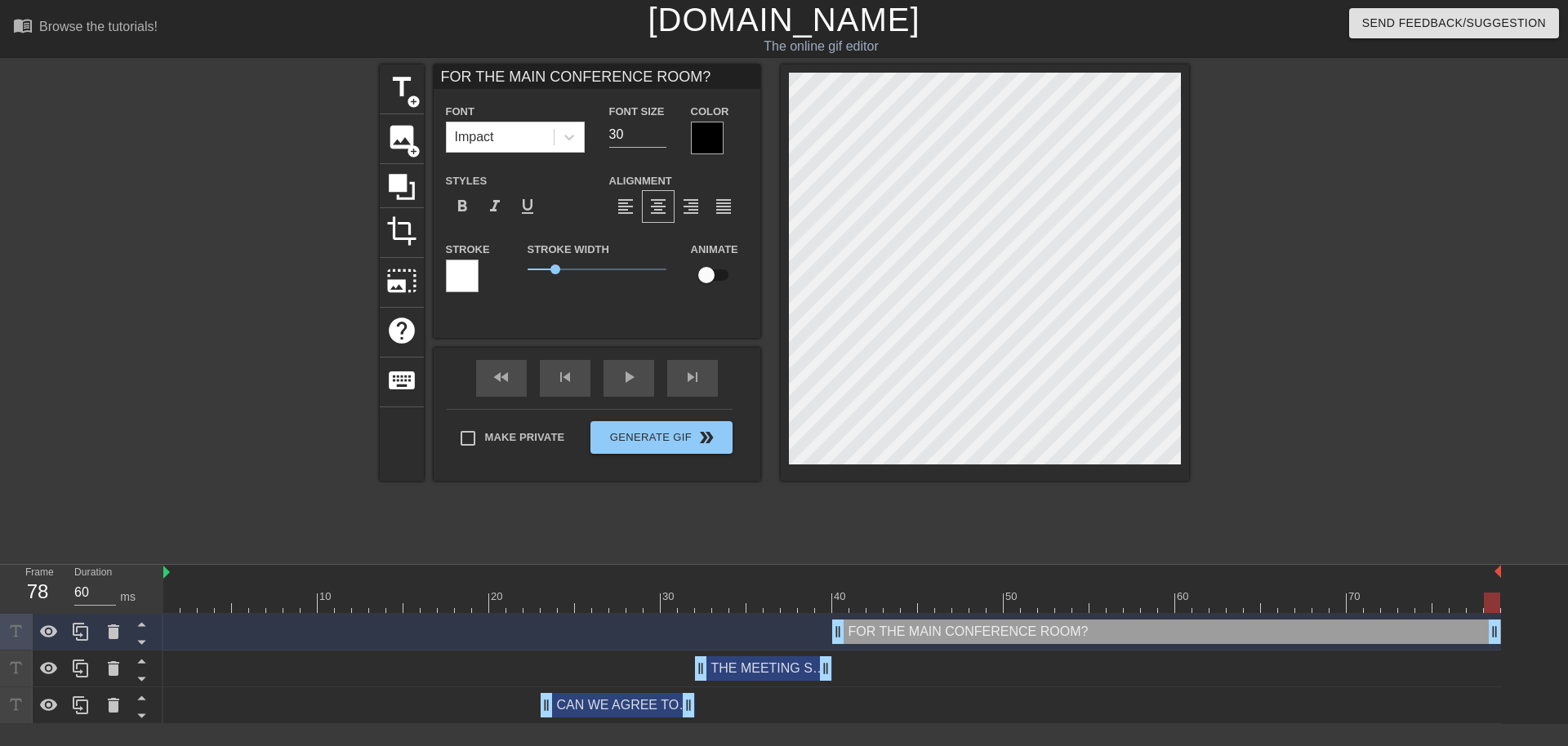
click at [742, 666] on div "THE MEETING SCHEDULER drag_handle drag_handle" at bounding box center [763, 668] width 138 height 24
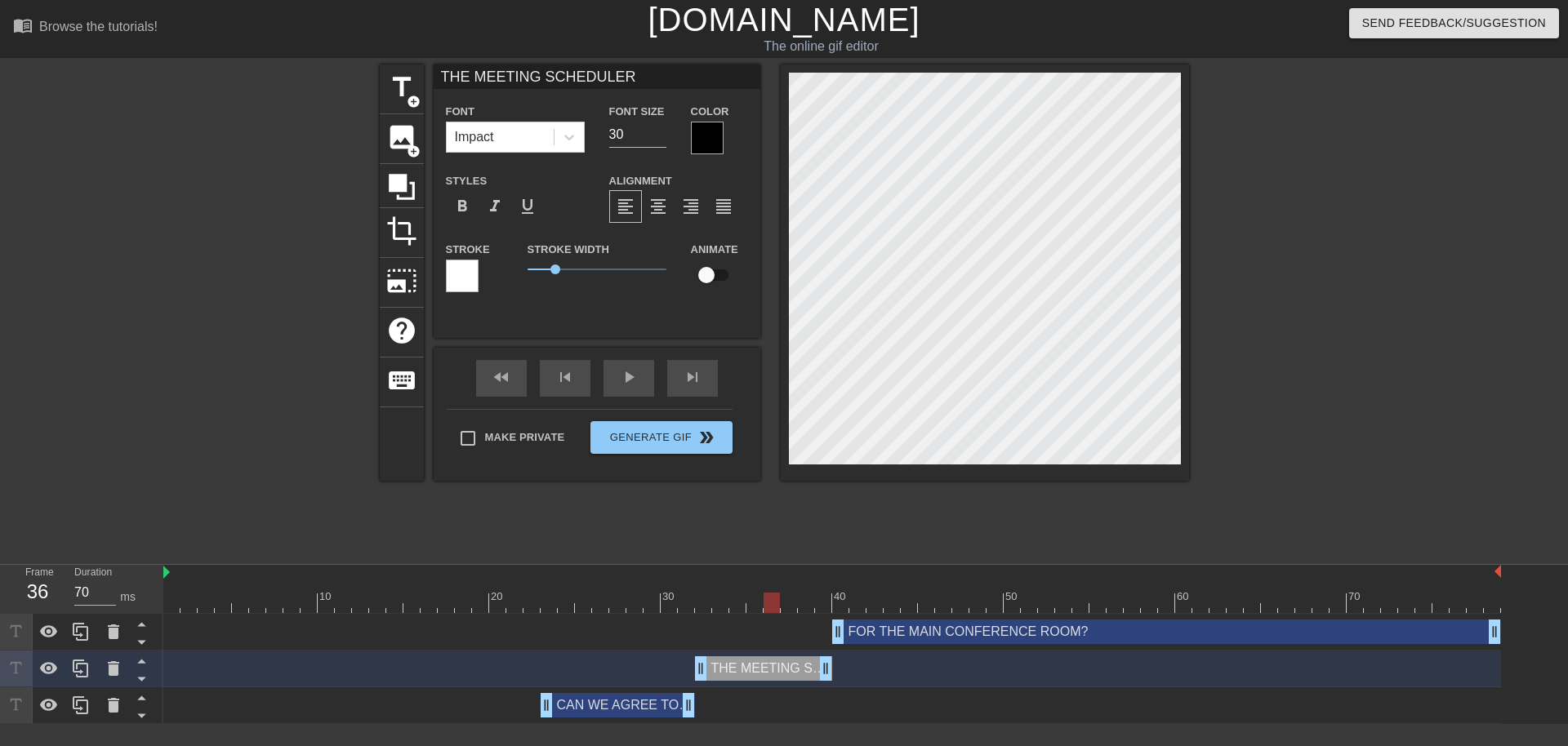
drag, startPoint x: 1486, startPoint y: 598, endPoint x: 791, endPoint y: 595, distance: 695.0
click at [791, 595] on div at bounding box center [831, 603] width 1338 height 20
click at [638, 703] on div "CAN WE AGREE TO USE drag_handle drag_handle" at bounding box center [618, 705] width 154 height 24
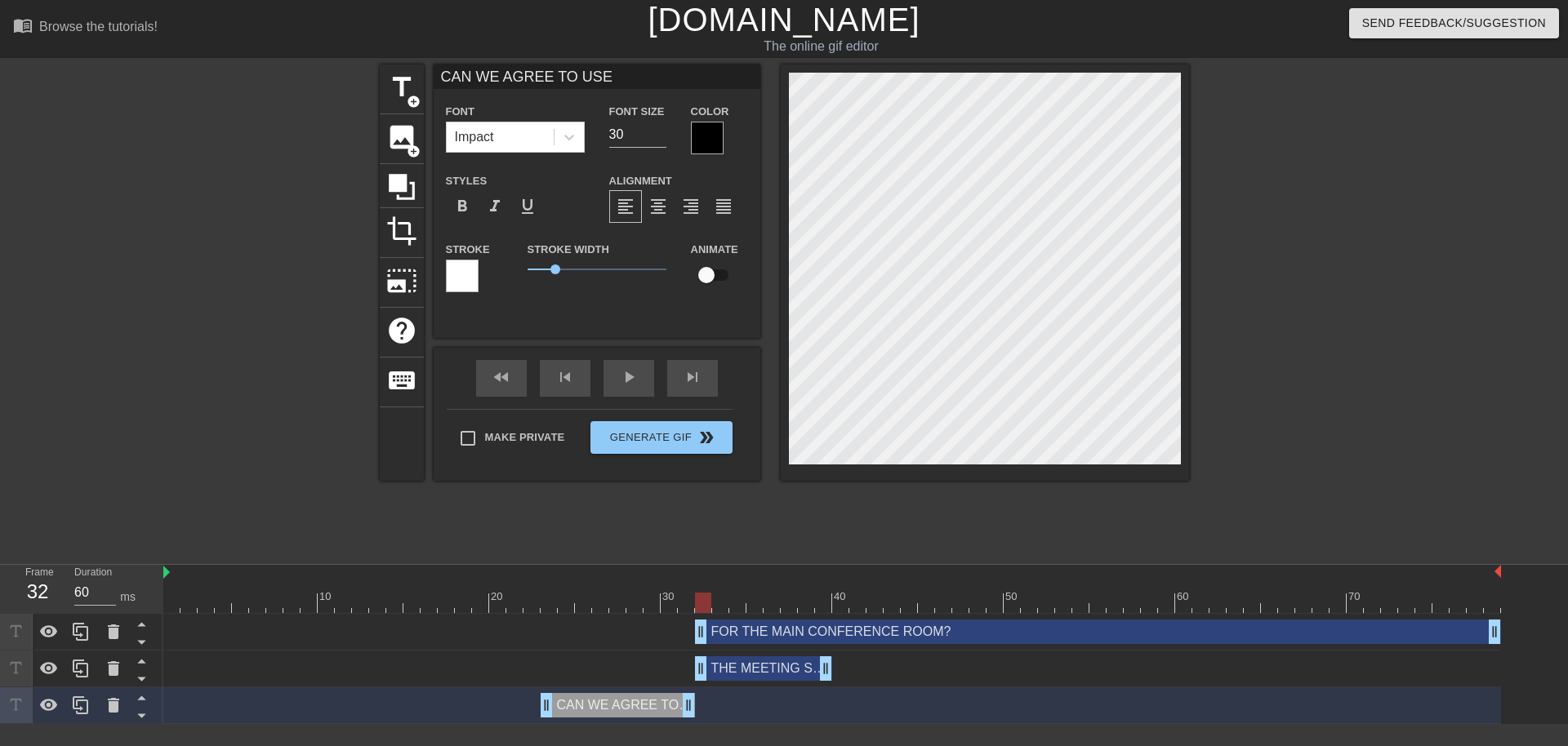
drag, startPoint x: 841, startPoint y: 631, endPoint x: 704, endPoint y: 637, distance: 137.1
drag, startPoint x: 689, startPoint y: 704, endPoint x: 705, endPoint y: 703, distance: 16.0
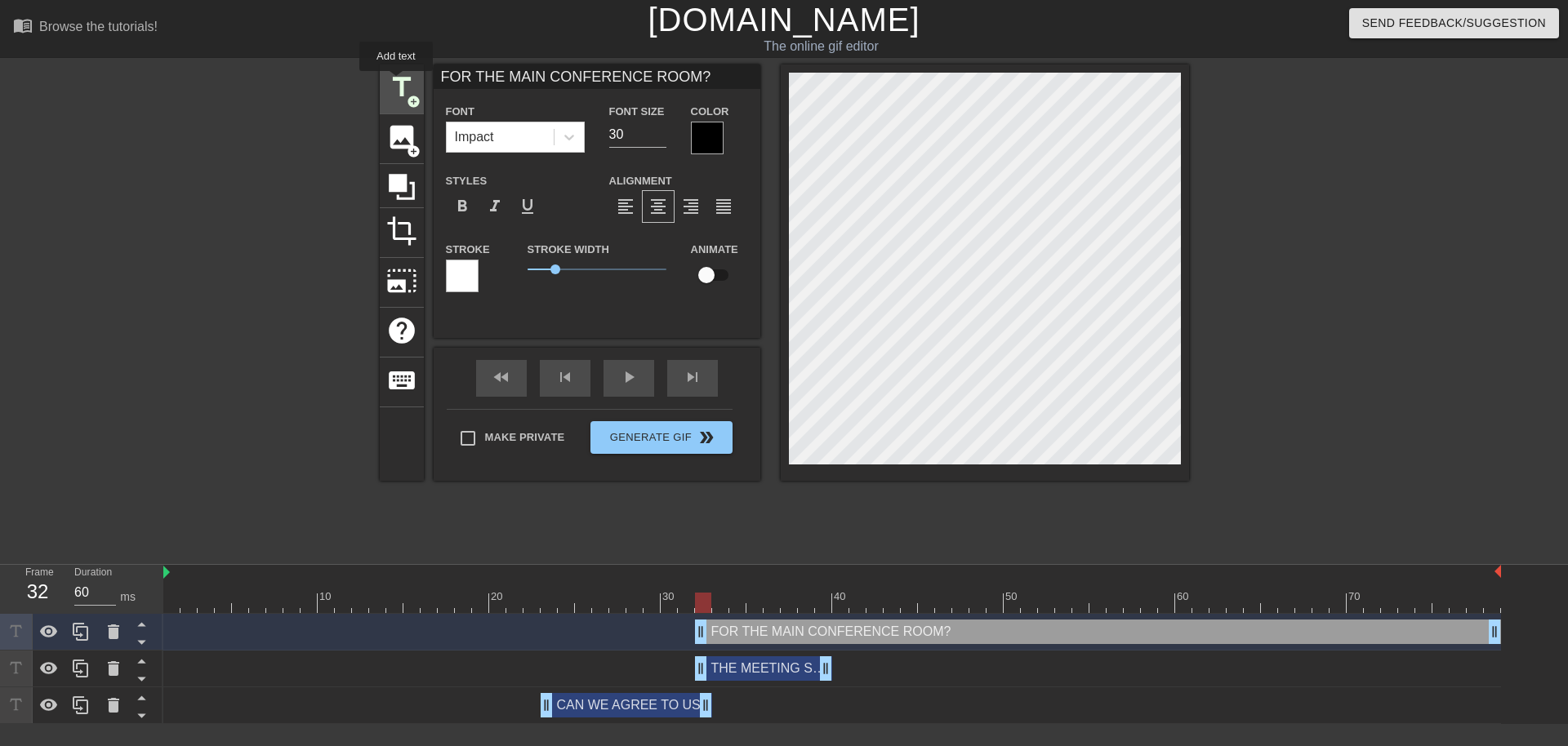
click at [398, 80] on span "title" at bounding box center [402, 88] width 31 height 31
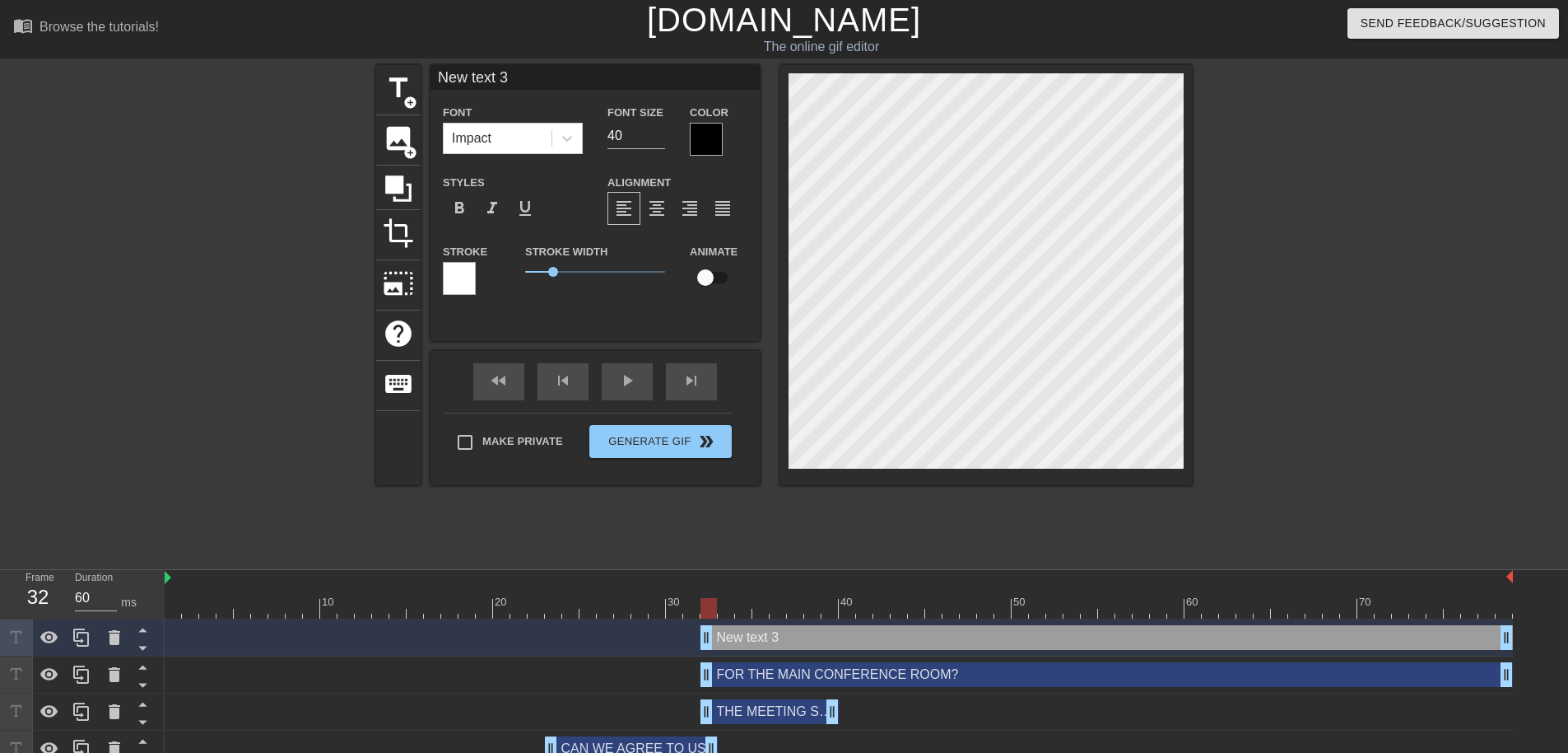
click at [802, 674] on div "FOR THE MAIN CONFERENCE ROOM? drag_handle drag_handle" at bounding box center [1107, 674] width 813 height 25
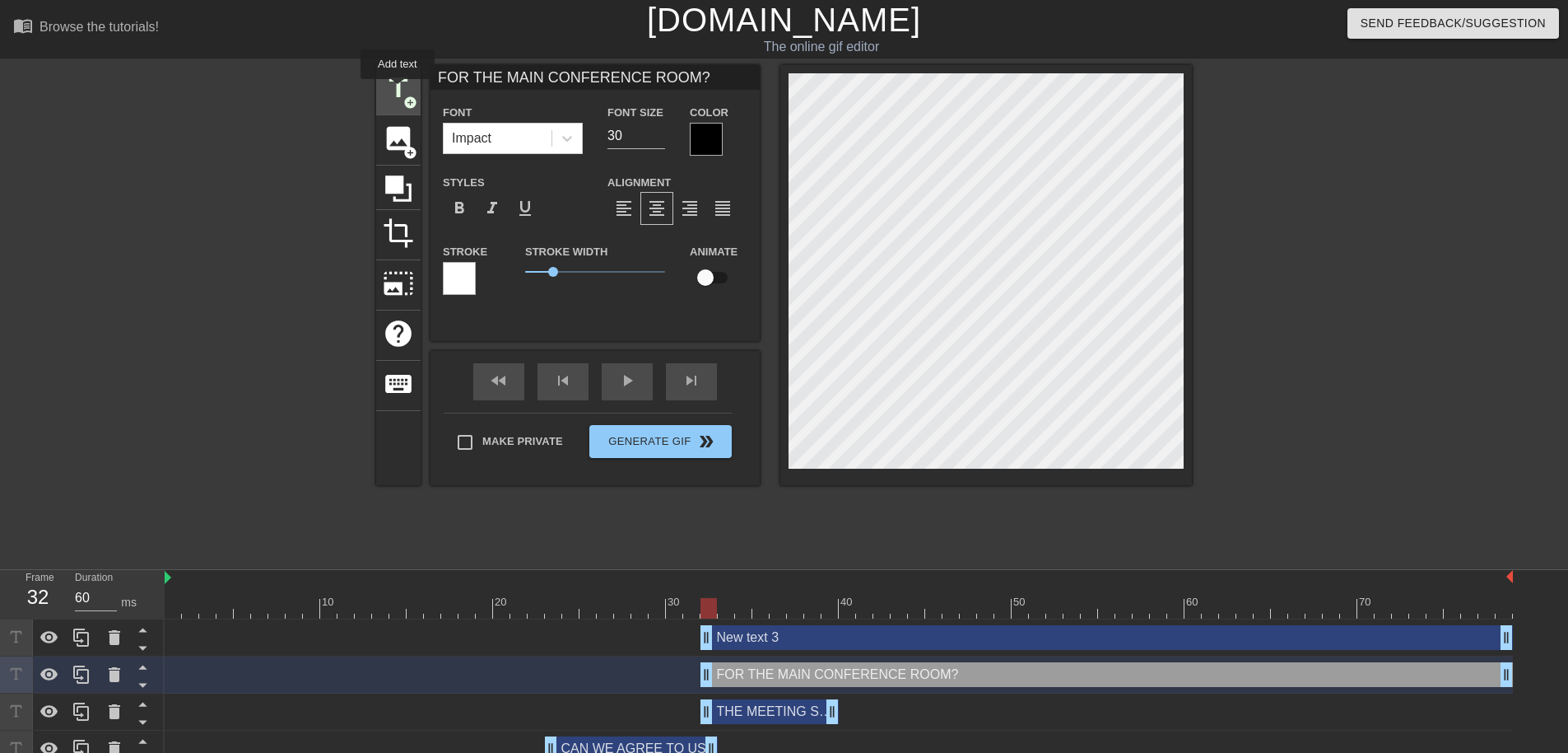
drag, startPoint x: 693, startPoint y: 82, endPoint x: 397, endPoint y: 91, distance: 296.1
click at [397, 91] on div "title add_circle image add_circle crop photo_size_select_large help keyboard FO…" at bounding box center [783, 275] width 815 height 420
click at [831, 646] on div "New text 3 drag_handle drag_handle" at bounding box center [1107, 637] width 813 height 25
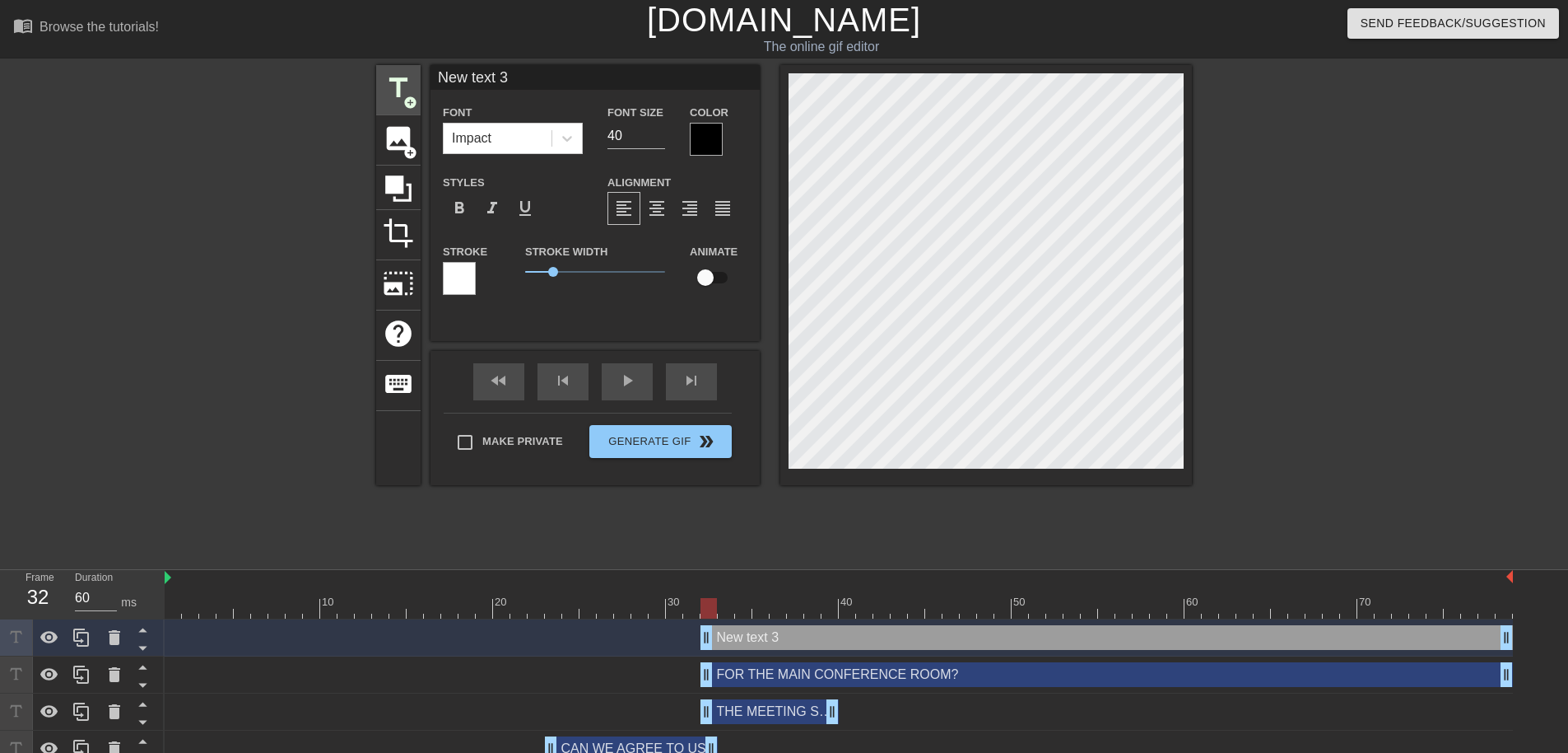
drag, startPoint x: 531, startPoint y: 74, endPoint x: 379, endPoint y: 78, distance: 152.1
click at [379, 78] on div "title add_circle image add_circle crop photo_size_select_large help keyboard Ne…" at bounding box center [783, 275] width 815 height 420
paste input "FOR THE MAIN CONFERENCE ROOM?"
click at [636, 144] on input "40" at bounding box center [636, 136] width 58 height 27
click at [663, 138] on input "39" at bounding box center [636, 136] width 58 height 27
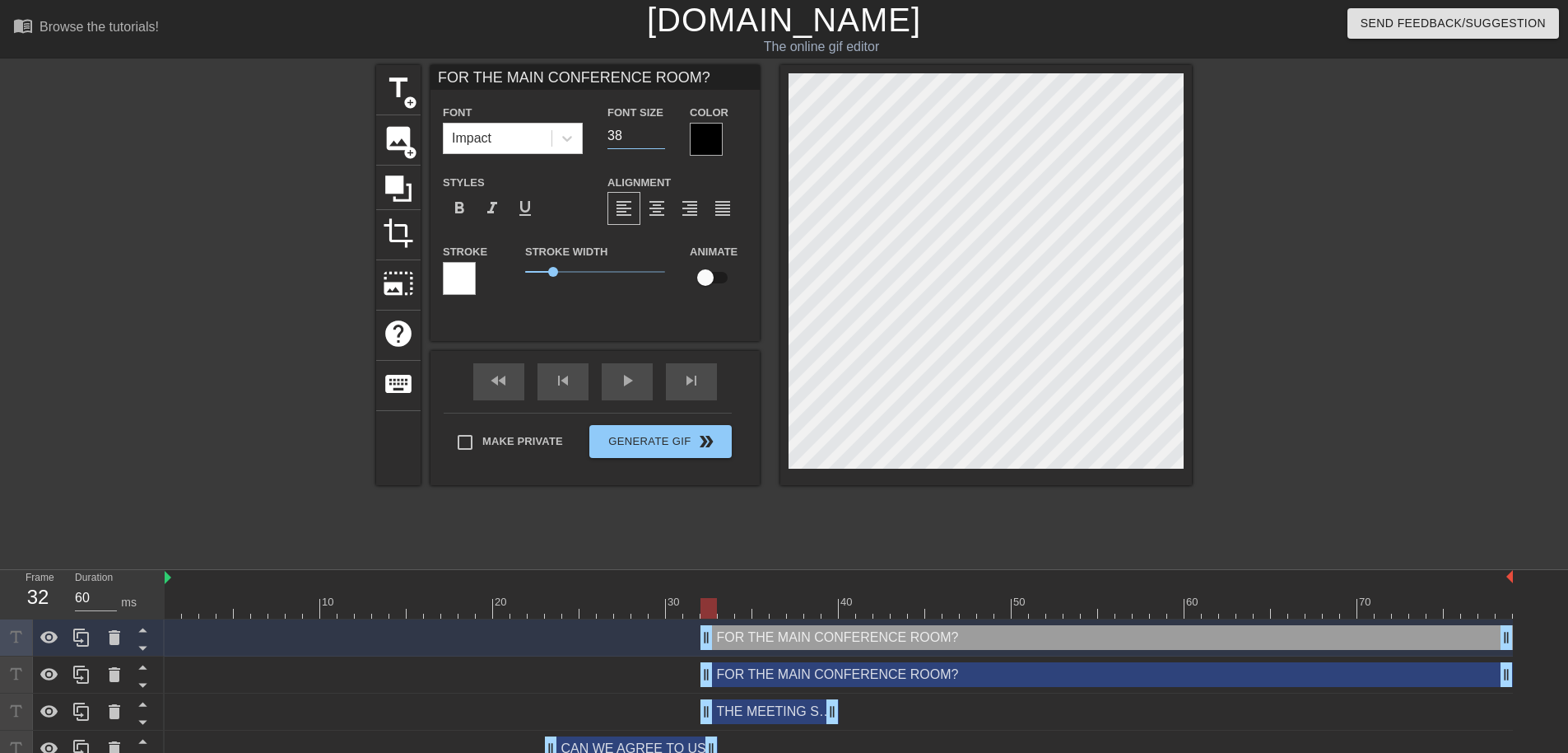
click at [663, 138] on input "38" at bounding box center [636, 136] width 58 height 27
click at [662, 138] on input "37" at bounding box center [636, 136] width 58 height 27
click at [662, 138] on input "36" at bounding box center [636, 136] width 58 height 27
click at [662, 138] on input "35" at bounding box center [636, 136] width 58 height 27
click at [662, 138] on input "34" at bounding box center [636, 136] width 58 height 27
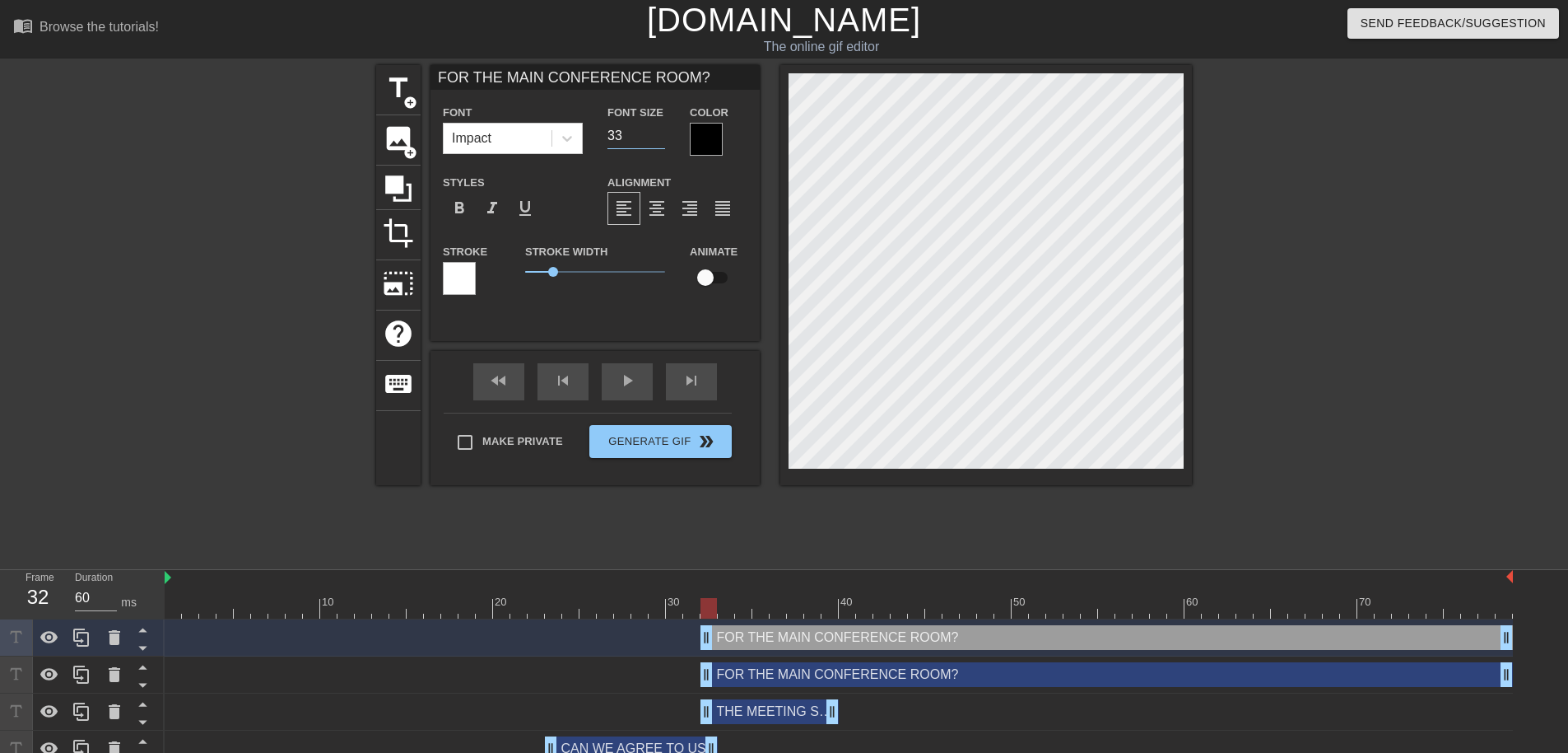
click at [662, 138] on input "33" at bounding box center [636, 136] width 58 height 27
click at [662, 138] on input "32" at bounding box center [636, 136] width 58 height 27
click at [662, 138] on input "31" at bounding box center [636, 136] width 58 height 27
click at [662, 138] on input "30" at bounding box center [636, 136] width 58 height 27
click at [745, 680] on div "FOR THE MAIN CONFERENCE ROOM? drag_handle drag_handle" at bounding box center [1107, 674] width 813 height 25
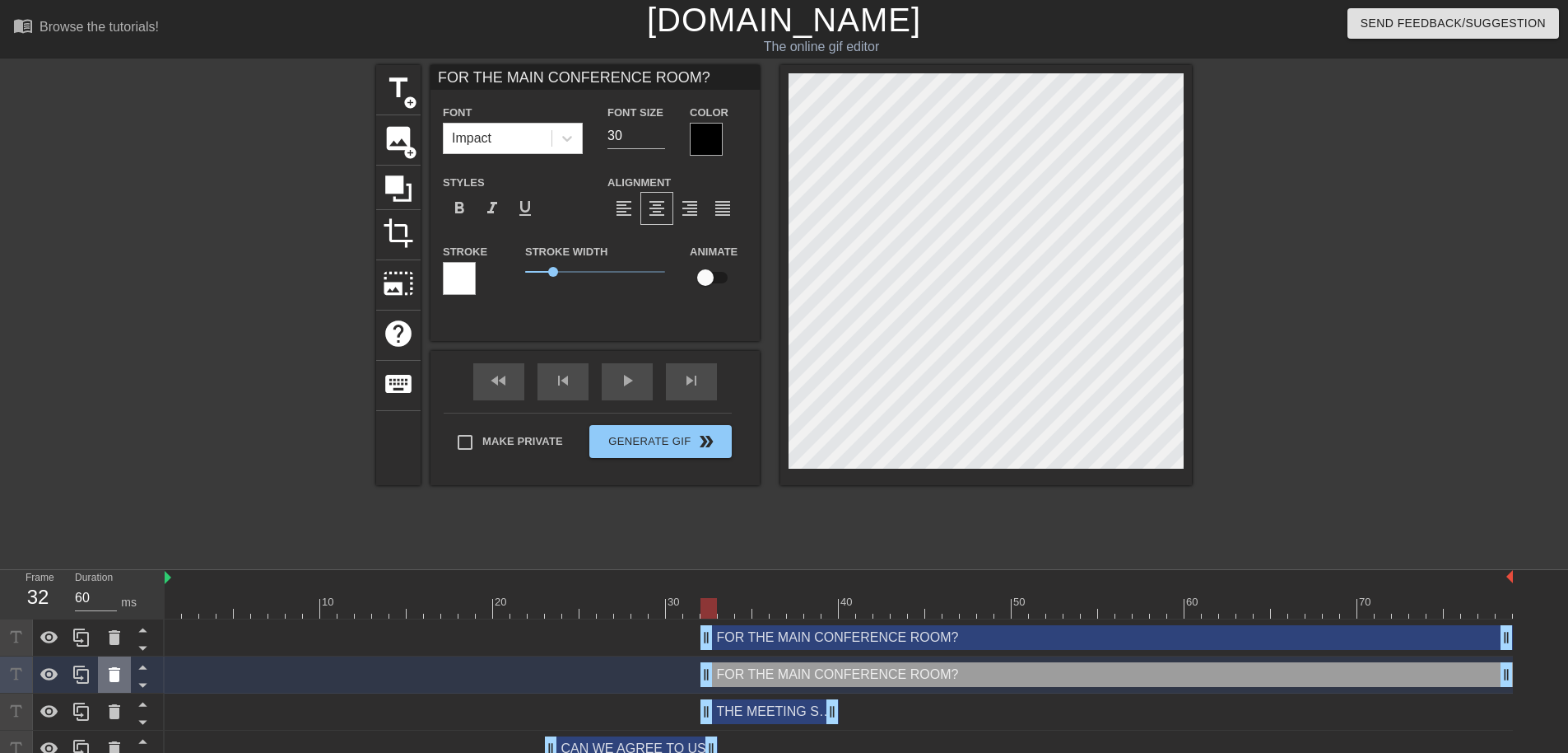
click at [110, 674] on icon at bounding box center [114, 674] width 12 height 15
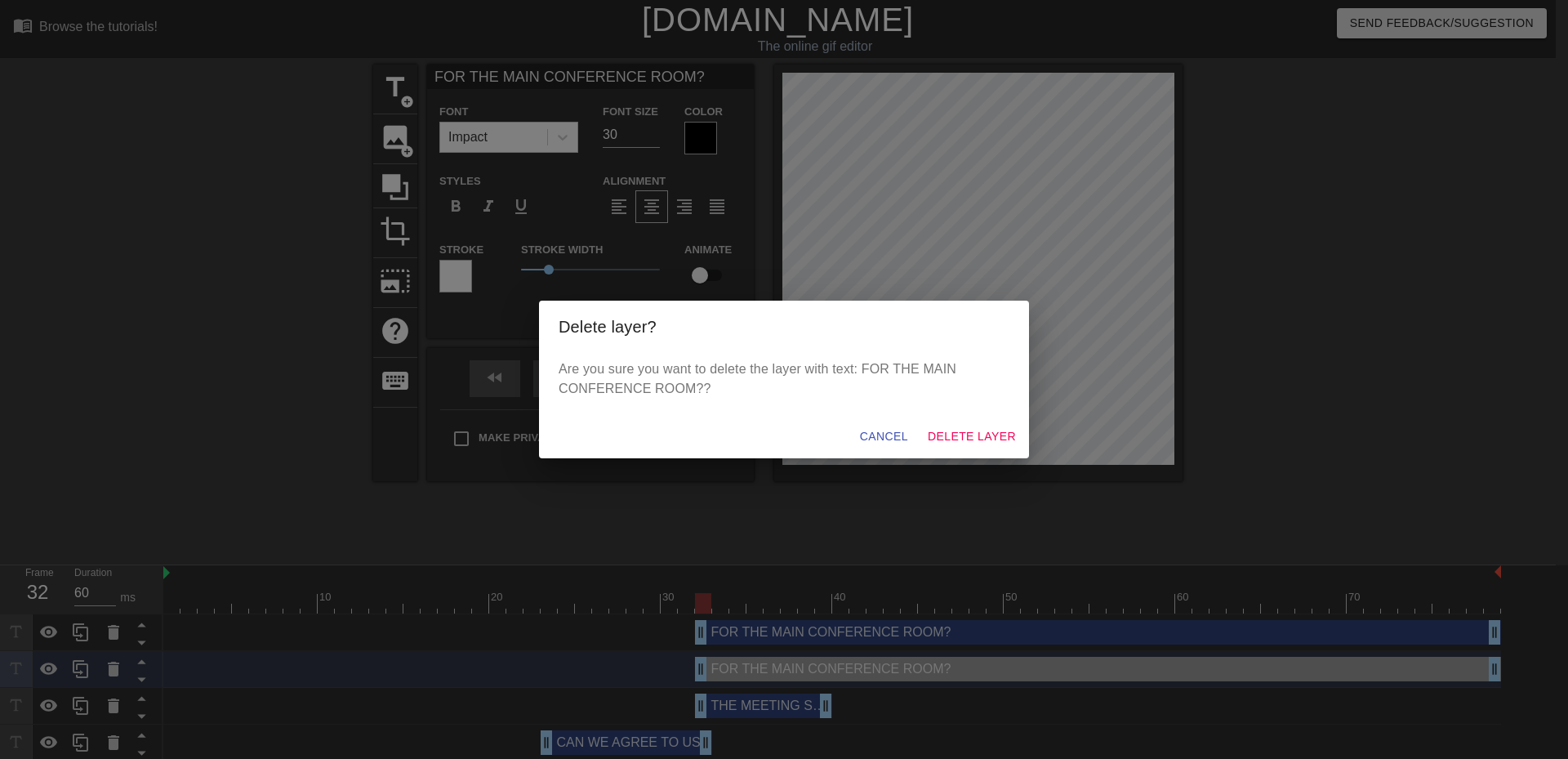
click at [965, 419] on div "Cancel Delete Layer" at bounding box center [784, 436] width 490 height 43
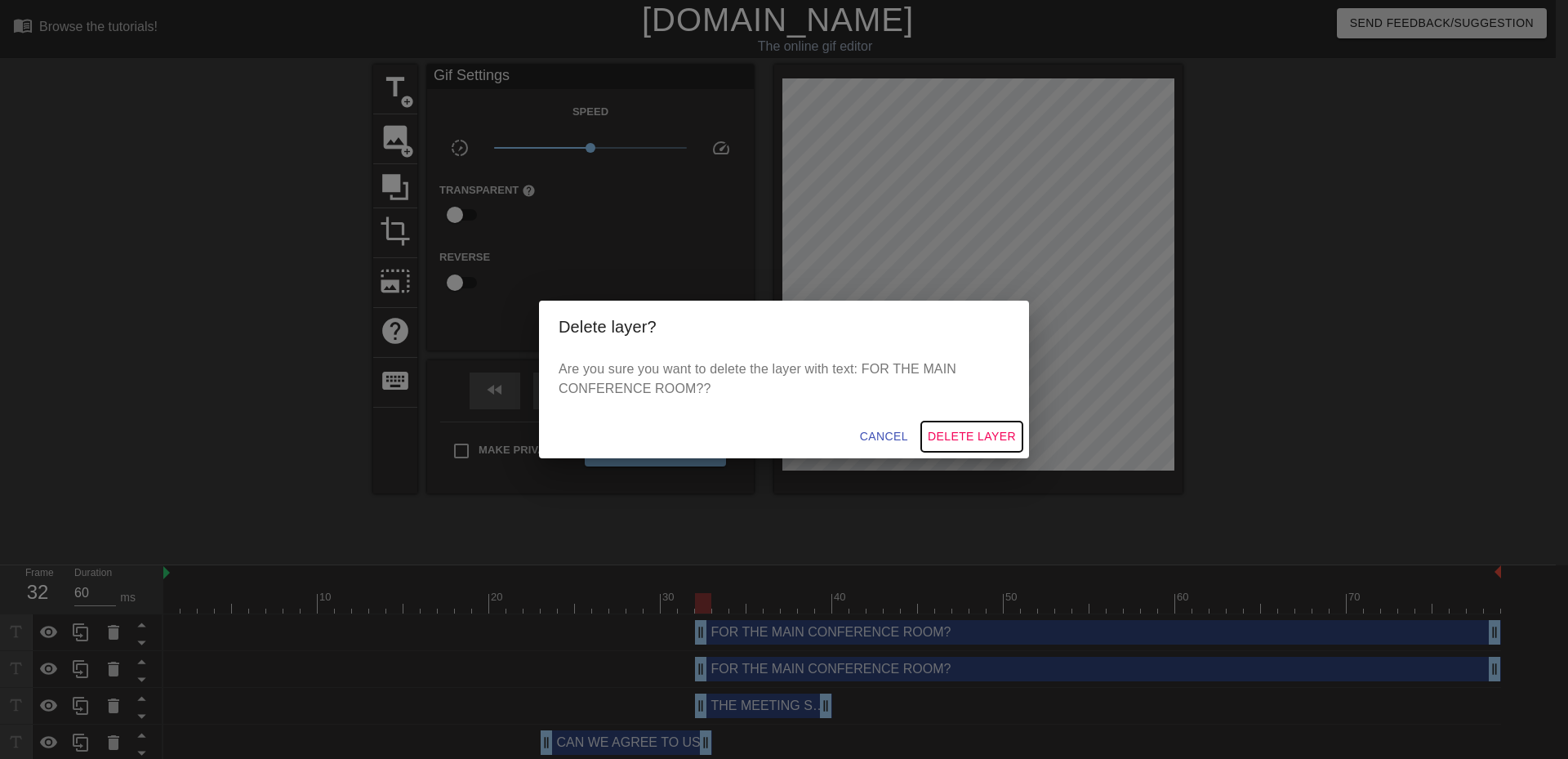
click at [965, 427] on span "Delete Layer" at bounding box center [972, 436] width 88 height 20
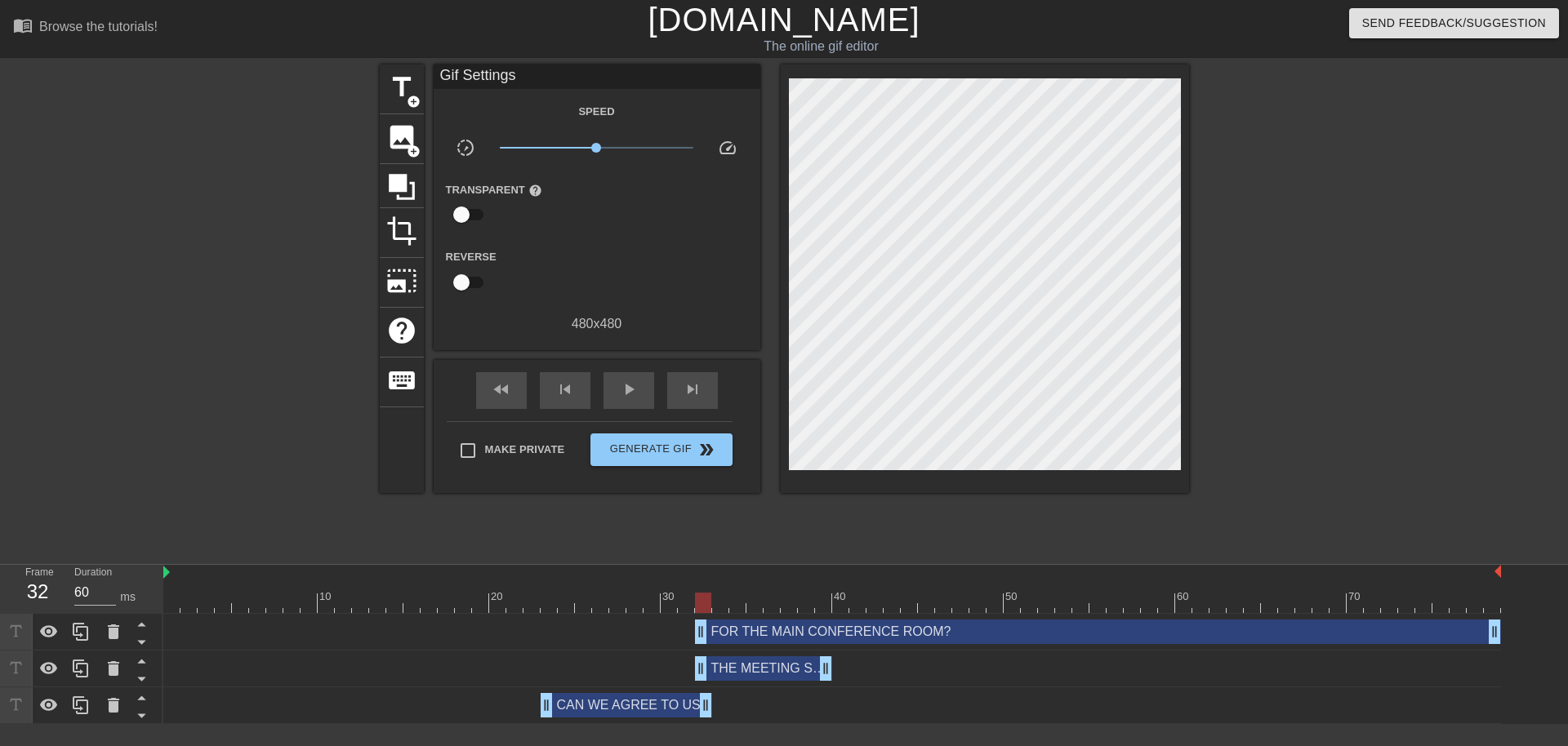
click at [888, 628] on div "FOR THE MAIN CONFERENCE ROOM? drag_handle drag_handle" at bounding box center [1098, 631] width 806 height 24
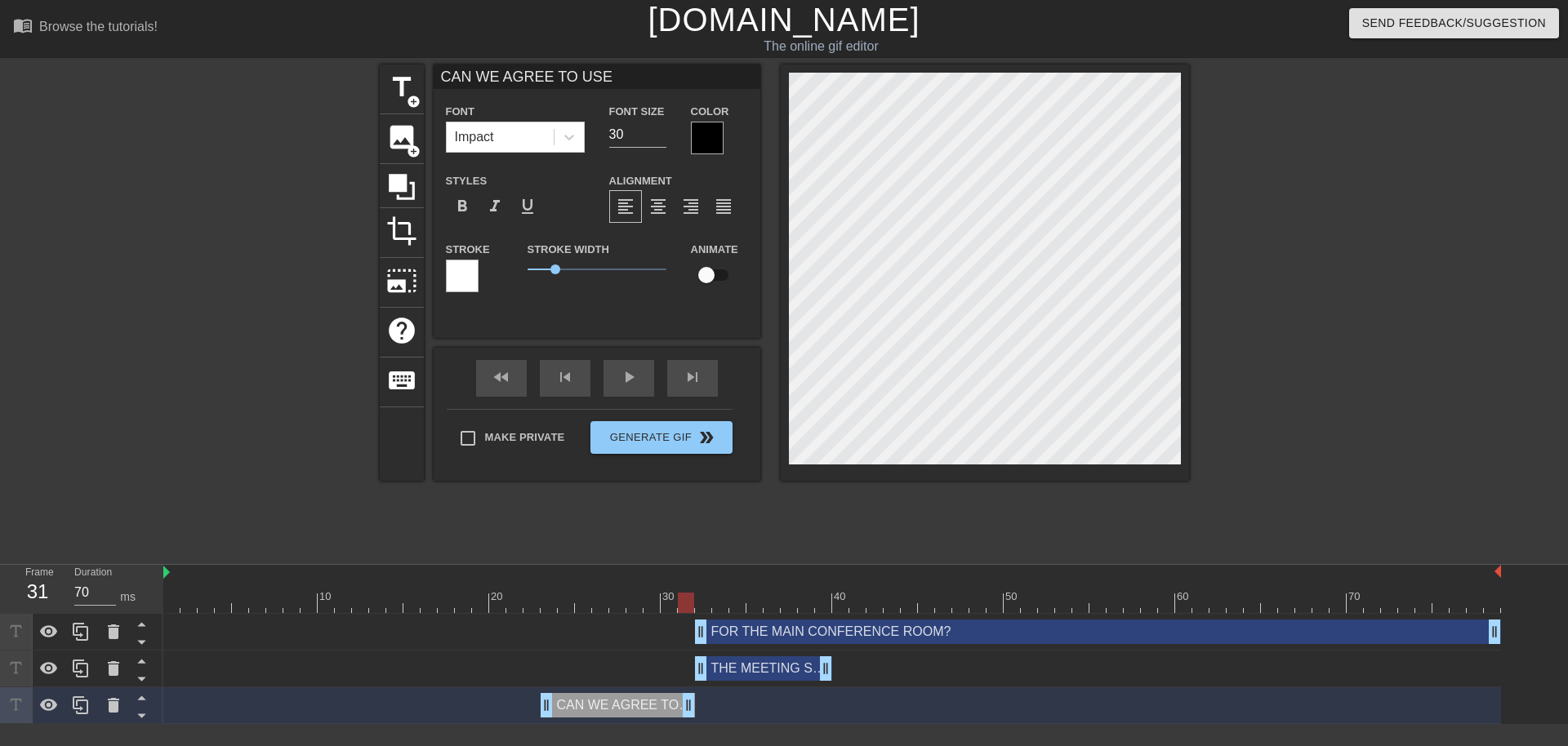
drag, startPoint x: 708, startPoint y: 707, endPoint x: 695, endPoint y: 707, distance: 13.0
click at [695, 707] on div "CAN WE AGREE TO USE drag_handle drag_handle" at bounding box center [831, 705] width 1338 height 24
drag, startPoint x: 702, startPoint y: 630, endPoint x: 837, endPoint y: 635, distance: 135.1
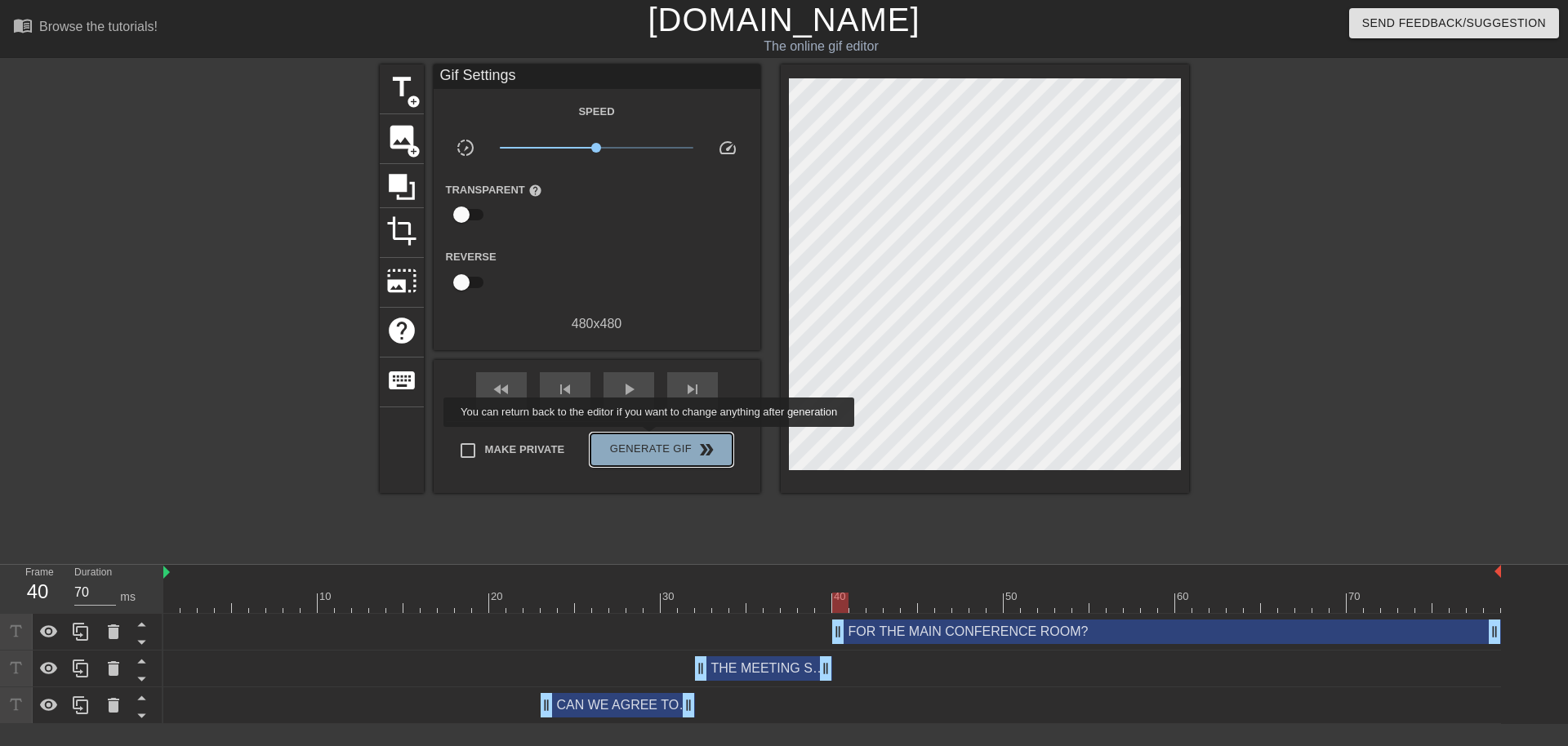
click at [651, 440] on span "Generate Gif double_arrow" at bounding box center [661, 450] width 128 height 20
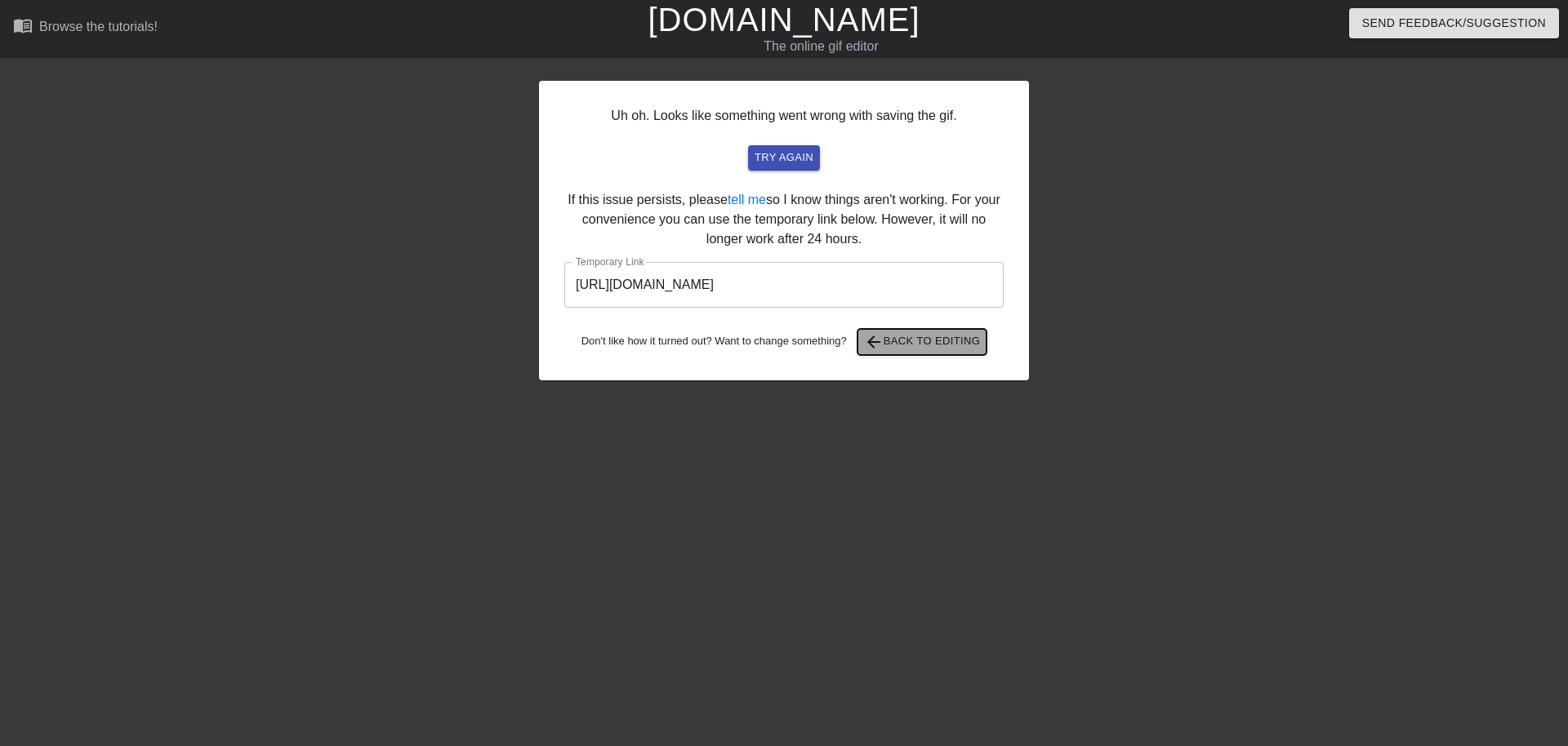
click at [959, 339] on span "arrow_back Back to Editing" at bounding box center [923, 342] width 117 height 20
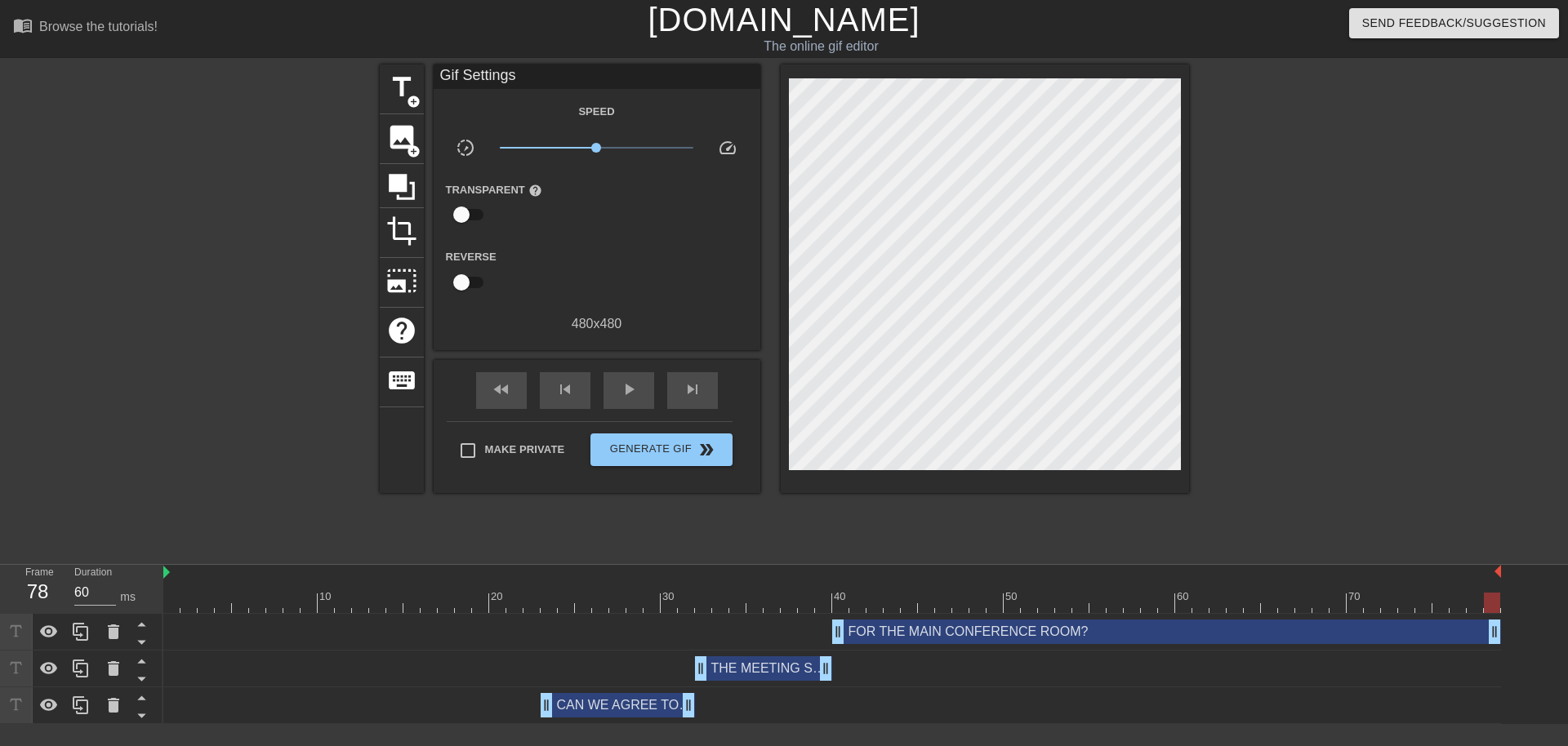
click at [182, 700] on div "CAN WE AGREE TO USE drag_handle drag_handle" at bounding box center [831, 705] width 1338 height 24
drag, startPoint x: 1489, startPoint y: 604, endPoint x: 140, endPoint y: 600, distance: 1349.0
click at [140, 600] on div "Frame 1 Duration 70 ms 10 20 30 40 50 60 70 FOR THE MAIN CONFERENCE ROOM? drag_…" at bounding box center [784, 644] width 1568 height 159
click at [399, 187] on icon at bounding box center [401, 186] width 26 height 26
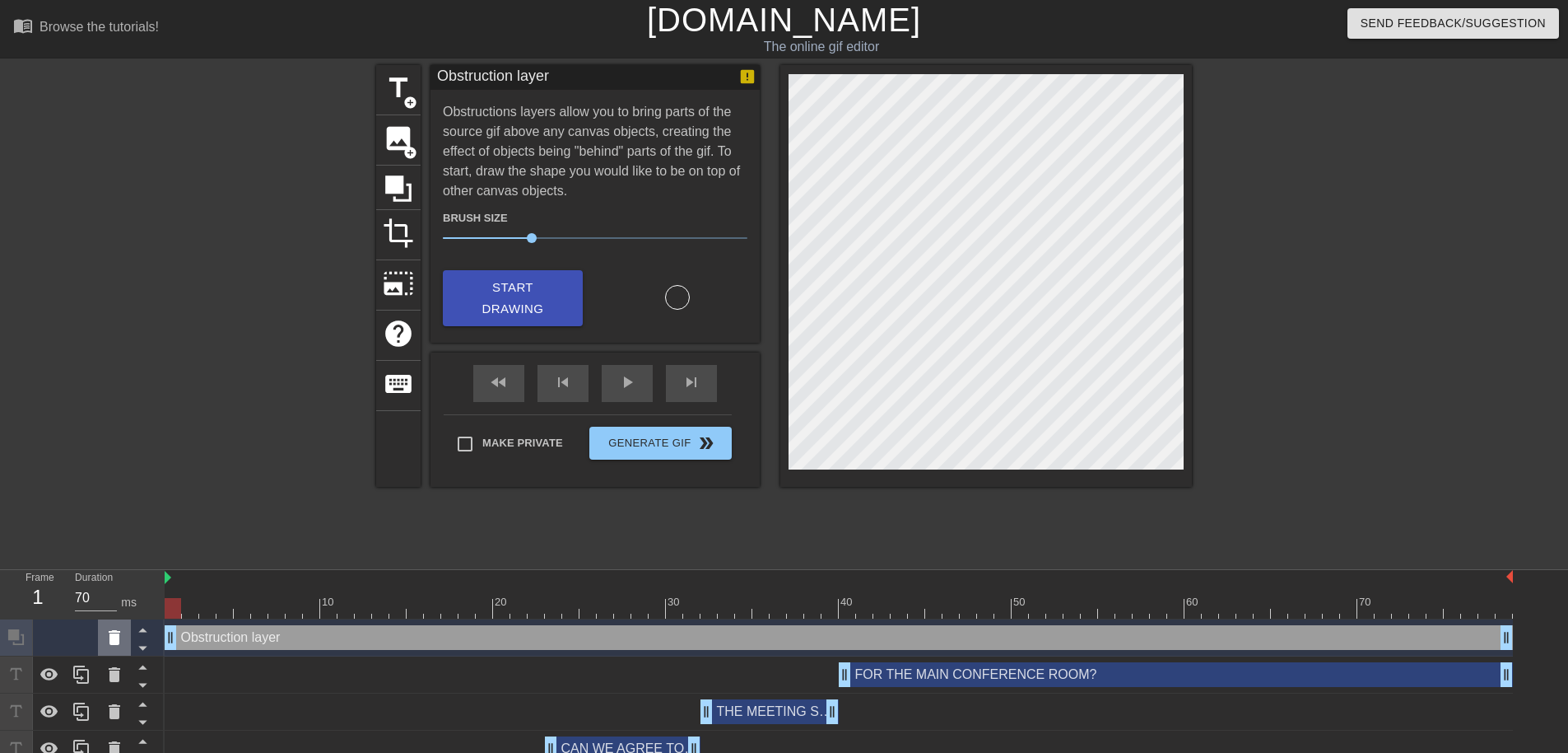
click at [113, 637] on icon at bounding box center [114, 637] width 12 height 15
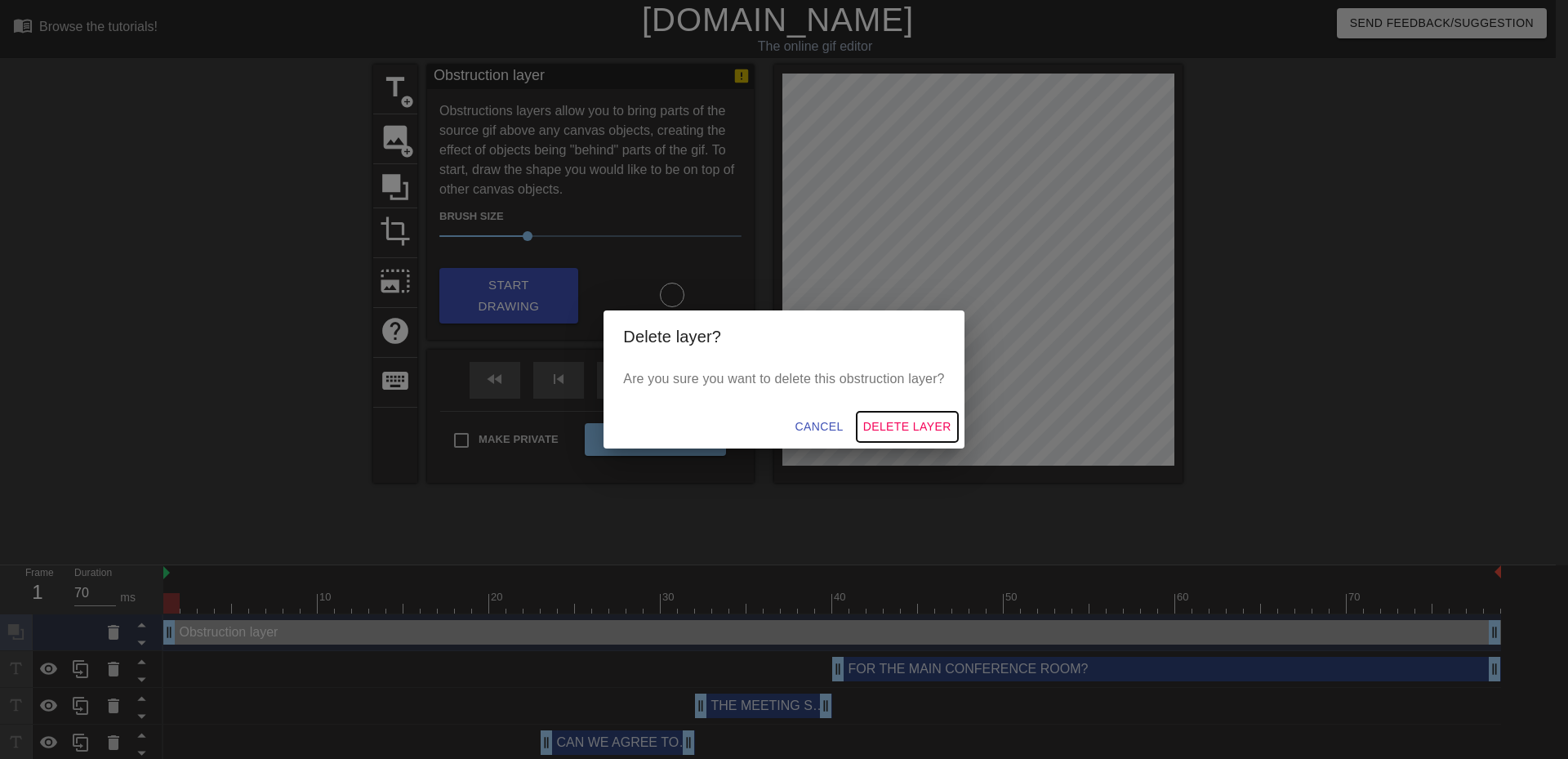
click at [908, 427] on span "Delete Layer" at bounding box center [907, 426] width 88 height 20
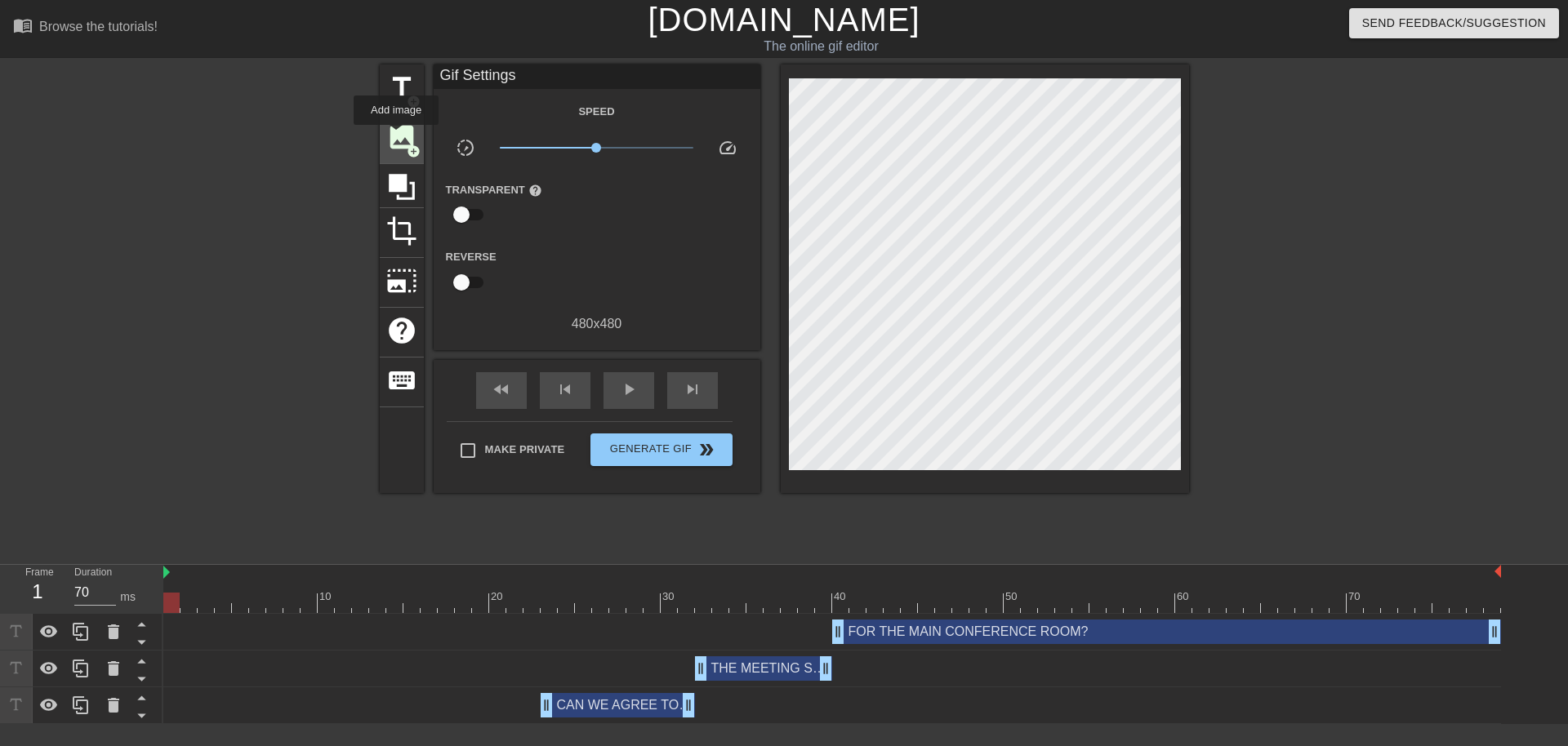
click at [396, 137] on span "image" at bounding box center [402, 137] width 31 height 31
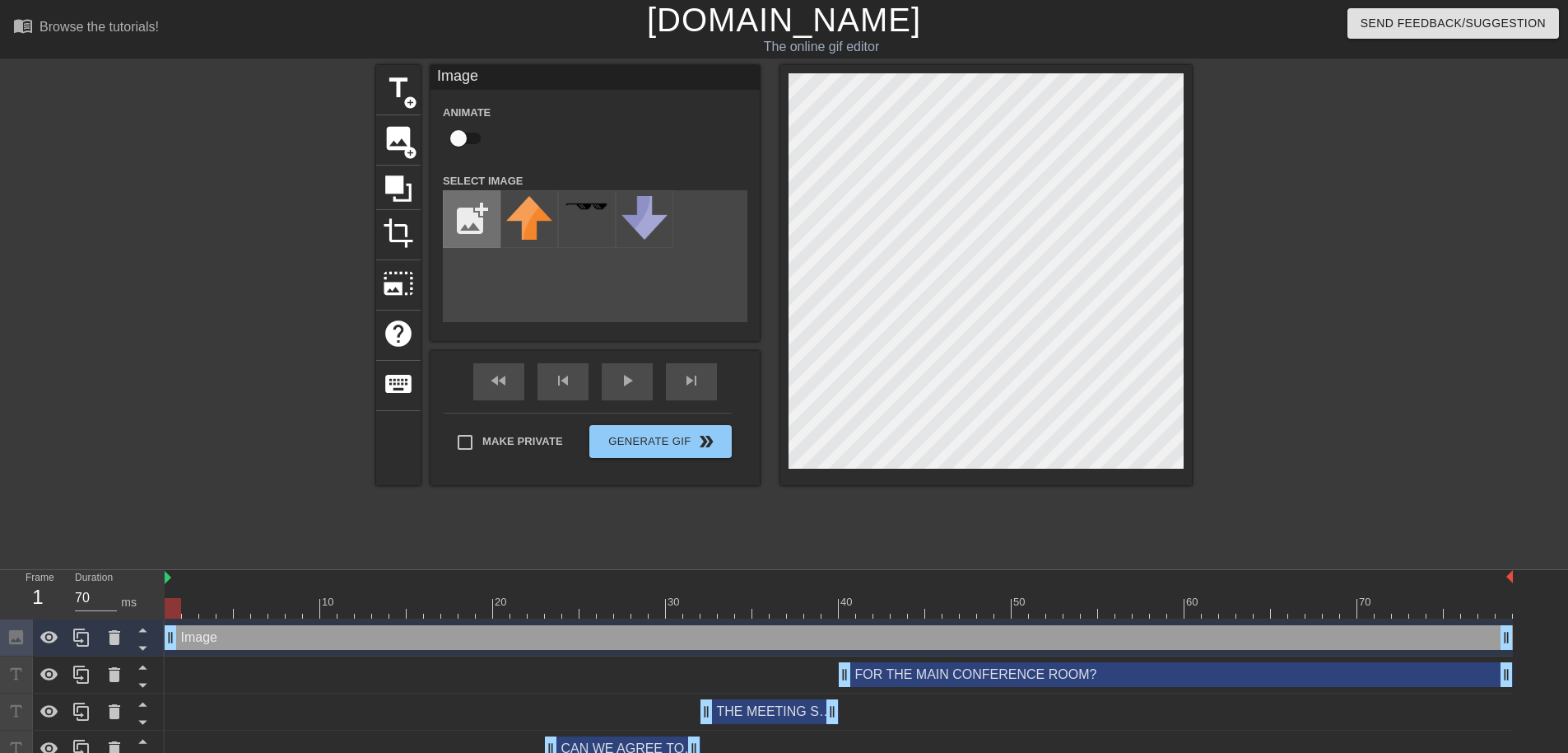
click at [482, 224] on input "file" at bounding box center [471, 219] width 56 height 56
click at [534, 222] on img at bounding box center [529, 213] width 46 height 34
click at [1325, 371] on div at bounding box center [1335, 312] width 247 height 494
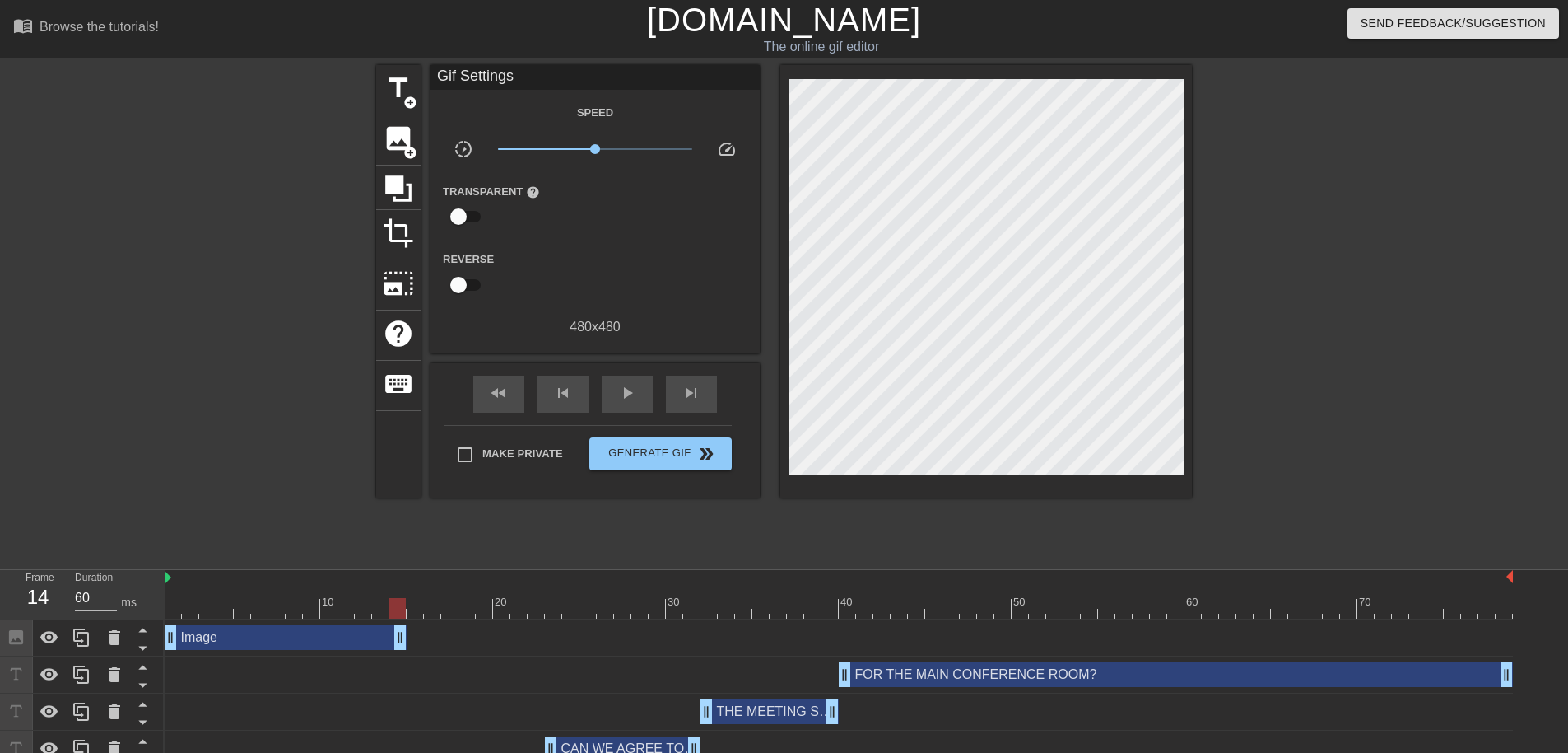
drag, startPoint x: 1508, startPoint y: 634, endPoint x: 402, endPoint y: 679, distance: 1106.9
click at [402, 679] on div "Image drag_handle drag_handle FOR THE MAIN CONFERENCE ROOM? drag_handle drag_ha…" at bounding box center [866, 693] width 1404 height 149
drag, startPoint x: 392, startPoint y: 603, endPoint x: 146, endPoint y: 612, distance: 246.2
click at [146, 612] on div "Frame 1 Duration 70 ms 10 20 30 40 50 60 70 Image drag_handle drag_handle FOR T…" at bounding box center [784, 668] width 1568 height 198
click at [392, 83] on span "title" at bounding box center [398, 89] width 31 height 31
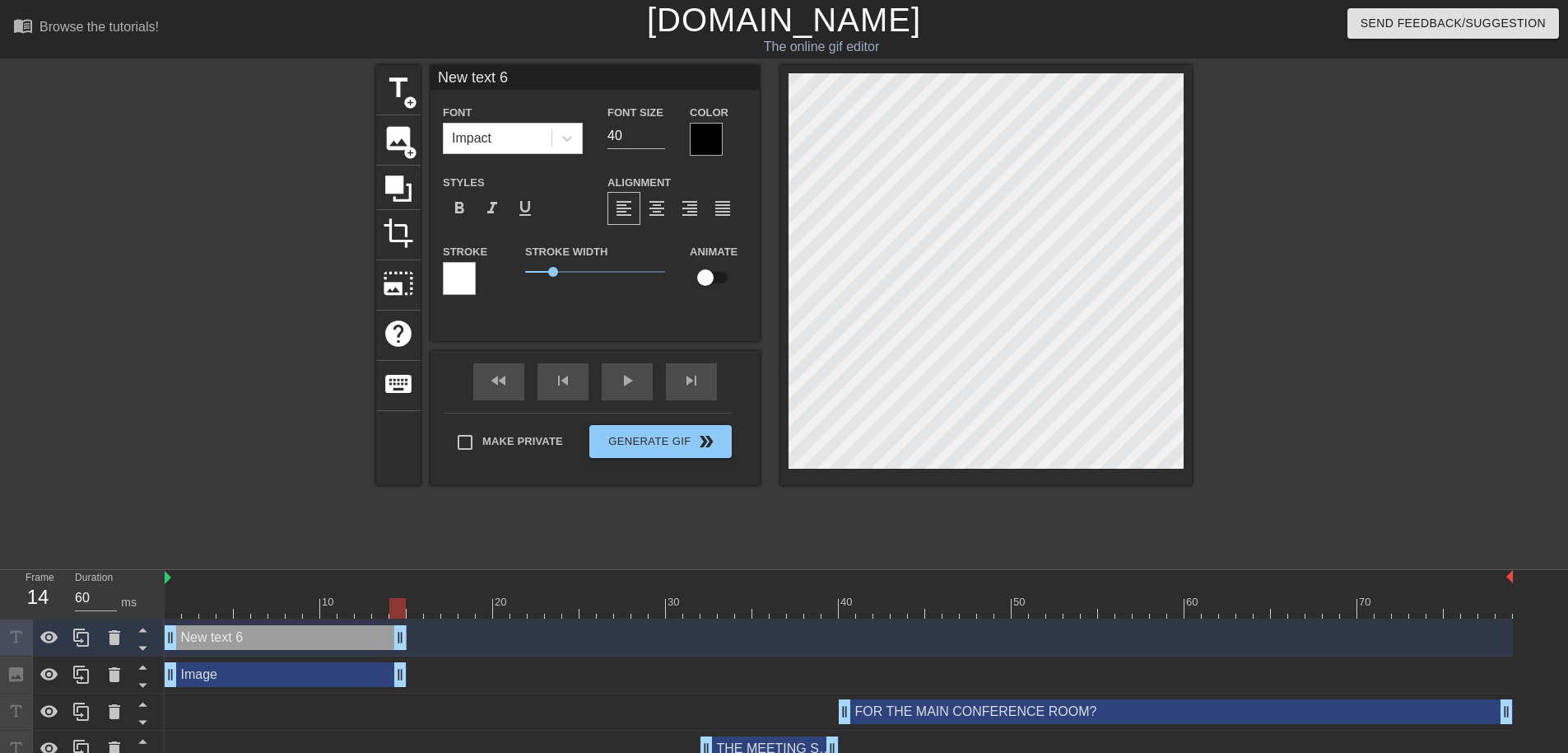
drag, startPoint x: 1507, startPoint y: 637, endPoint x: 398, endPoint y: 654, distance: 1109.1
click at [398, 654] on div "New text 6 drag_handle drag_handle" at bounding box center [838, 638] width 1349 height 37
click at [654, 127] on input "41" at bounding box center [636, 136] width 58 height 27
drag, startPoint x: 624, startPoint y: 134, endPoint x: 595, endPoint y: 134, distance: 29.0
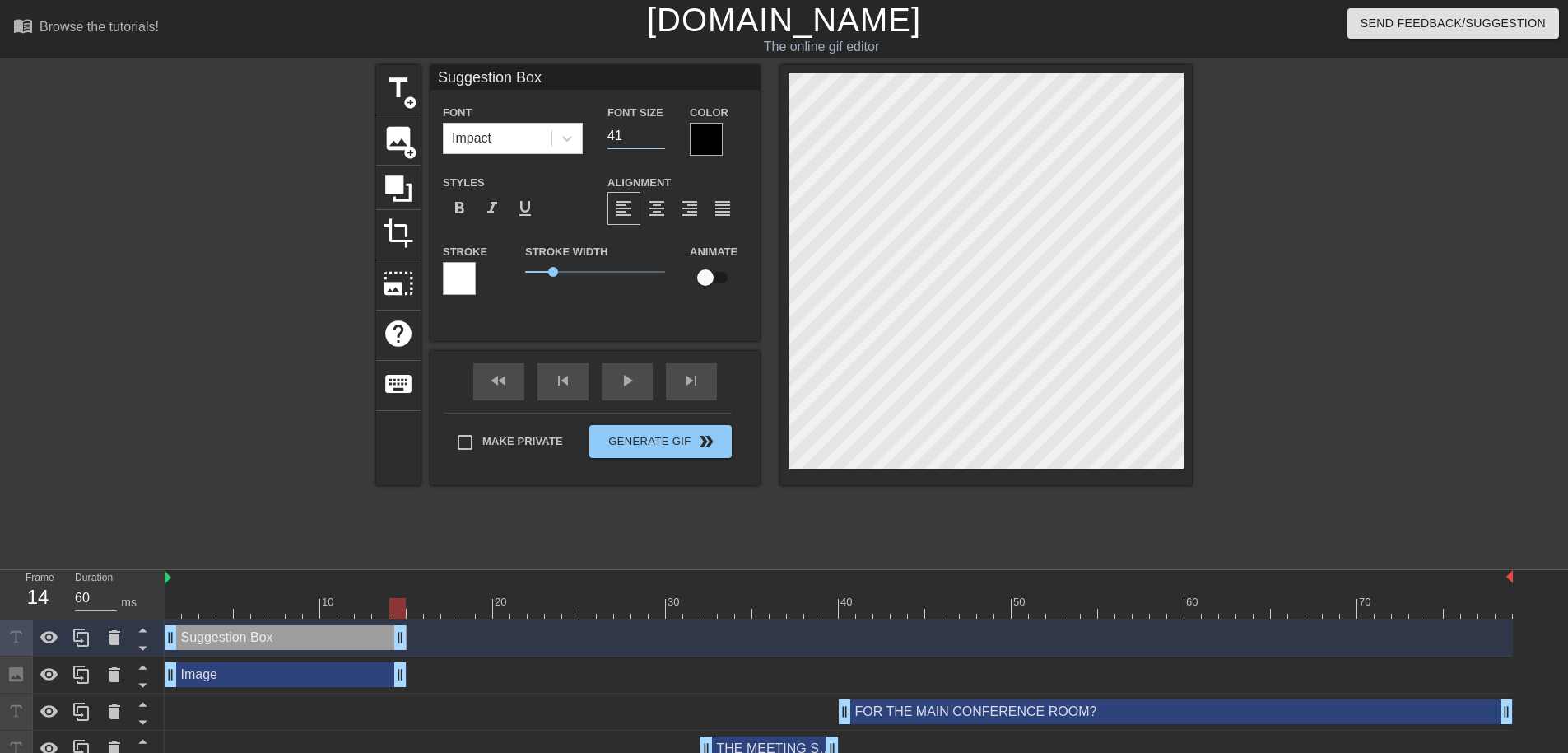
click at [595, 134] on div "Font Size 41" at bounding box center [636, 129] width 83 height 53
click at [562, 137] on icon at bounding box center [567, 138] width 17 height 17
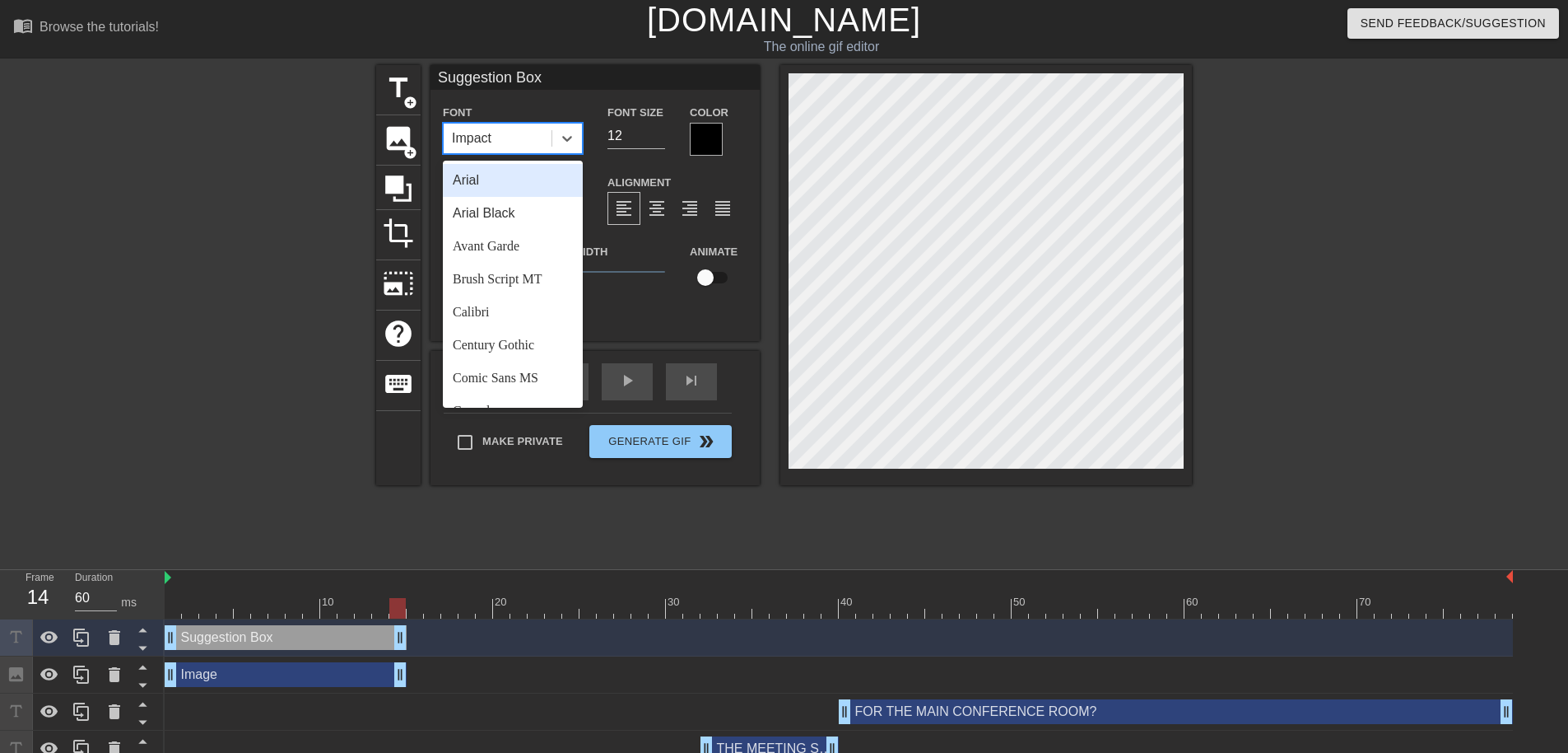
click at [508, 182] on div "Arial" at bounding box center [513, 180] width 140 height 32
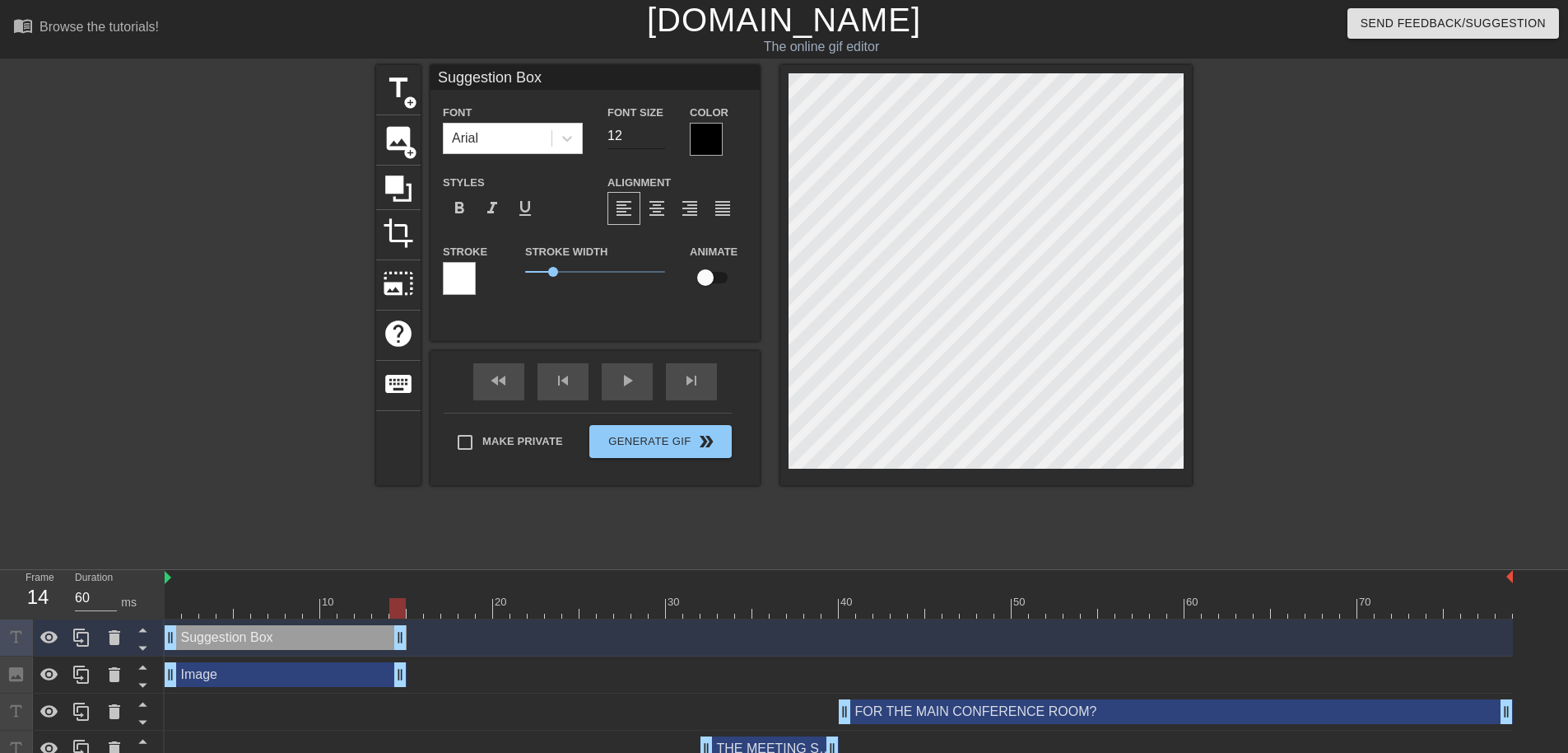
click at [649, 139] on input "12" at bounding box center [636, 136] width 58 height 27
click at [657, 137] on input "11" at bounding box center [636, 136] width 58 height 27
click at [657, 137] on input "10" at bounding box center [636, 136] width 58 height 27
click at [469, 212] on div "format_bold" at bounding box center [458, 208] width 32 height 32
click at [460, 214] on span "format_bold" at bounding box center [459, 209] width 20 height 20
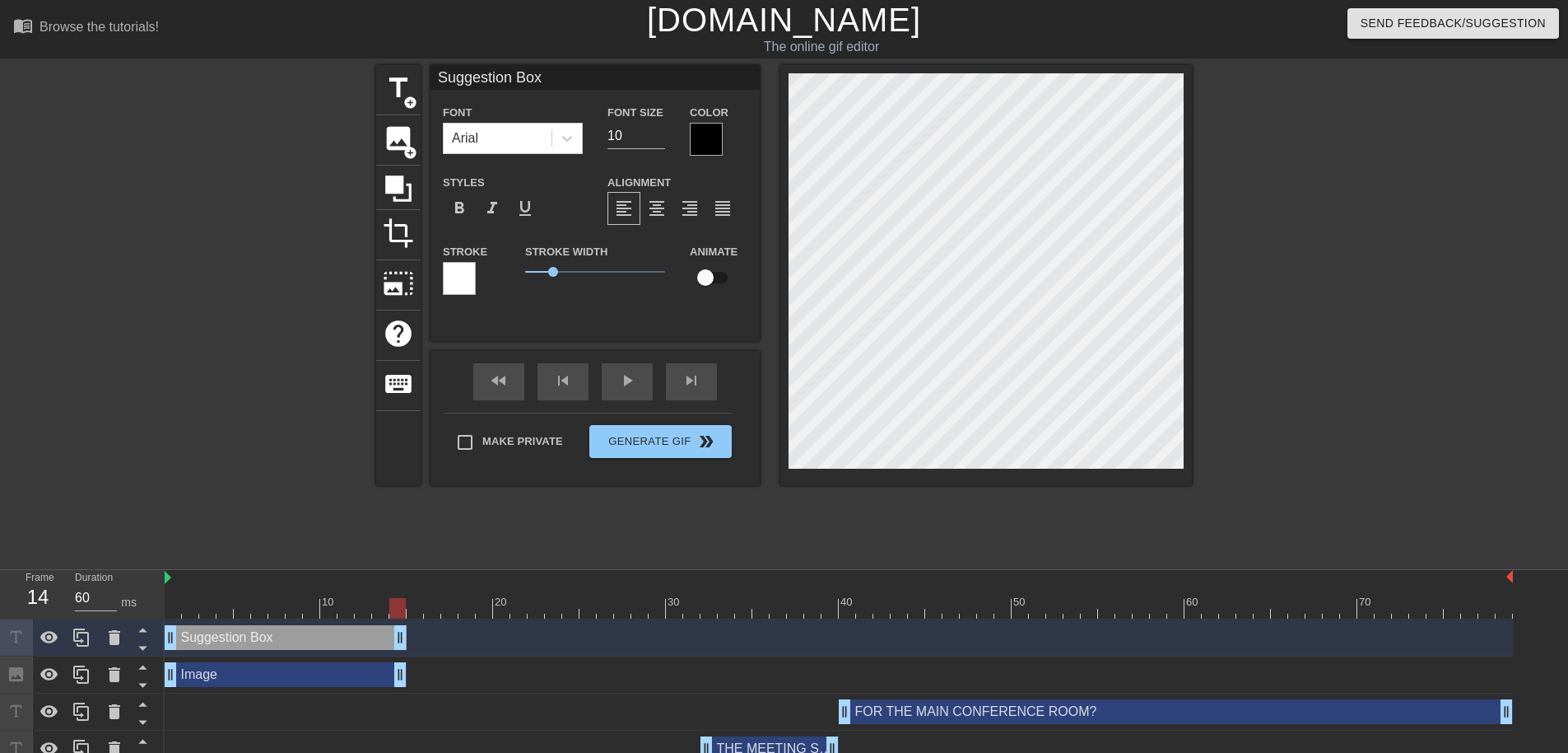
click at [300, 639] on div "Suggestion Box drag_handle drag_handle" at bounding box center [285, 637] width 242 height 25
click at [706, 136] on div at bounding box center [705, 139] width 32 height 32
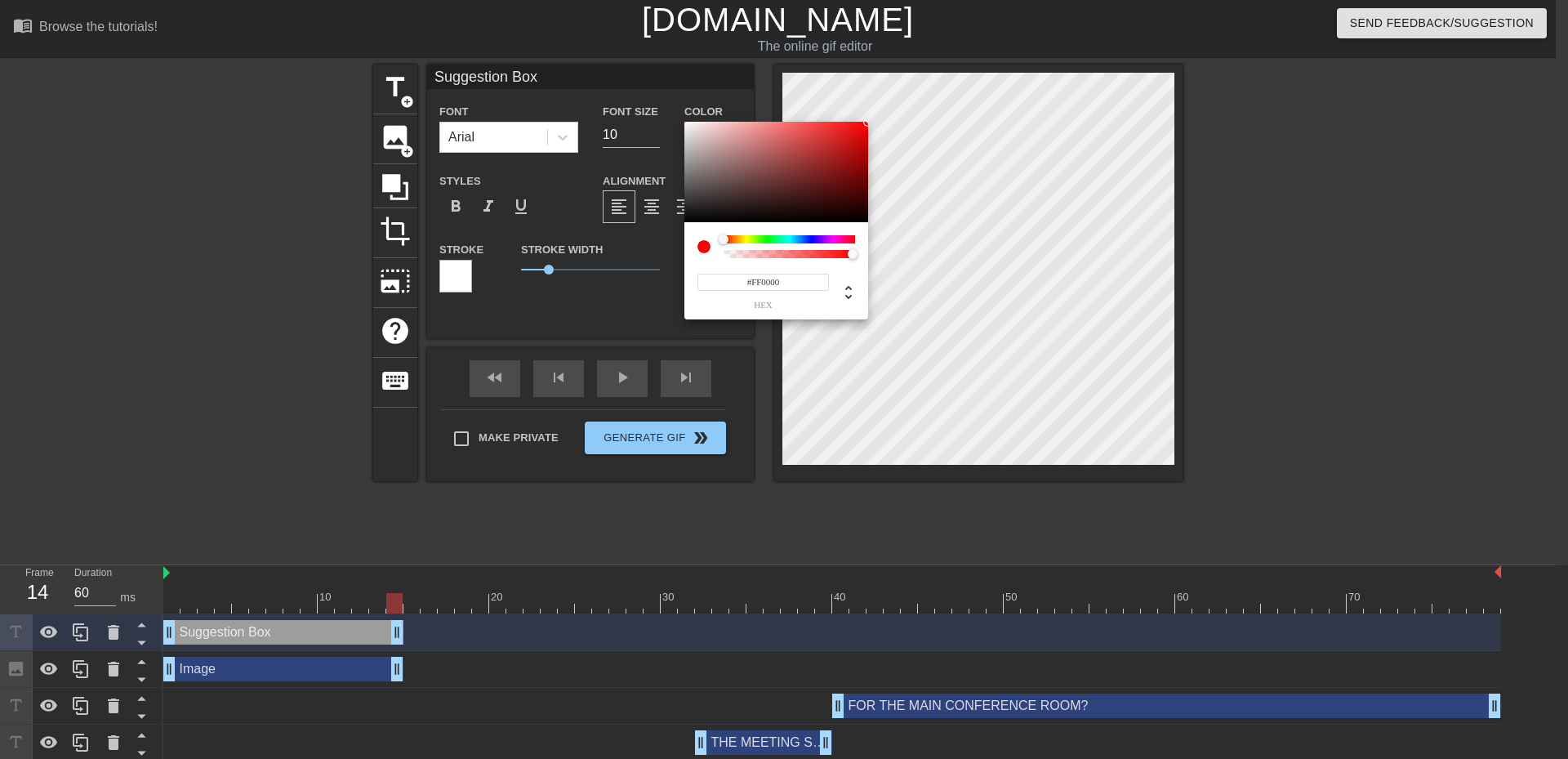
drag, startPoint x: 688, startPoint y: 217, endPoint x: 884, endPoint y: 107, distance: 224.8
click at [884, 107] on div "#FF0000 hex" at bounding box center [784, 380] width 1568 height 759
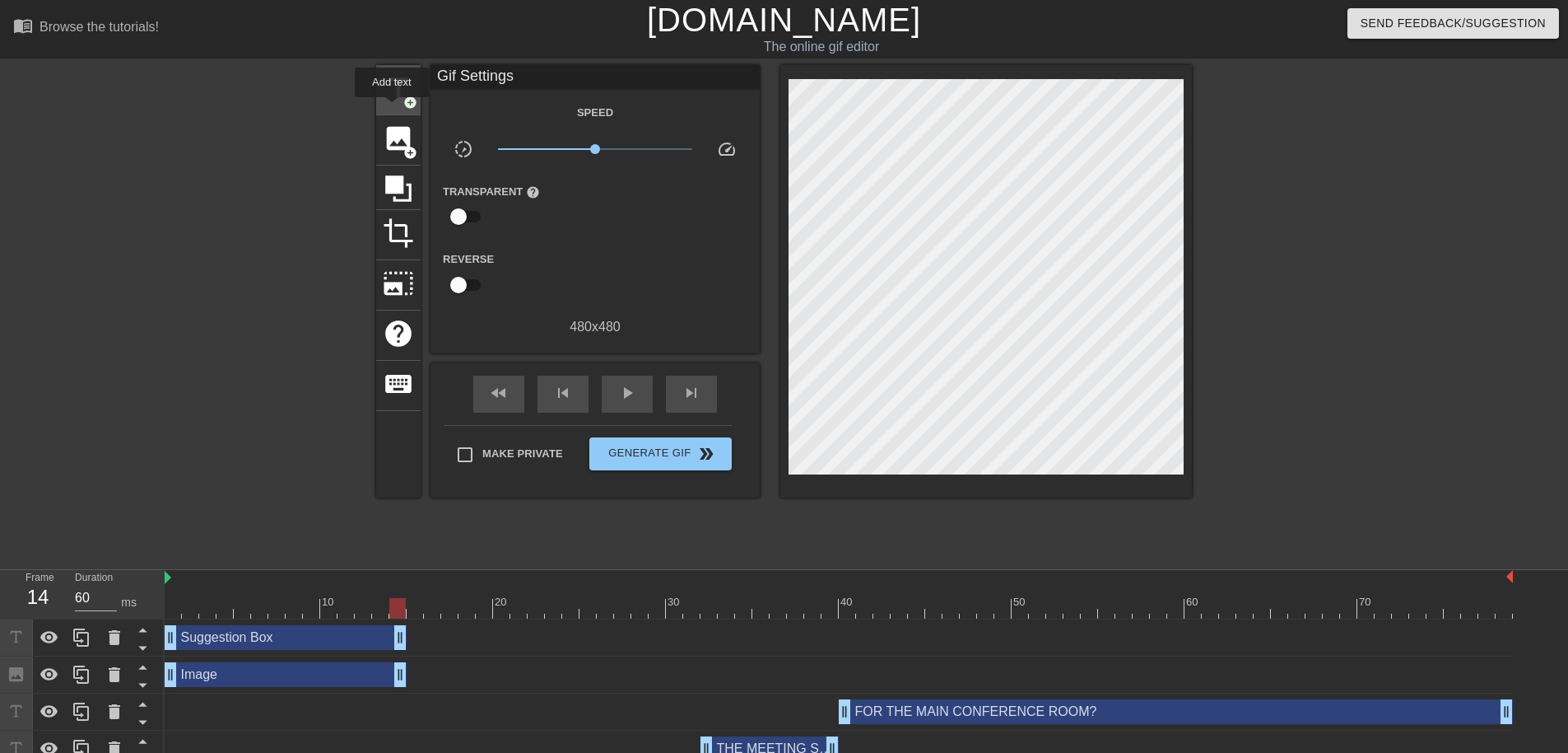
click at [393, 92] on span "title" at bounding box center [398, 89] width 31 height 31
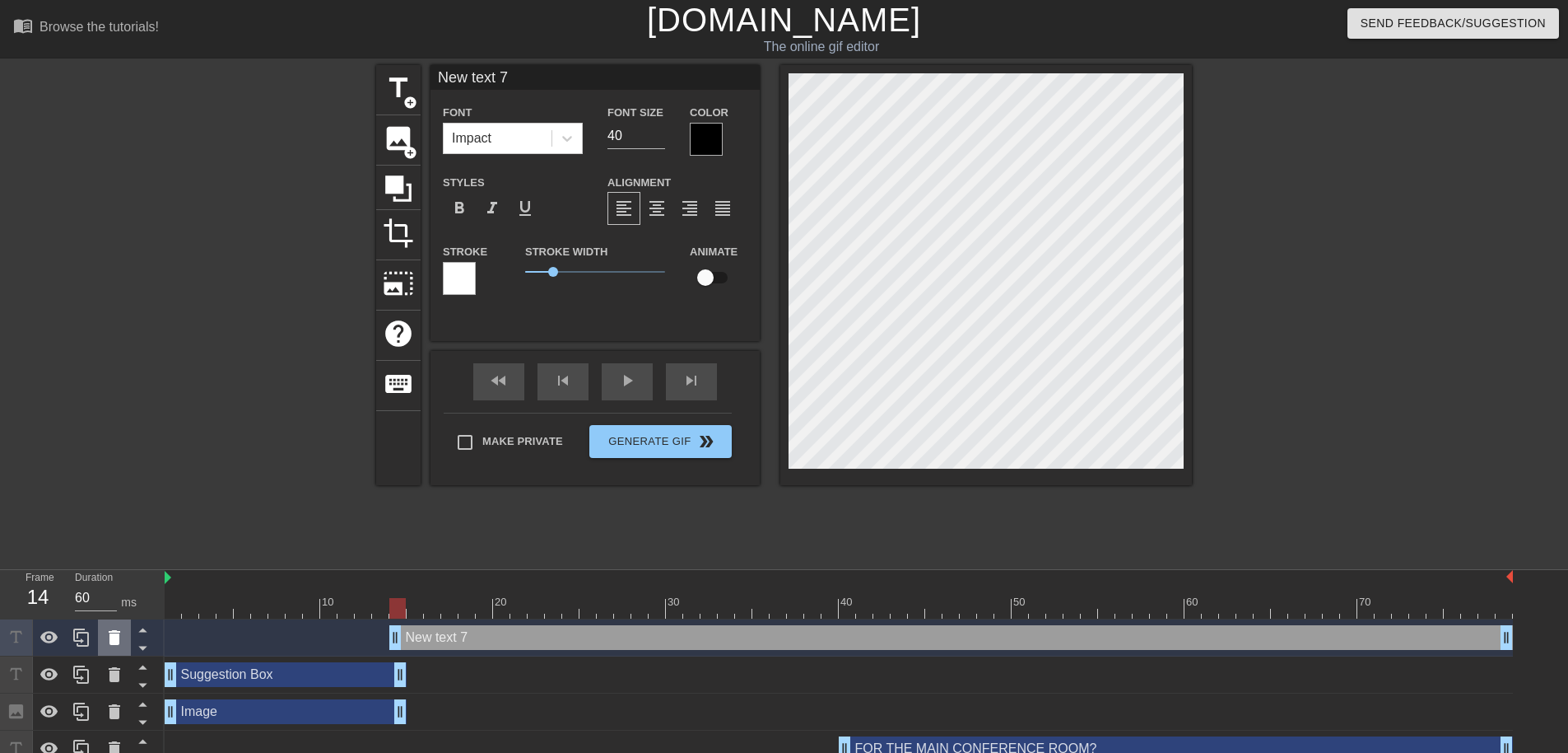
click at [108, 639] on icon at bounding box center [114, 638] width 20 height 20
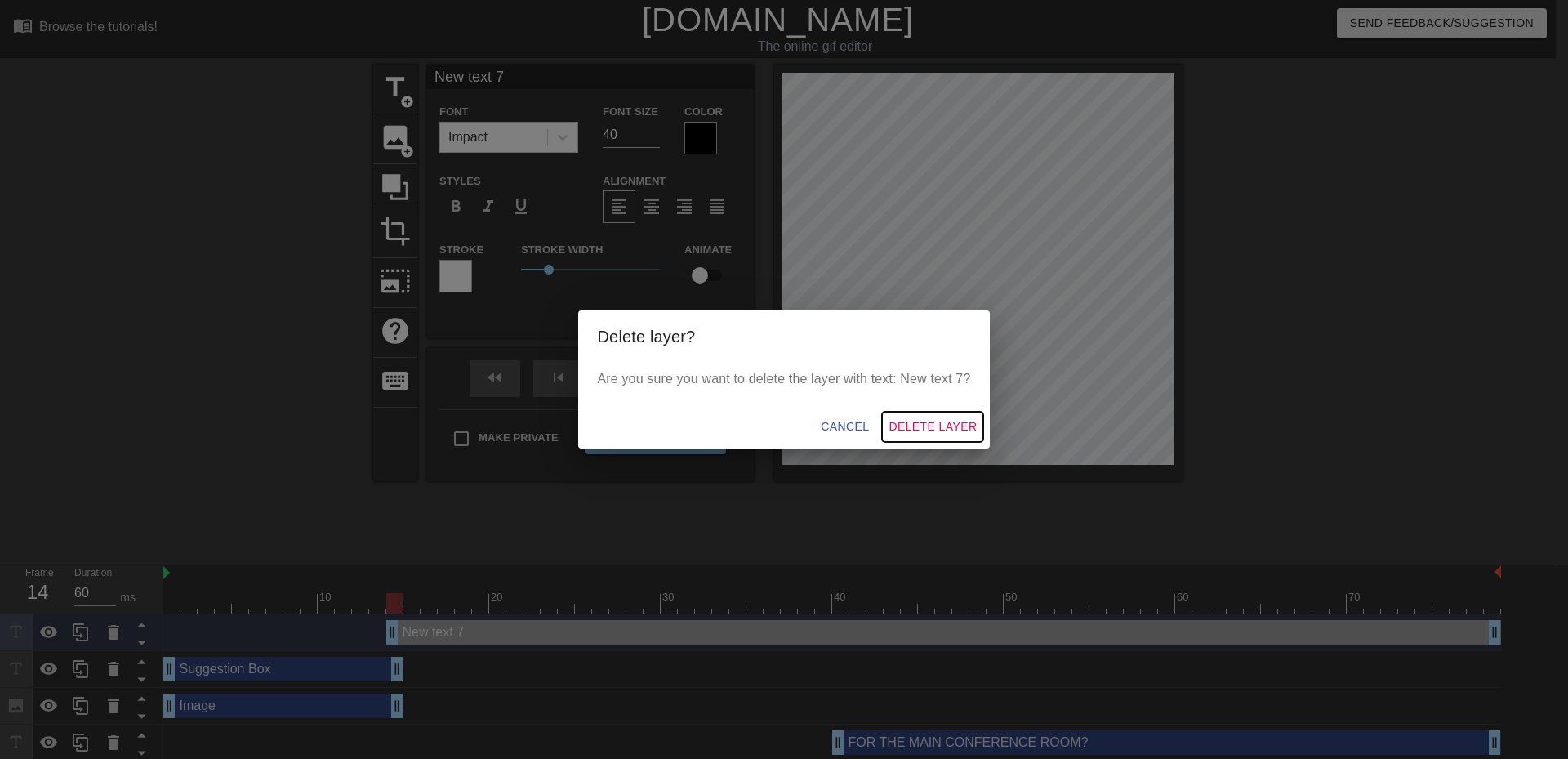
click at [926, 423] on span "Delete Layer" at bounding box center [933, 426] width 88 height 20
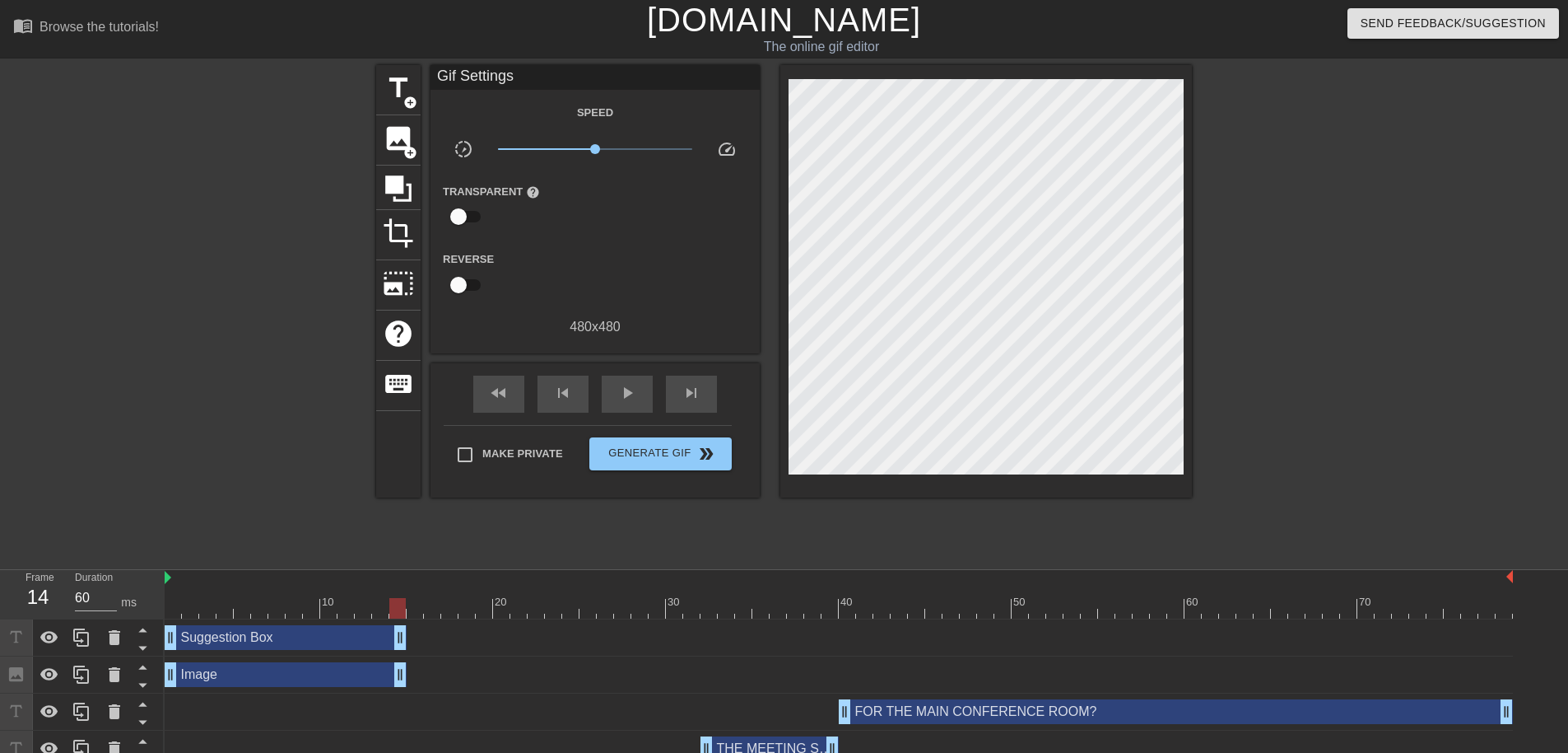
click at [271, 645] on div "Suggestion Box drag_handle drag_handle" at bounding box center [285, 637] width 242 height 25
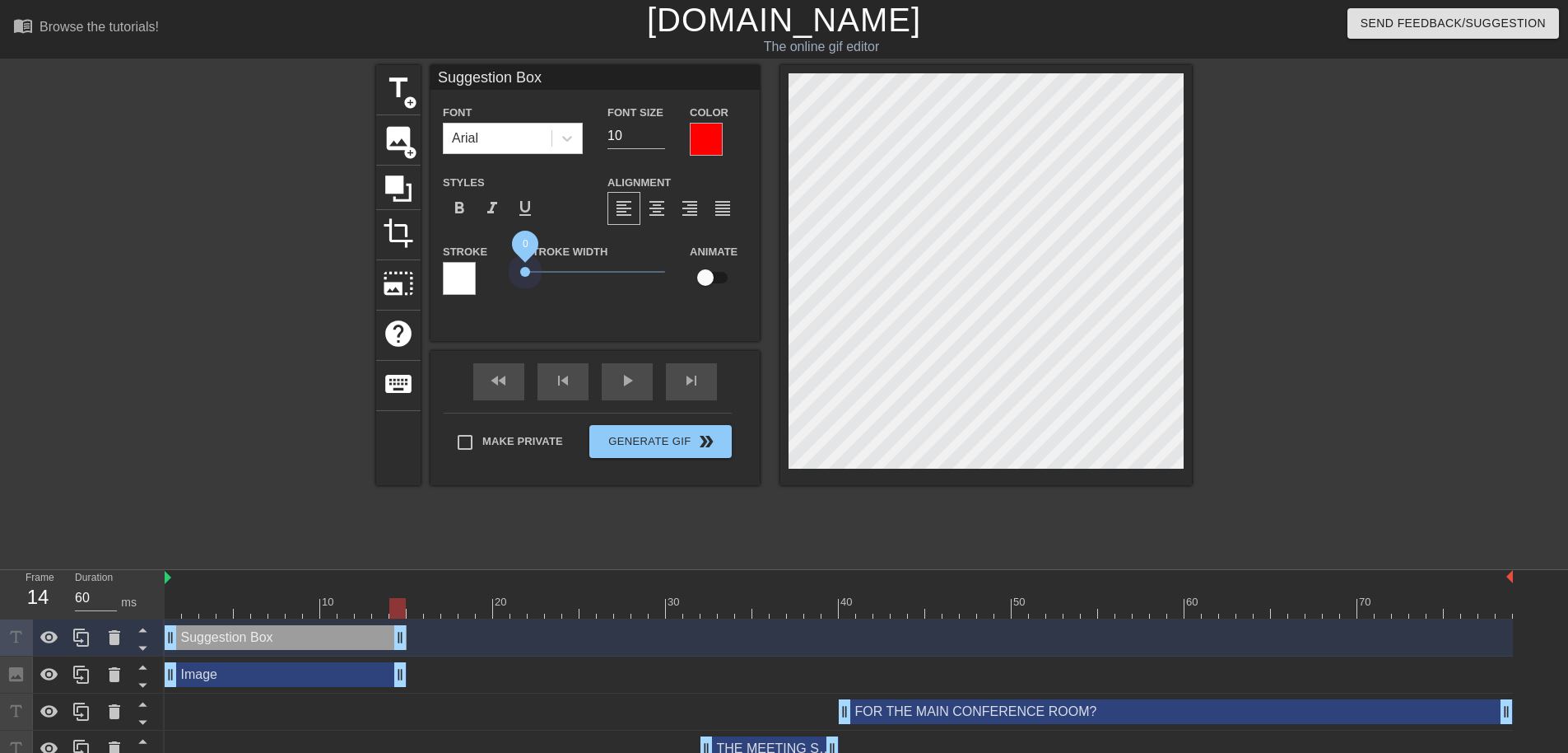
drag, startPoint x: 553, startPoint y: 269, endPoint x: 463, endPoint y: 266, distance: 90.0
click at [463, 266] on div "Stroke Stroke Width 0 Animate" at bounding box center [595, 275] width 330 height 68
click at [1356, 434] on div at bounding box center [1335, 312] width 247 height 494
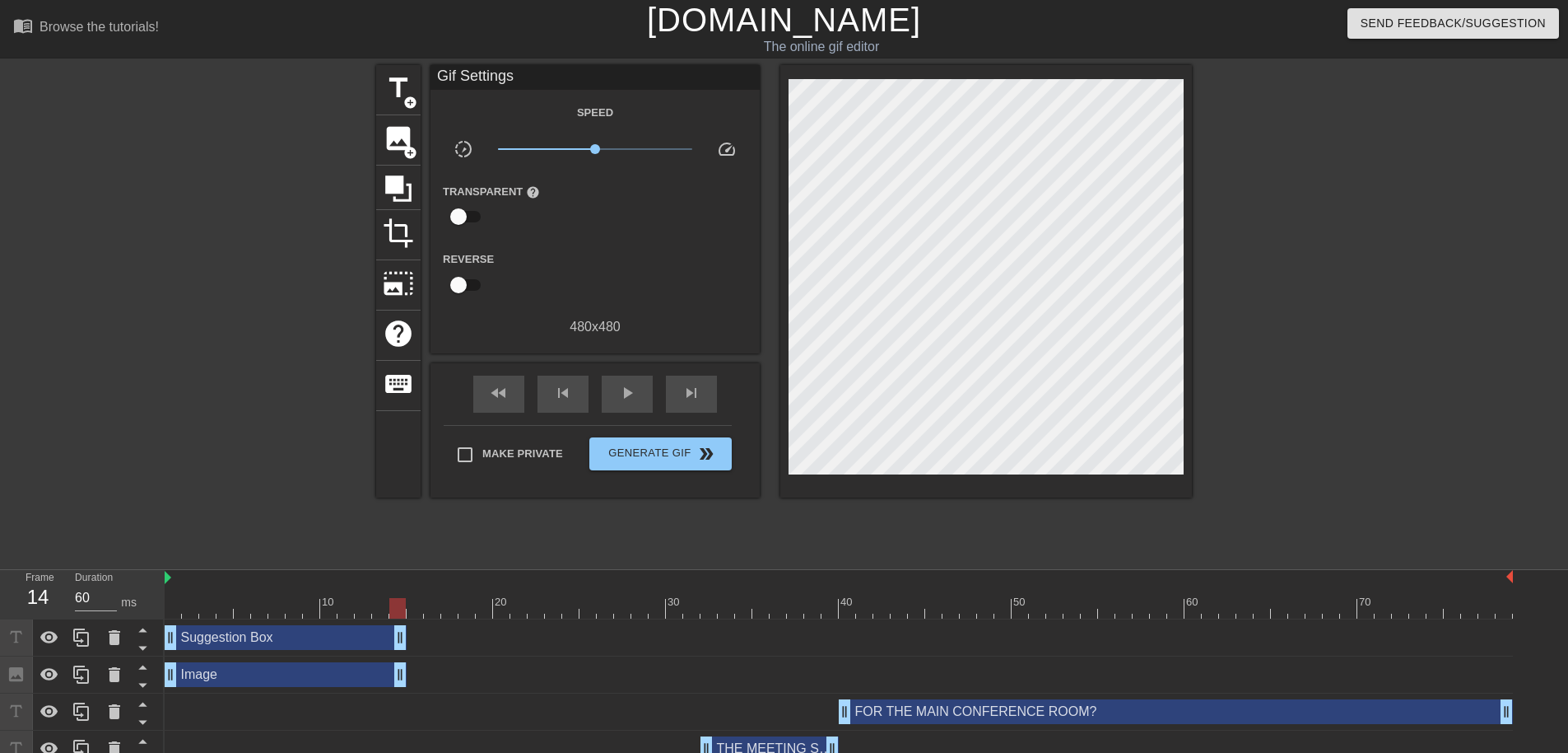
click at [1367, 355] on div at bounding box center [1335, 312] width 247 height 494
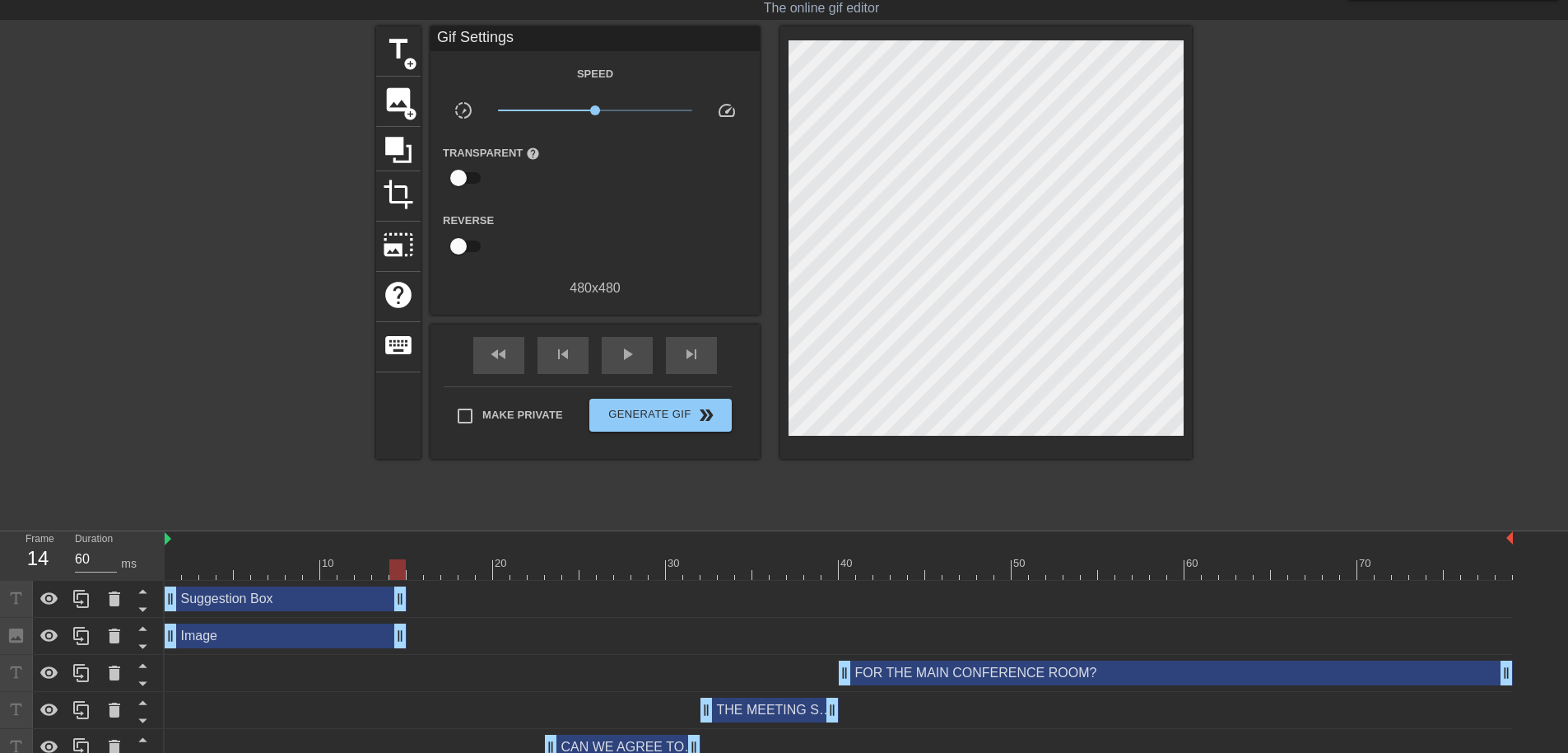
scroll to position [55, 0]
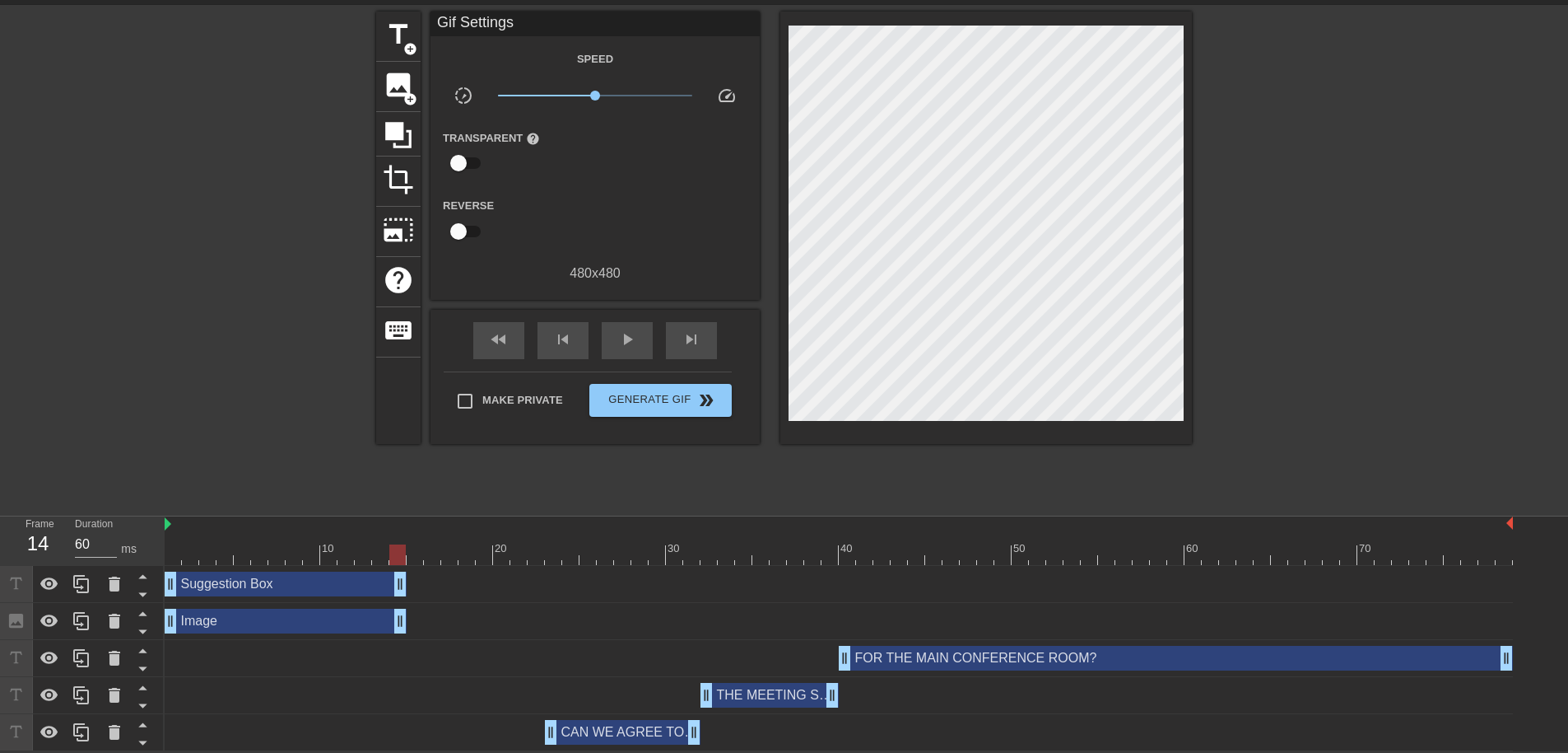
click at [596, 733] on div "CAN WE AGREE TO USE drag_handle drag_handle" at bounding box center [623, 732] width 155 height 25
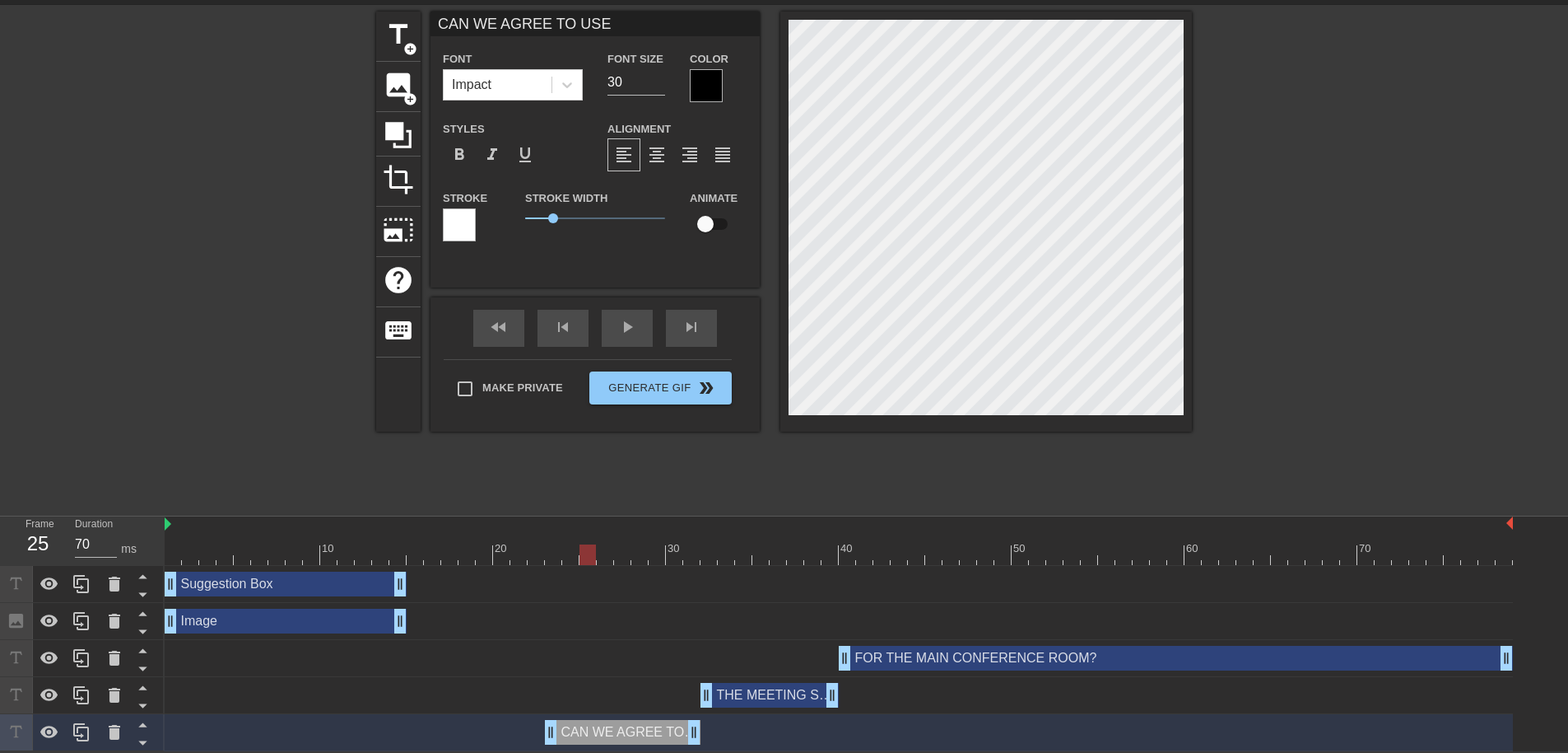
drag, startPoint x: 396, startPoint y: 552, endPoint x: 593, endPoint y: 562, distance: 197.3
click at [593, 562] on div at bounding box center [587, 554] width 17 height 21
click at [717, 81] on div at bounding box center [705, 85] width 32 height 32
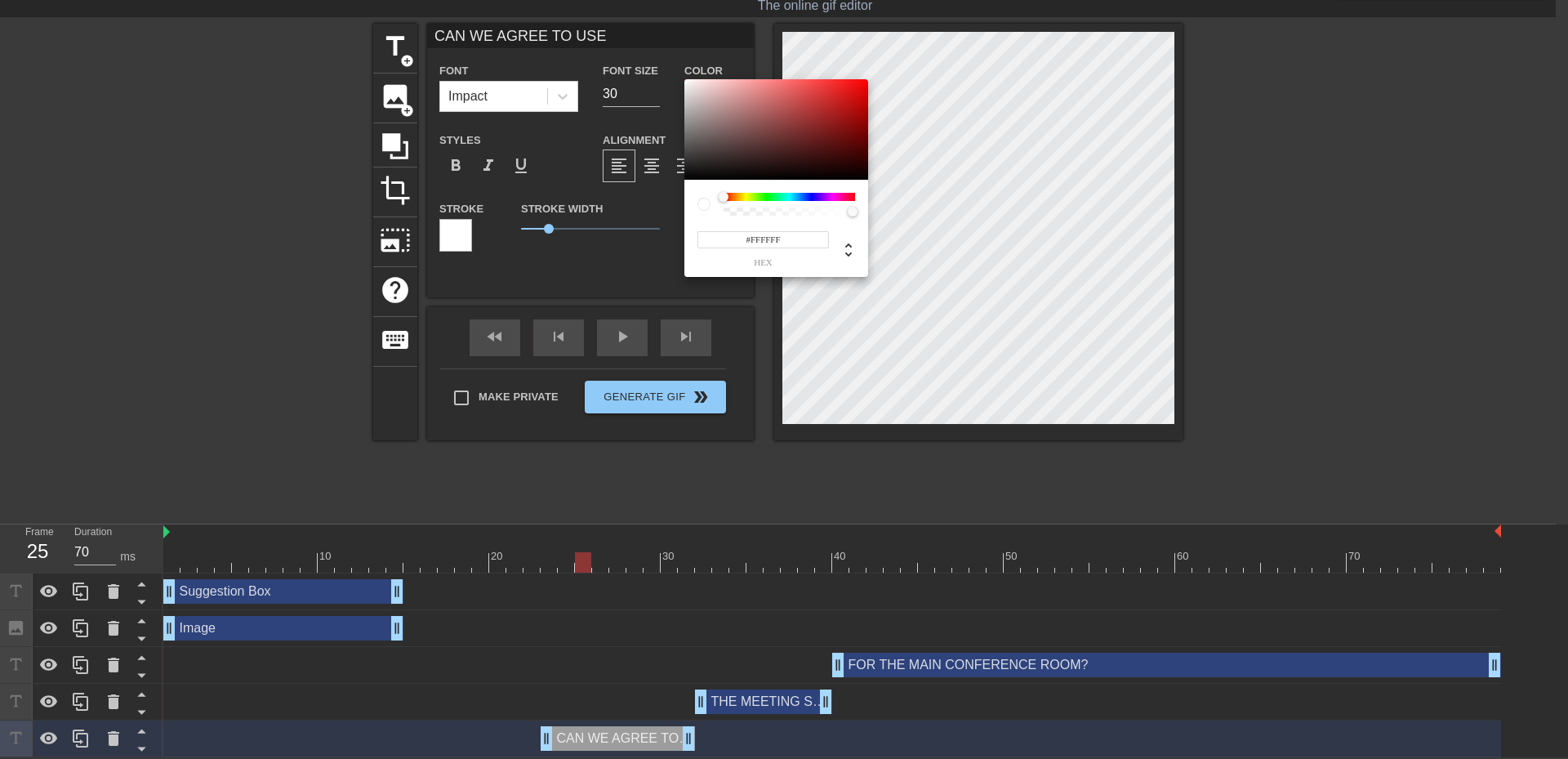
drag, startPoint x: 685, startPoint y: 177, endPoint x: 653, endPoint y: 72, distance: 109.8
click at [663, 61] on div "#FFFFFF hex" at bounding box center [784, 380] width 1568 height 759
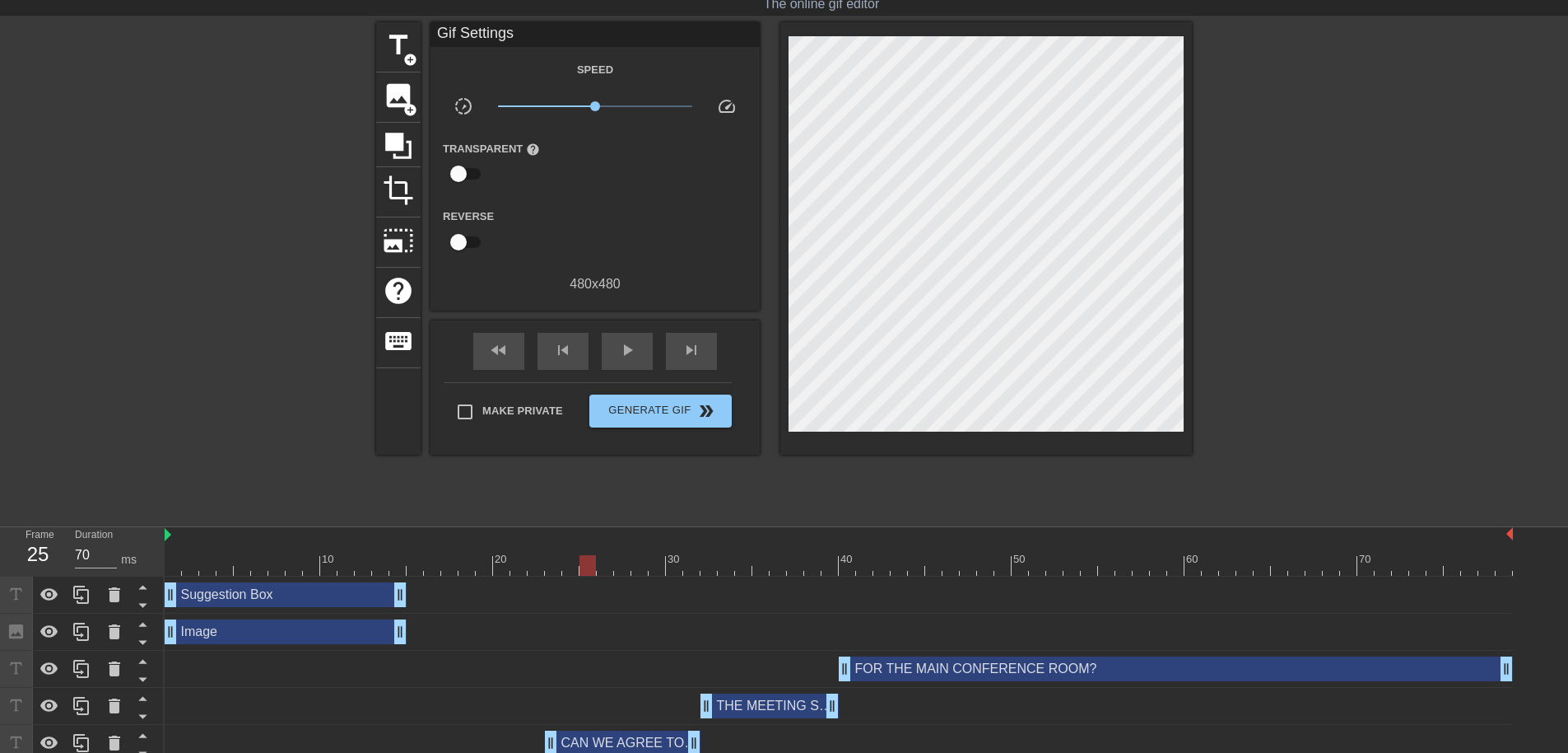
click at [627, 739] on div "CAN WE AGREE TO USE drag_handle drag_handle" at bounding box center [623, 742] width 155 height 25
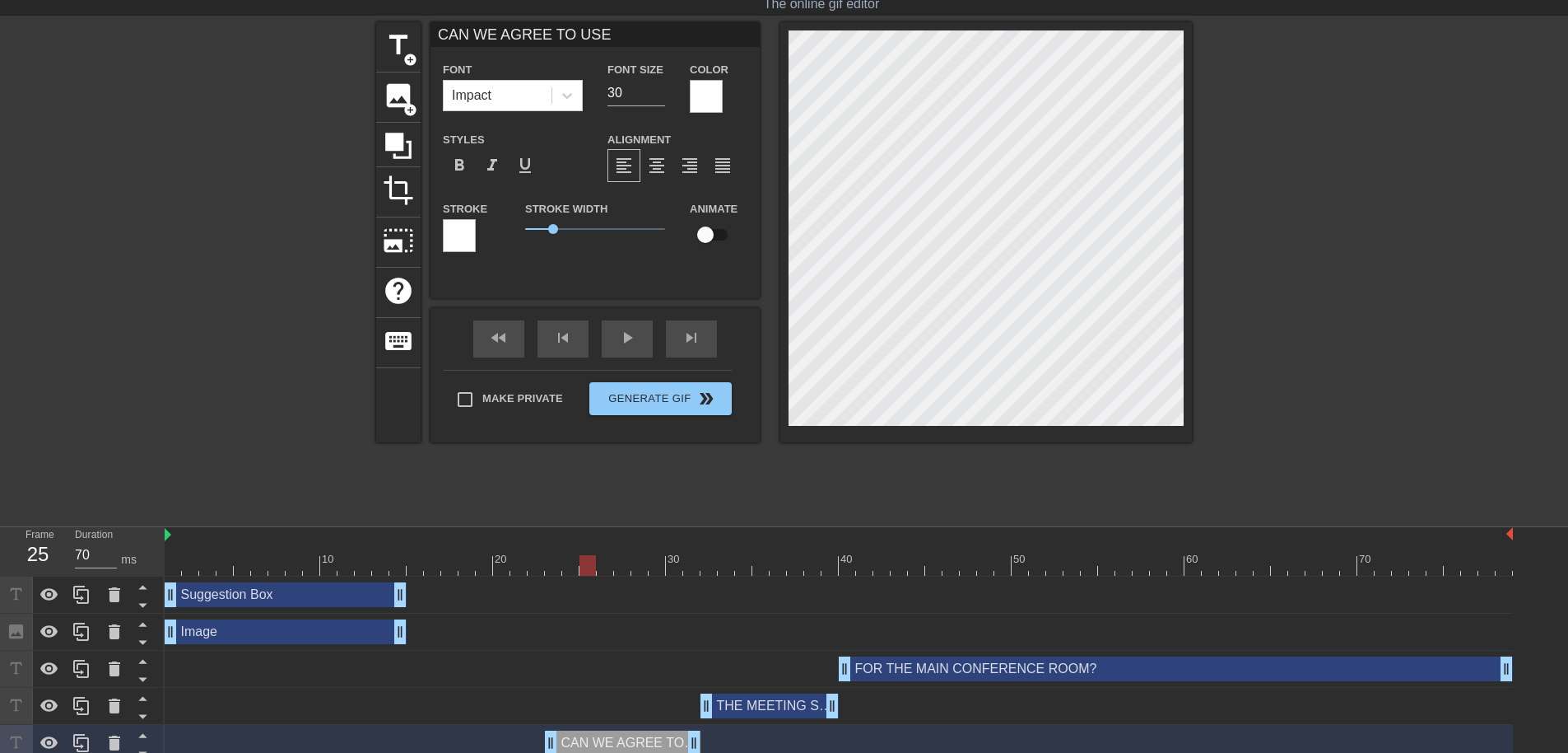
click at [456, 231] on div at bounding box center [458, 235] width 32 height 32
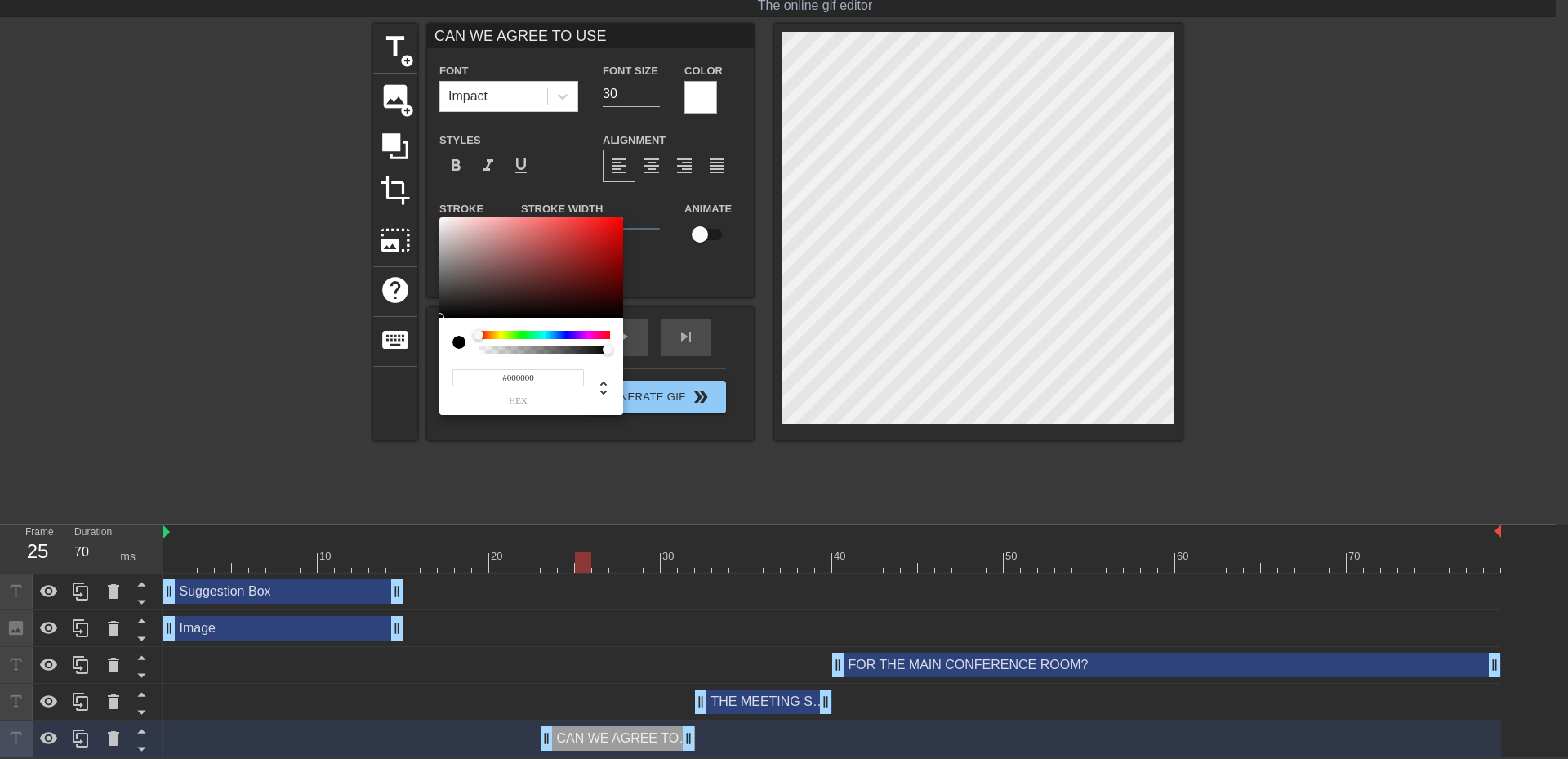
drag, startPoint x: 579, startPoint y: 256, endPoint x: 398, endPoint y: 344, distance: 201.3
click at [398, 344] on div "#000000 hex" at bounding box center [784, 380] width 1568 height 759
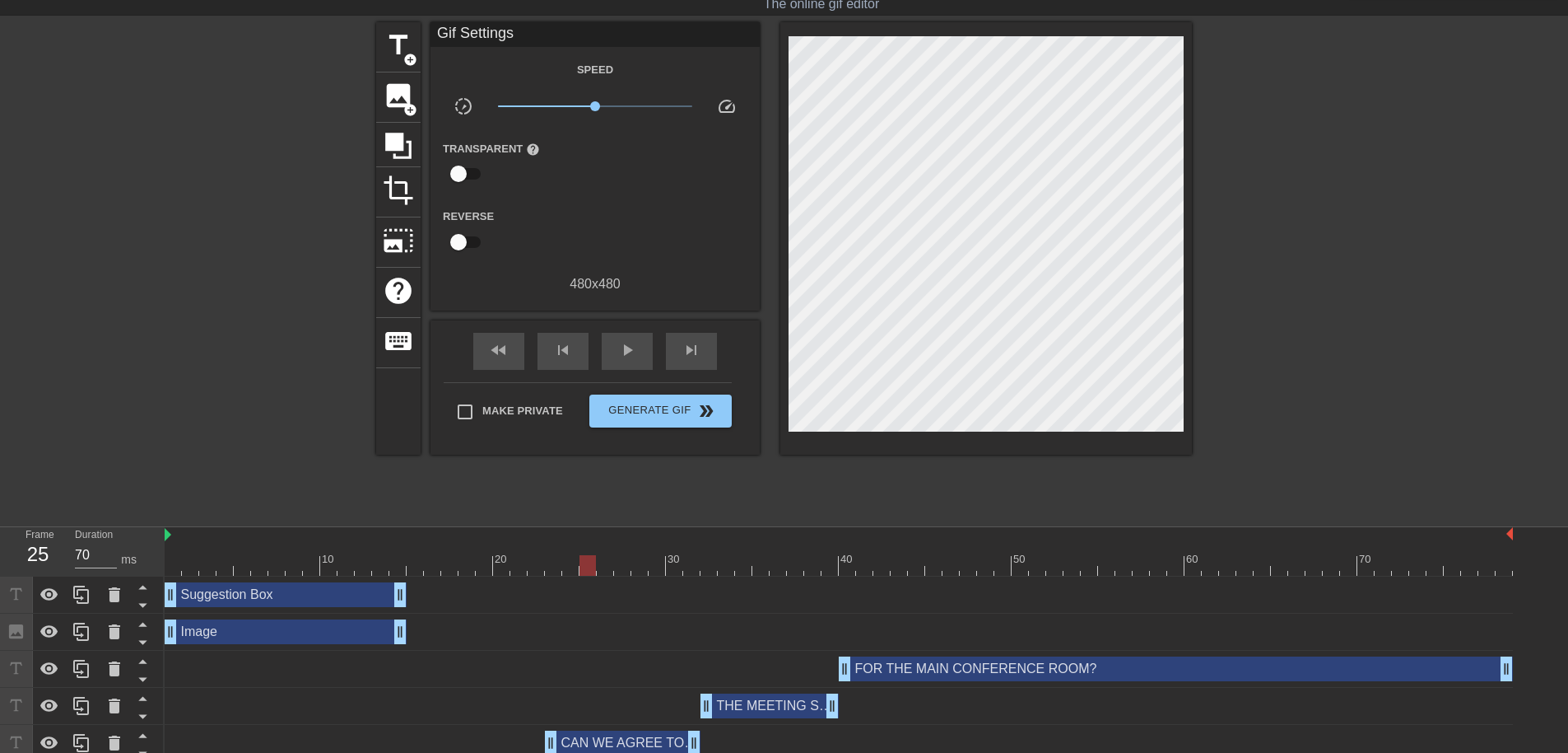
click at [764, 707] on div "THE MEETING SCHEDULER drag_handle drag_handle" at bounding box center [769, 706] width 139 height 25
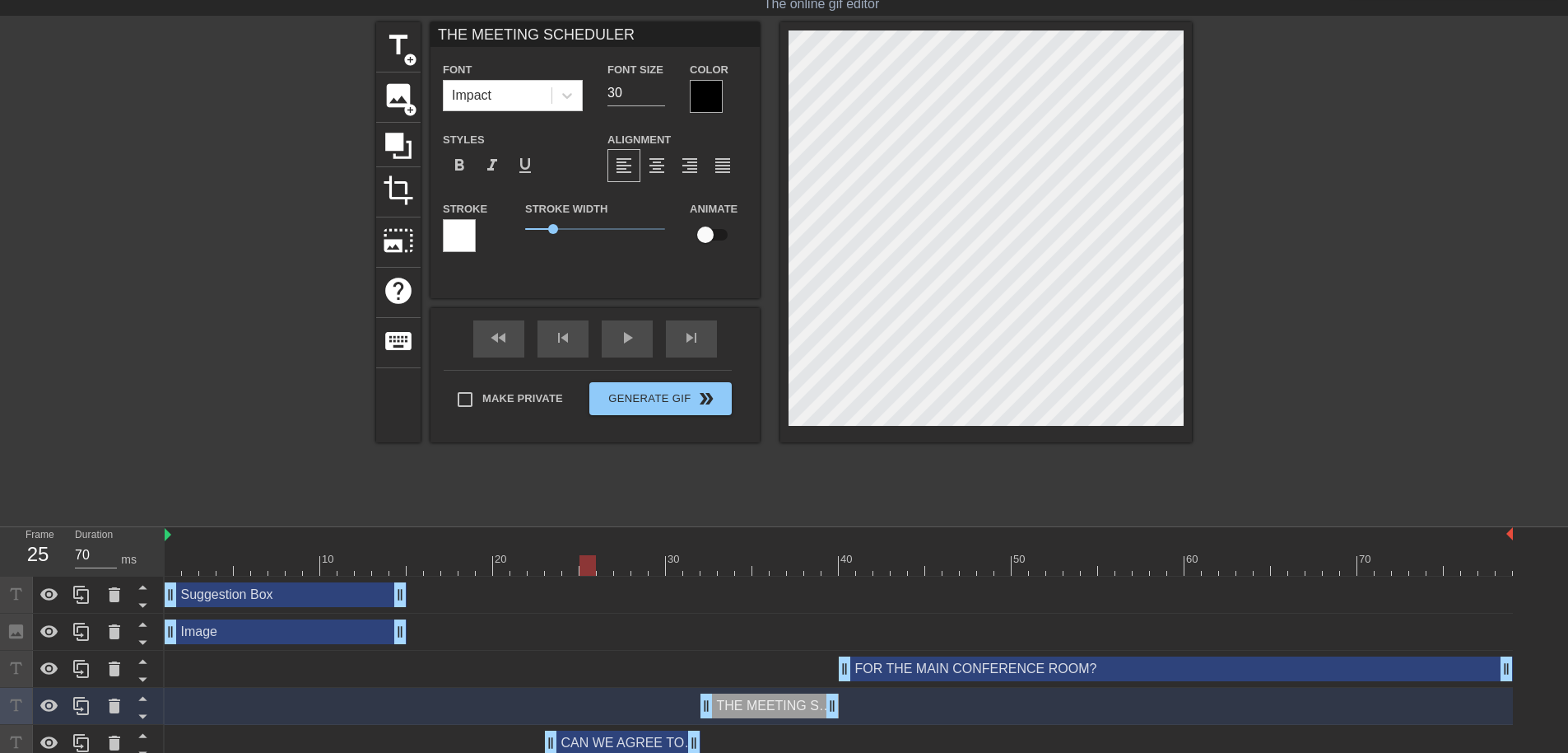
click at [770, 705] on div "THE MEETING SCHEDULER drag_handle drag_handle" at bounding box center [769, 706] width 139 height 25
click at [707, 89] on div at bounding box center [705, 95] width 32 height 32
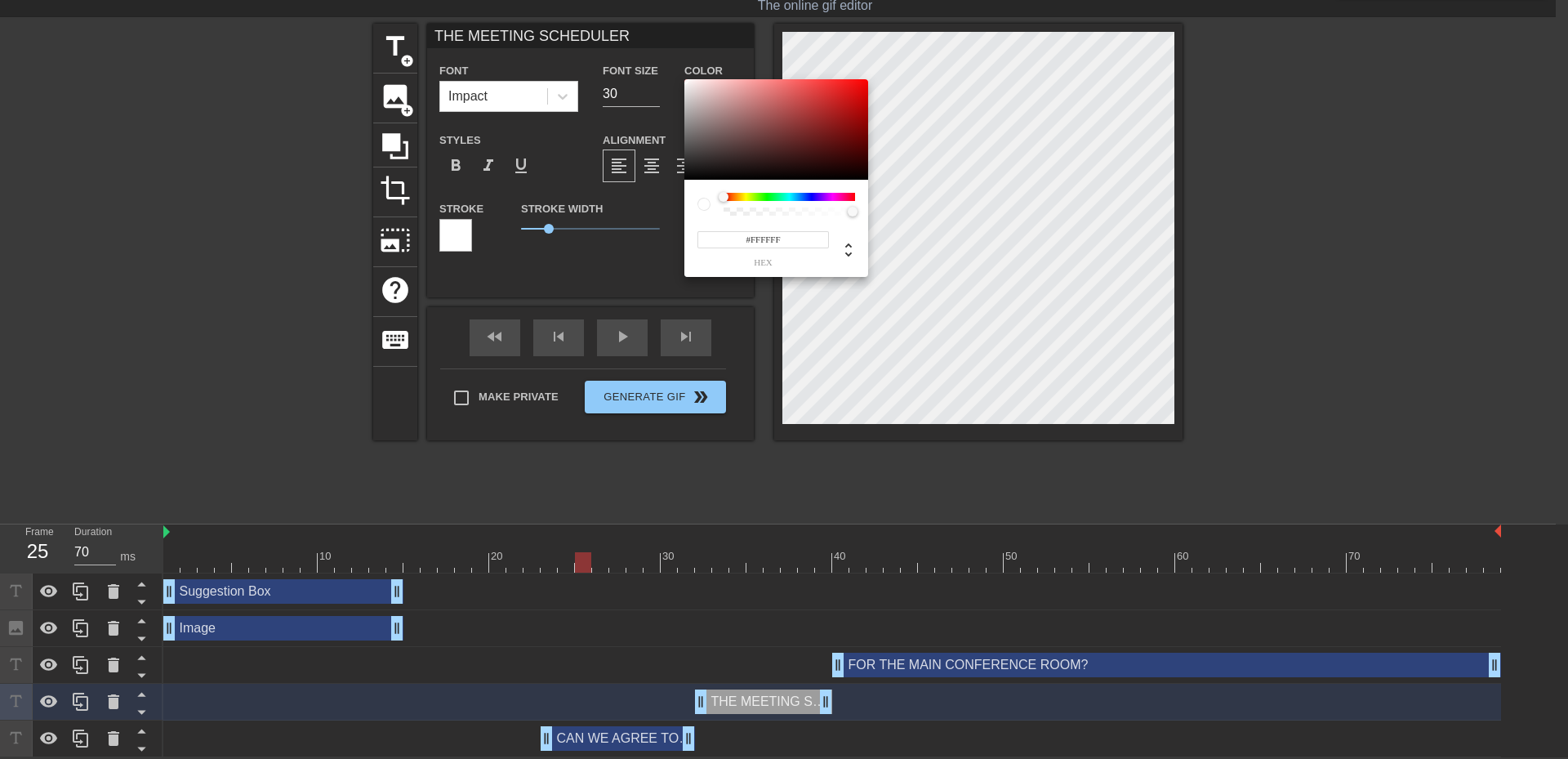
drag, startPoint x: 688, startPoint y: 176, endPoint x: 653, endPoint y: 65, distance: 116.4
click at [654, 65] on div "#FFFFFF hex" at bounding box center [784, 380] width 1568 height 759
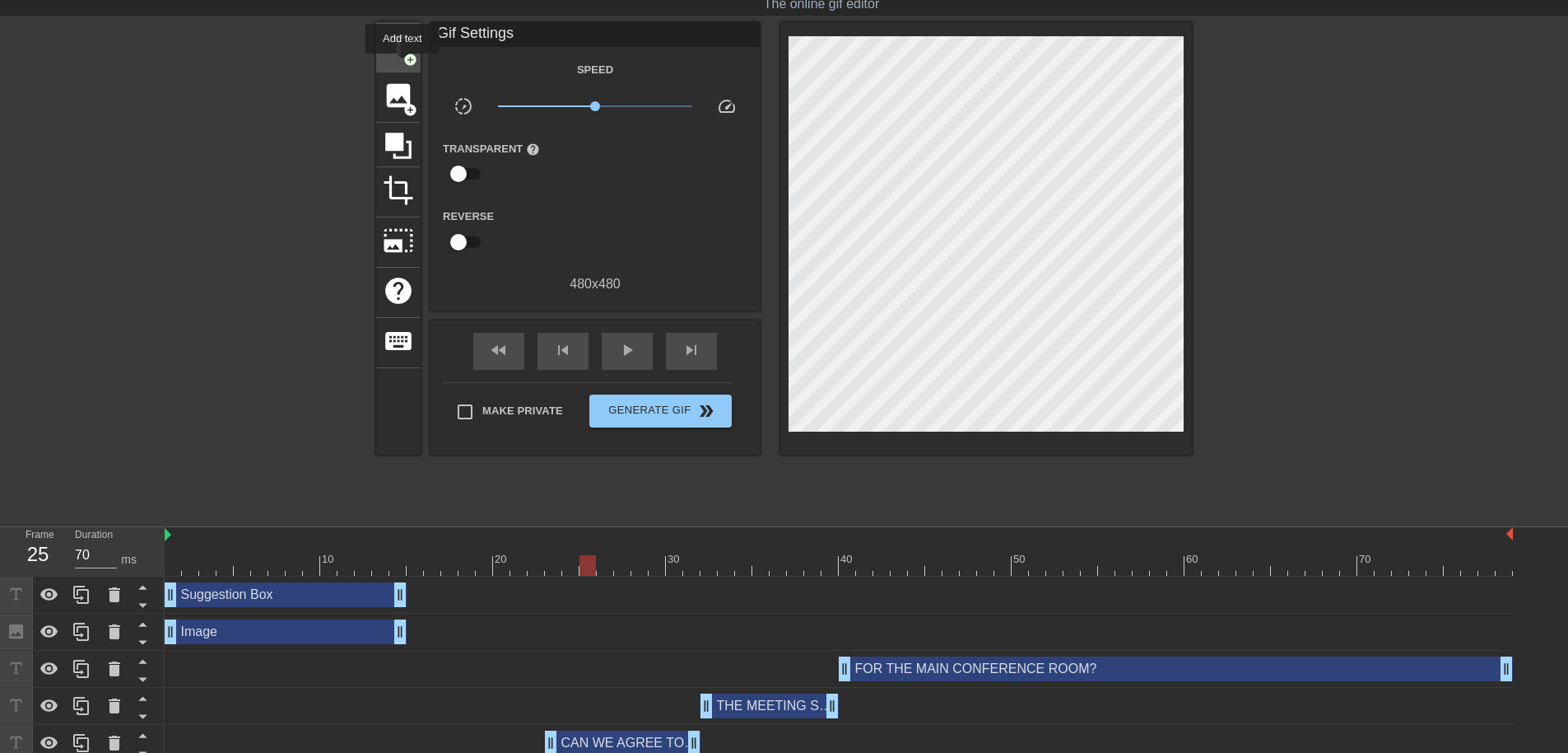
click at [401, 54] on span "title" at bounding box center [398, 45] width 31 height 31
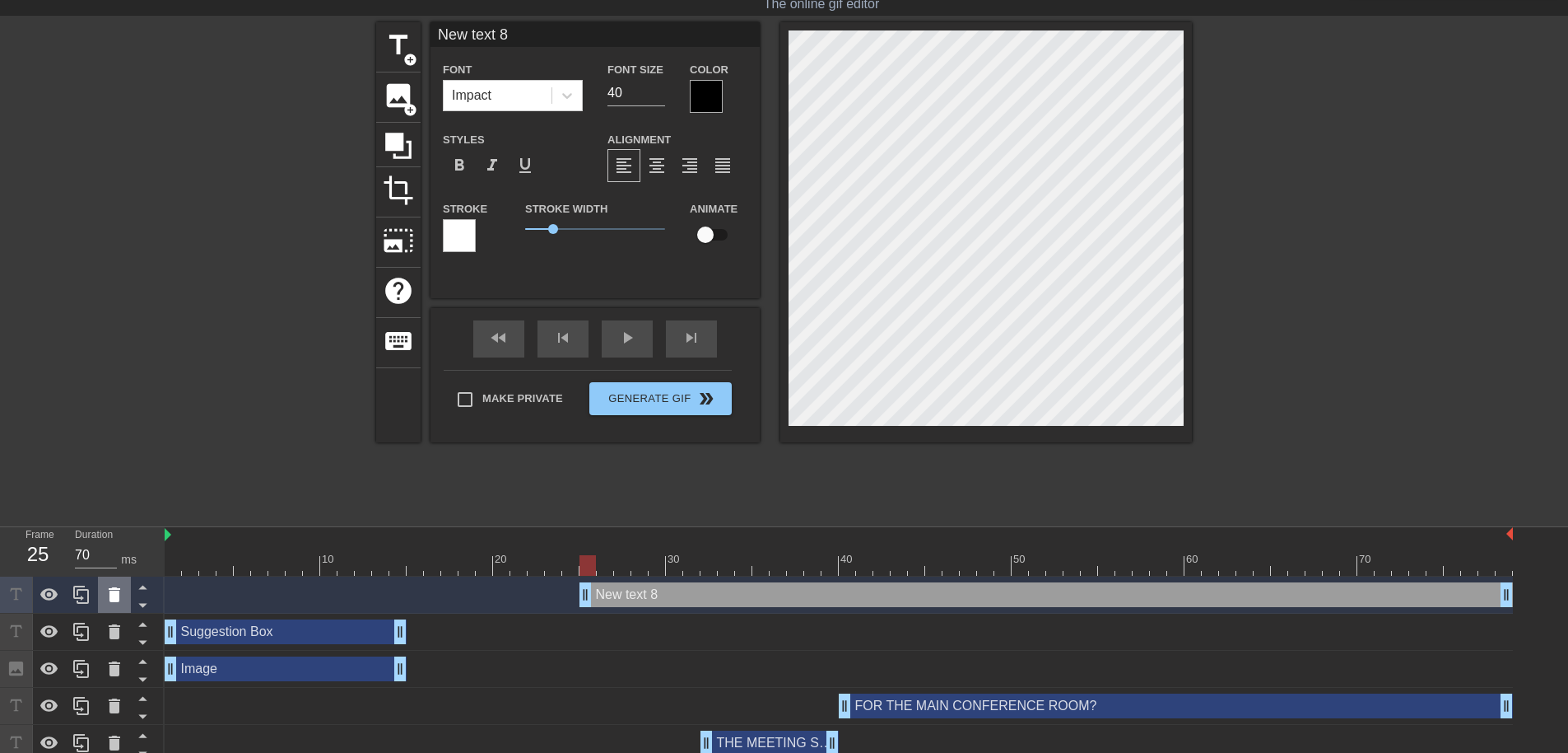
click at [112, 592] on icon at bounding box center [114, 595] width 20 height 20
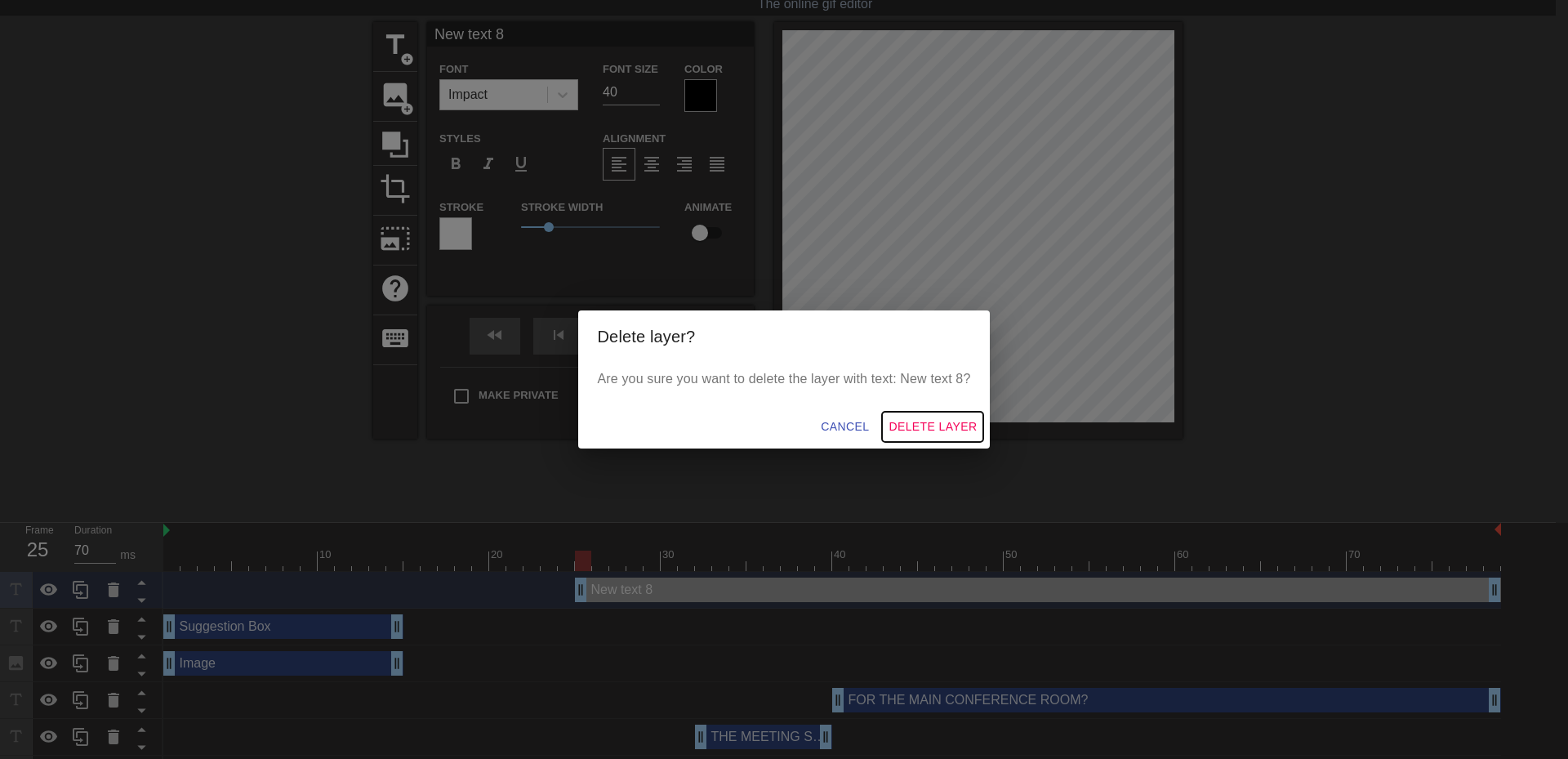
click at [944, 417] on span "Delete Layer" at bounding box center [933, 426] width 88 height 20
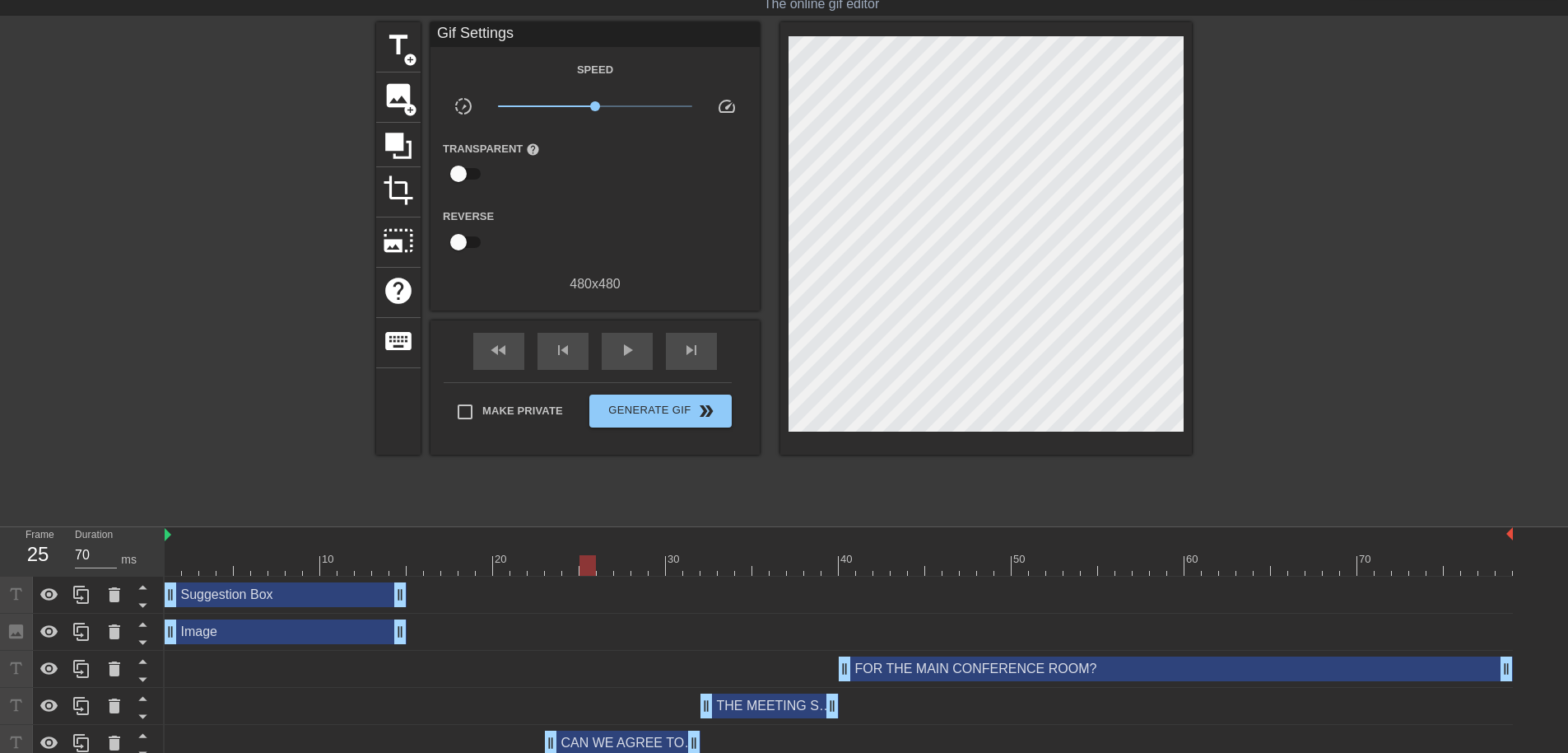
click at [602, 745] on div "CAN WE AGREE TO USE drag_handle drag_handle" at bounding box center [623, 742] width 155 height 25
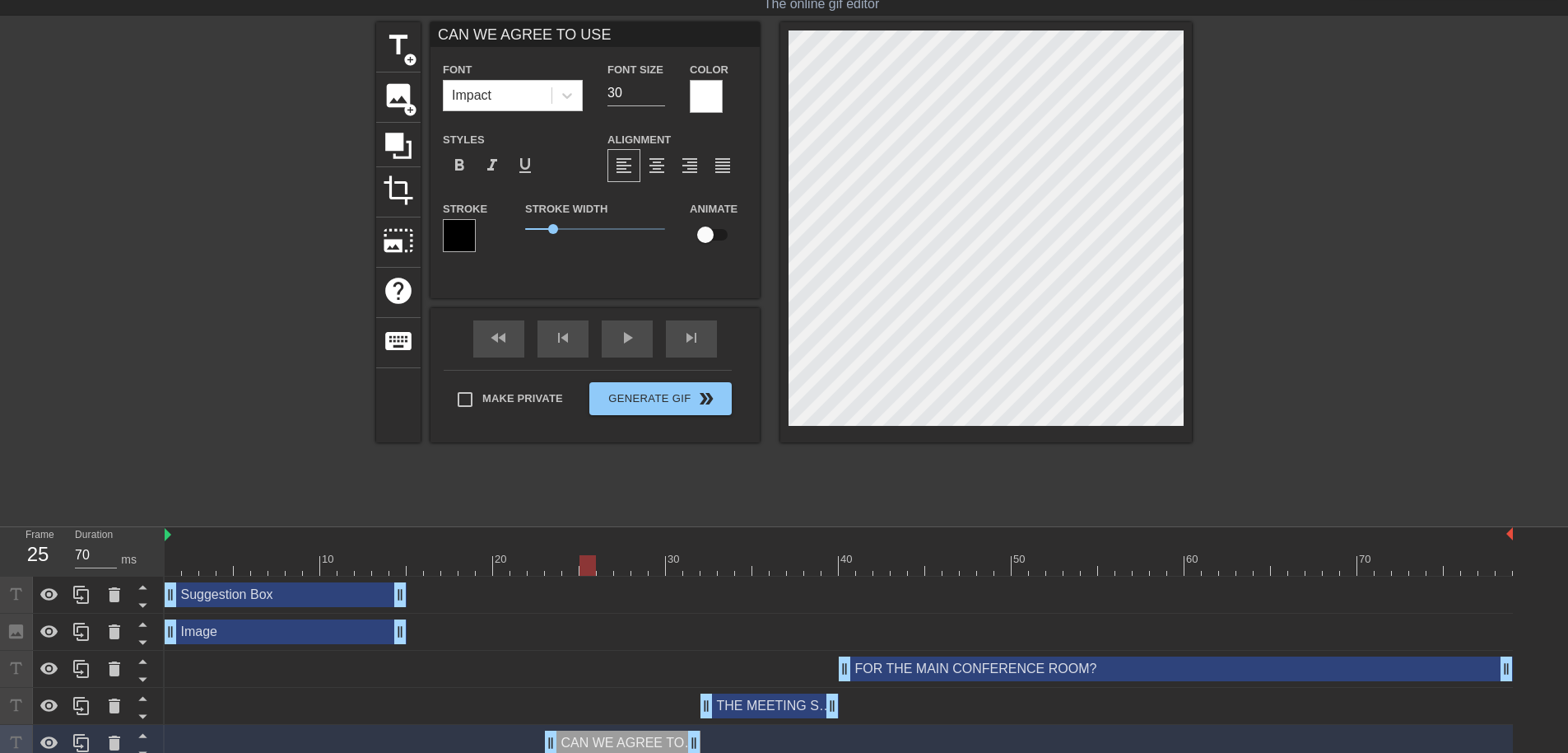
click at [760, 702] on div "THE MEETING SCHEDULER drag_handle drag_handle" at bounding box center [769, 706] width 139 height 25
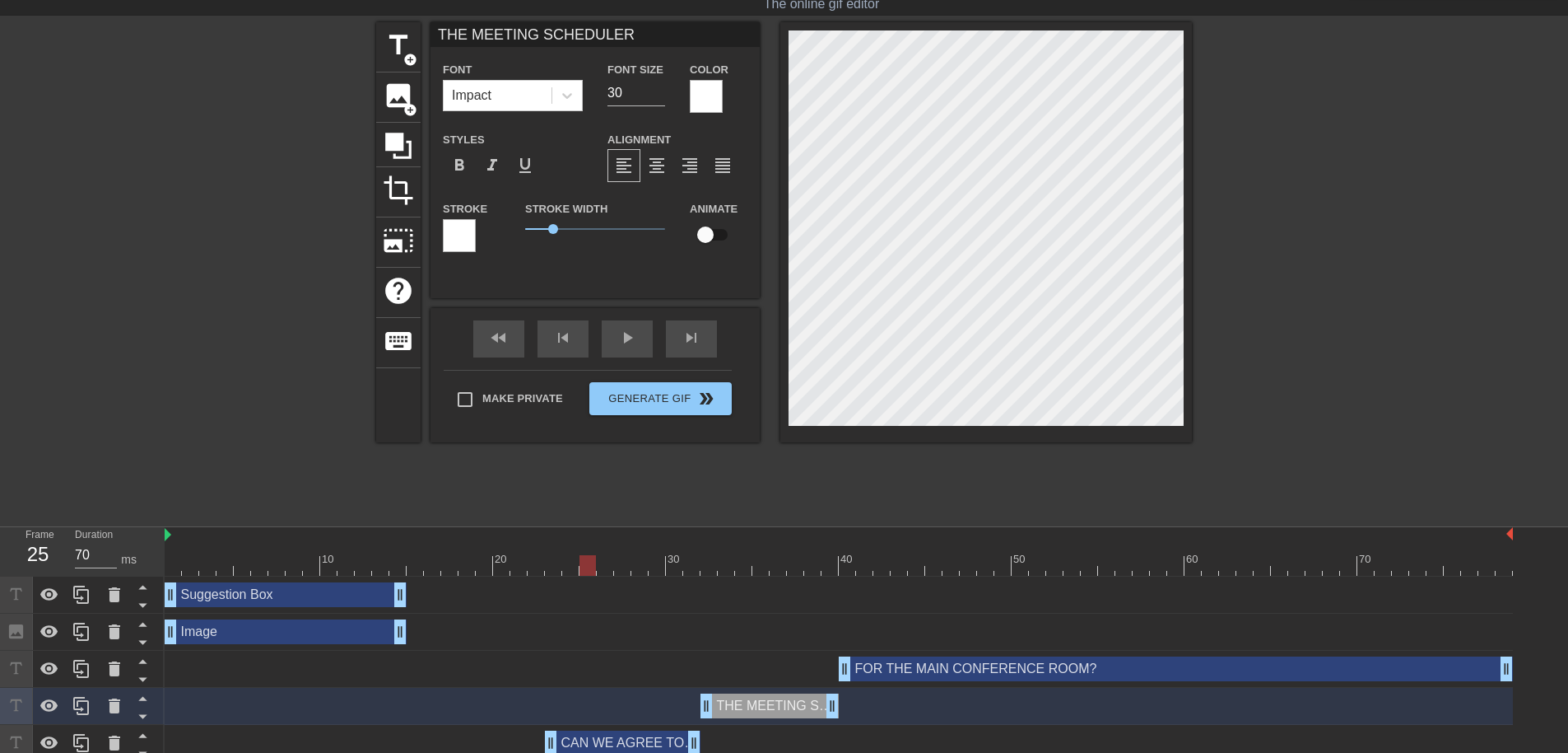
click at [454, 236] on div at bounding box center [458, 235] width 32 height 32
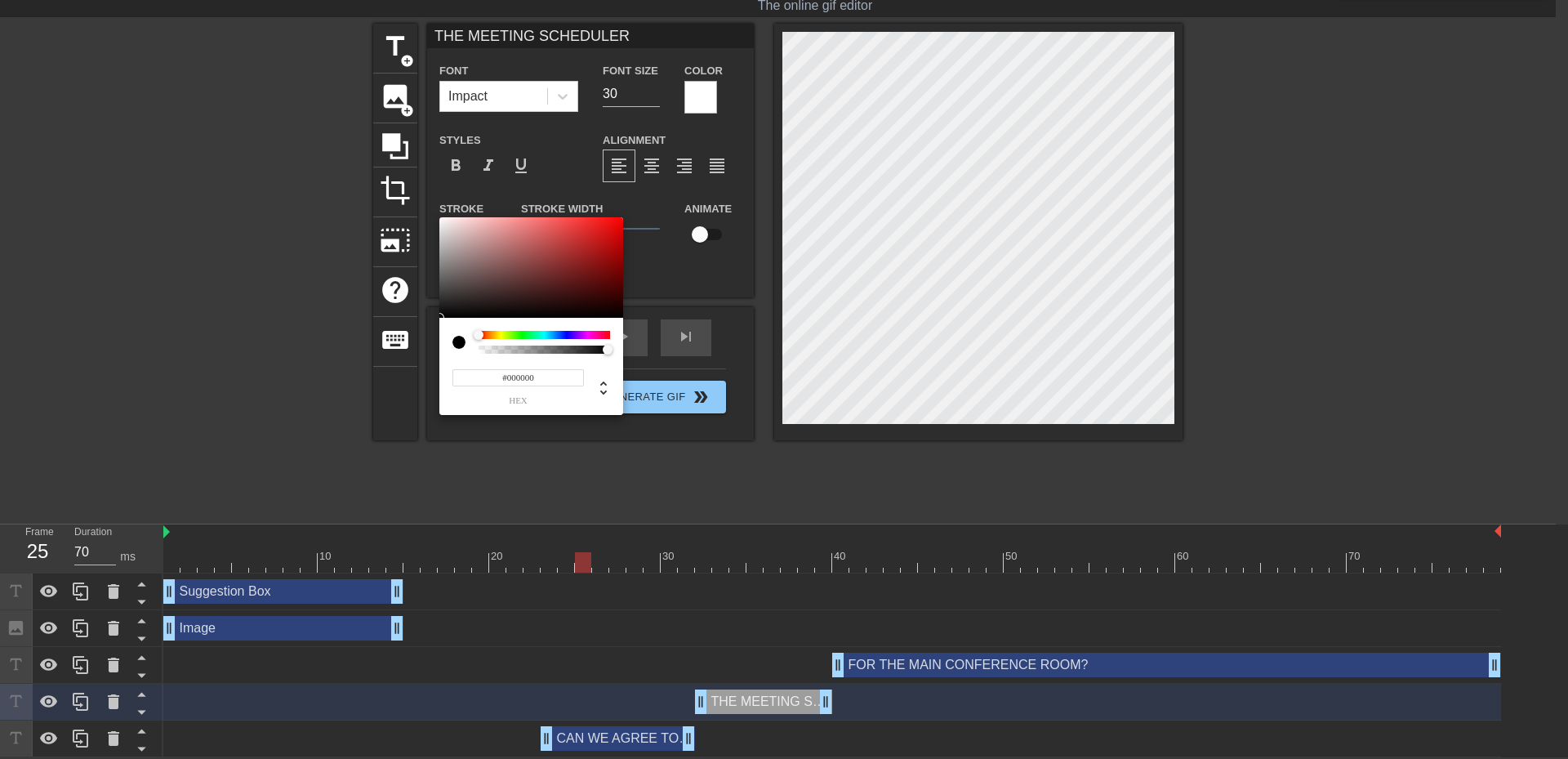
drag, startPoint x: 462, startPoint y: 300, endPoint x: 414, endPoint y: 337, distance: 60.6
click at [414, 337] on div "#000000 hex" at bounding box center [784, 380] width 1568 height 759
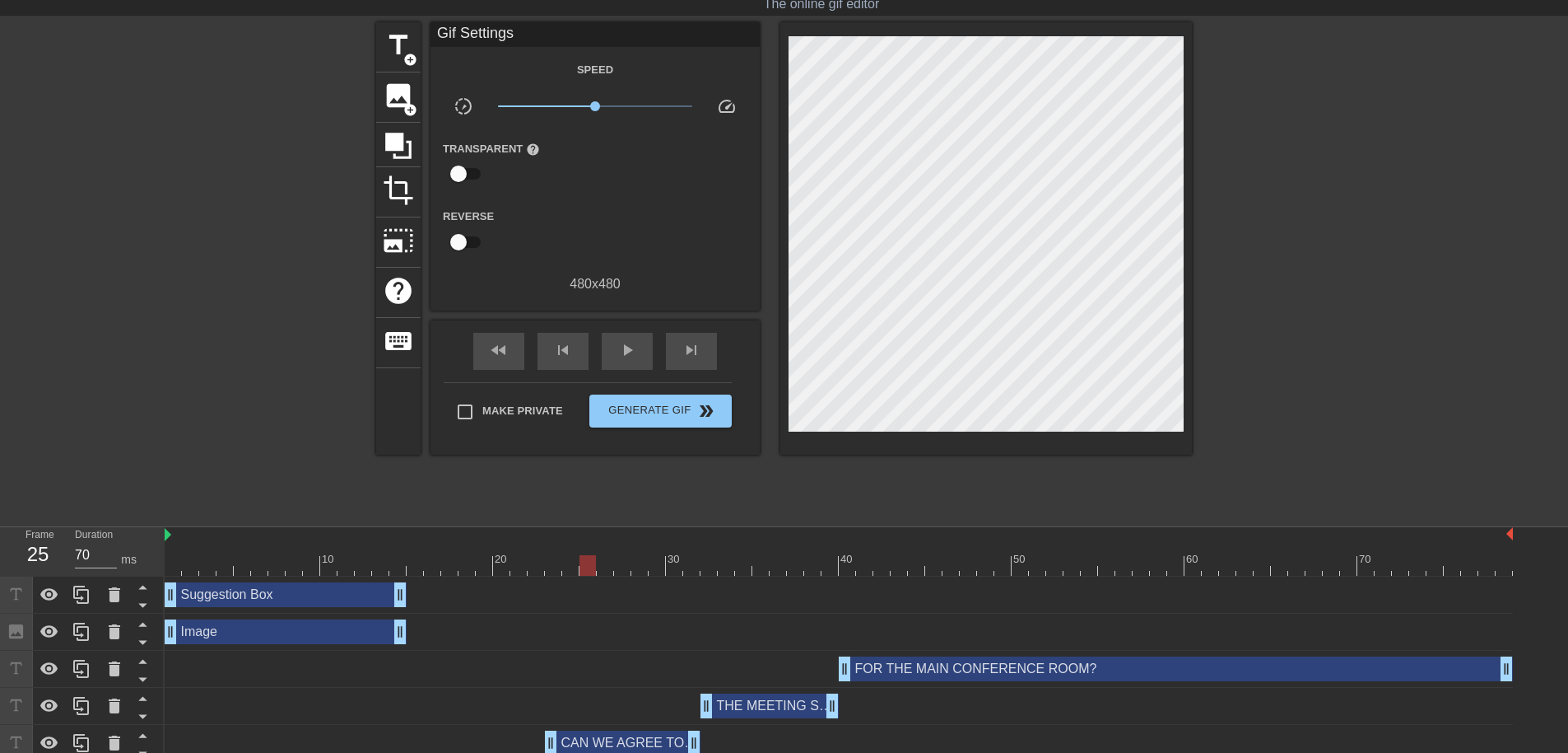
click at [963, 664] on div "FOR THE MAIN CONFERENCE ROOM? drag_handle drag_handle" at bounding box center [1176, 668] width 674 height 25
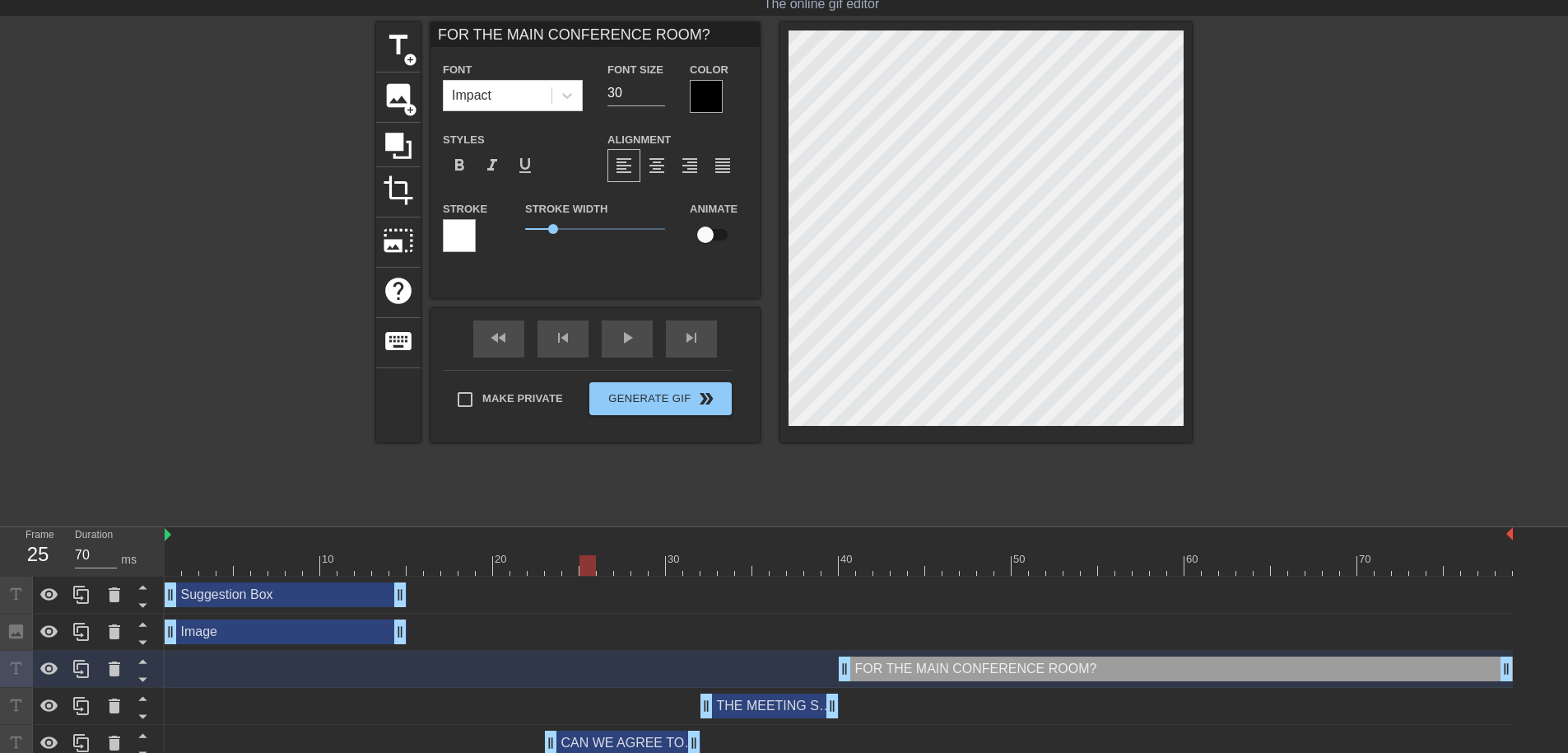
click at [712, 88] on div at bounding box center [705, 95] width 32 height 32
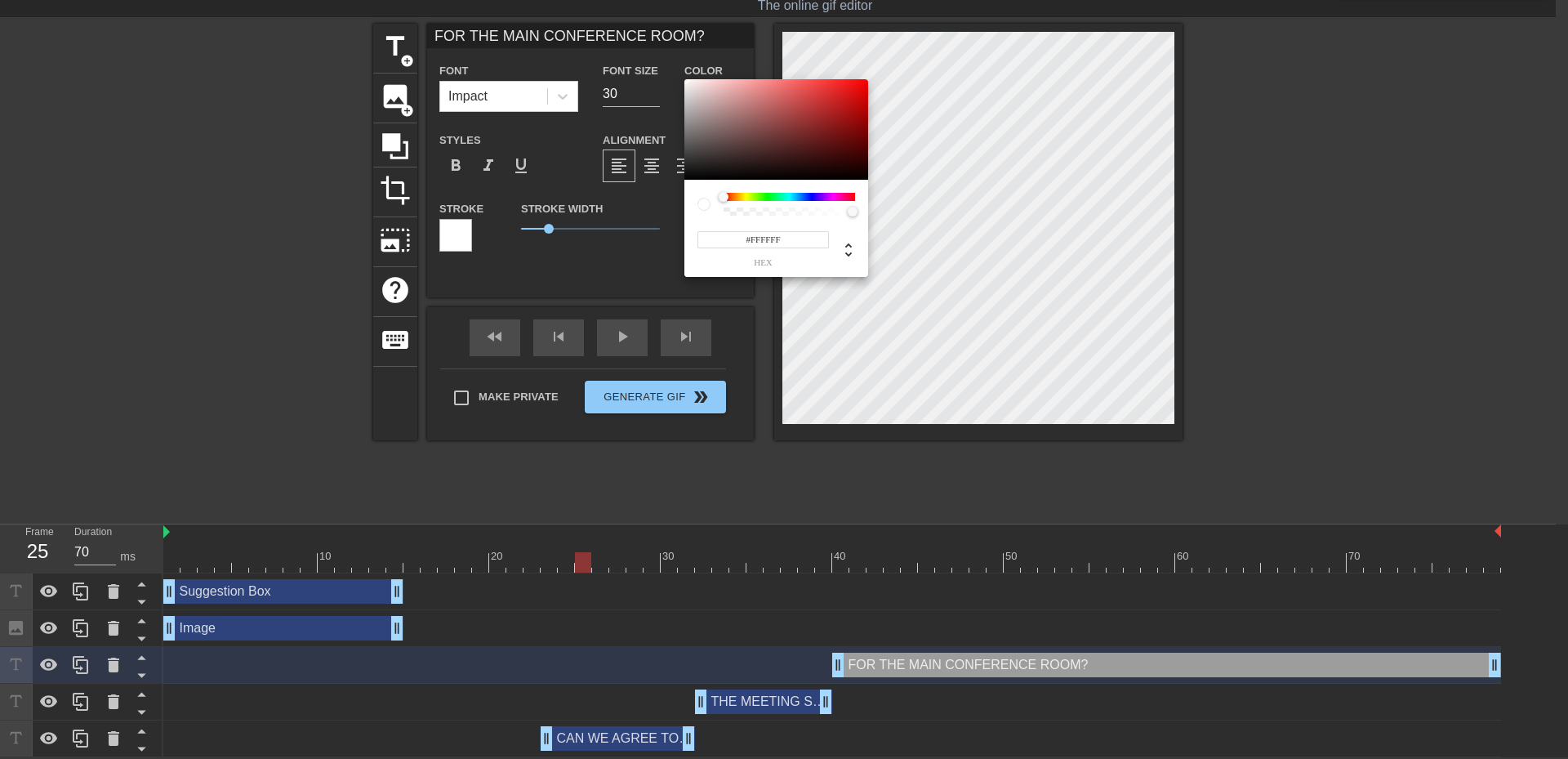
drag, startPoint x: 735, startPoint y: 142, endPoint x: 671, endPoint y: 70, distance: 96.3
click at [671, 70] on div "#FFFFFF hex" at bounding box center [784, 380] width 1568 height 759
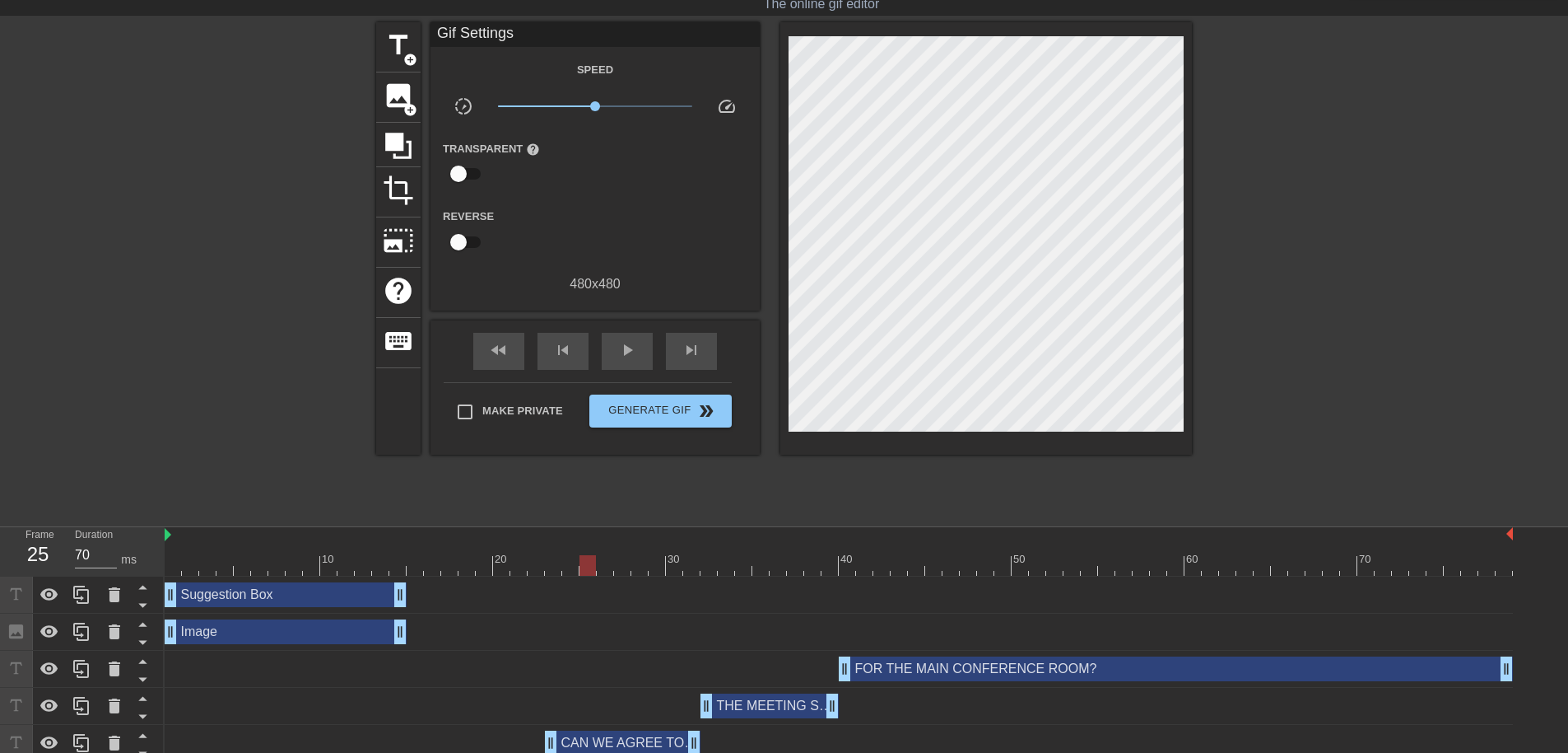
click at [947, 674] on div "FOR THE MAIN CONFERENCE ROOM? drag_handle drag_handle" at bounding box center [1176, 668] width 674 height 25
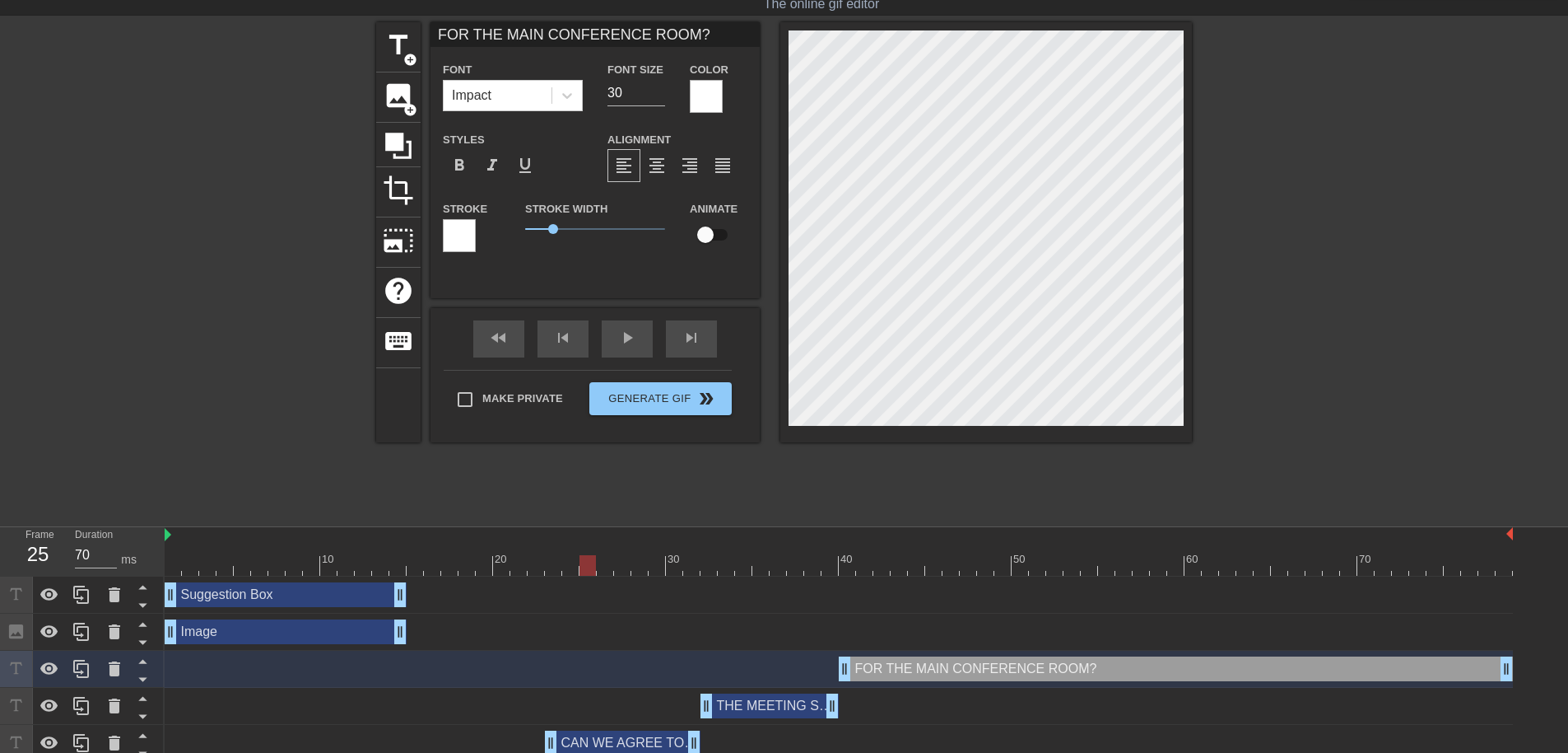
click at [462, 235] on div at bounding box center [458, 235] width 32 height 32
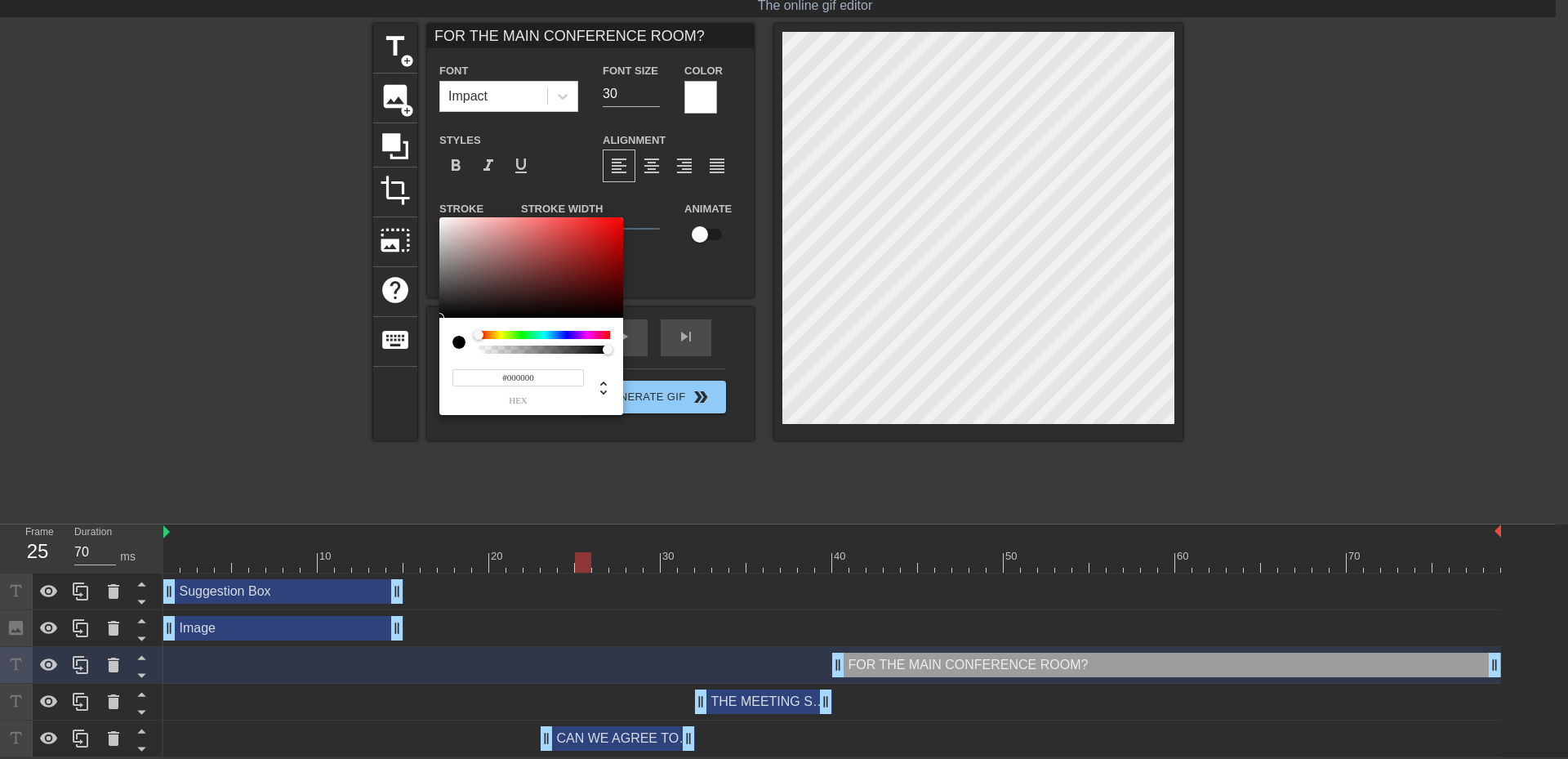
drag, startPoint x: 518, startPoint y: 276, endPoint x: 411, endPoint y: 346, distance: 127.9
click at [411, 346] on div "#000000 hex" at bounding box center [784, 380] width 1568 height 759
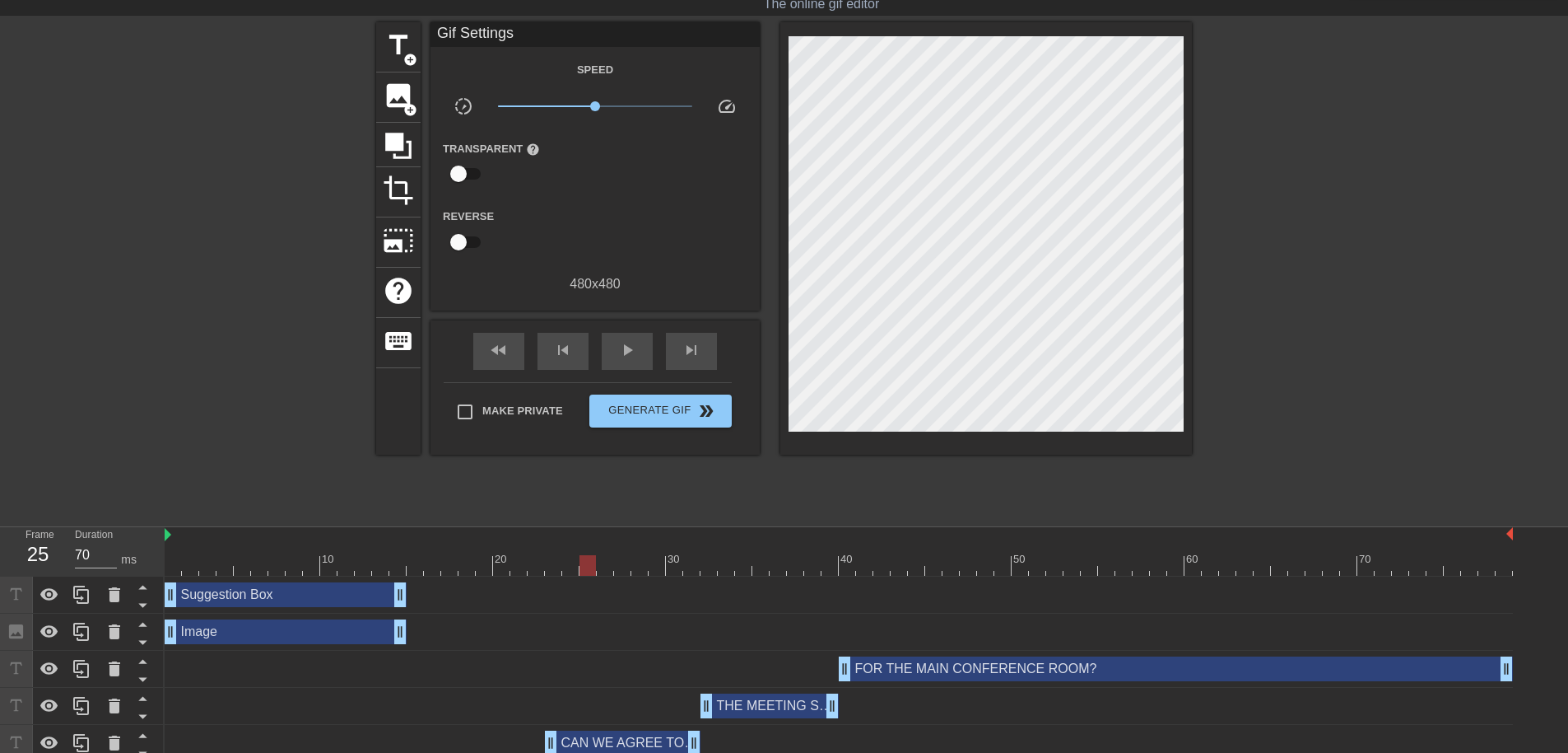
click at [275, 596] on div "Suggestion Box drag_handle drag_handle" at bounding box center [285, 595] width 242 height 25
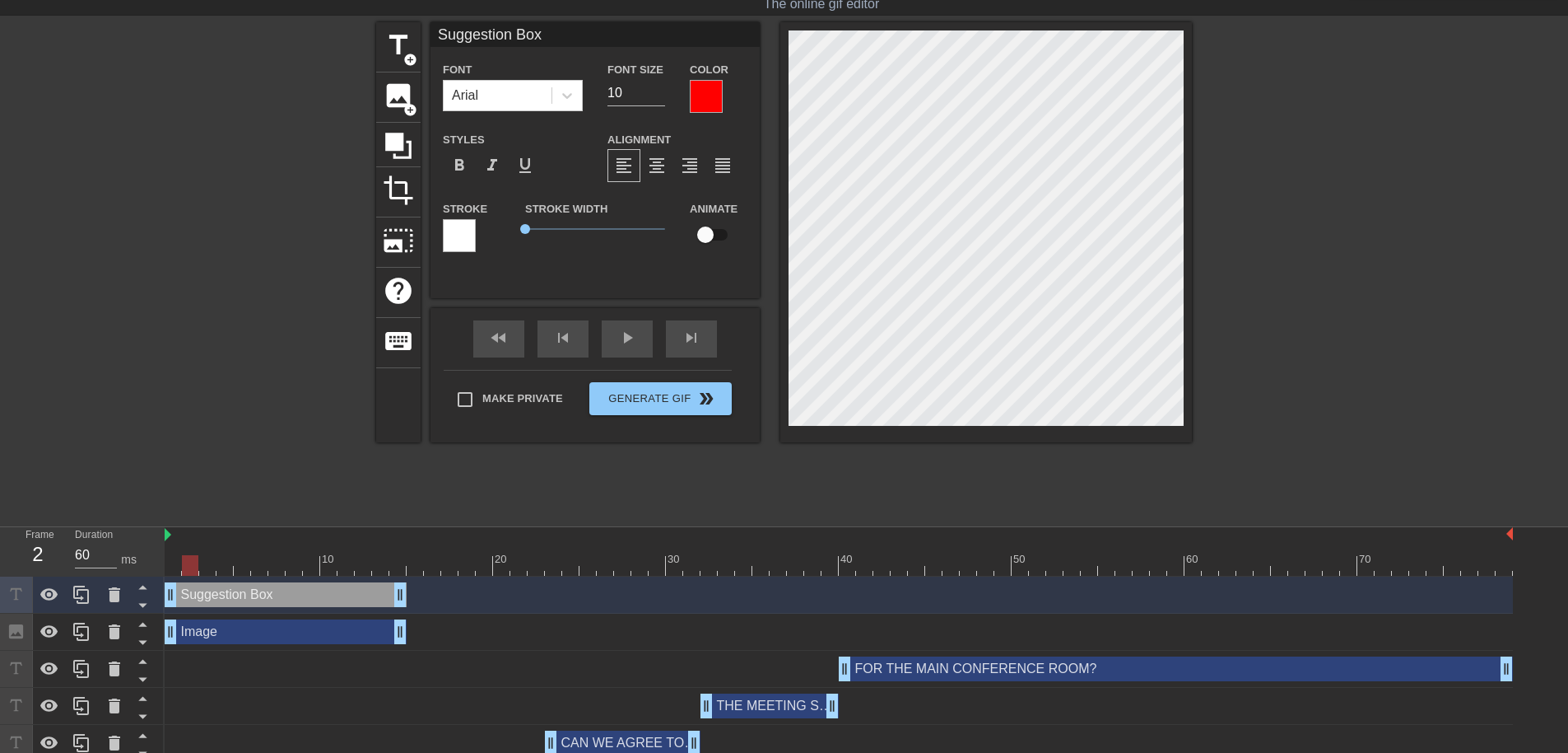
drag, startPoint x: 589, startPoint y: 561, endPoint x: 189, endPoint y: 563, distance: 400.0
click at [189, 563] on div at bounding box center [190, 565] width 17 height 21
click at [710, 91] on div at bounding box center [705, 95] width 32 height 32
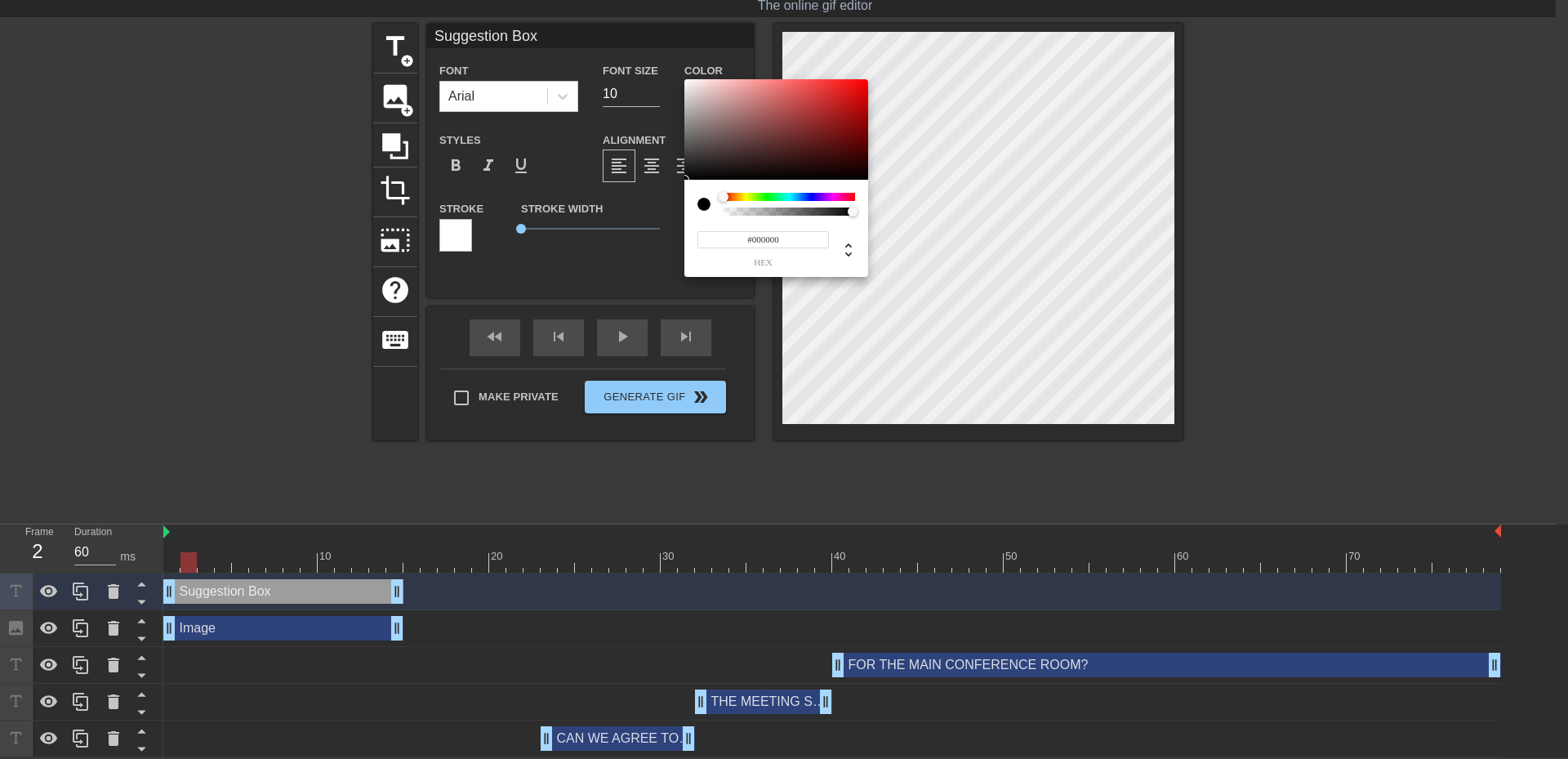
drag, startPoint x: 739, startPoint y: 148, endPoint x: 676, endPoint y: 190, distance: 75.7
click at [676, 190] on div "#000000 hex" at bounding box center [784, 380] width 1568 height 759
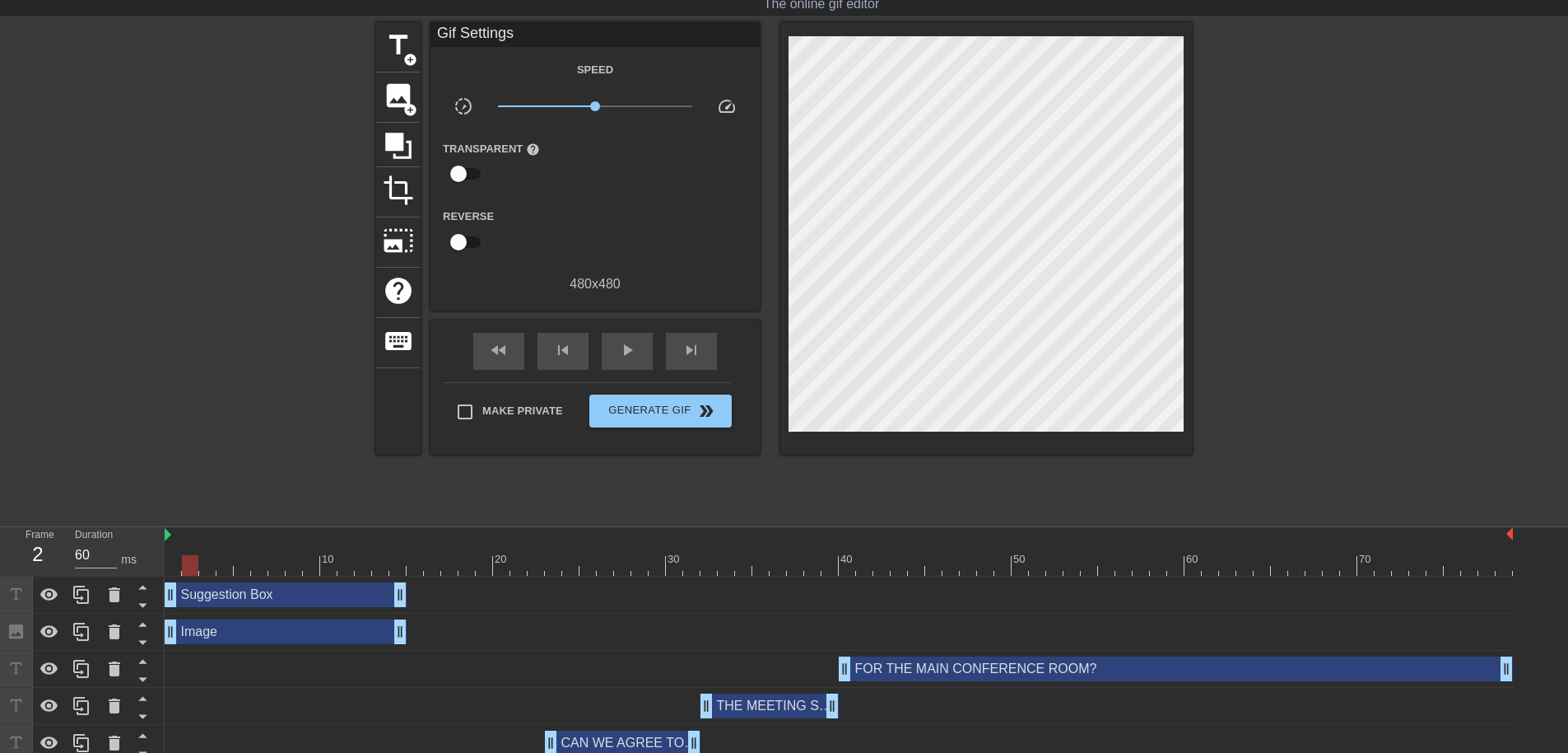
click at [1317, 331] on div at bounding box center [1335, 270] width 247 height 494
drag, startPoint x: 193, startPoint y: 563, endPoint x: 136, endPoint y: 573, distance: 57.9
click at [136, 573] on div "Frame 1 Duration 70 ms 10 20 30 40 50 60 70 Suggestion Box drag_handle drag_han…" at bounding box center [784, 645] width 1568 height 235
click at [393, 140] on icon at bounding box center [398, 146] width 27 height 27
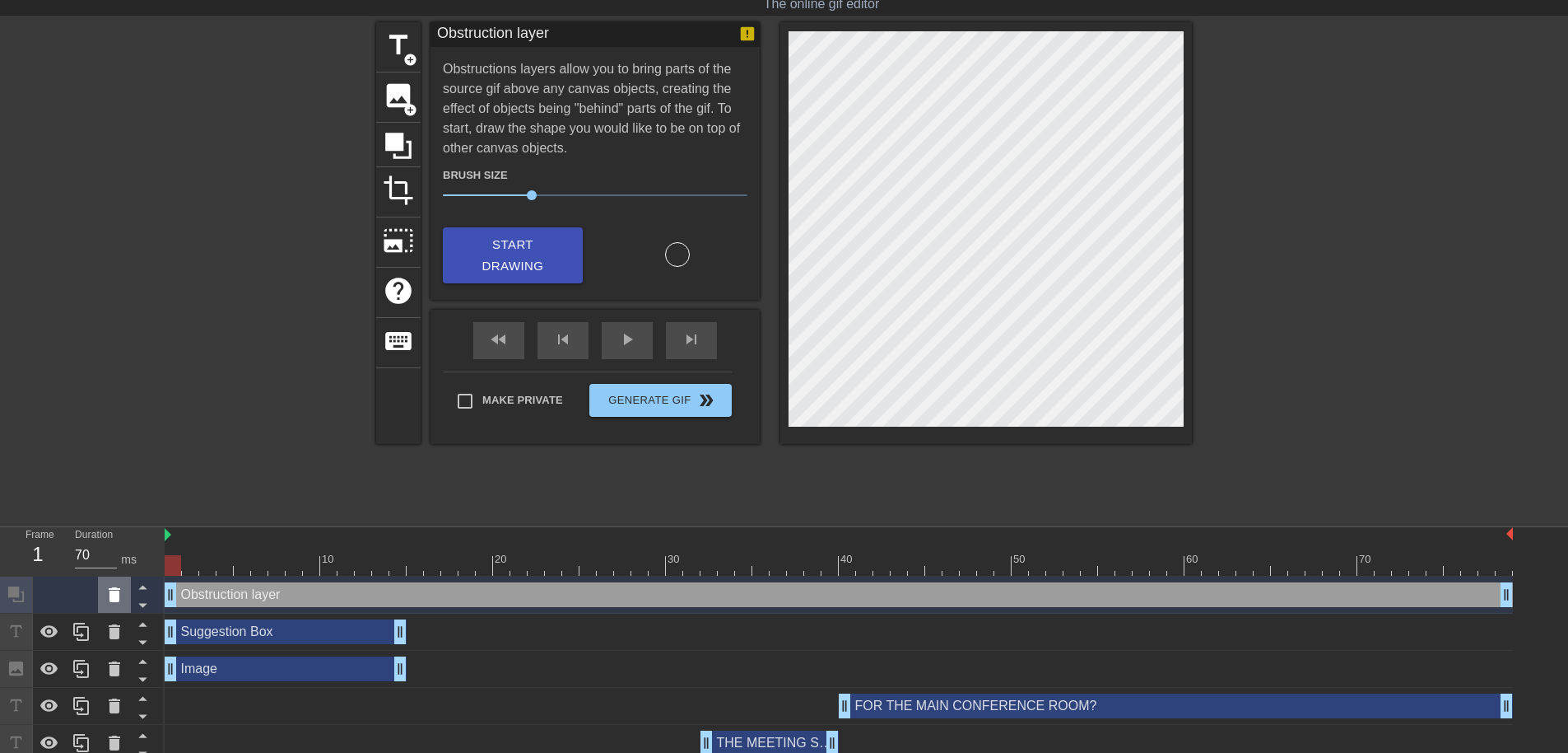
click at [113, 599] on icon at bounding box center [114, 595] width 12 height 15
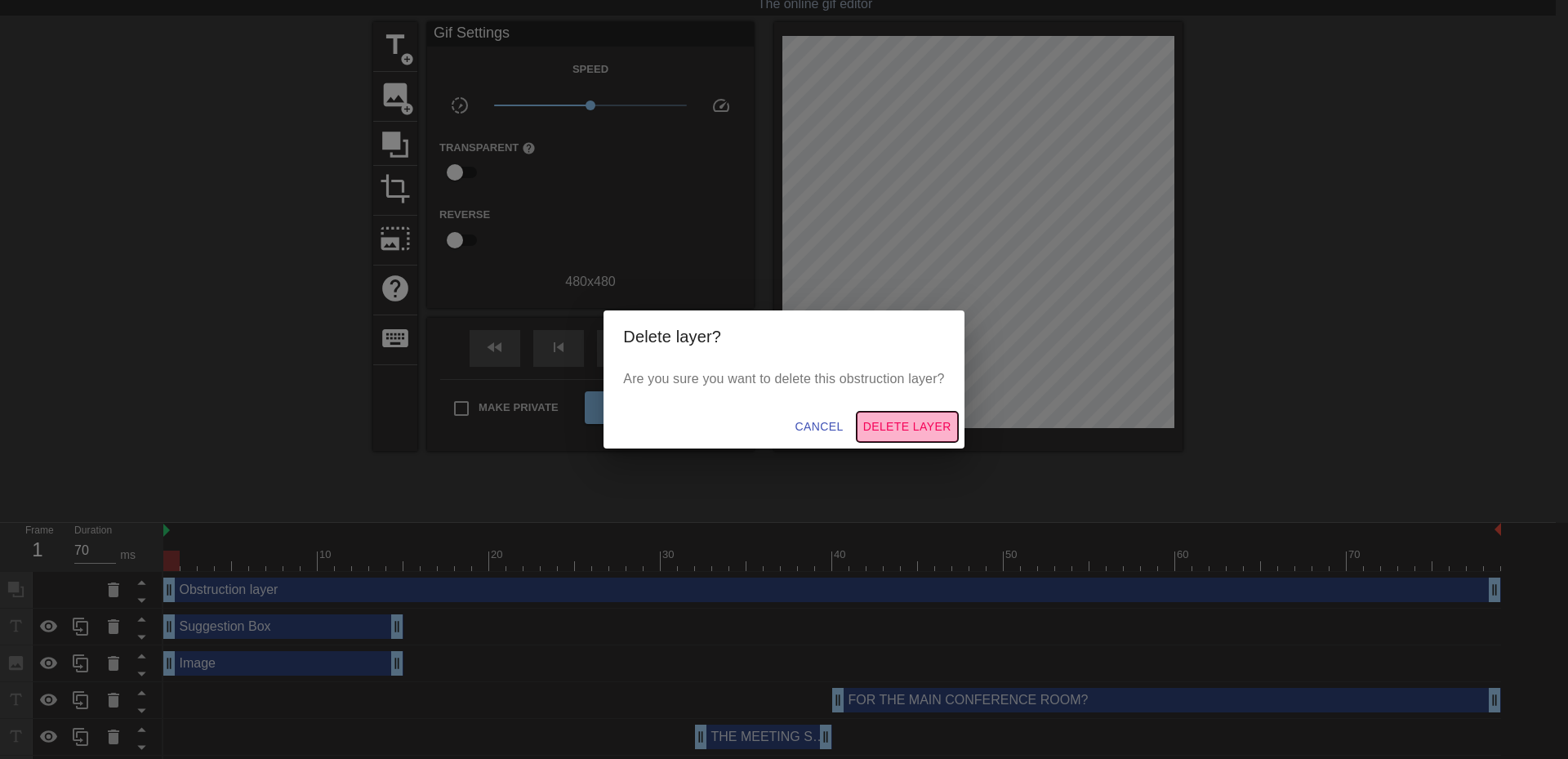
click at [904, 417] on span "Delete Layer" at bounding box center [907, 426] width 88 height 20
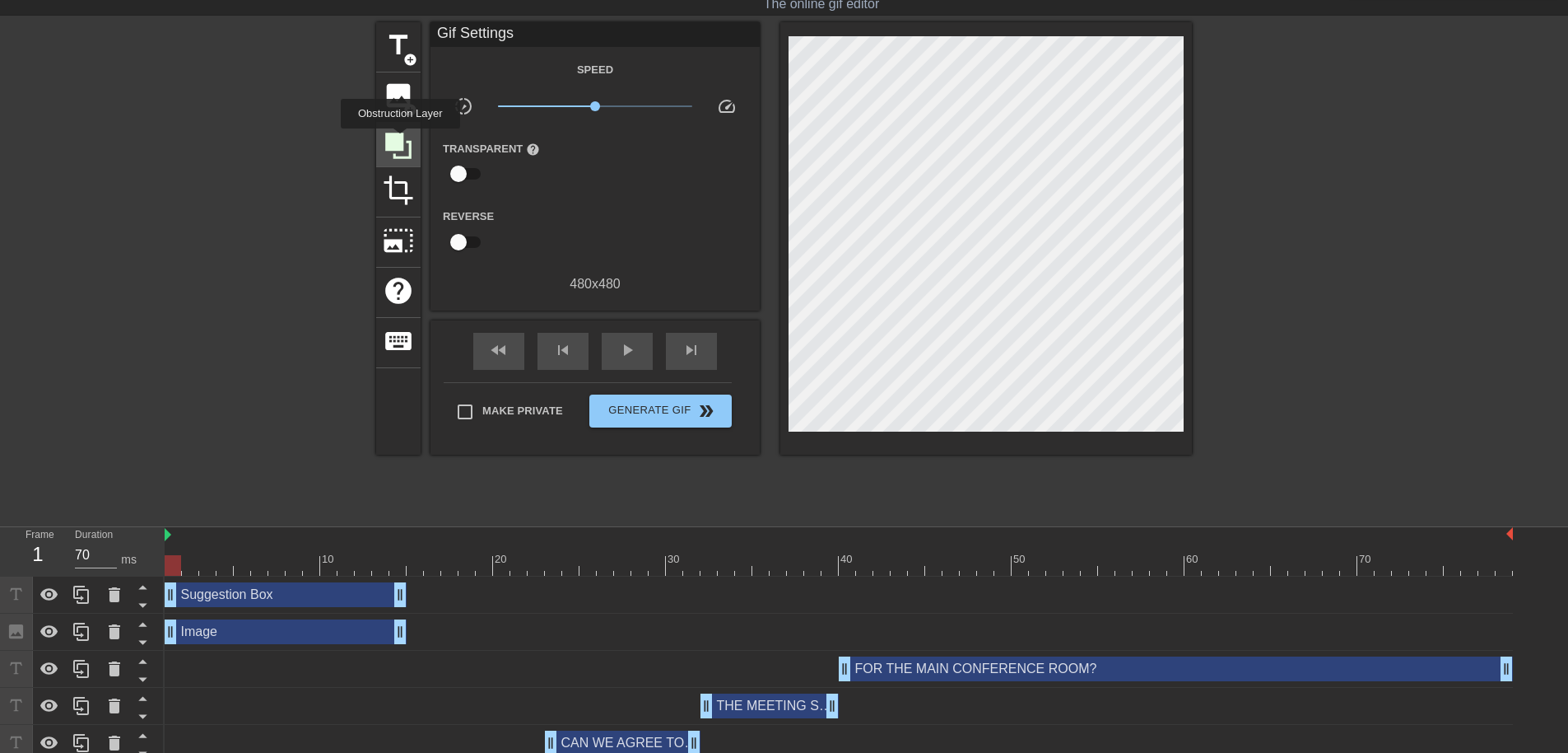
click at [400, 140] on icon at bounding box center [398, 146] width 27 height 27
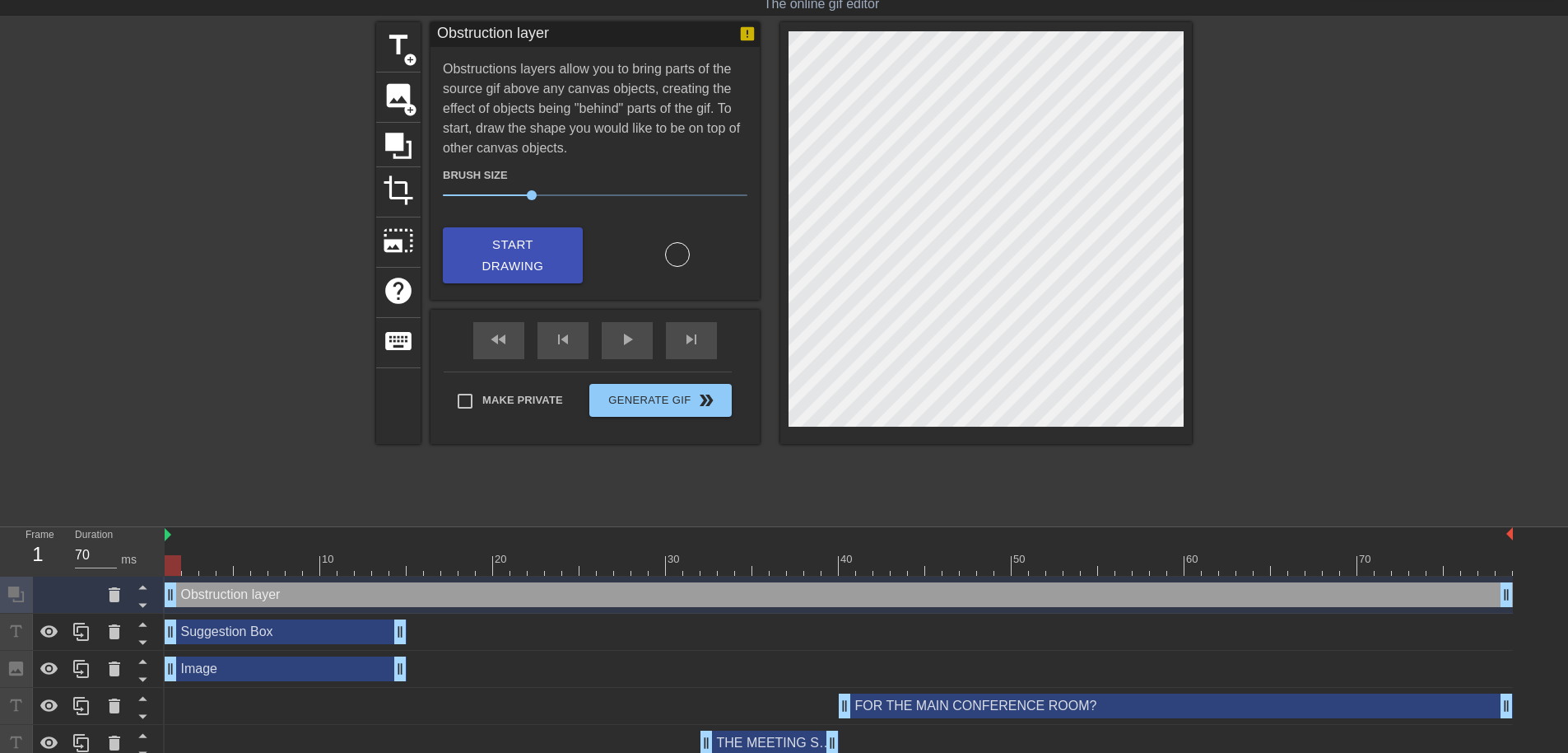
drag, startPoint x: 167, startPoint y: 566, endPoint x: 151, endPoint y: 569, distance: 16.3
click at [151, 569] on div "Frame 1 Duration 70 ms 10 20 30 40 50 60 70 Obstruction layer drag_handle drag_…" at bounding box center [784, 663] width 1568 height 272
click at [219, 594] on div "Obstruction layer drag_handle drag_handle" at bounding box center [838, 595] width 1349 height 25
click at [114, 598] on icon at bounding box center [114, 595] width 12 height 15
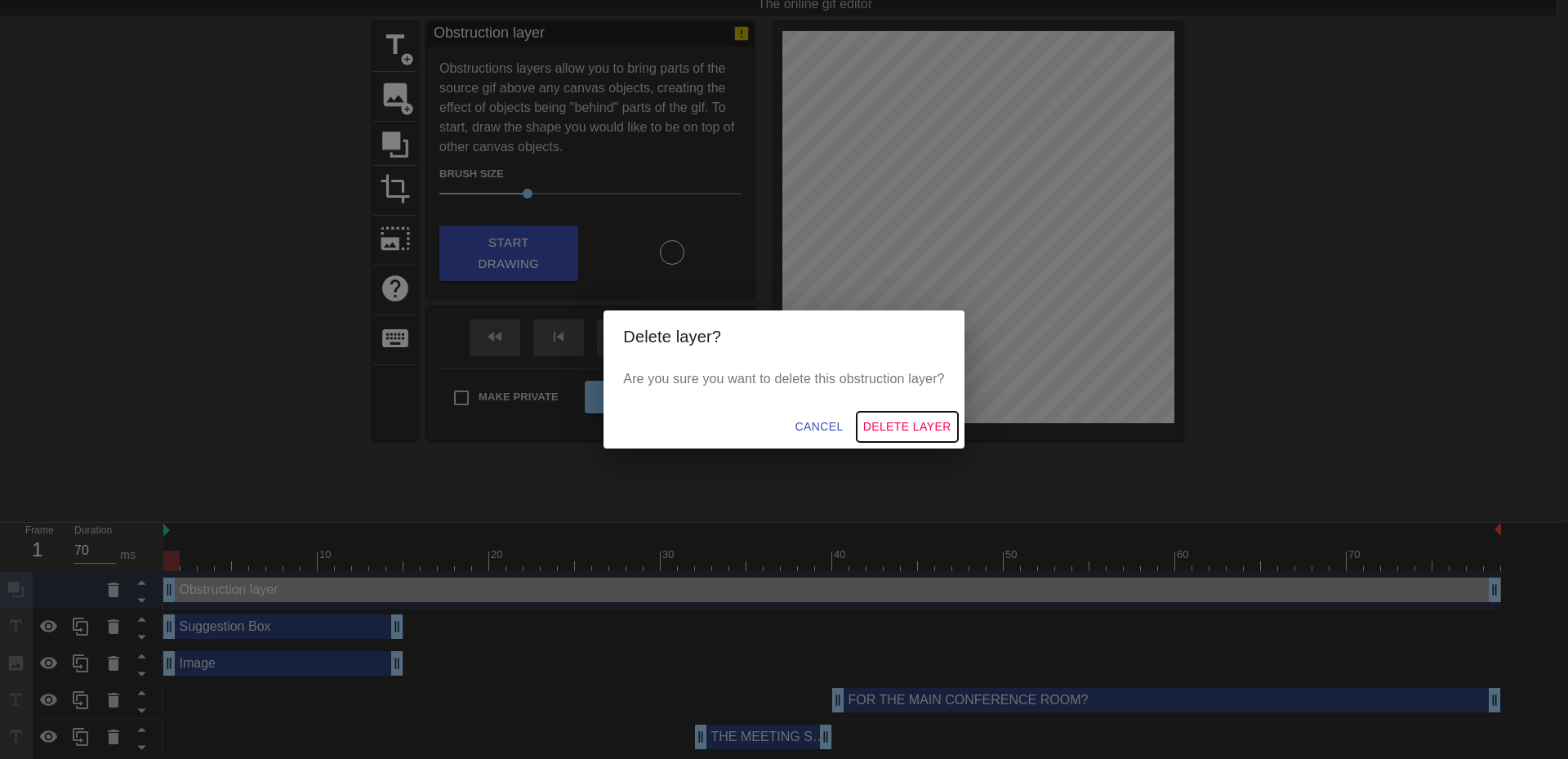
click at [914, 428] on span "Delete Layer" at bounding box center [907, 426] width 88 height 20
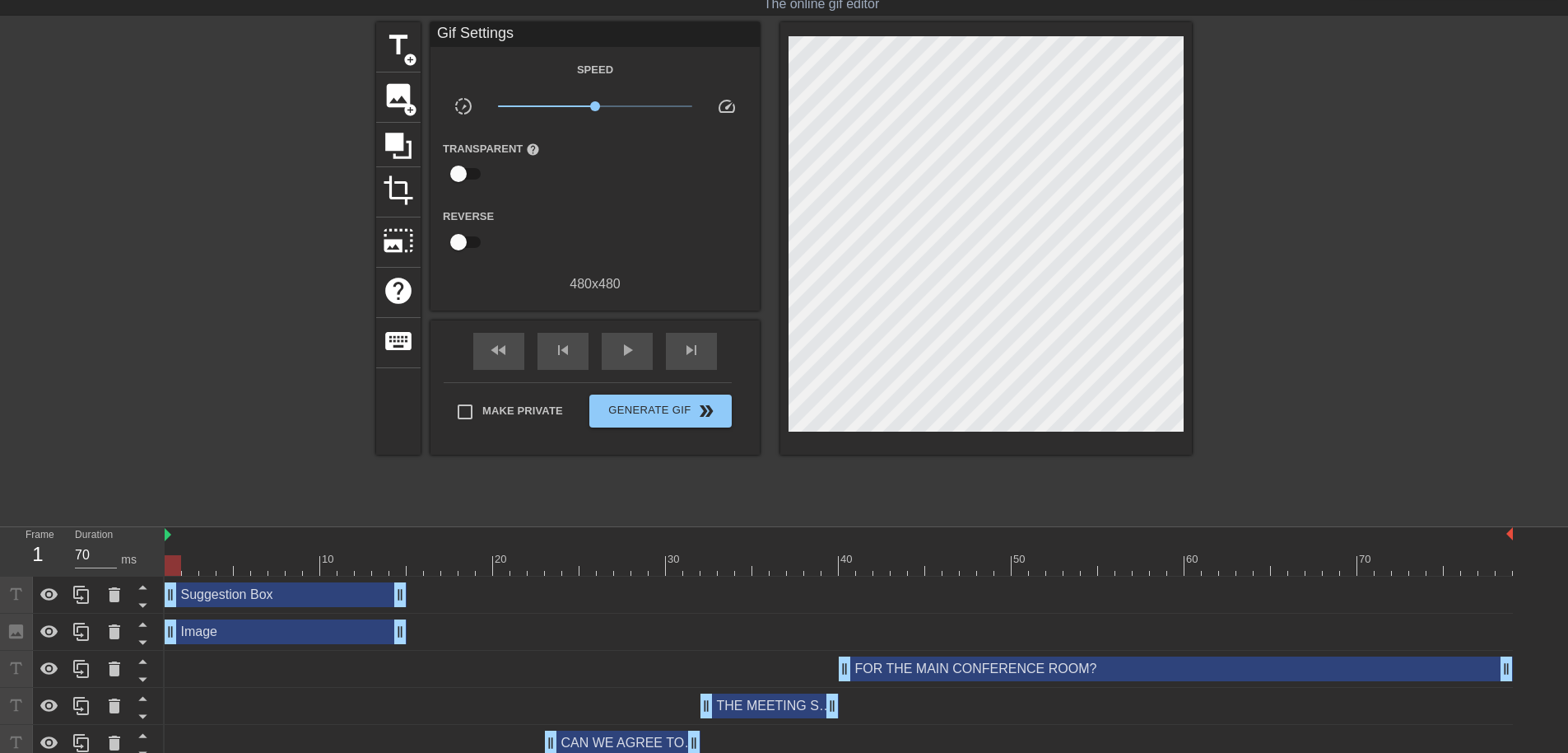
drag, startPoint x: 172, startPoint y: 558, endPoint x: 64, endPoint y: 531, distance: 111.3
click at [64, 530] on div "Frame 1 Duration 70 ms 10 20 30 40 50 60 70 Suggestion Box drag_handle drag_han…" at bounding box center [784, 645] width 1568 height 235
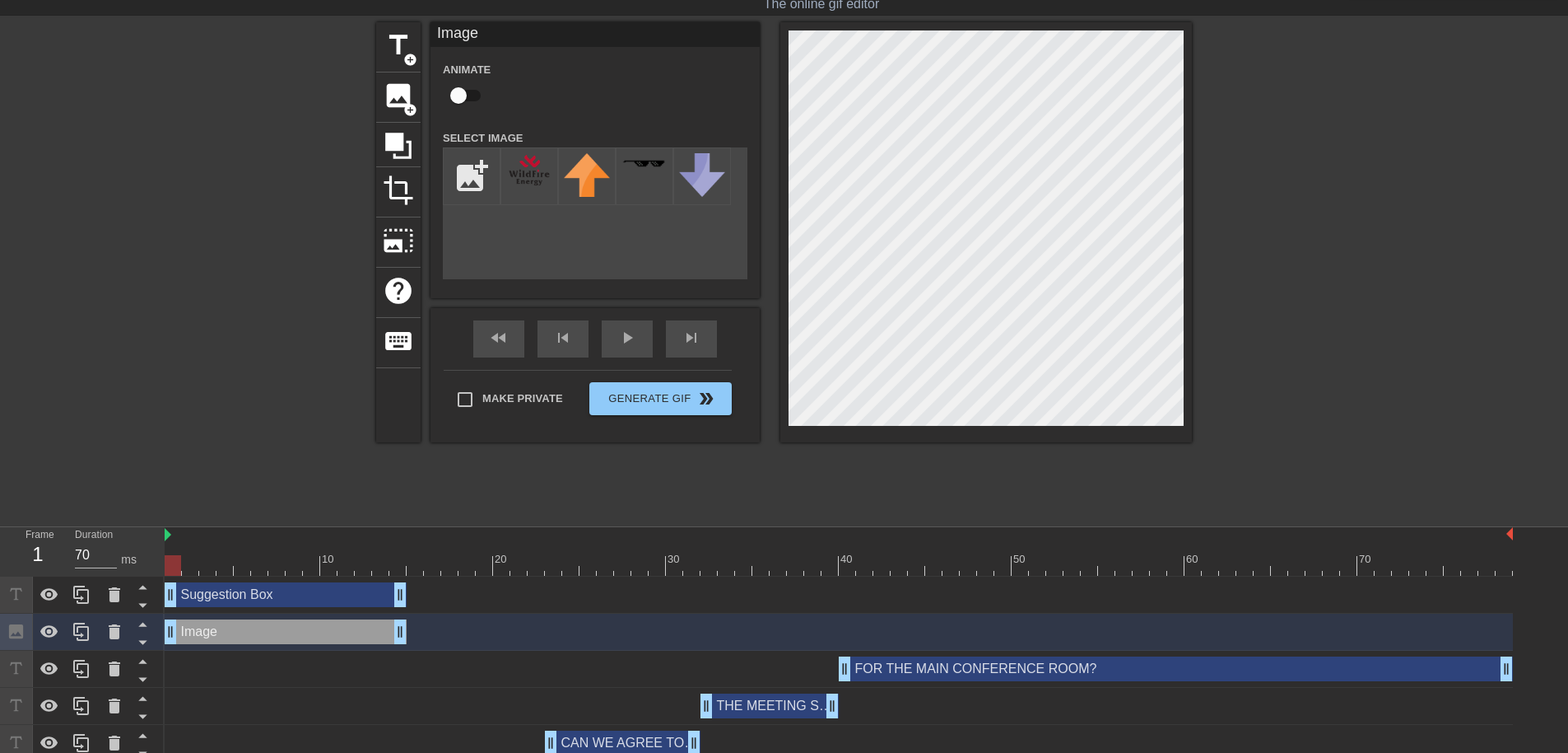
click at [1410, 354] on div at bounding box center [1335, 270] width 247 height 494
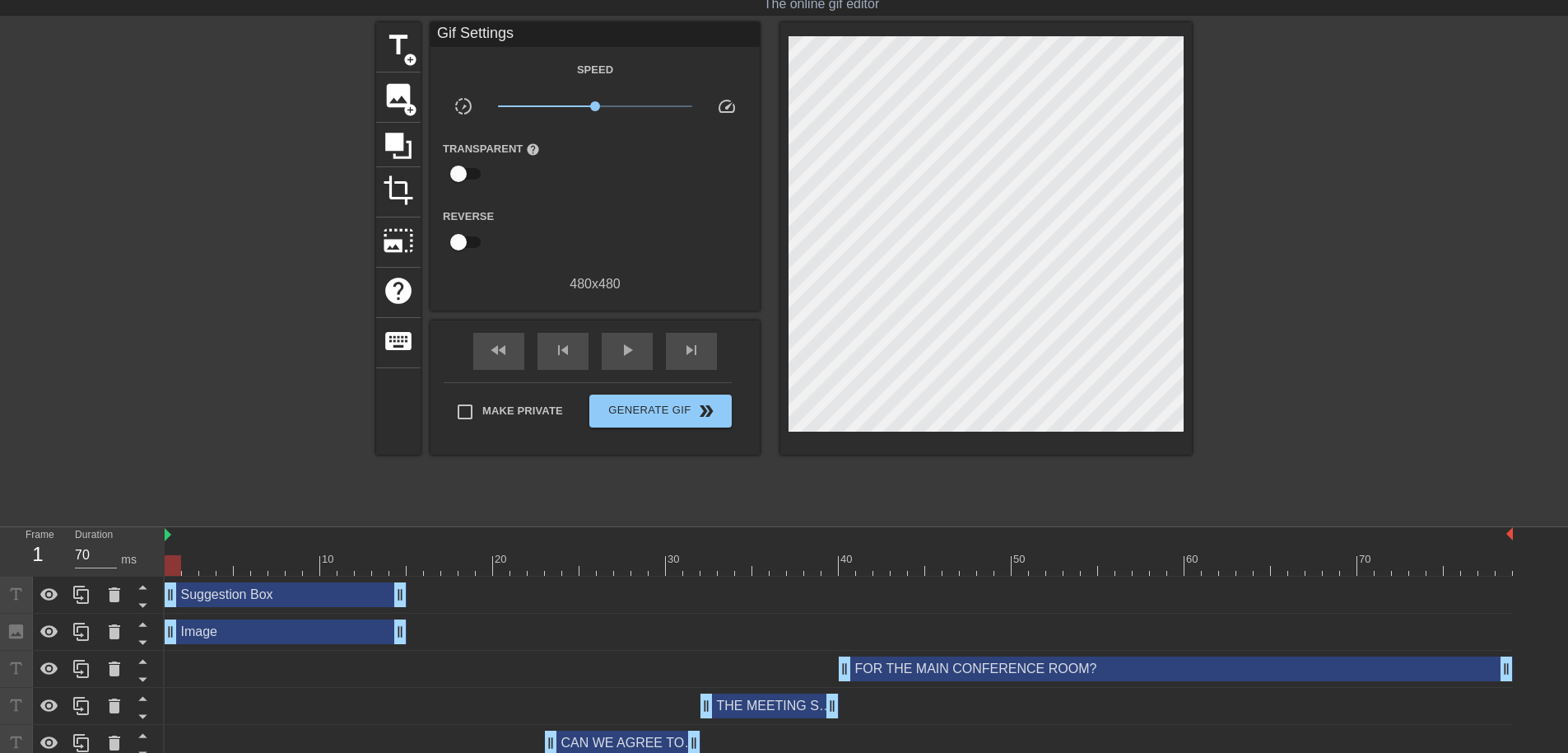
click at [1326, 343] on div at bounding box center [1335, 270] width 247 height 494
click at [1422, 310] on div at bounding box center [1335, 270] width 247 height 494
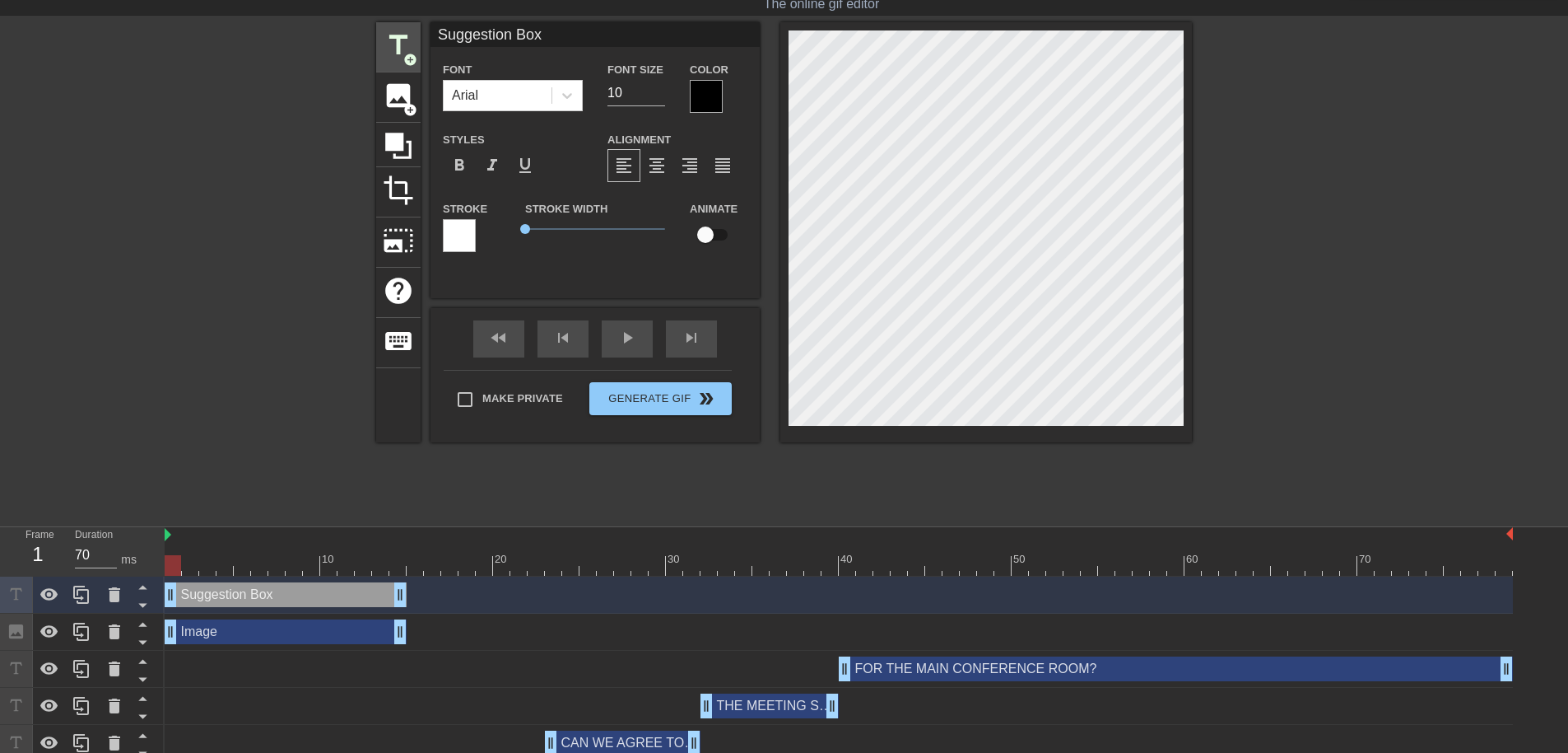
drag, startPoint x: 561, startPoint y: 41, endPoint x: 417, endPoint y: 31, distance: 144.3
click at [417, 31] on div "title add_circle image add_circle crop photo_size_select_large help keyboard Su…" at bounding box center [783, 232] width 815 height 420
click at [1291, 364] on div at bounding box center [1335, 270] width 247 height 494
click at [459, 157] on span "format_bold" at bounding box center [459, 165] width 20 height 20
click at [1474, 343] on div "title add_circle image add_circle crop photo_size_select_large help keyboard SU…" at bounding box center [784, 270] width 1568 height 494
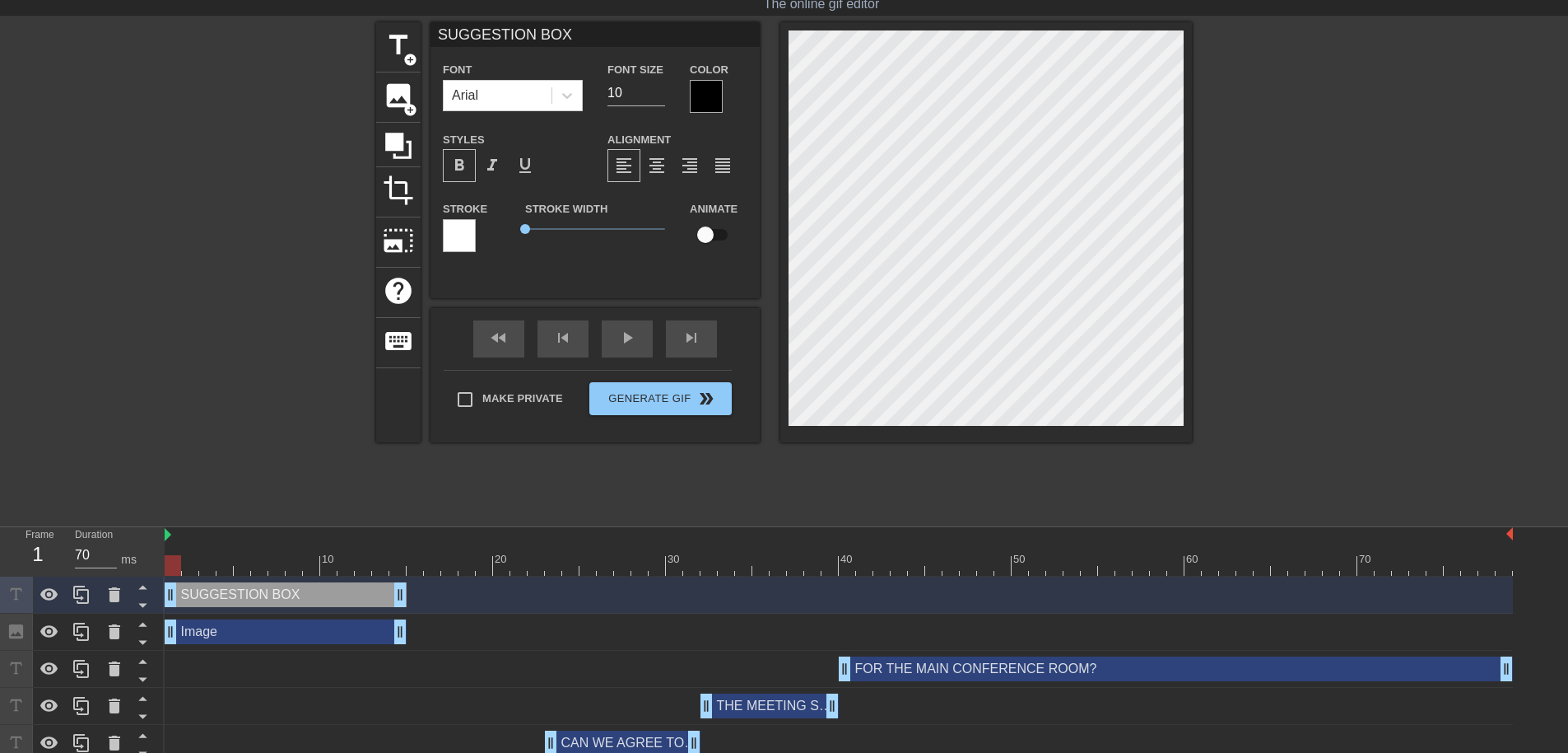
click at [457, 158] on span "format_bold" at bounding box center [459, 165] width 20 height 20
click at [496, 159] on span "format_italic" at bounding box center [492, 165] width 20 height 20
click at [494, 161] on span "format_italic" at bounding box center [492, 165] width 20 height 20
drag, startPoint x: 566, startPoint y: 39, endPoint x: 447, endPoint y: 37, distance: 119.0
click at [447, 37] on input "SUGGESTION BOX" at bounding box center [595, 34] width 330 height 25
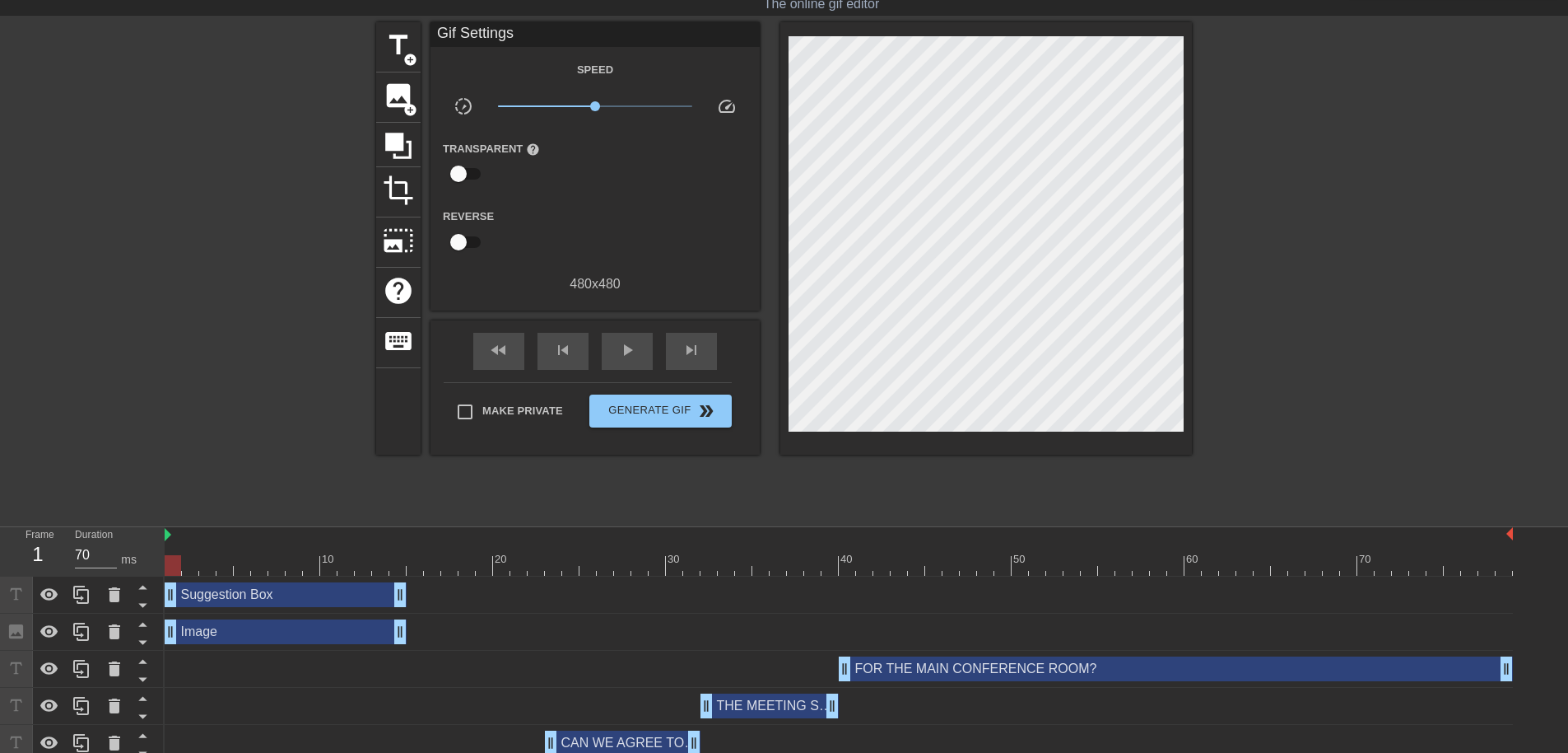
click at [1479, 210] on div "title add_circle image add_circle crop photo_size_select_large help keyboard Gi…" at bounding box center [784, 270] width 1568 height 494
click at [1316, 342] on div at bounding box center [1335, 270] width 247 height 494
drag, startPoint x: 174, startPoint y: 566, endPoint x: 103, endPoint y: 542, distance: 74.9
click at [105, 540] on div "Frame 1 Duration 70 ms 10 20 30 40 50 60 70 Suggestion Box drag_handle drag_han…" at bounding box center [784, 645] width 1568 height 235
click at [660, 411] on span "Generate Gif double_arrow" at bounding box center [660, 411] width 129 height 20
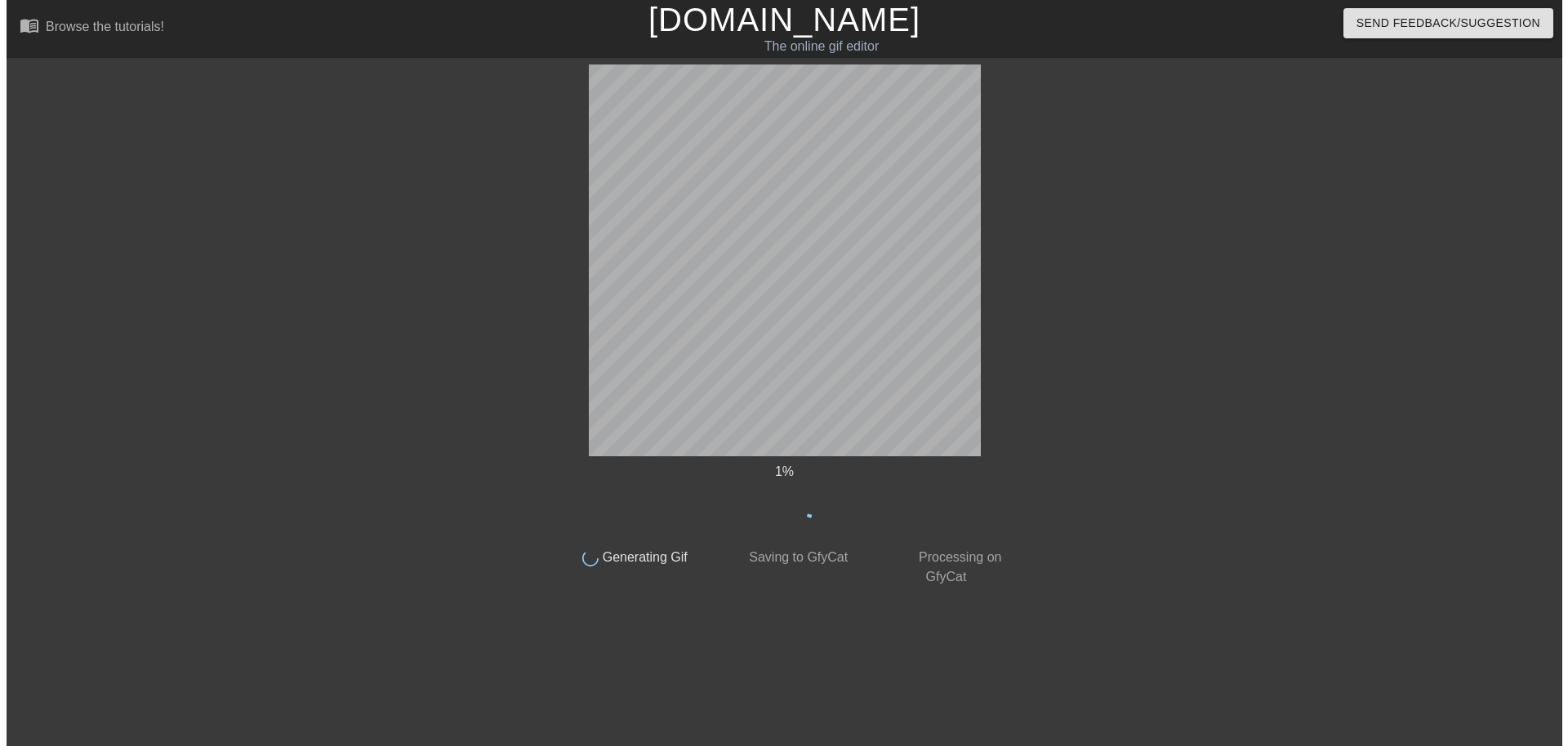
scroll to position [0, 0]
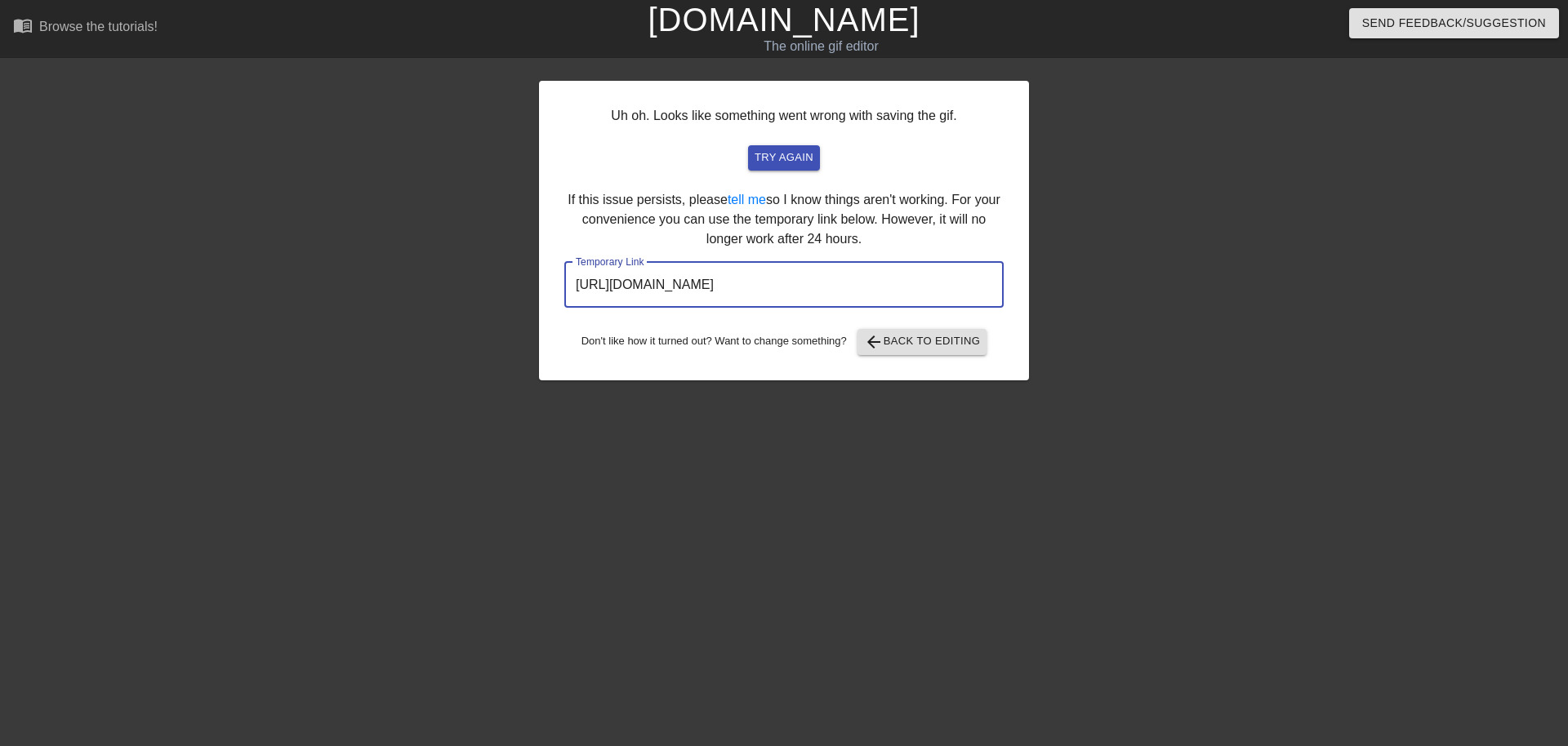
drag, startPoint x: 932, startPoint y: 282, endPoint x: 476, endPoint y: 283, distance: 456.0
click at [476, 283] on div "Uh oh. Looks like something went wrong with saving the gif. try again If this i…" at bounding box center [784, 309] width 1568 height 490
